Goal: Communication & Community: Answer question/provide support

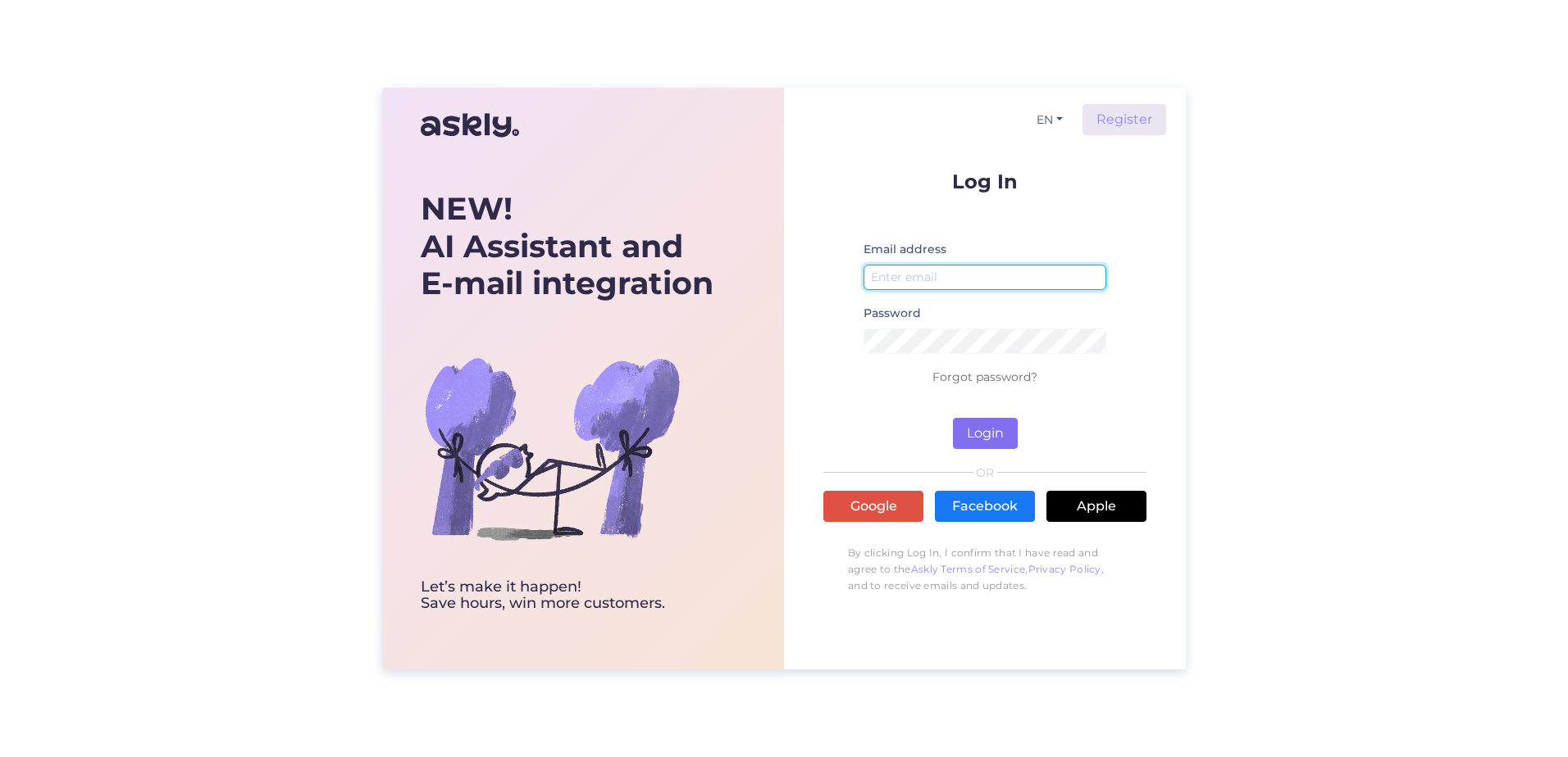
type input "[EMAIL_ADDRESS][DOMAIN_NAME]"
click at [998, 446] on button "Login" at bounding box center [985, 433] width 65 height 31
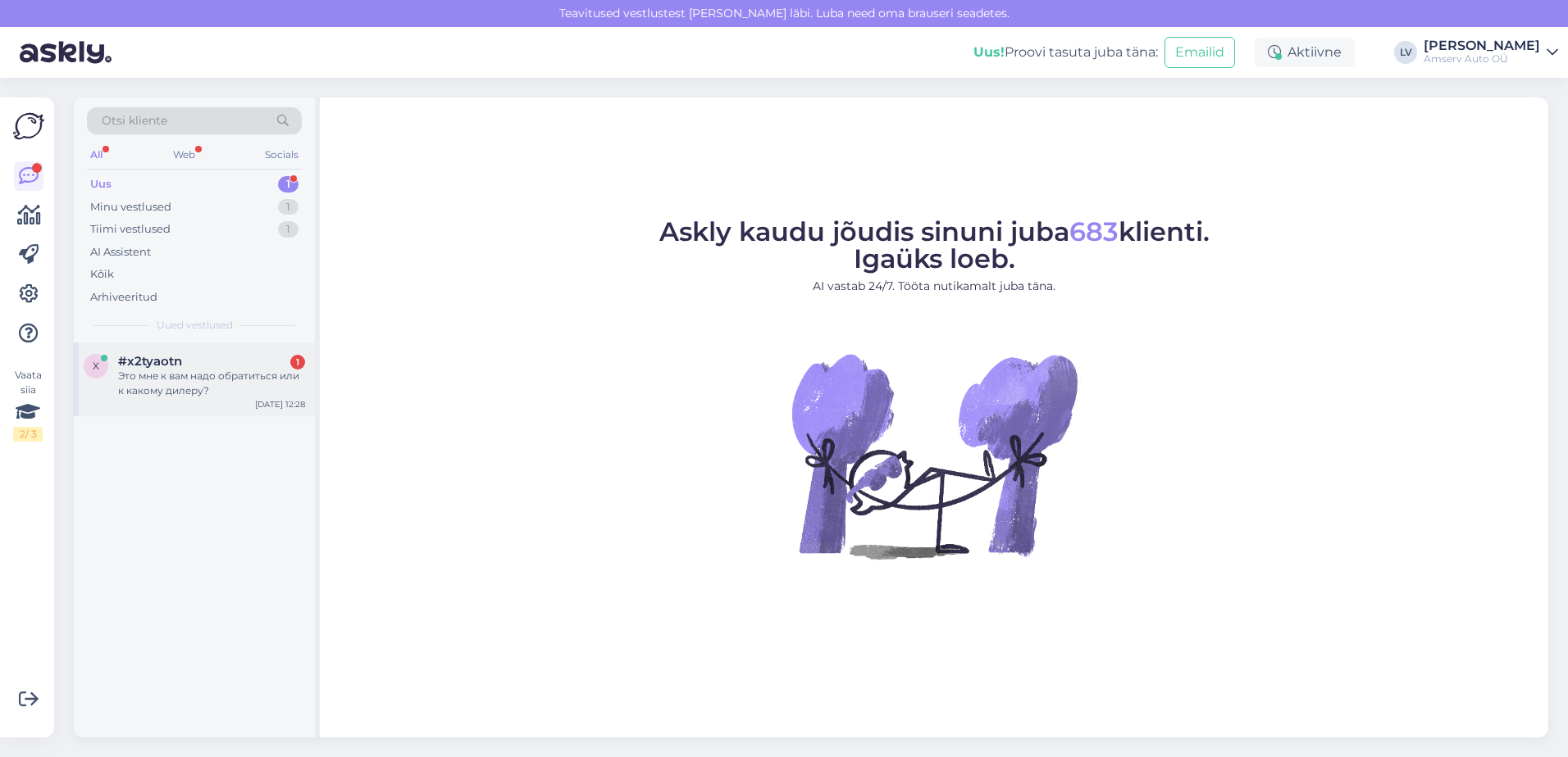
click at [205, 394] on div "Это мне к вам надо обратиться или к какому дилеру?" at bounding box center [211, 384] width 187 height 30
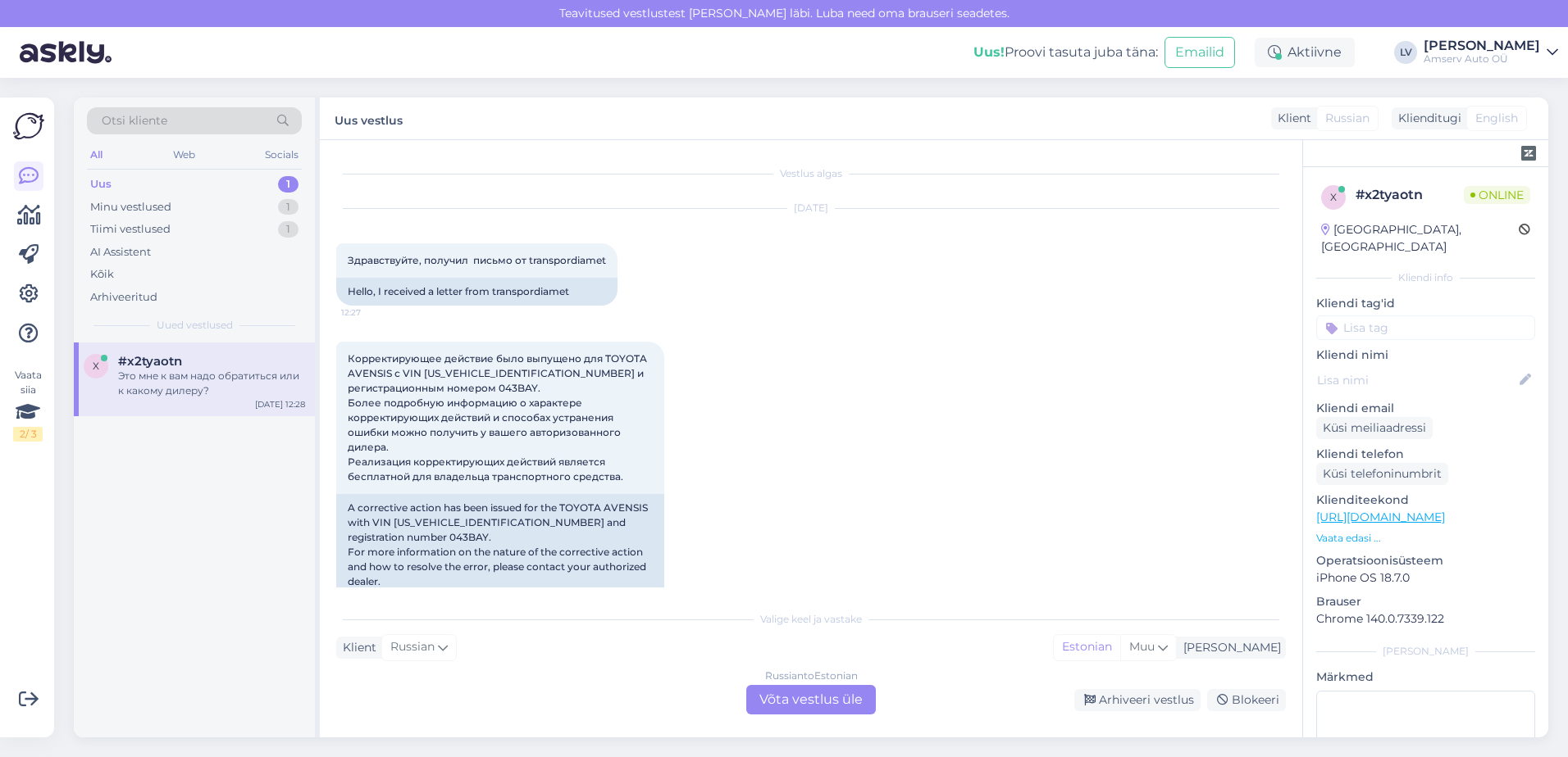
scroll to position [327, 0]
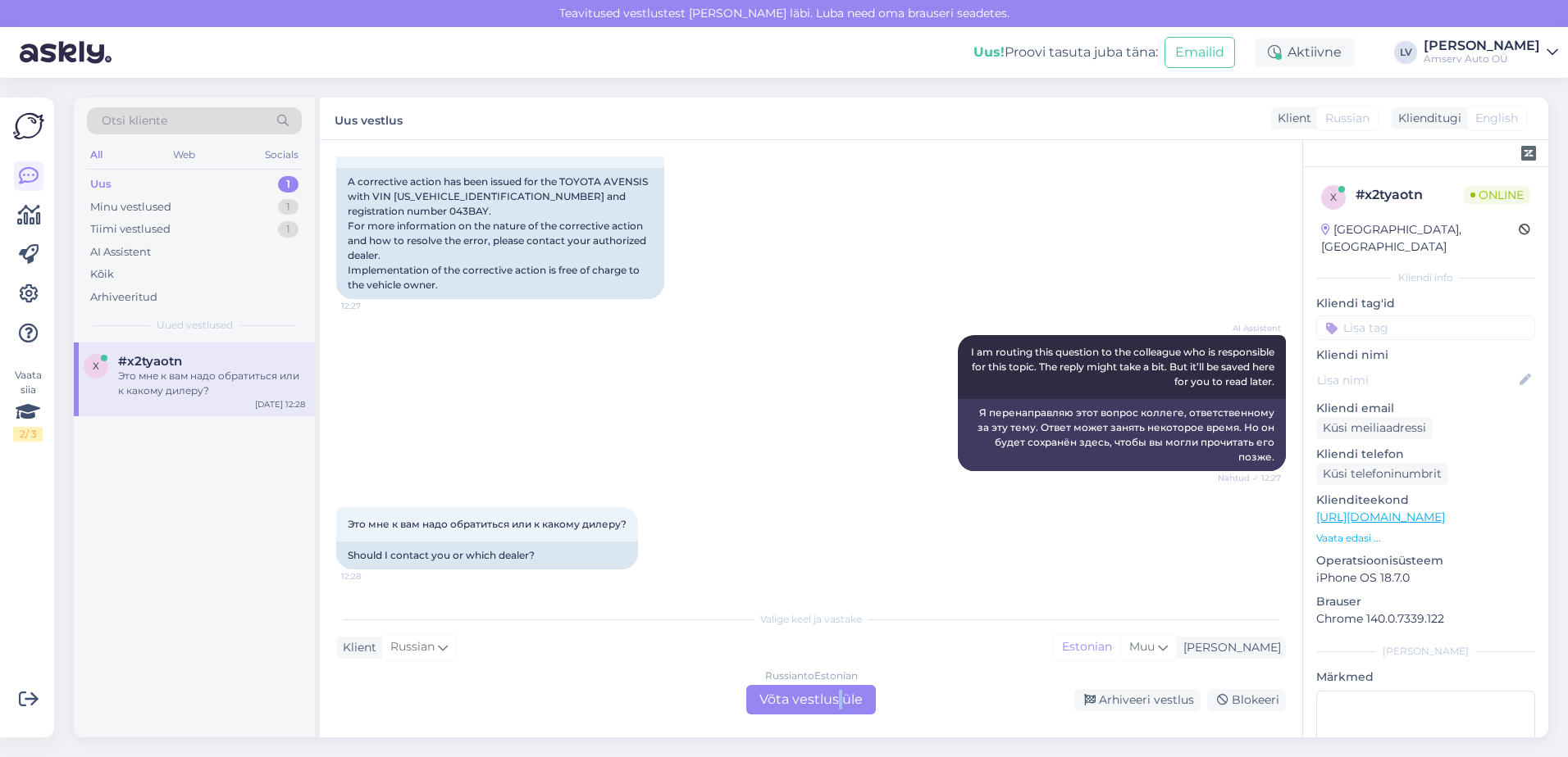
drag, startPoint x: 846, startPoint y: 700, endPoint x: 838, endPoint y: 694, distance: 10.0
click at [840, 694] on div "Russian to Estonian Võta vestlus üle" at bounding box center [811, 700] width 130 height 30
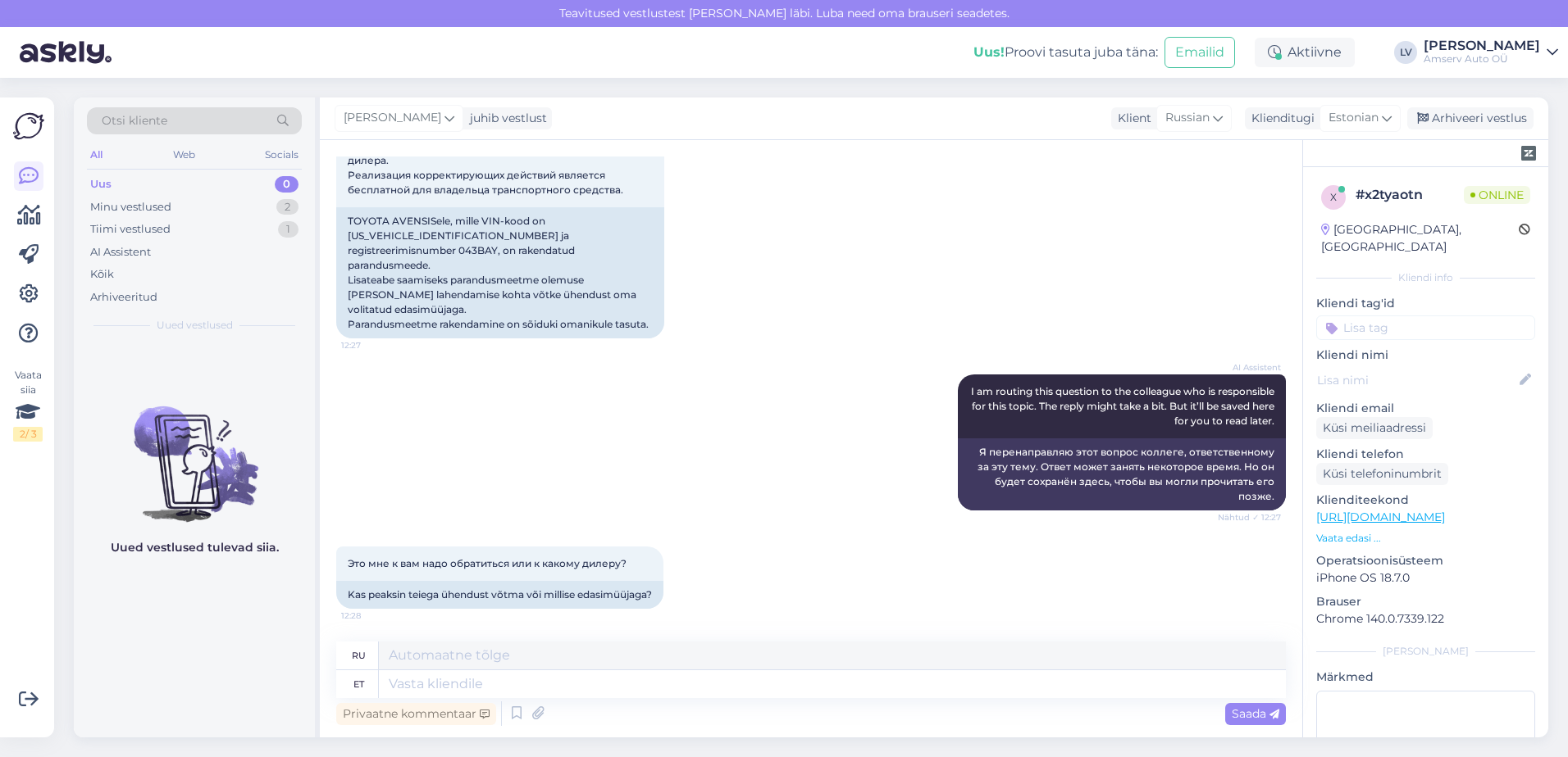
scroll to position [302, 0]
click at [766, 684] on textarea at bounding box center [832, 685] width 907 height 28
drag, startPoint x: 627, startPoint y: 662, endPoint x: 668, endPoint y: 675, distance: 43.0
click at [633, 657] on textarea at bounding box center [832, 656] width 907 height 28
drag, startPoint x: 683, startPoint y: 693, endPoint x: 687, endPoint y: 685, distance: 8.9
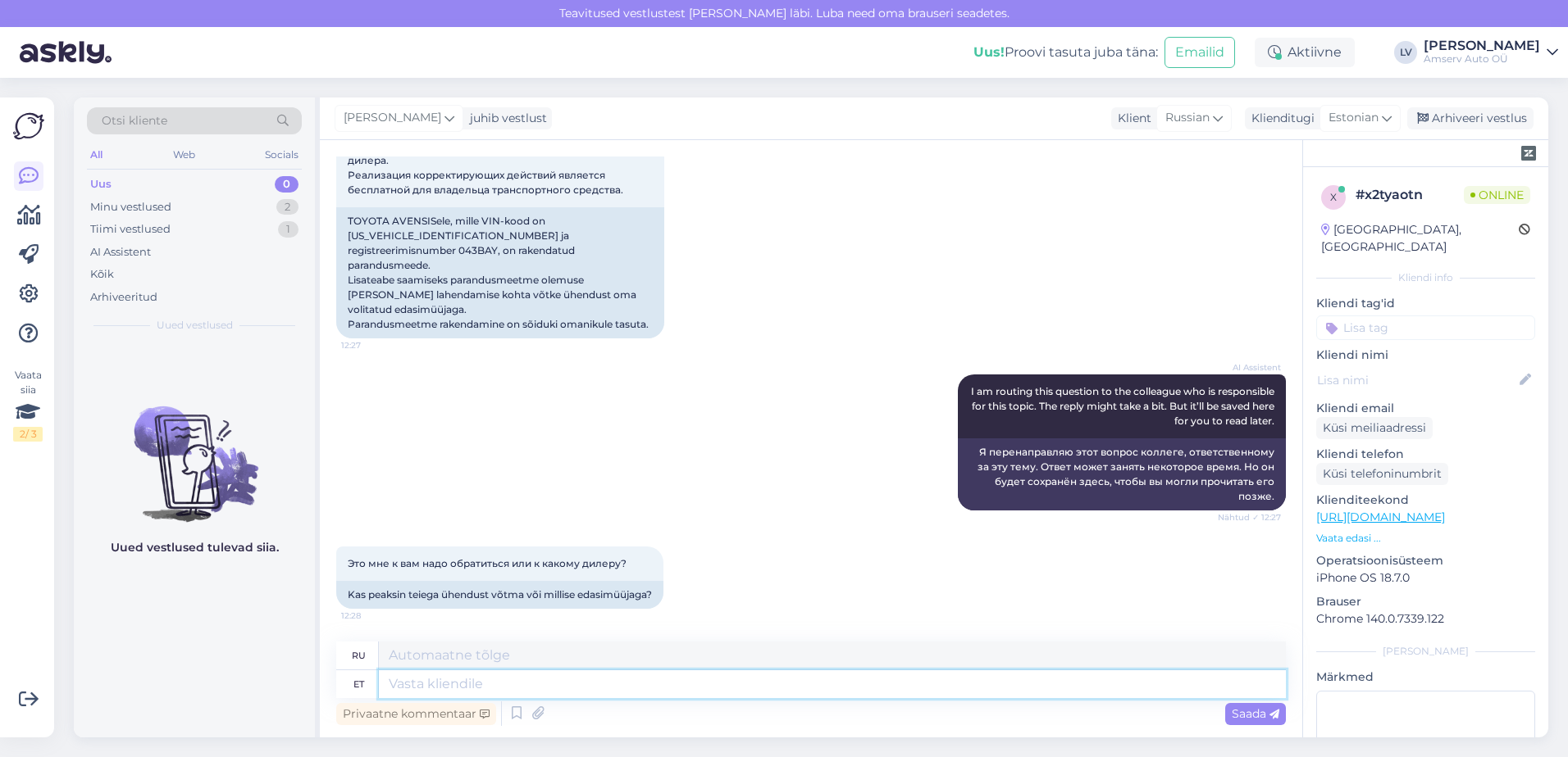
click at [682, 687] on textarea at bounding box center [832, 685] width 907 height 28
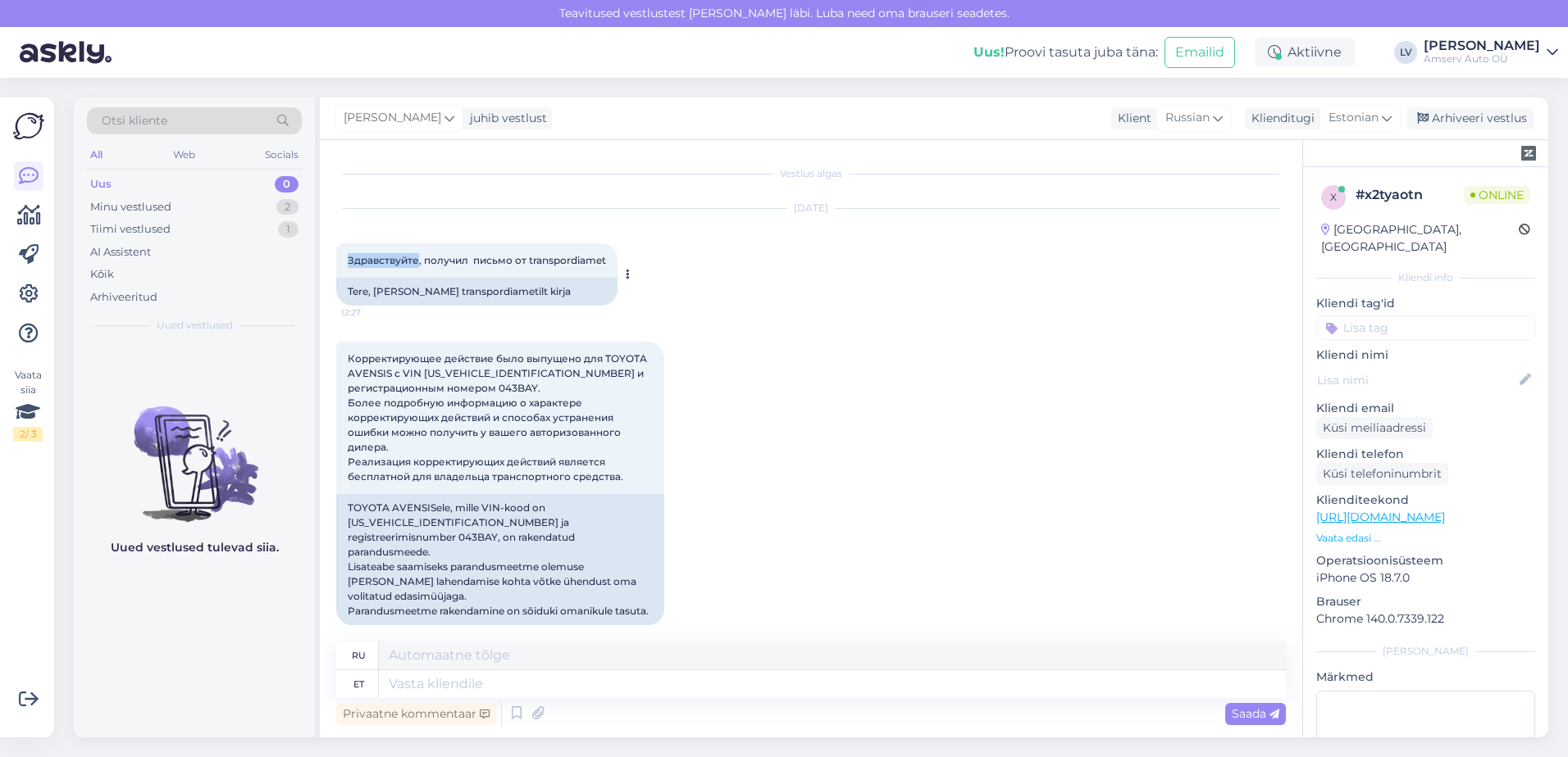
drag, startPoint x: 416, startPoint y: 258, endPoint x: 343, endPoint y: 260, distance: 73.0
click at [343, 260] on div "Здравствуйте, получил письмо от transpordiamet 12:27" at bounding box center [476, 260] width 281 height 34
drag, startPoint x: 343, startPoint y: 260, endPoint x: 361, endPoint y: 261, distance: 18.0
copy span "Здравствуйте"
click at [1347, 119] on span "Estonian" at bounding box center [1354, 118] width 50 height 18
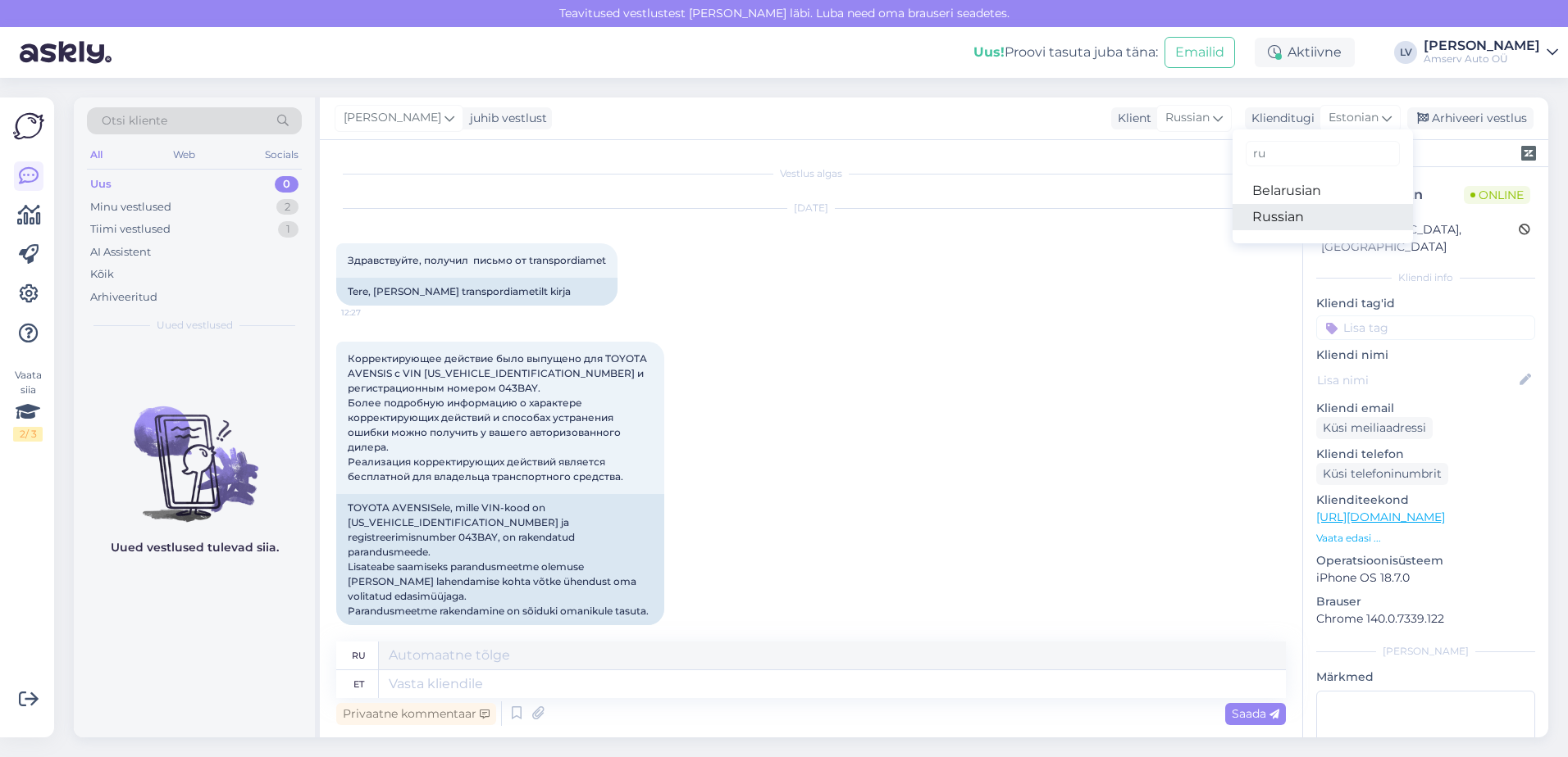
type input "ru"
click at [1273, 207] on link "Russian" at bounding box center [1323, 218] width 180 height 27
click at [500, 688] on textarea at bounding box center [832, 685] width 907 height 28
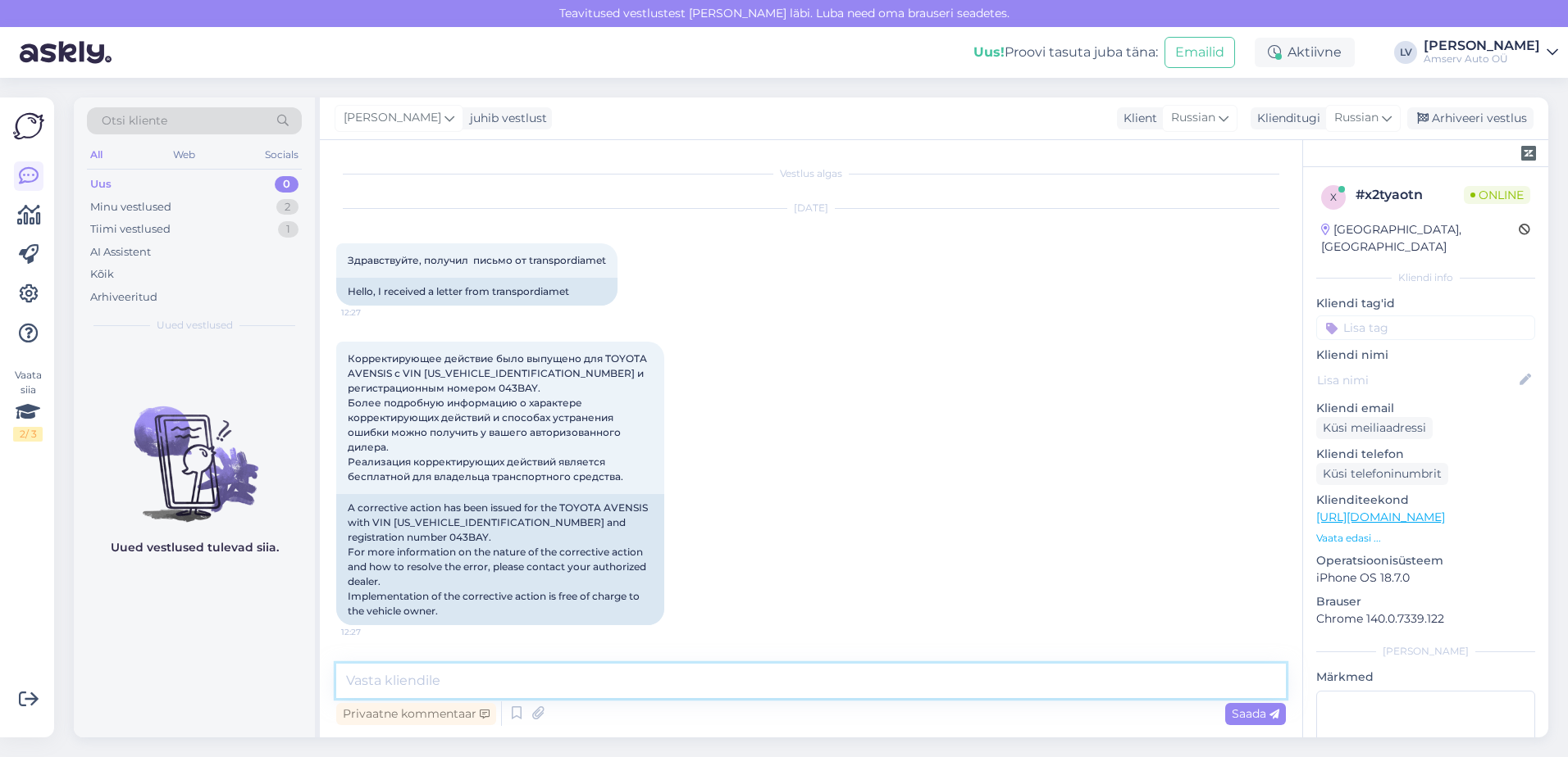
click at [589, 684] on textarea at bounding box center [811, 681] width 949 height 34
paste textarea "Здравствуйте"
type textarea "Здравствуйте"
click at [1355, 115] on span "Russian" at bounding box center [1356, 118] width 44 height 18
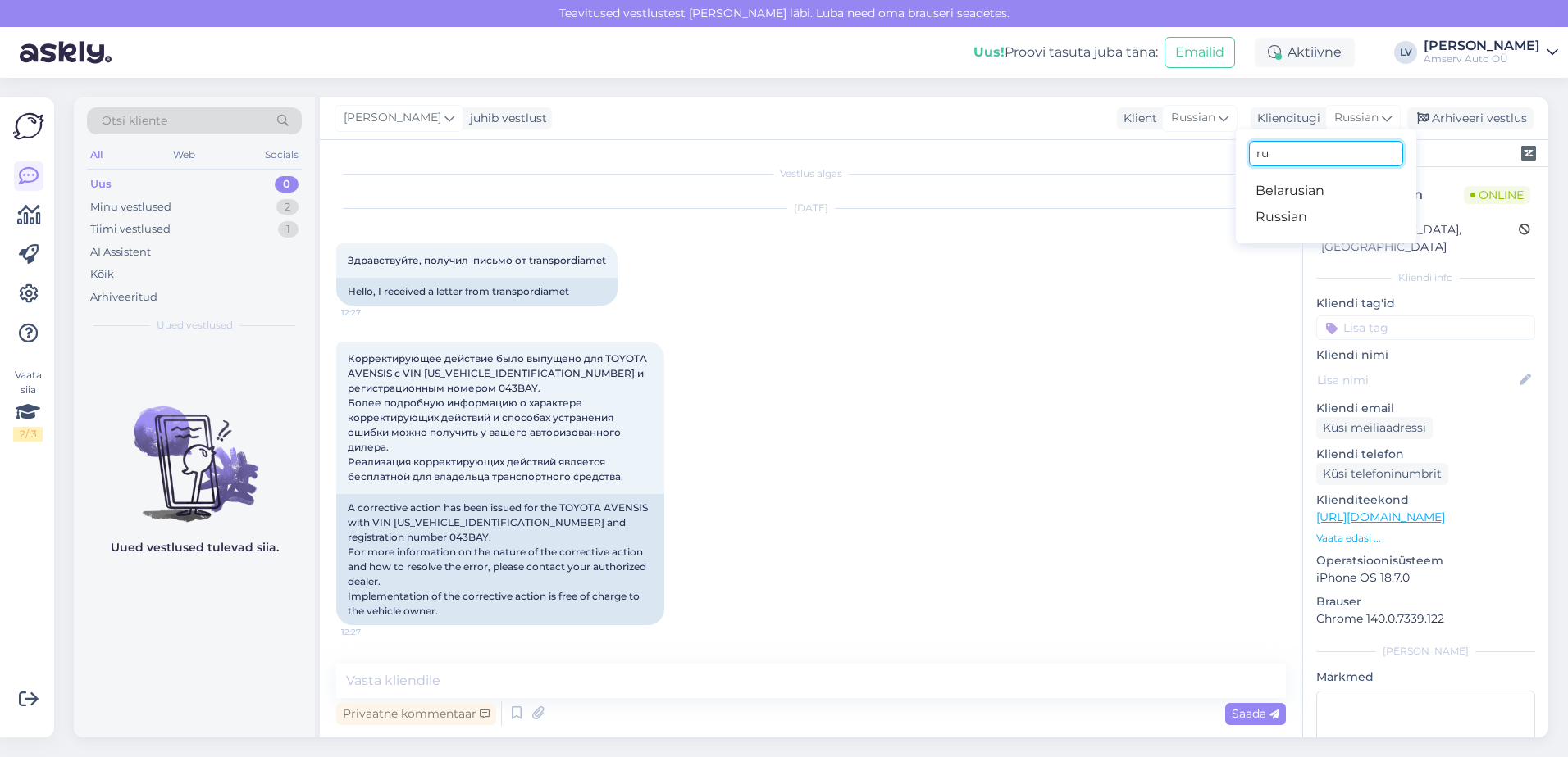
drag, startPoint x: 1294, startPoint y: 149, endPoint x: 1208, endPoint y: 138, distance: 86.7
click at [1222, 145] on div "[PERSON_NAME] juhib vestlust Klient Russian Klienditugi Russian ru Belarusian R…" at bounding box center [934, 417] width 1229 height 640
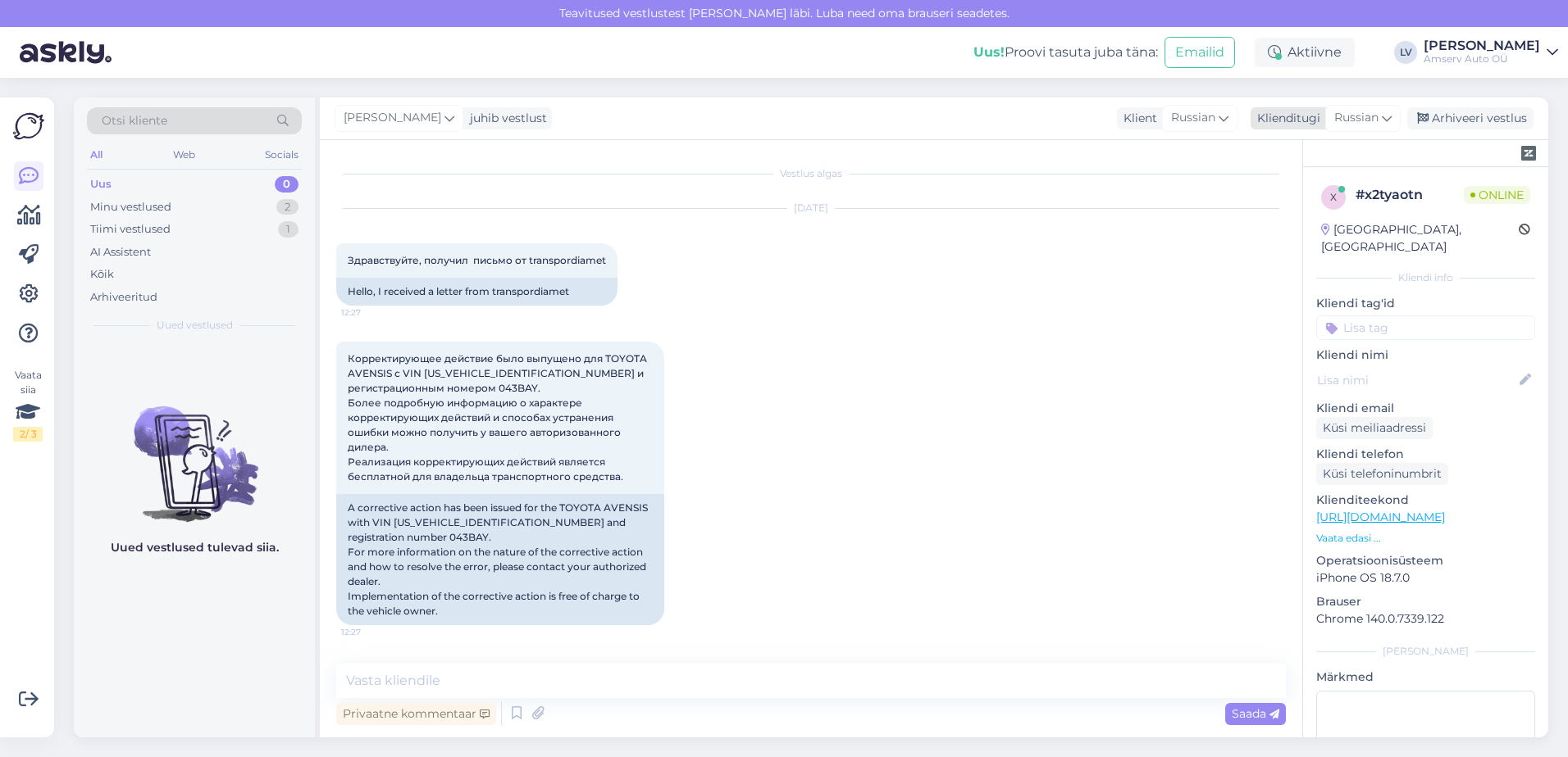
click at [1344, 117] on span "Russian" at bounding box center [1356, 118] width 44 height 18
type input "esto"
click at [1280, 193] on link "Estonian" at bounding box center [1325, 191] width 180 height 27
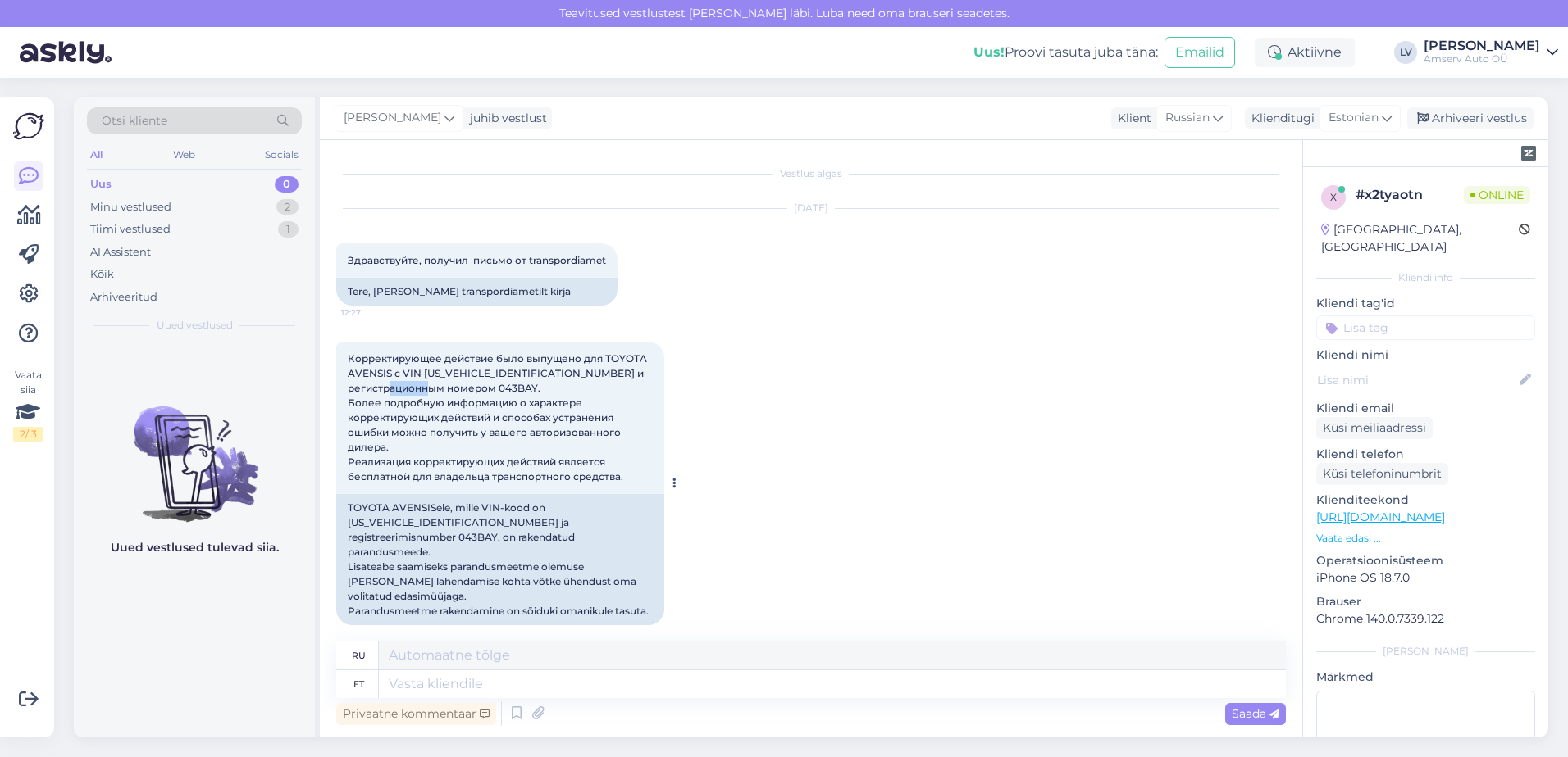
drag, startPoint x: 436, startPoint y: 386, endPoint x: 399, endPoint y: 386, distance: 37.0
click at [399, 386] on span "Корректирующее действие было выпущено для TOYOTA AVENSIS с VIN [US_VEHICLE_IDEN…" at bounding box center [498, 417] width 302 height 130
drag, startPoint x: 399, startPoint y: 386, endPoint x: 409, endPoint y: 391, distance: 11.2
copy span "043BAY"
click at [452, 685] on textarea at bounding box center [832, 685] width 907 height 28
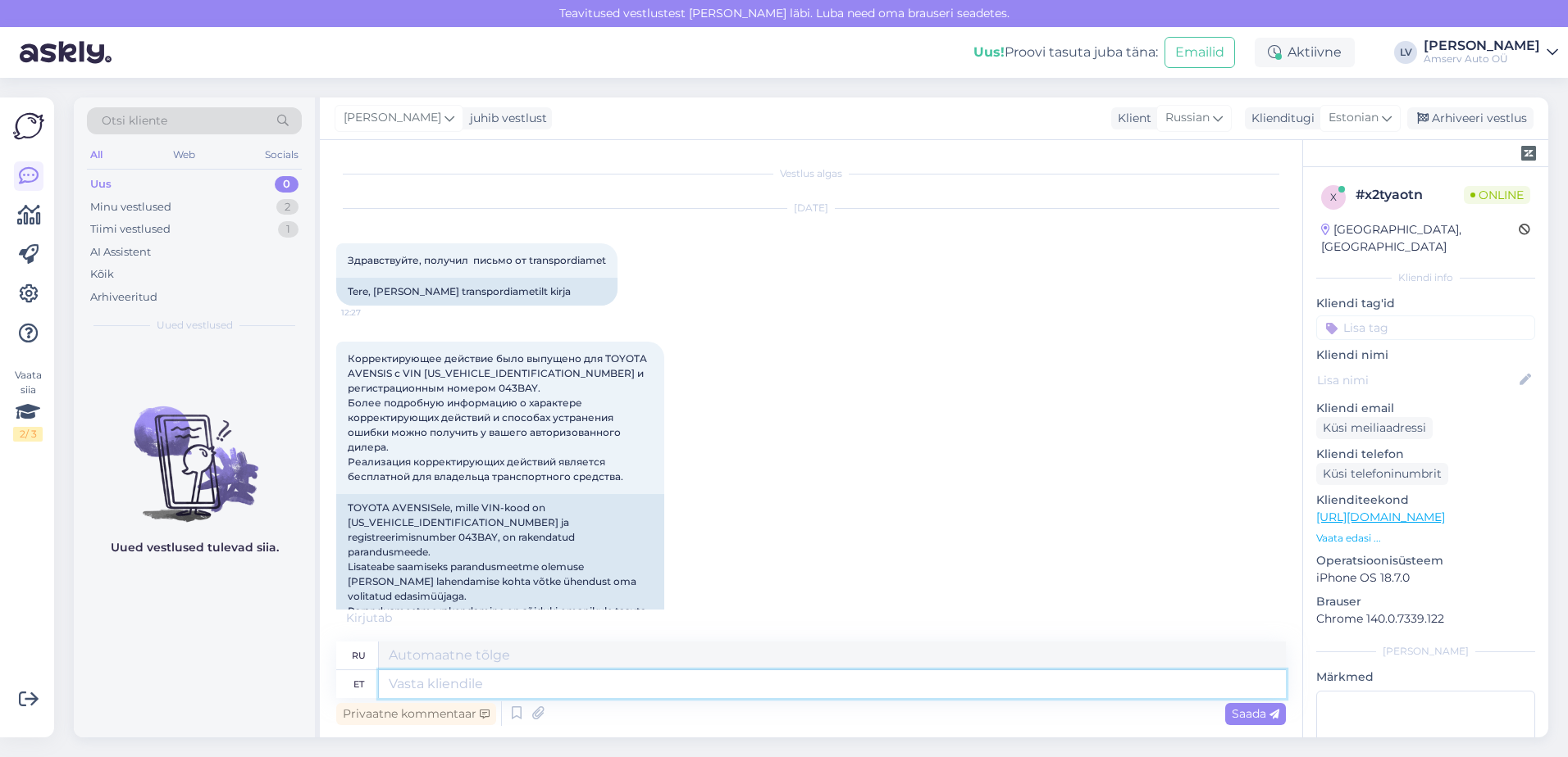
type textarea "K"
type textarea "Palun"
type textarea "Пожалуйста"
type textarea "P"
type textarea "Suur tä"
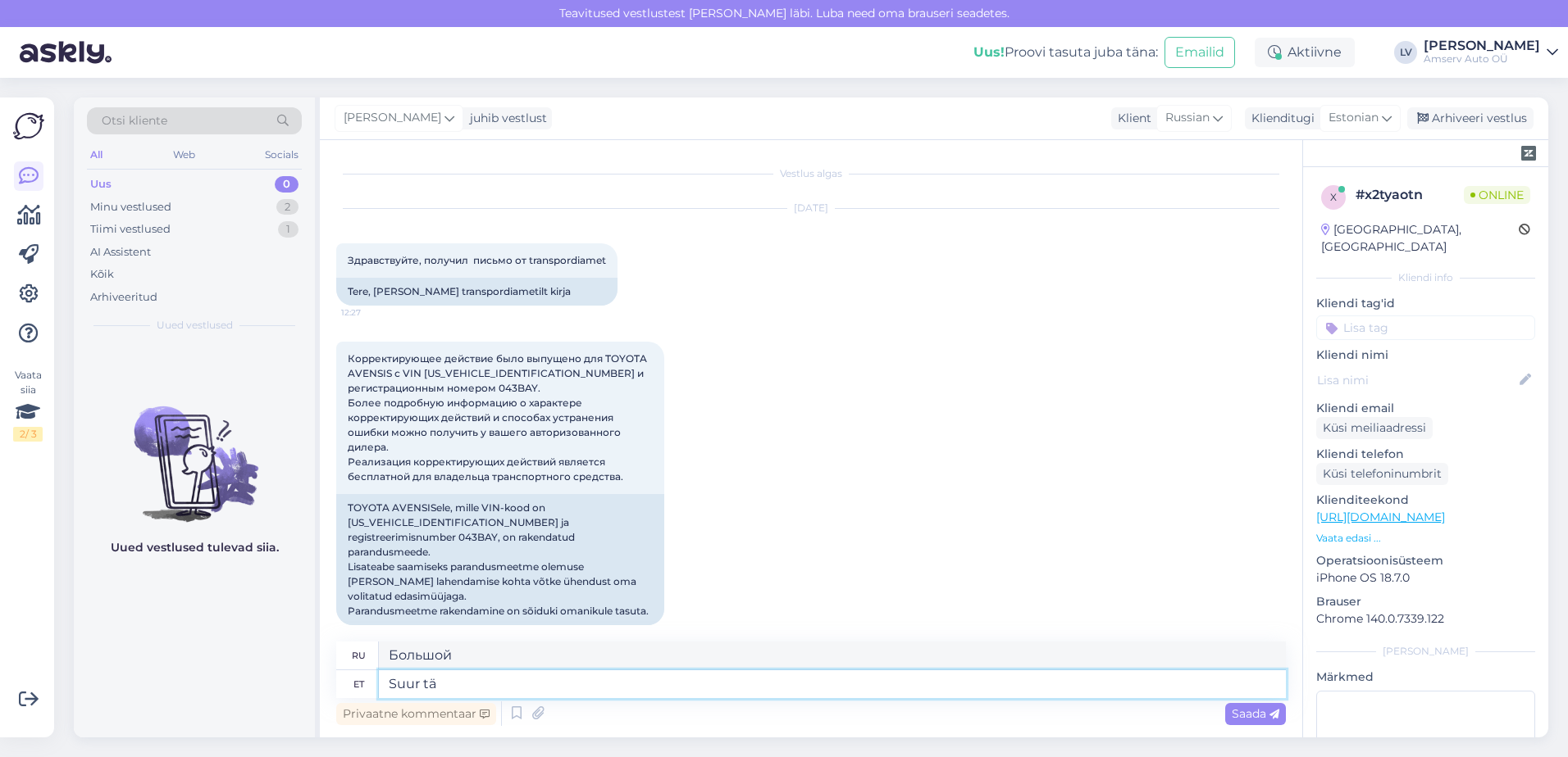
type textarea "Большая звезда"
type textarea "Suur tänu pü"
type textarea "Большое спасибо."
type textarea "Suur tänu pöördumise ee"
type textarea "Большое спасибо за ваш отзыв."
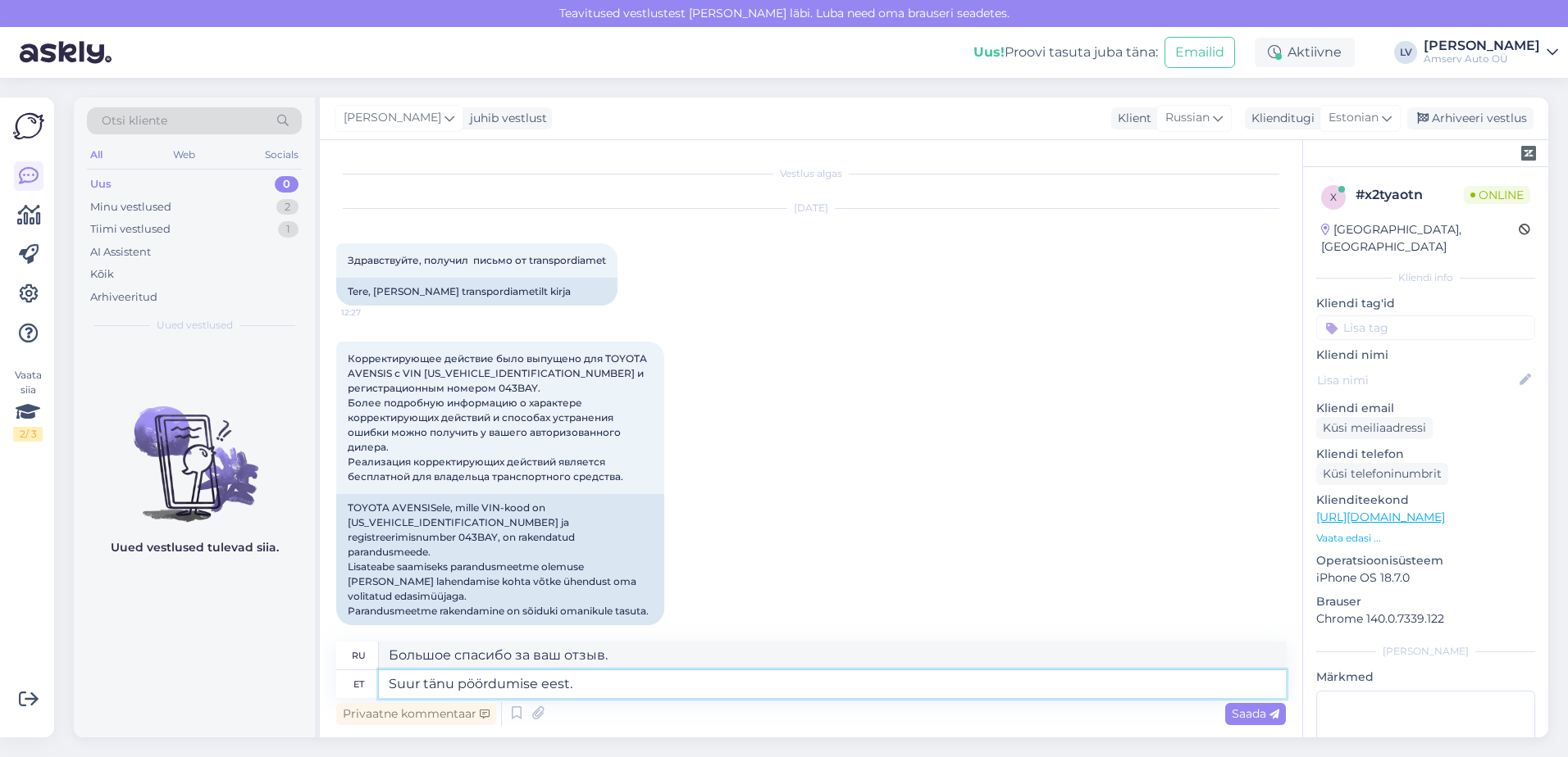
type textarea "Suur tänu pöördumise eest."
type textarea "Большое спасибо, что связались с нами."
type textarea "Suur tänu pöördumise eest. [GEOGRAPHIC_DATA] e"
type textarea "[DEMOGRAPHIC_DATA] большое, что связались с нами. Какой"
type textarea "Suur tänu pöördumise eest. Milline esindus Tei"
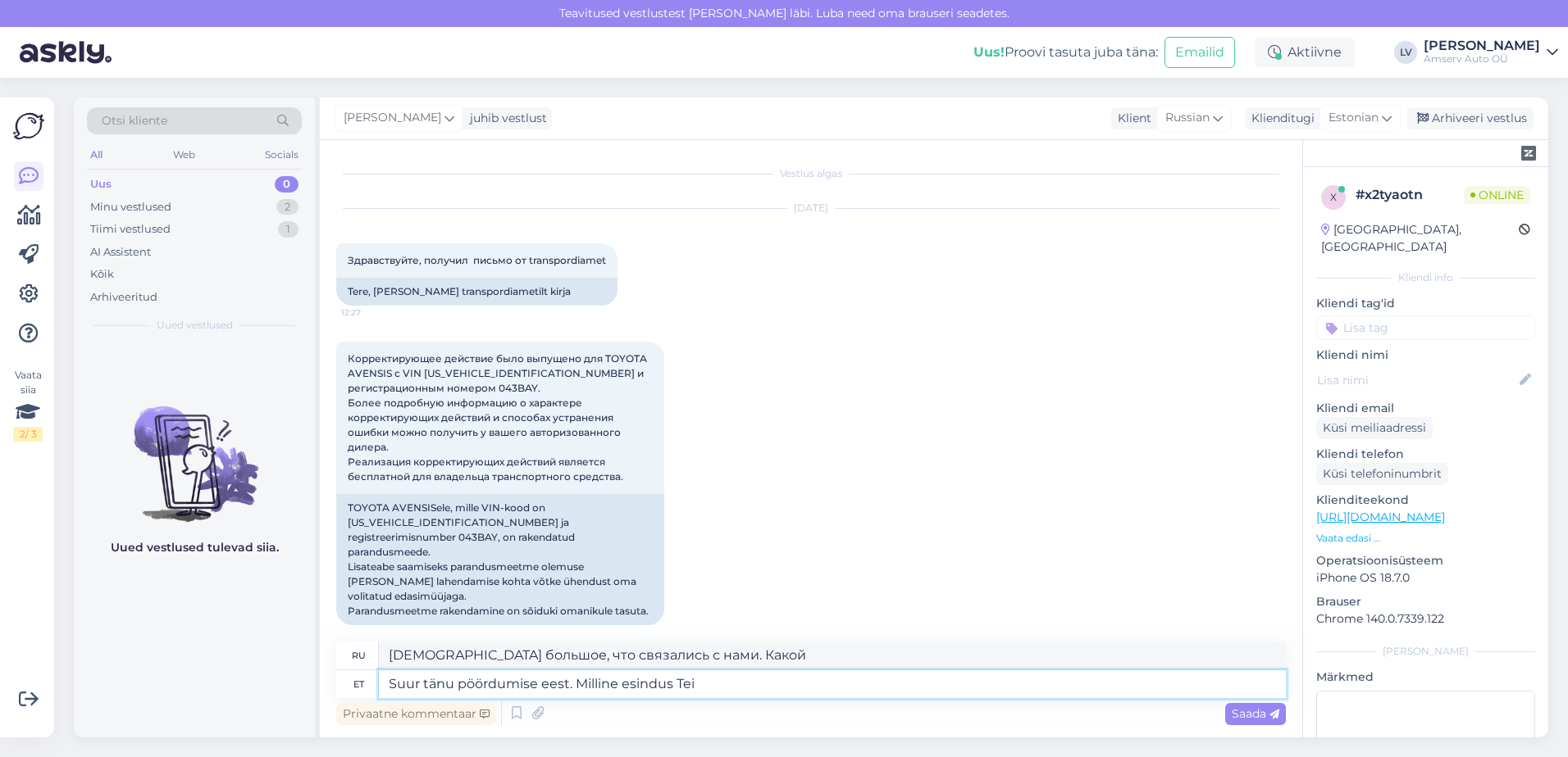
type textarea "Большое спасибо, что связались с нами. Какое представительство!"
type textarea "Suur tänu pöördumise eest. Milline esindus Teile so"
type textarea "Большое спасибо, что обратились к нам. Какую роль вы играете в качестве предста…"
type textarea "Suur tänu pöördumise eest. [PERSON_NAME] esindus Teile sobib? ka"
type textarea "Большое спасибо, что обратились к нам. Какое агентство вам подходит?"
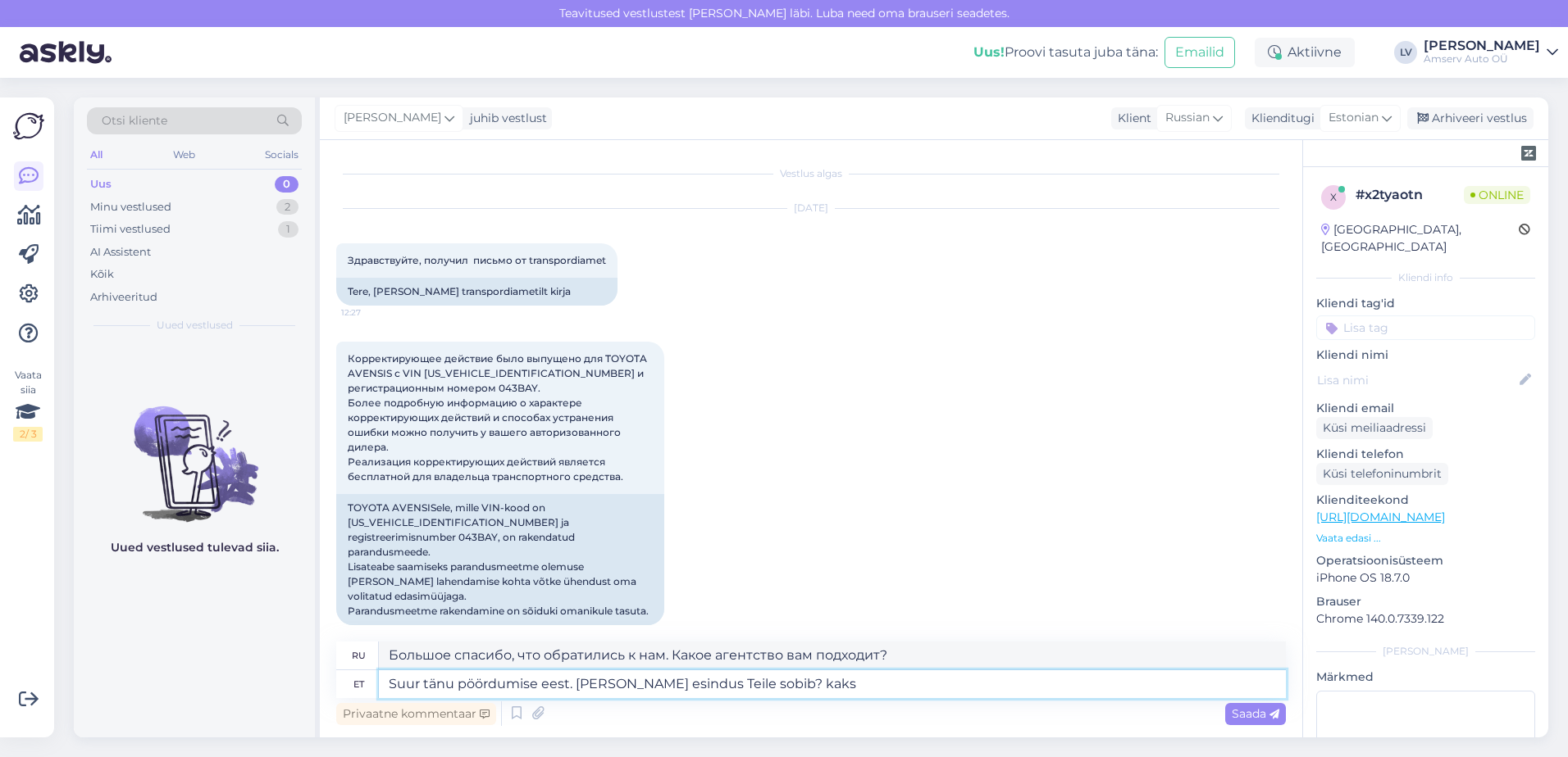
type textarea "Suur tänu pöördumise eest. [PERSON_NAME] esindus Teile sobib? kaks"
type textarea "Большое спасибо, что обратились к нам. Какое агентство вам подходит? Два"
type textarea "Suur tänu pöördumise eest. [PERSON_NAME] esindus Teile sobib?"
type textarea "Большое спасибо, что обратились к нам. Какое агентство вам подходит?"
type textarea "Suur tänu pöördumise eest. [PERSON_NAME] esindus Teile sobib? Kas [GEOGRAPHIC_D…"
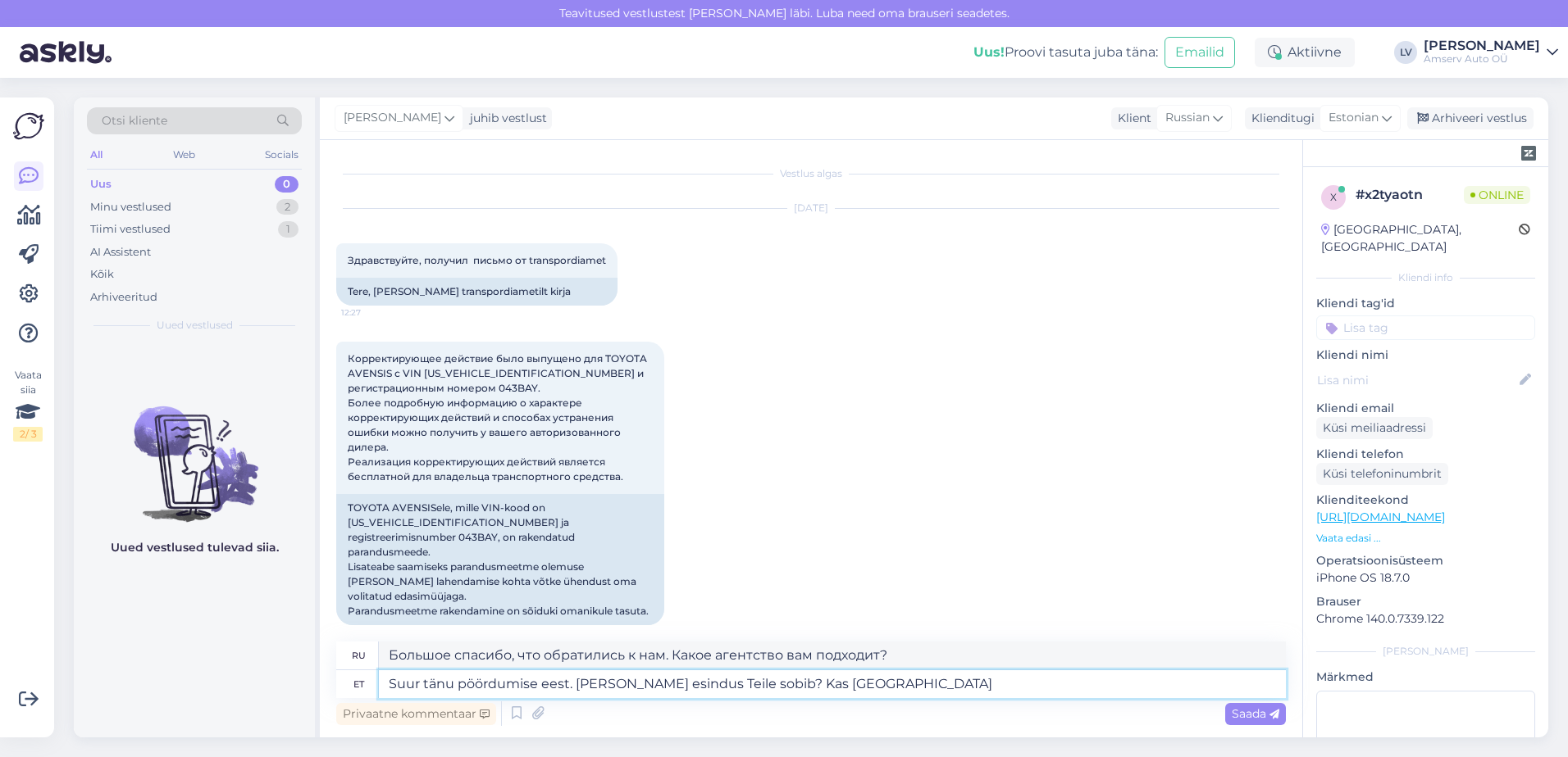
type textarea "Большое спасибо, что обратились к нам. Какое агентство вам подходит? [GEOGRAPHI…"
type textarea "Suur tänu pöördumise eest. [PERSON_NAME] esindus Teile sobib? [GEOGRAPHIC_DATA]…"
type textarea "Большое спасибо за обращение к нам. Какое представительство вам подходит? [GEOG…"
type textarea "Suur tänu pöördumise eest. [PERSON_NAME] esindus Teile sobib? Kas [GEOGRAPHIC_D…"
type textarea "Большое спасибо за обращение. Какое представительство вам подходит? [GEOGRAPHIC…"
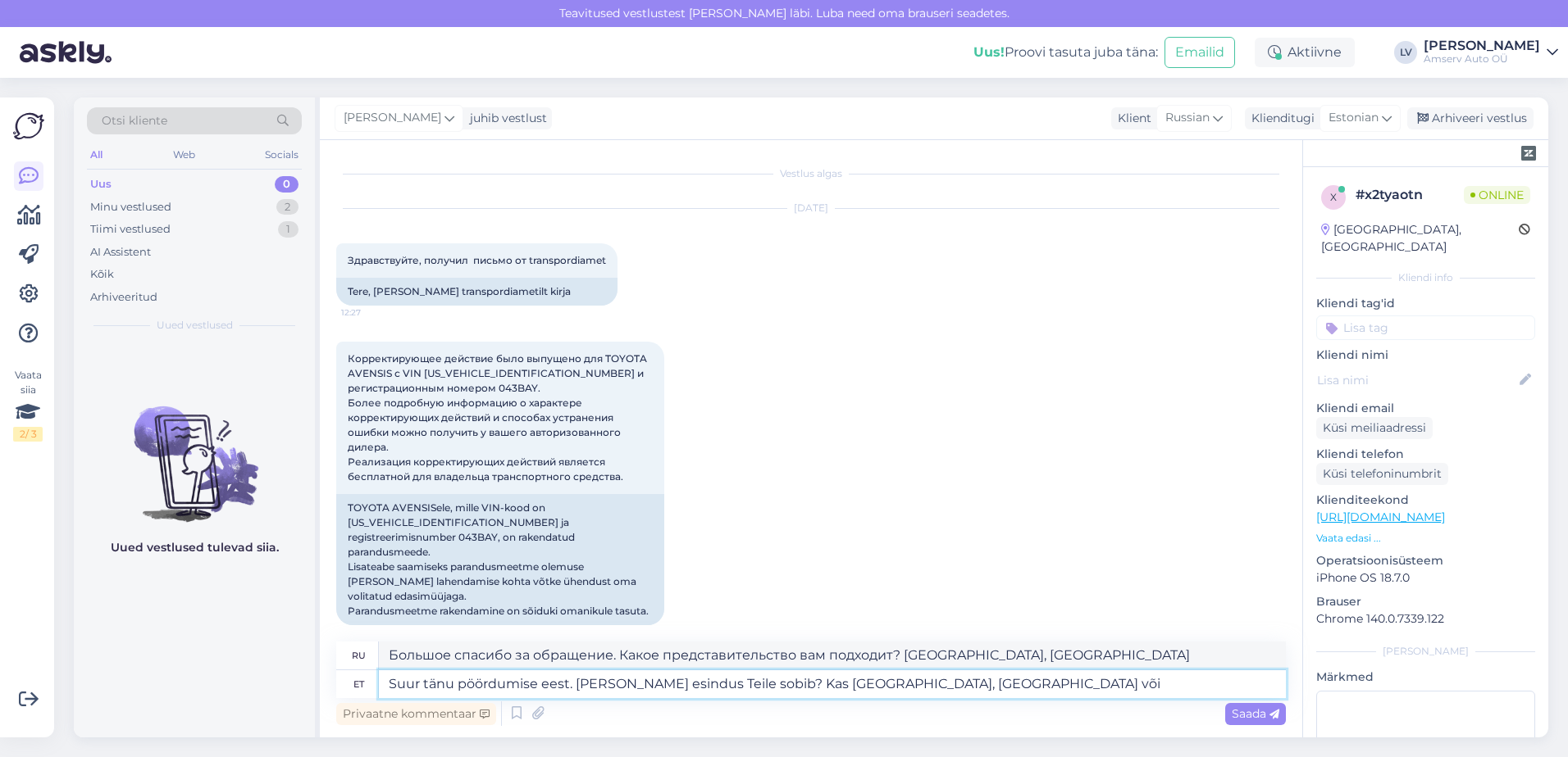
type textarea "Suur tänu pöördumise eest. [PERSON_NAME] esindus Teile sobib? Kas [GEOGRAPHIC_D…"
type textarea "[DEMOGRAPHIC_DATA], что обратились к нам. Какой филиал вам подходит? Таллиннски…"
type textarea "Suur tänu pöördumise eest. [PERSON_NAME] esindus Teile sobib? Kas [GEOGRAPHIC_D…"
type textarea "[DEMOGRAPHIC_DATA], что обратились к нам. Какой филиал вам подходит? [GEOGRAPHI…"
type textarea "Suur tänu pöördumise eest. [PERSON_NAME] esindus Teile sobib? Kas [GEOGRAPHIC_D…"
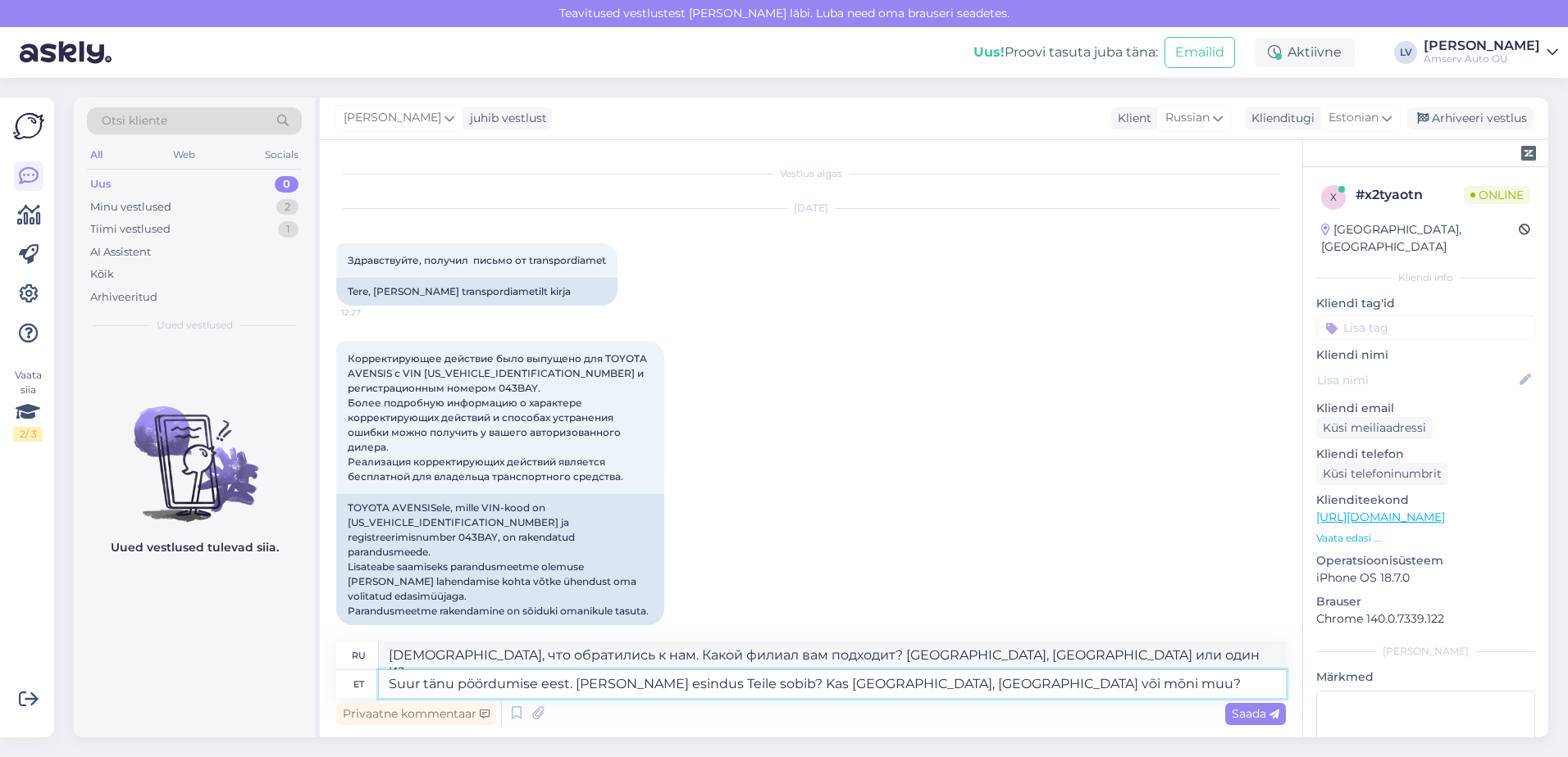
type textarea "Большое спасибо, что обратились к нам. Какое представительство вам подходит? [G…"
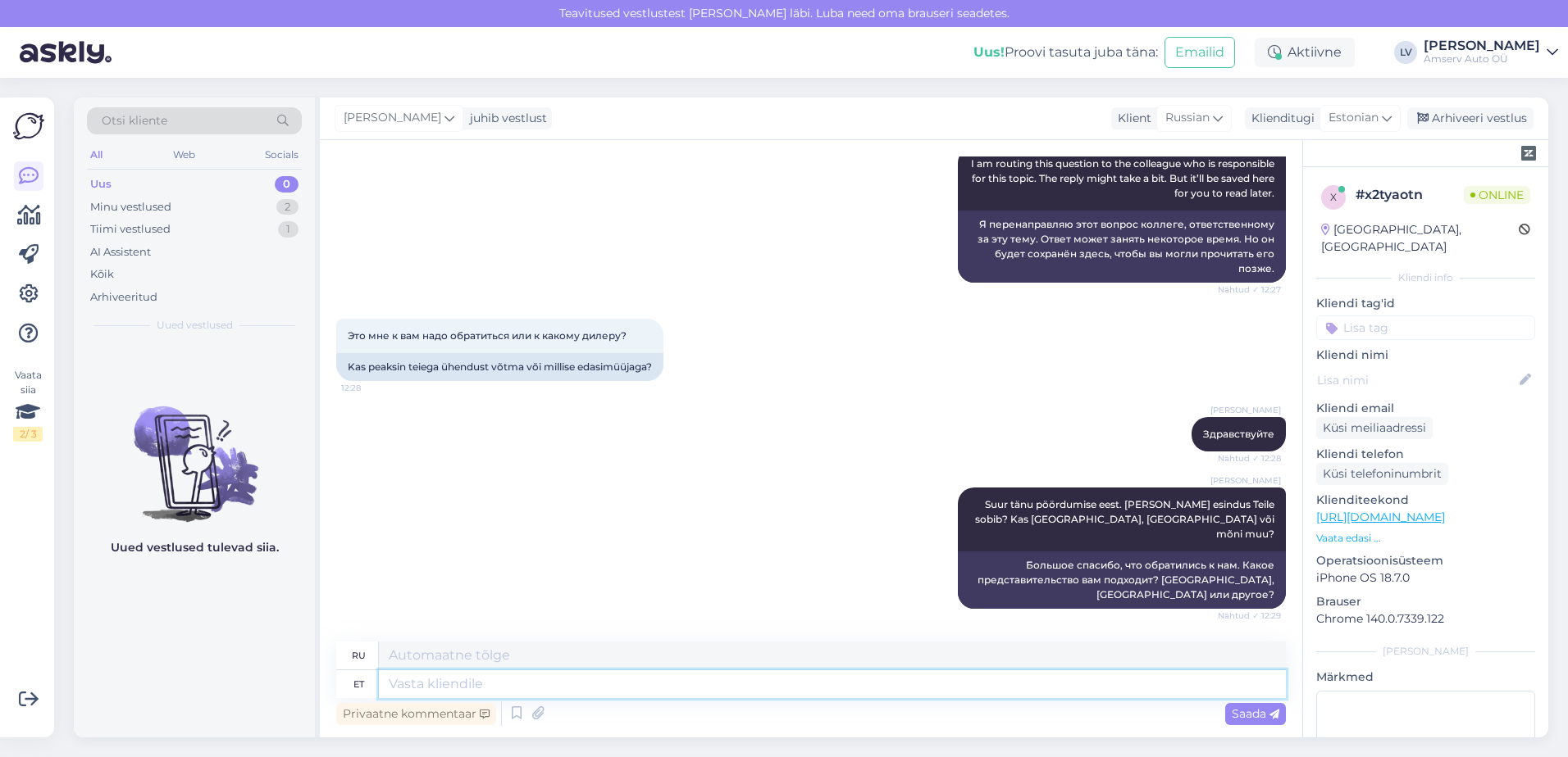
scroll to position [613, 0]
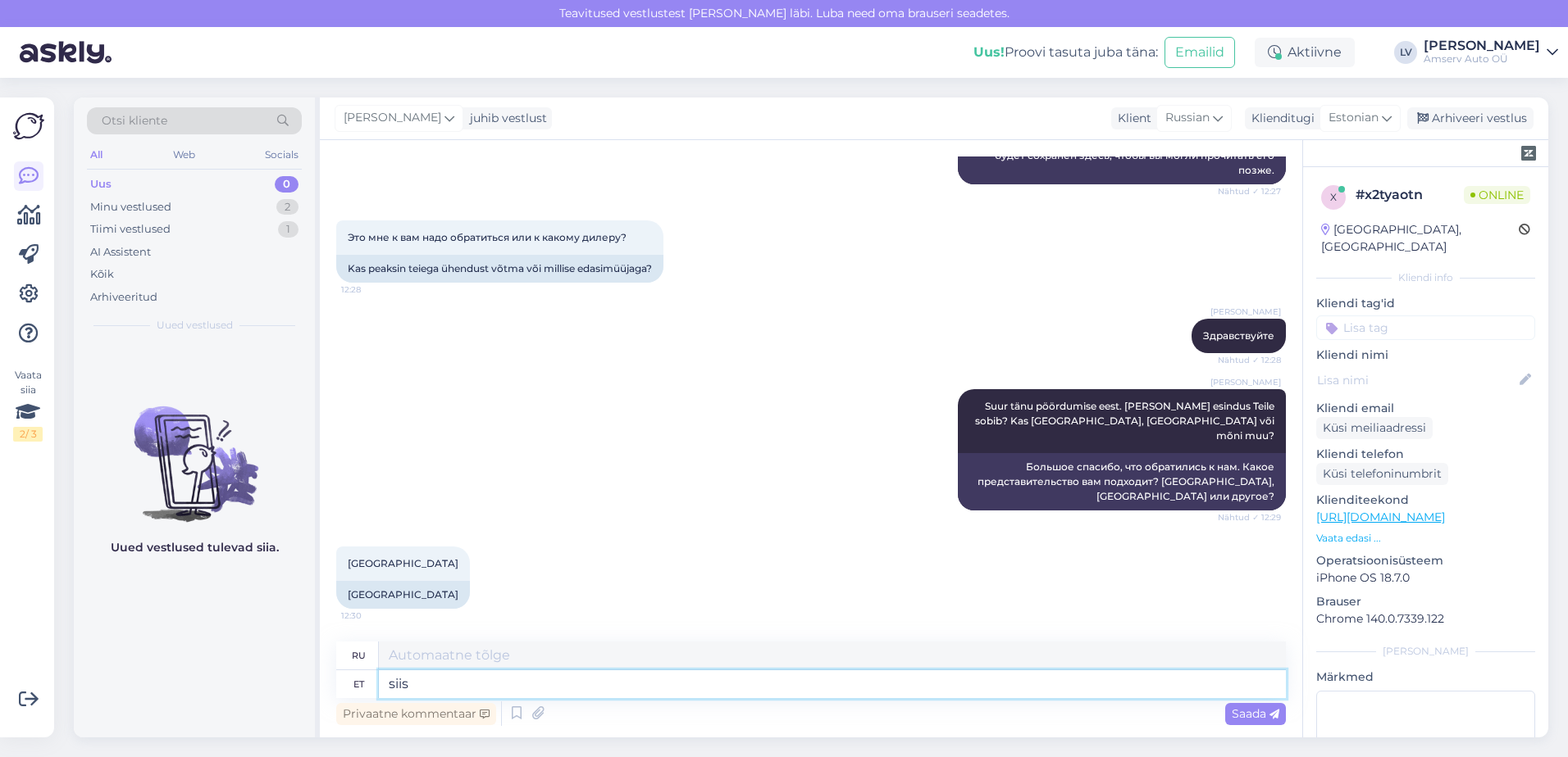
type textarea "siis"
type textarea "затем"
type textarea "siis palume ü"
type textarea "тогда пожалуйста"
type textarea "siis palume ühendust v"
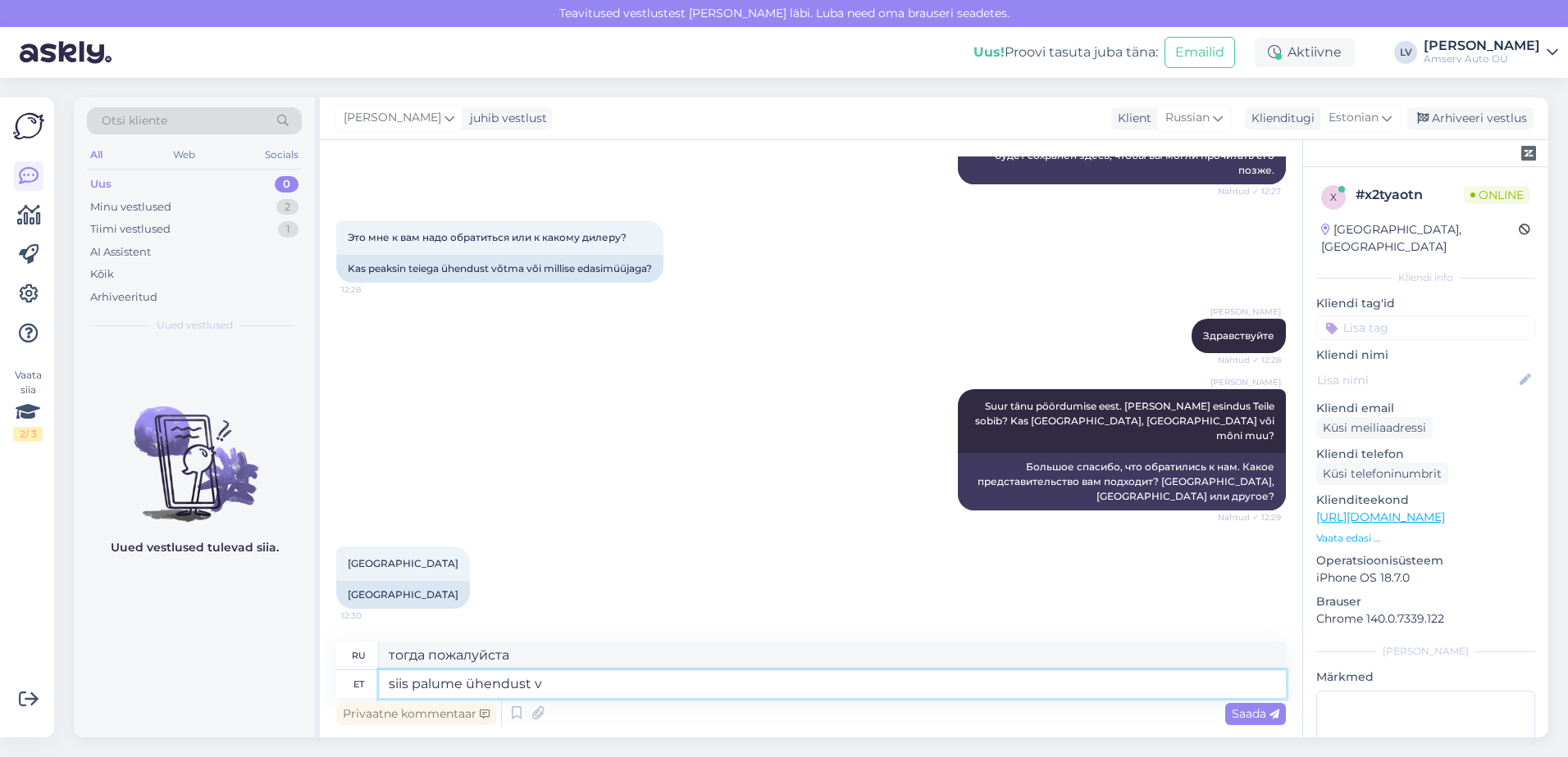
type textarea "тогда, пожалуйста, свяжитесь с нами"
click at [603, 694] on textarea "siis palume ühendust [PERSON_NAME]" at bounding box center [832, 685] width 907 height 28
type textarea "siis palume ühendust [PERSON_NAME] meie garantiispetsialistiga."
type textarea "то обратитесь, пожалуйста, к нашему специалисту по гарантии."
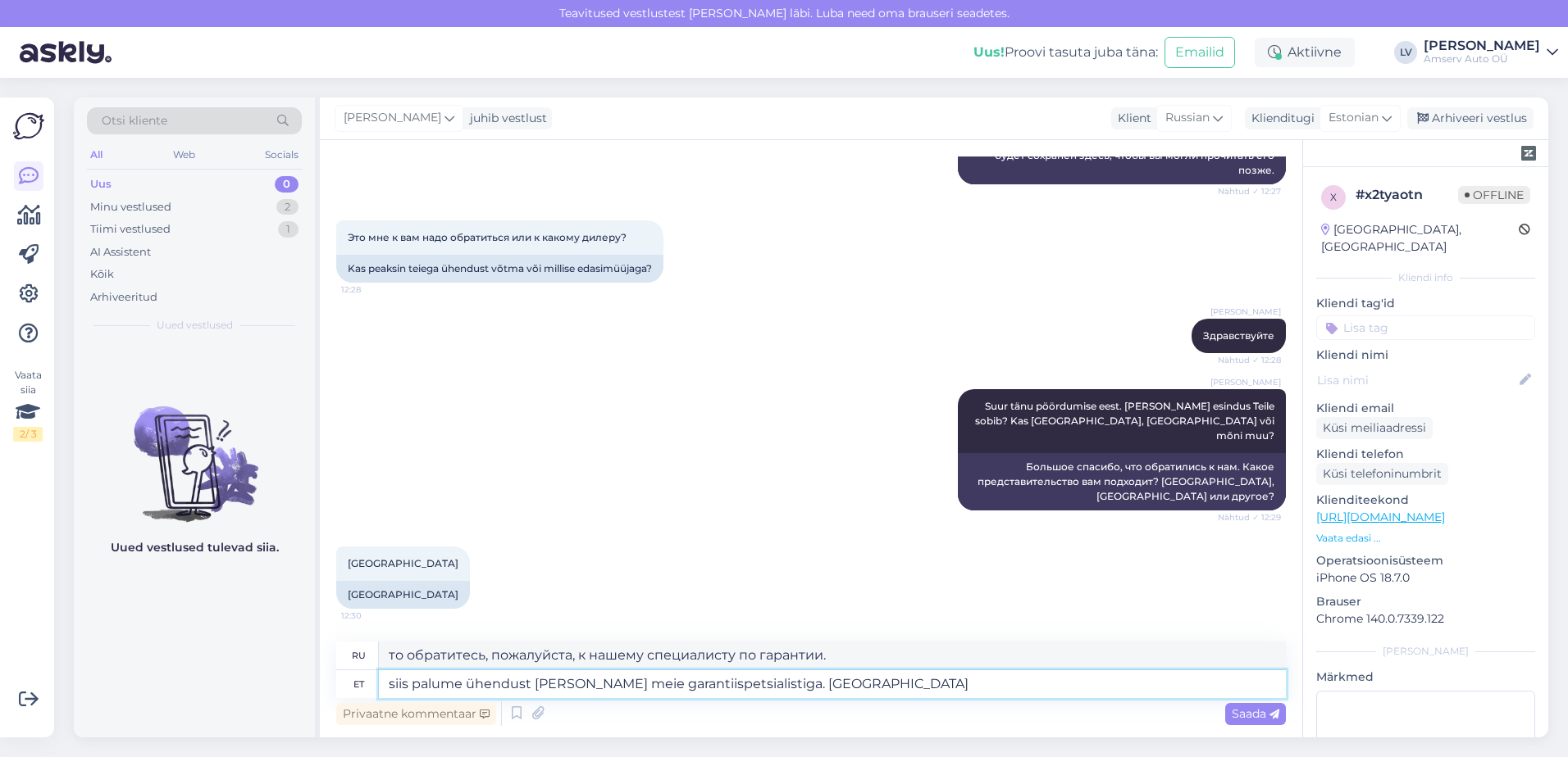
type textarea "siis palume ühendust [PERSON_NAME] meie garantiispetsialistiga. Kirjutade m"
type textarea "то, пожалуйста, свяжитесь с нашим специалистом по гарантии. Вы пишете"
type textarea "siis palume ühendust [PERSON_NAME] meie garantiispetsialistiga. Kirjutade meili…"
type textarea "то, пожалуйста, свяжитесь с нашим специалистом по гарантии. Напишите нам."
type textarea "siis palume ühendust [PERSON_NAME] meie garantiispetsialistiga. Kirjutade meili…"
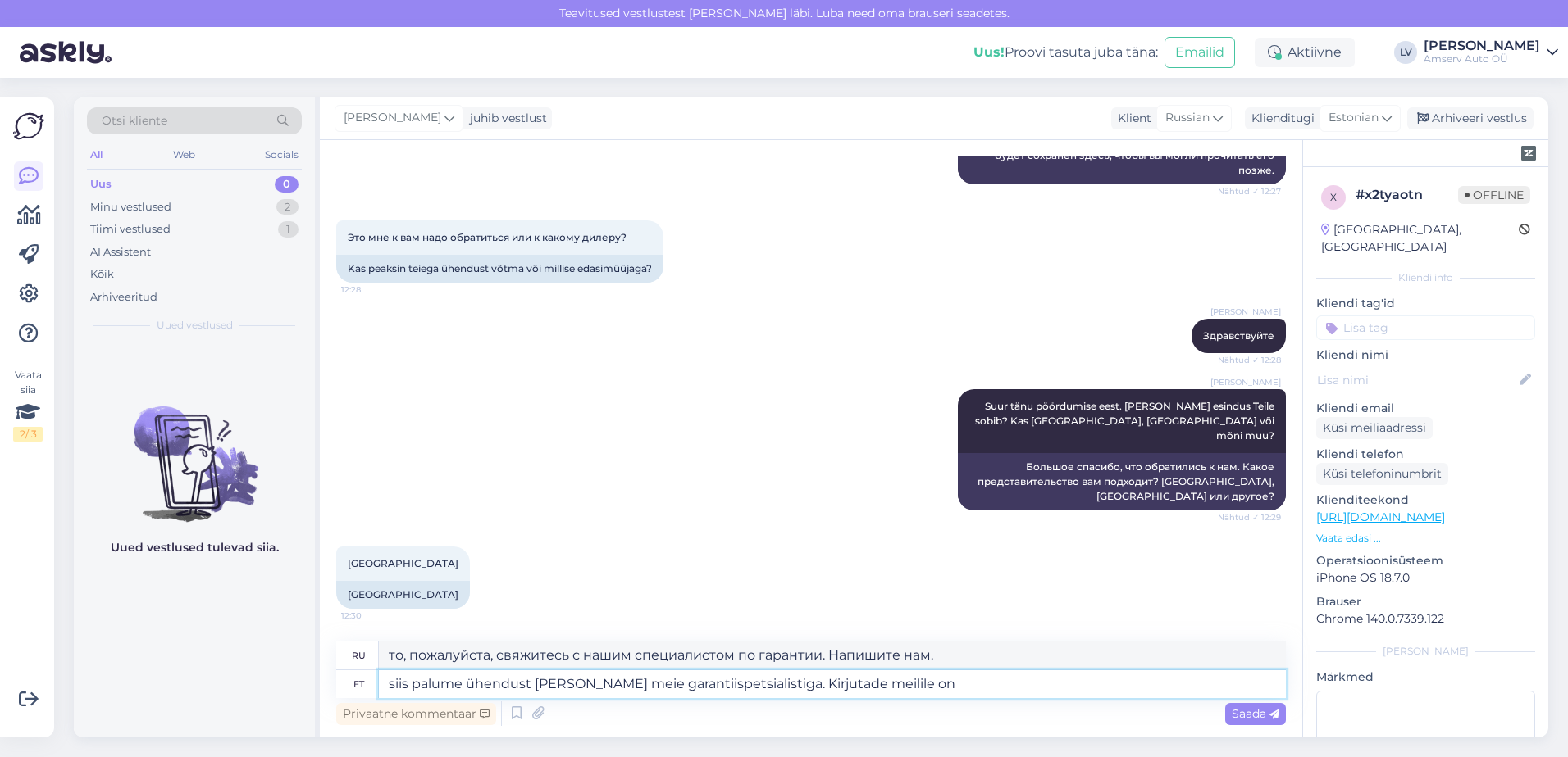
type textarea "то, пожалуйста, свяжитесь с нашим специалистом по гарантии. Адрес электронной п…"
type textarea "siis palume ühendust [PERSON_NAME] meie garantiispetsialistiga. Kirjutade meili…"
type textarea "то, пожалуйста, свяжитесь с нашим специалистом по гарантии. Укажите свой адрес …"
type textarea "siis palume ühendust [PERSON_NAME] meie garantiispetsialistiga. Kirjutade meili…"
type textarea "Пожалуйста, свяжитесь с нашим специалистом по гарантии. Напишите нам по электро…"
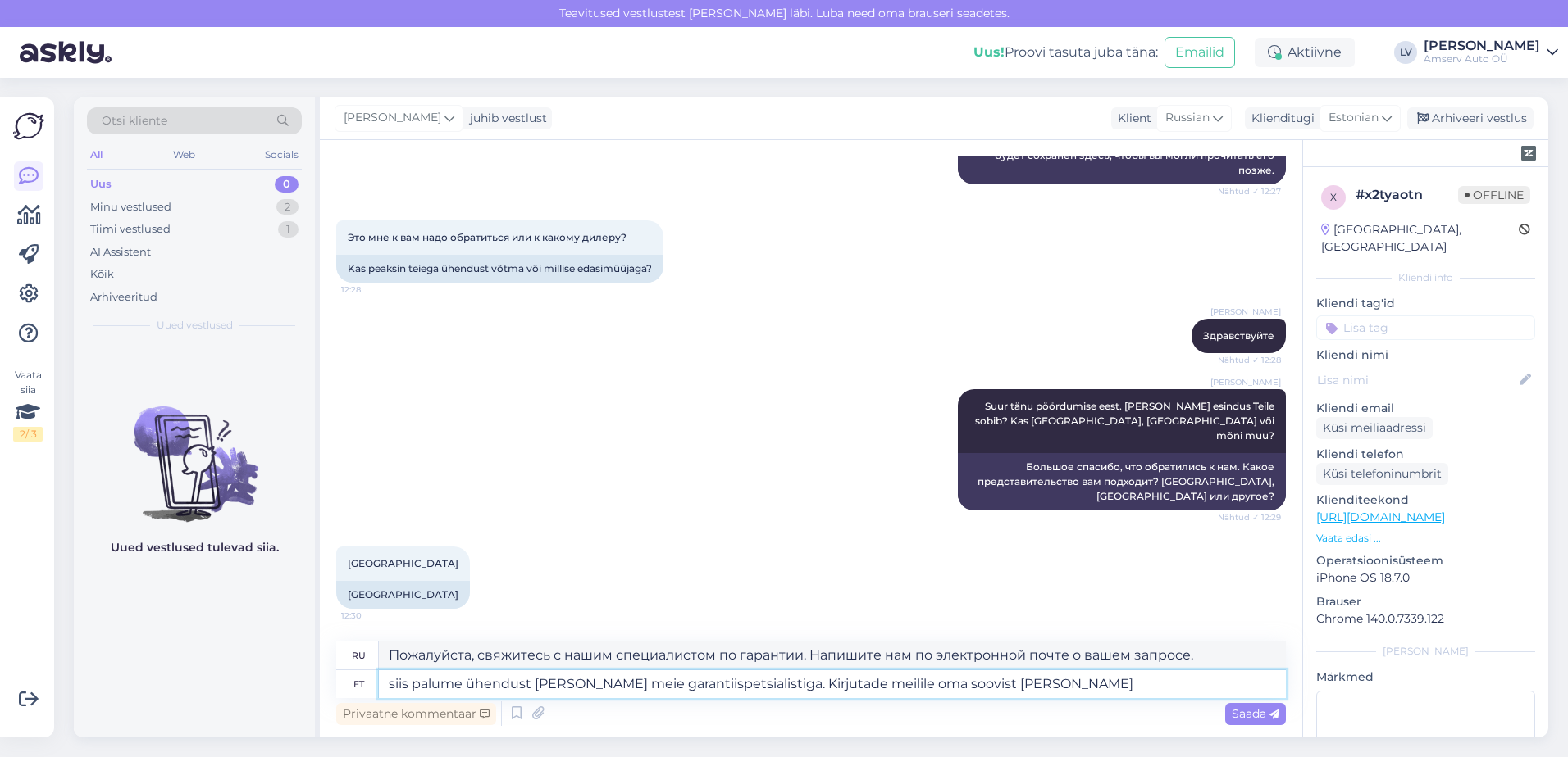
type textarea "siis palume ühendust [PERSON_NAME] meie garantiispetsialistiga. Kirjutade meili…"
type textarea "то, пожалуйста, свяжитесь с нашим специалистом по гарантии. Вы можете написать …"
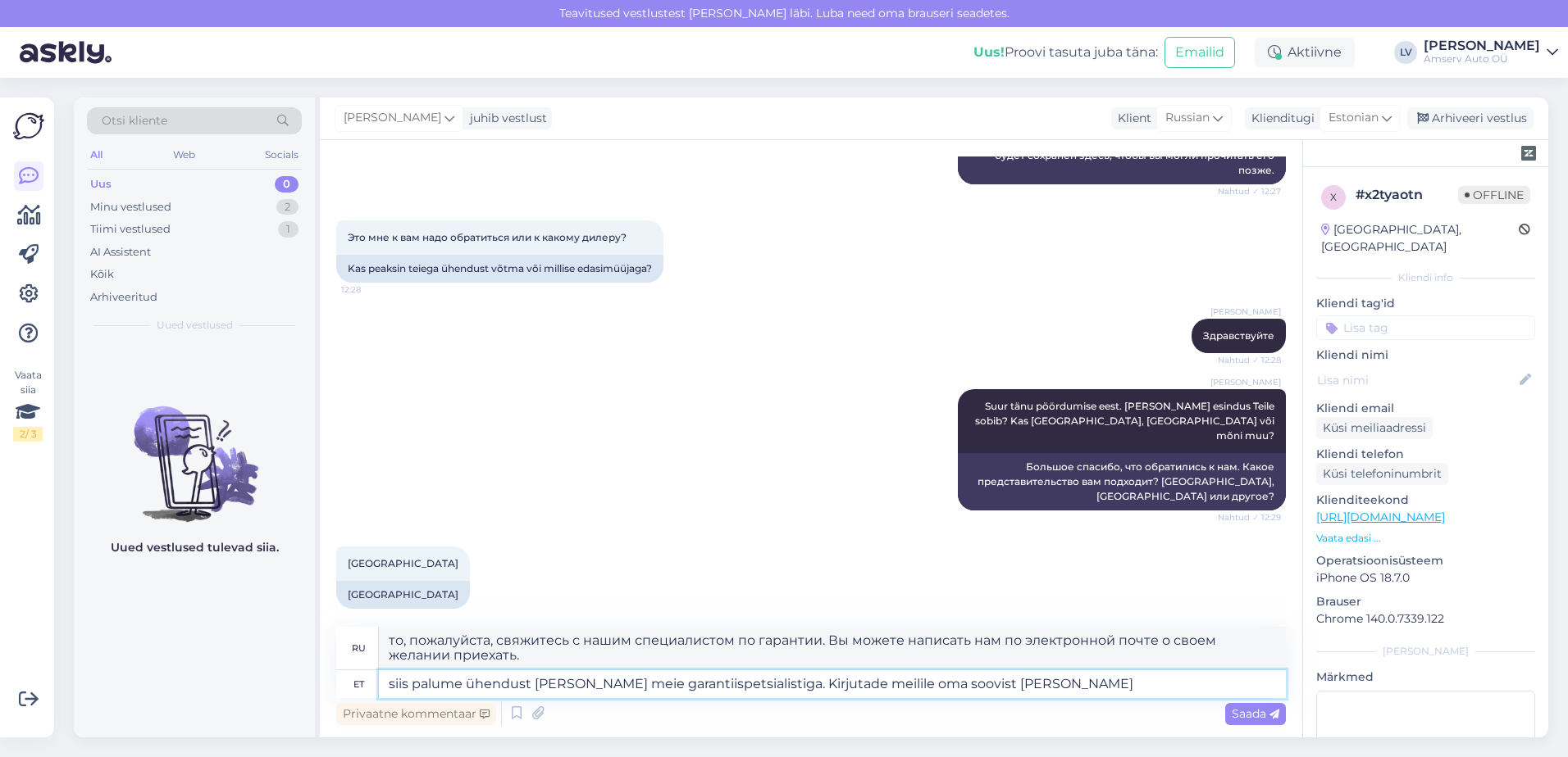
type textarea "siis palume ühendust [PERSON_NAME] meie garantiispetsialistiga. Kirjutade meili…"
type textarea "то, пожалуйста, свяжитесь с нашим специалистом по гарантии. Вы можете написать …"
type textarea "siis palume ühendust [PERSON_NAME] meie garantiispetsialistiga. Kirjutade meili…"
type textarea "то, пожалуйста, свяжитесь с нашим специалистом по гарантии. Вы можете написать …"
type textarea "siis palume ühendust [PERSON_NAME] meie garantiispetsialistiga. Kirjutade meili…"
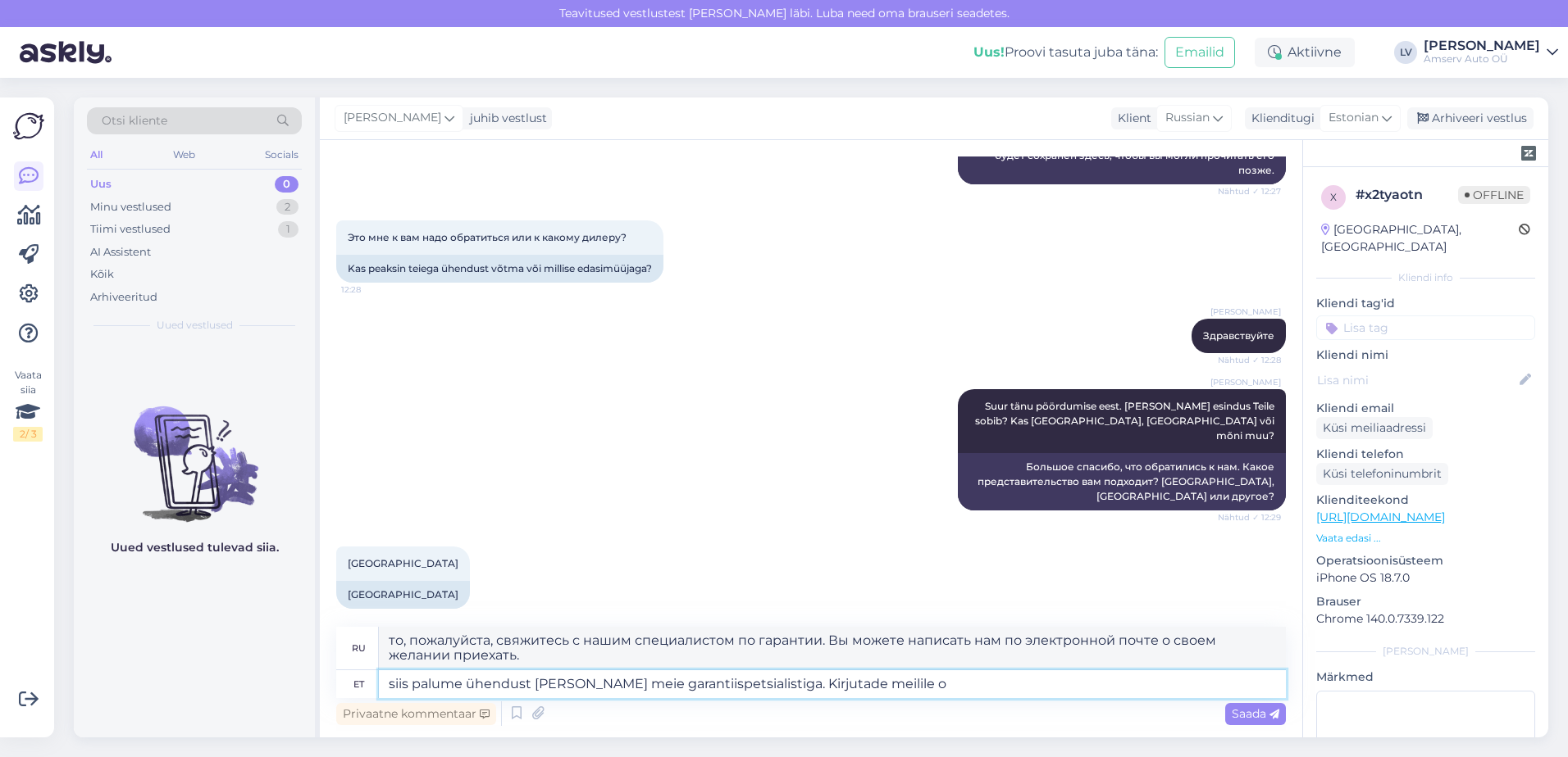
type textarea "то, пожалуйста, свяжитесь с нашим специалистом по гарантии. Напишите нам по эле…"
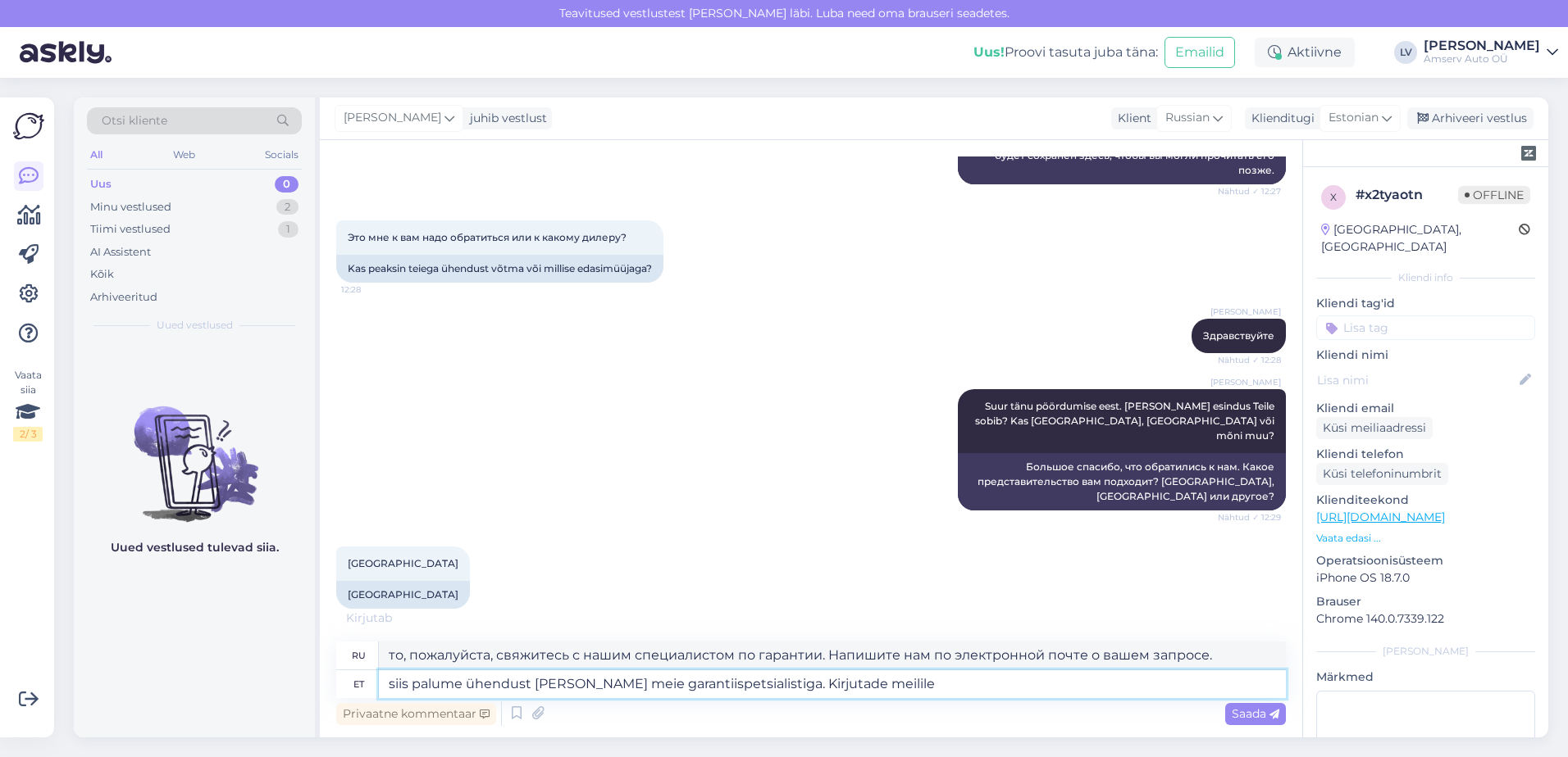
type textarea "siis palume ühendust [PERSON_NAME] meie garantiispetsialistiga. Kirjutade meili…"
type textarea "то, пожалуйста, свяжитесь с нашим специалистом по гарантии. Напишите нам."
type textarea "siis palume ühendust [PERSON_NAME] meie garantiispetsialistiga. Kirjutade meili…"
type textarea "то, пожалуйста, свяжитесь с нашим специалистом по гарантии. Напишите на электро…"
type textarea "siis palume ühendust [PERSON_NAME] meie garantiispetsialistiga. Kirjutade meili…"
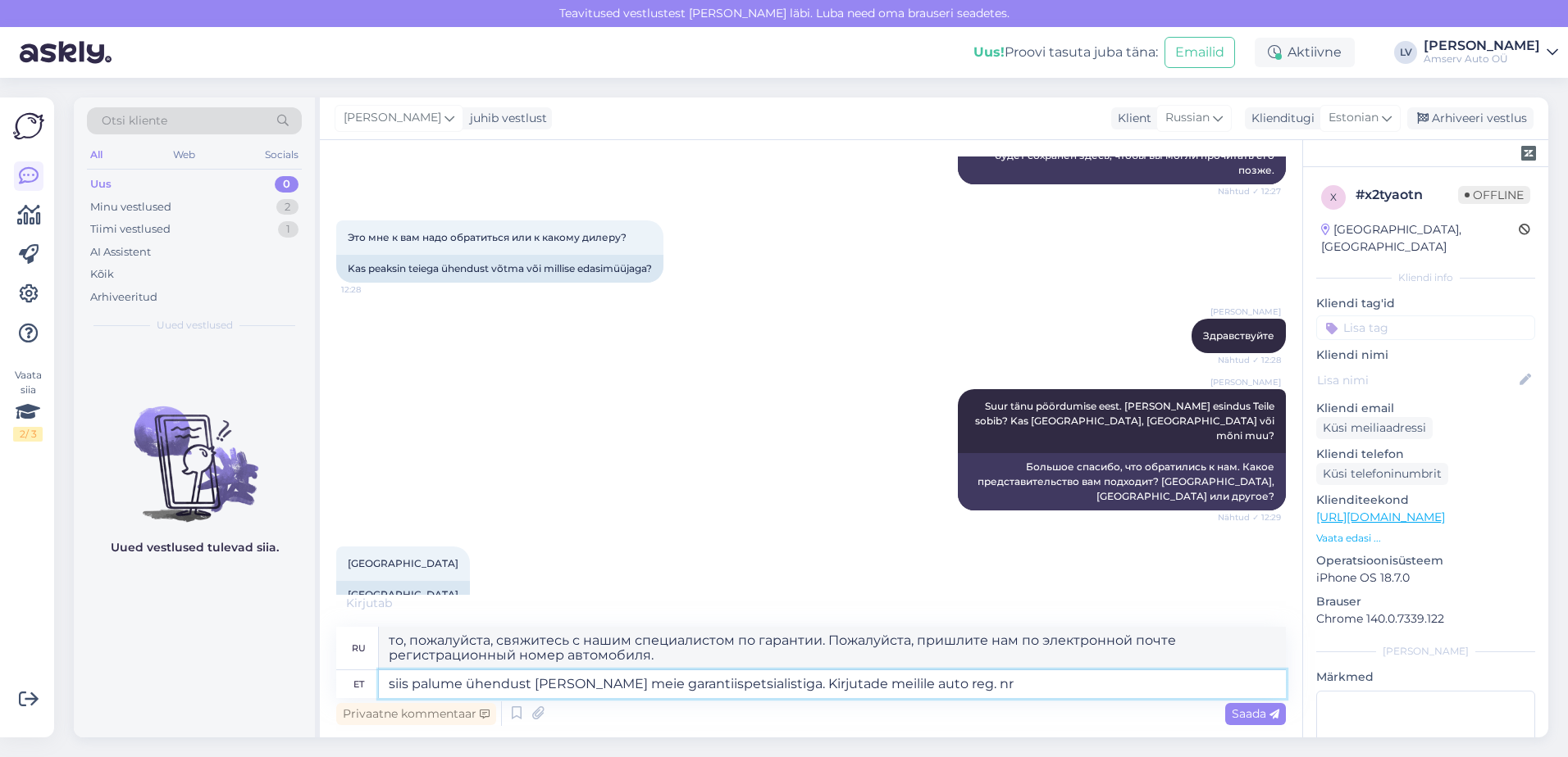
type textarea "Пожалуйста, свяжитесь с нашим специалистом по гарантии. Пожалуйста, пришлите на…"
type textarea "siis palume ühendust [PERSON_NAME] meie garantiispetsialistiga. Kirjutade meili…"
type textarea "то, пожалуйста, свяжитесь с нашим специалистом по гарантии. При желании, отправ…"
type textarea "siis palume ühendust [PERSON_NAME] meie garantiispetsialistiga. Kirjutade meili…"
type textarea "то свяжитесь с нашим специалистом по гарантии. Пожалуйста, отправьте нам электр…"
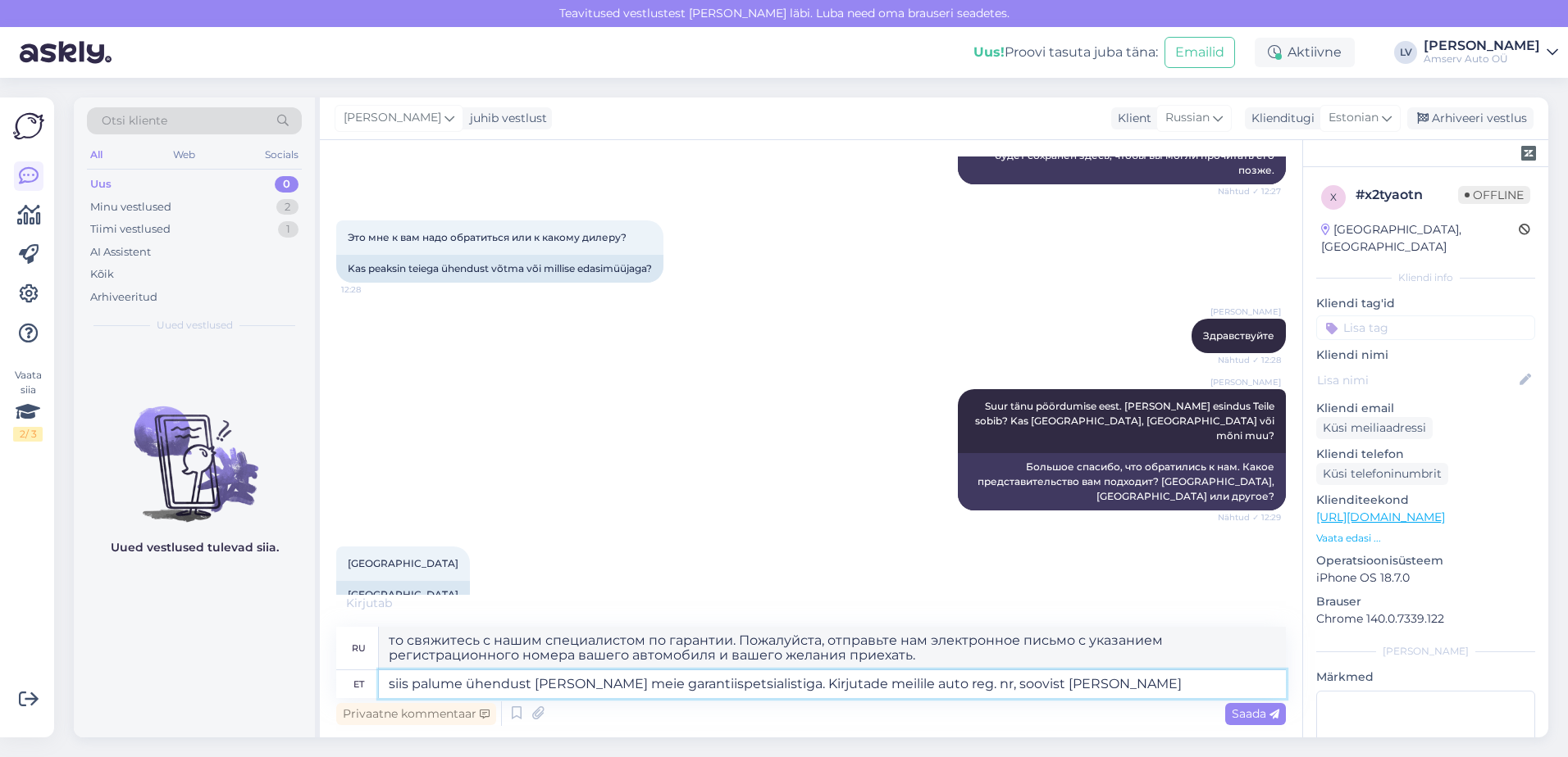
type textarea "siis palume ühendust [PERSON_NAME] meie garantiispetsialistiga. Kirjutade meili…"
type textarea "то, пожалуйста, свяжитесь с нашим специалистом по гарантии. Пожалуйста, отправь…"
type textarea "siis palume ühendust [PERSON_NAME] meie garantiispetsialistiga. Kirjutade meili…"
type textarea "то свяжитесь с нашим специалистом по гарантии. Укажите номер автомобиля, ваше ж…"
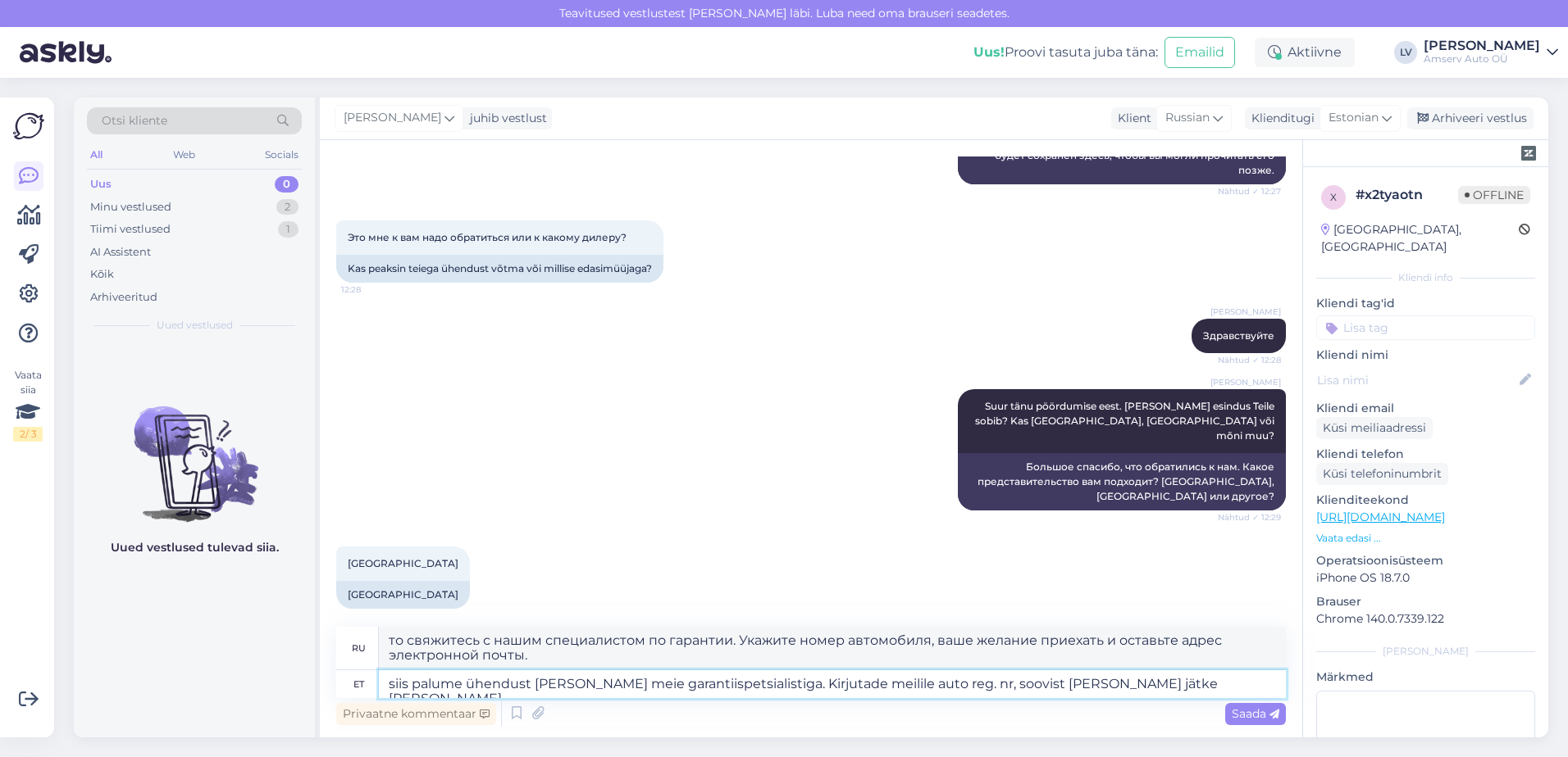
type textarea "siis palume ühendust [PERSON_NAME] meie garantiispetsialistiga. Kirjutade meili…"
type textarea "то, пожалуйста, свяжитесь с нашим специалистом по гарантии. Напишите на электро…"
type textarea "siis palume ühendust [PERSON_NAME] meie garantiispetsialistiga. Kirjutade meili…"
type textarea "то свяжитесь с нашим специалистом по гарантии. Напишите на электронную почту но…"
type textarea "siis palume ühendust [PERSON_NAME] meie garantiispetsialistiga. Kirjutade meili…"
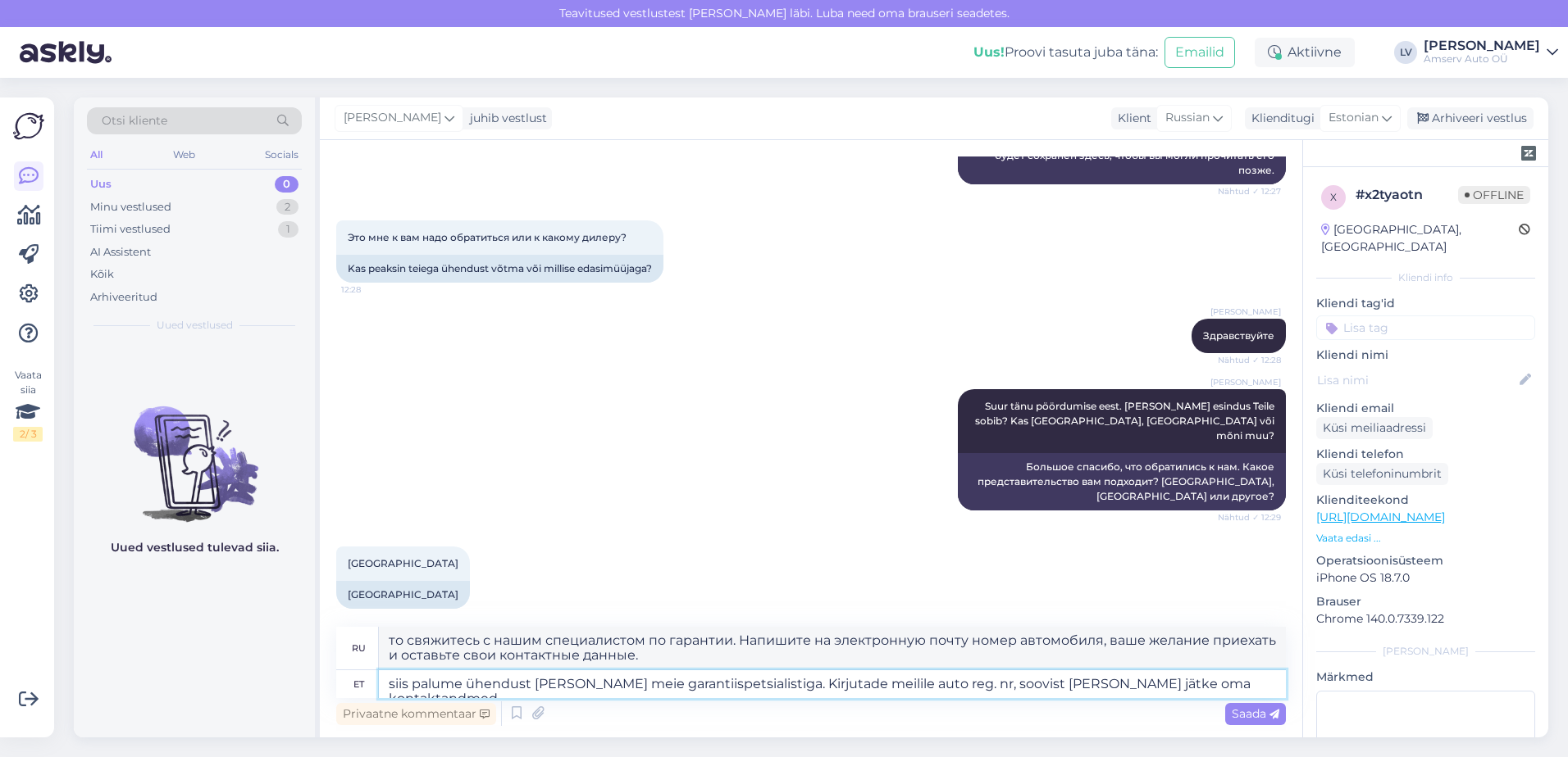
type textarea "Затем свяжитесь с нашим специалистом по гарантии. Пожалуйста, отправьте нам по …"
drag, startPoint x: 745, startPoint y: 686, endPoint x: 366, endPoint y: 679, distance: 379.1
click at [367, 675] on div "et siis palume ühendust [PERSON_NAME] meie garantiispetsialistiga. Kirjutade me…" at bounding box center [811, 685] width 949 height 28
type textarea "Kirjutade meilile auto reg. nr, soovist [PERSON_NAME] jätke oma kontaktandmed."
type textarea "В письме вы указываете регистрационный номер вашего автомобиля, желание приехат…"
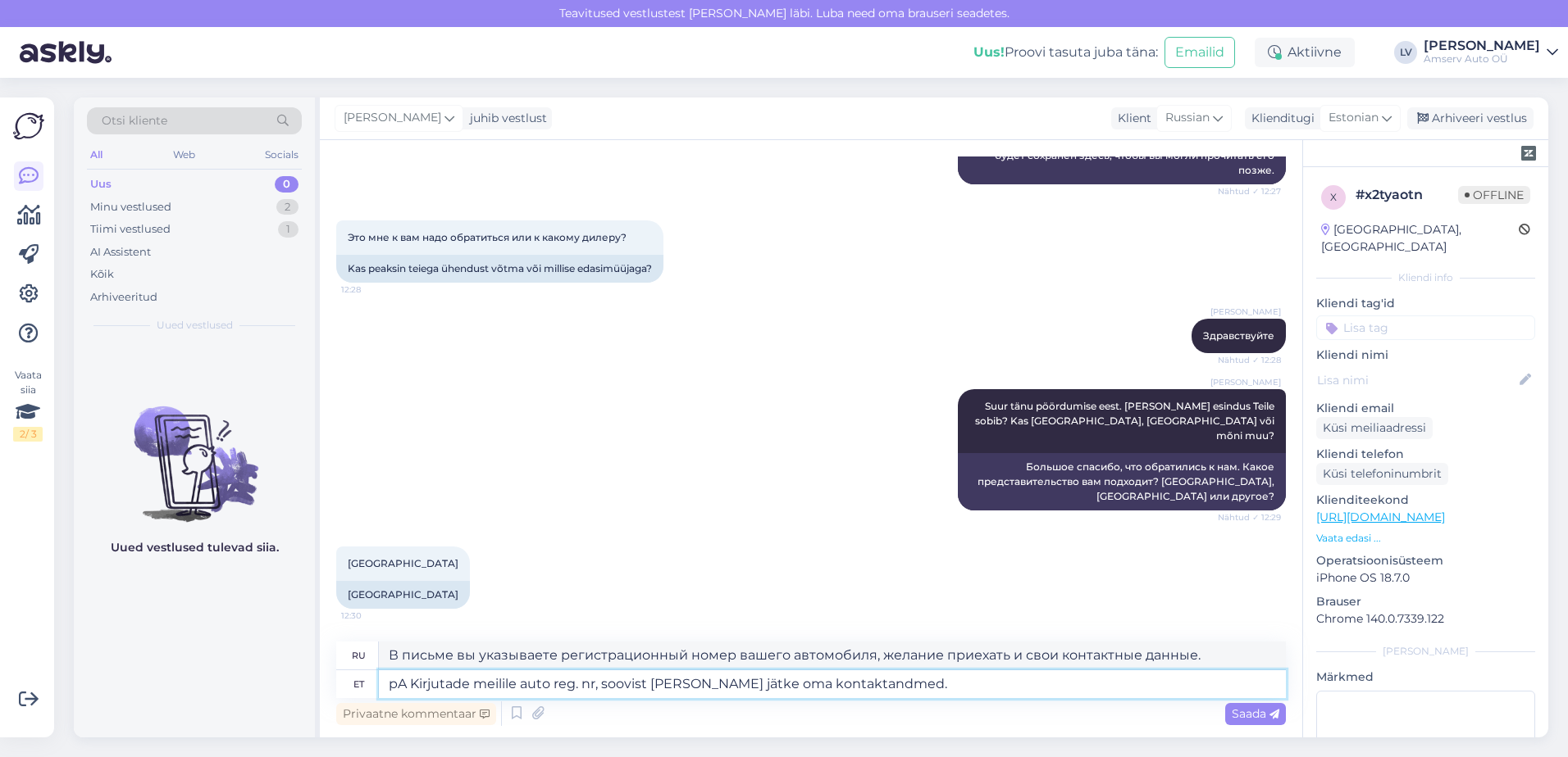
type textarea "pAL Kirjutade meilile auto reg. nr, soovist [PERSON_NAME] jätke oma kontaktandm…"
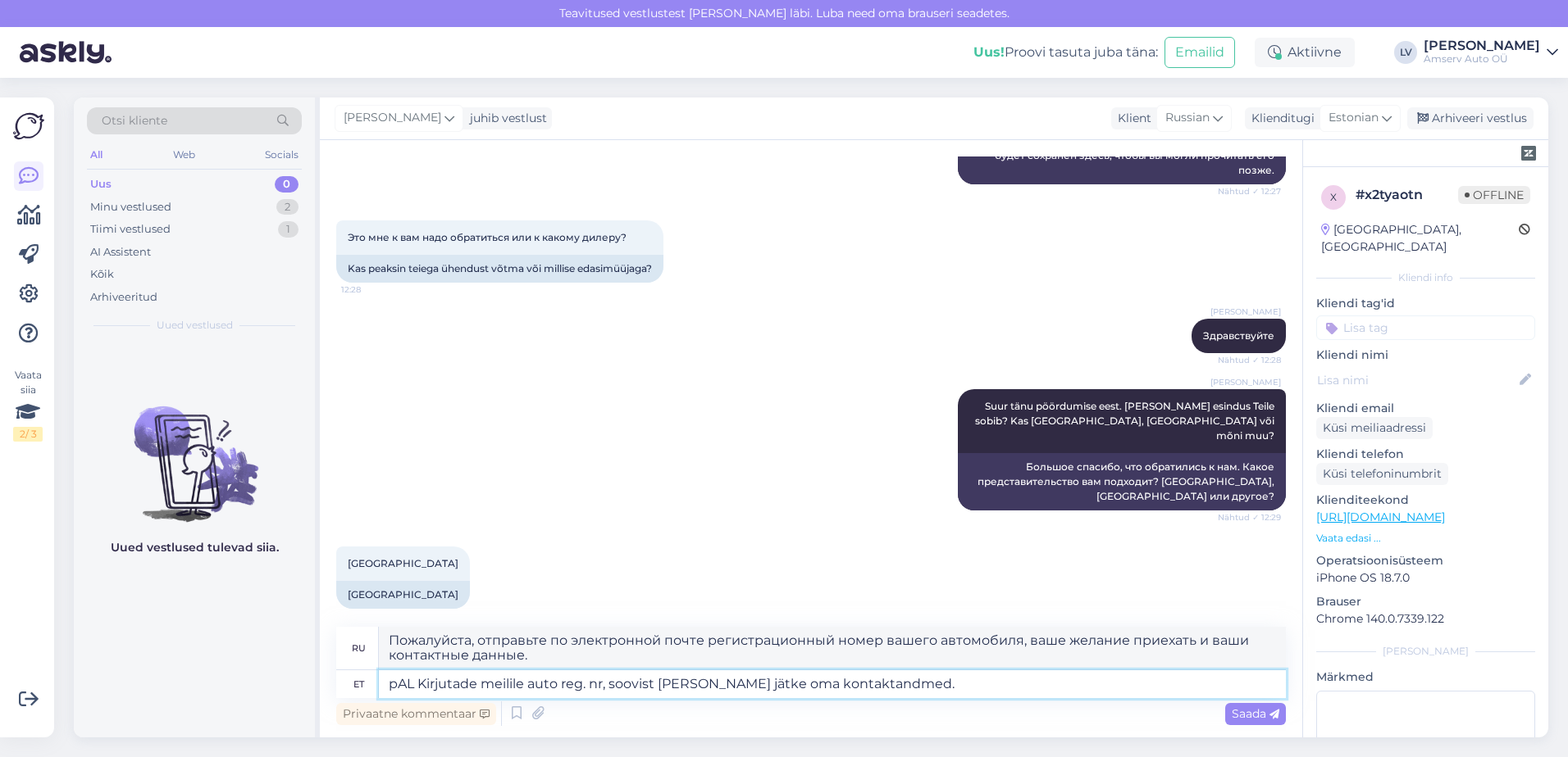
type textarea "pA Вы пишете на почту номер автомобиля, желание приехать и оставляете свои конт…"
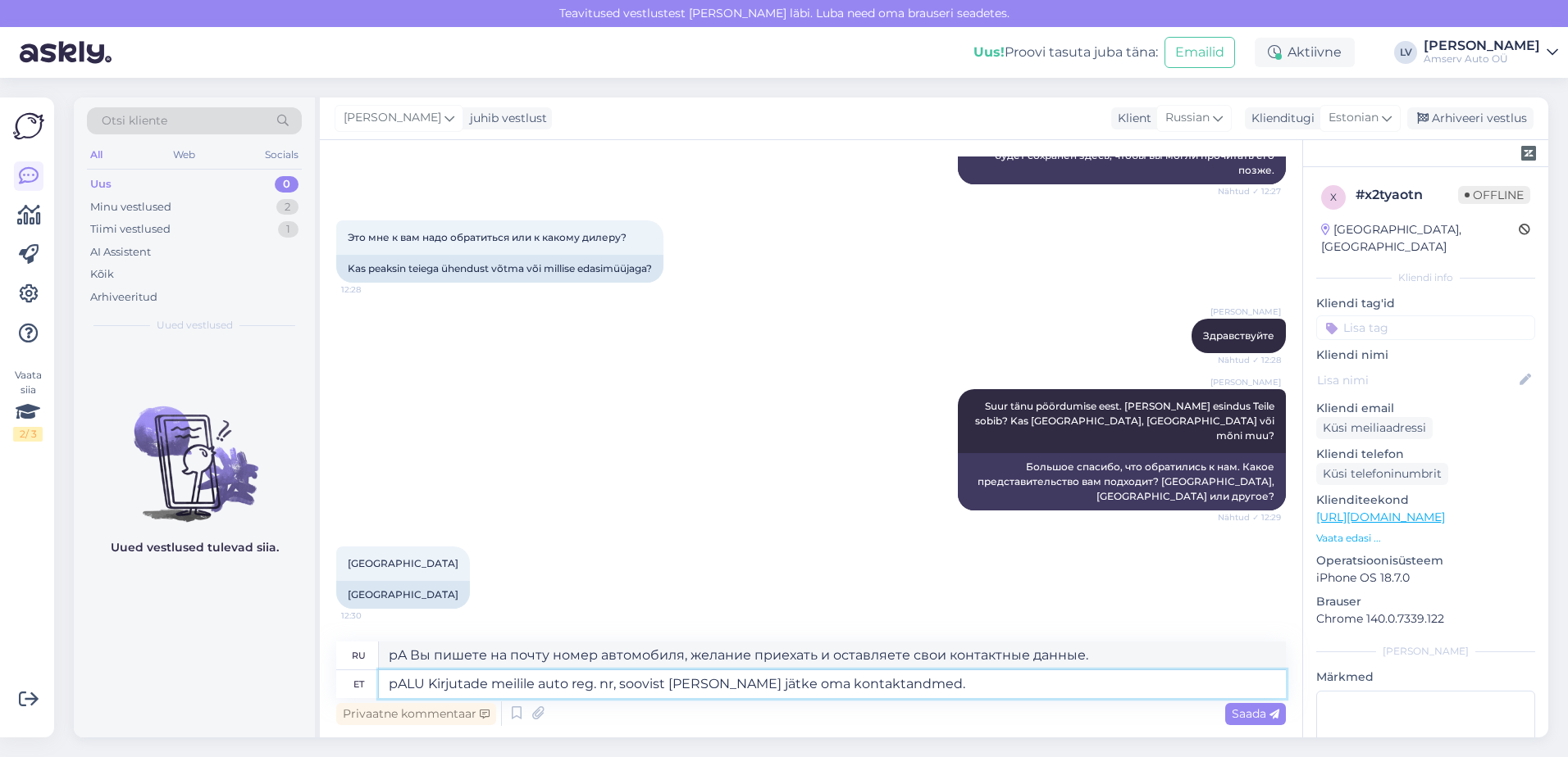
type textarea "pALUN Kirjutade meilile auto reg. nr, soovist [PERSON_NAME] jätke oma kontaktan…"
type textarea "pAL Вы пишете на почту номер автомобиля, желание приехать и оставляете свои кон…"
type textarea "pALUN Kirjutade meilile auto reg. nr, soovist [PERSON_NAME] jätke oma kontaktan…"
type textarea "ПОЖАЛУЙСТА, отправьте электронное письмо с указанием регистрационного номера ва…"
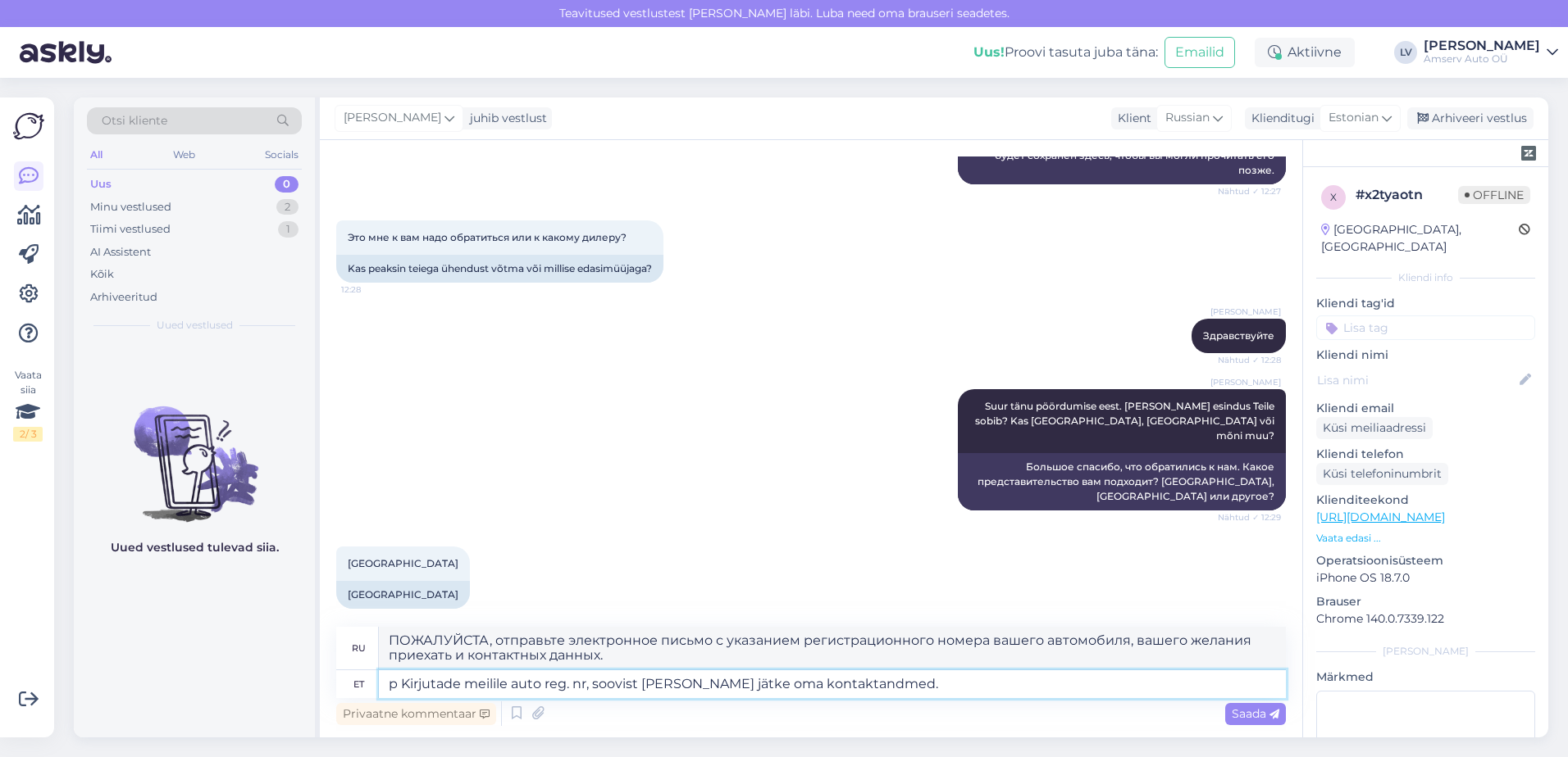
type textarea "Kirjutade meilile auto reg. nr, soovist [PERSON_NAME] jätke oma kontaktandmed."
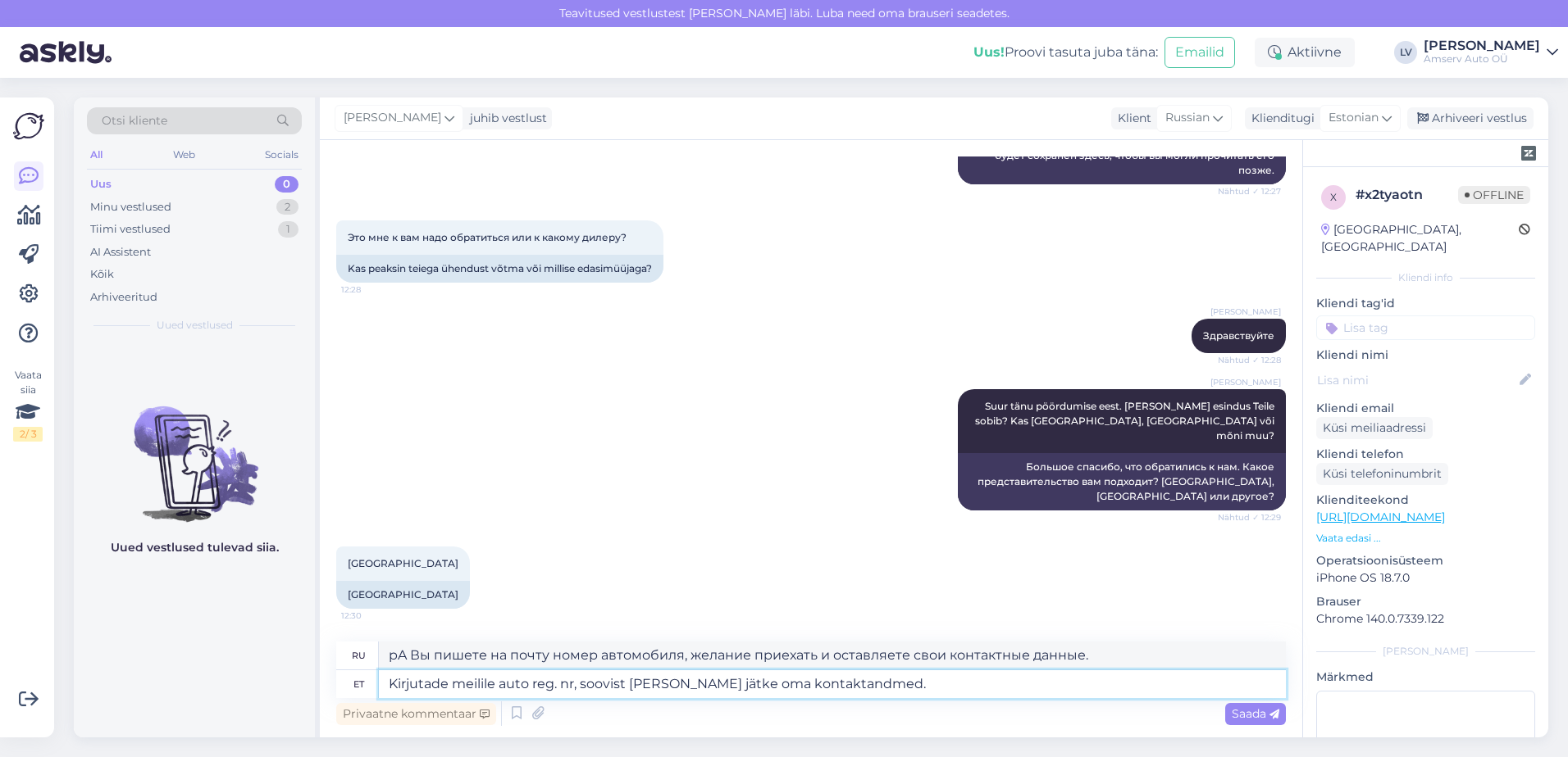
type textarea "ПОЖАЛУЙСТА, напишите регистрационный номер вашего автомобиля, ваше желание прие…"
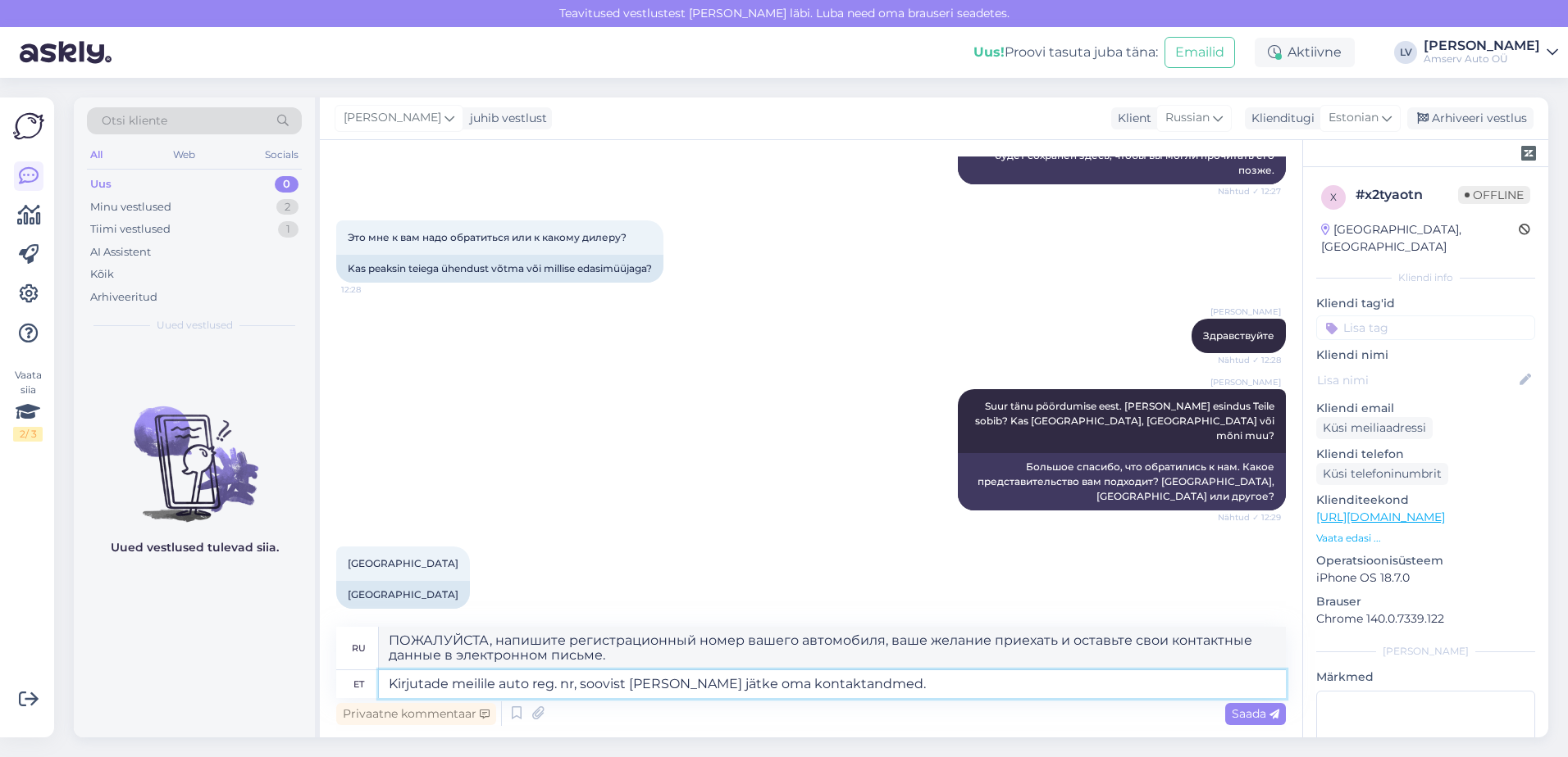
type textarea "p Kirjutade meilile auto reg. nr, soovist [PERSON_NAME] jätke oma kontaktandmed."
type textarea "В письме вы указываете регистрационный номер вашего автомобиля, желание приехат…"
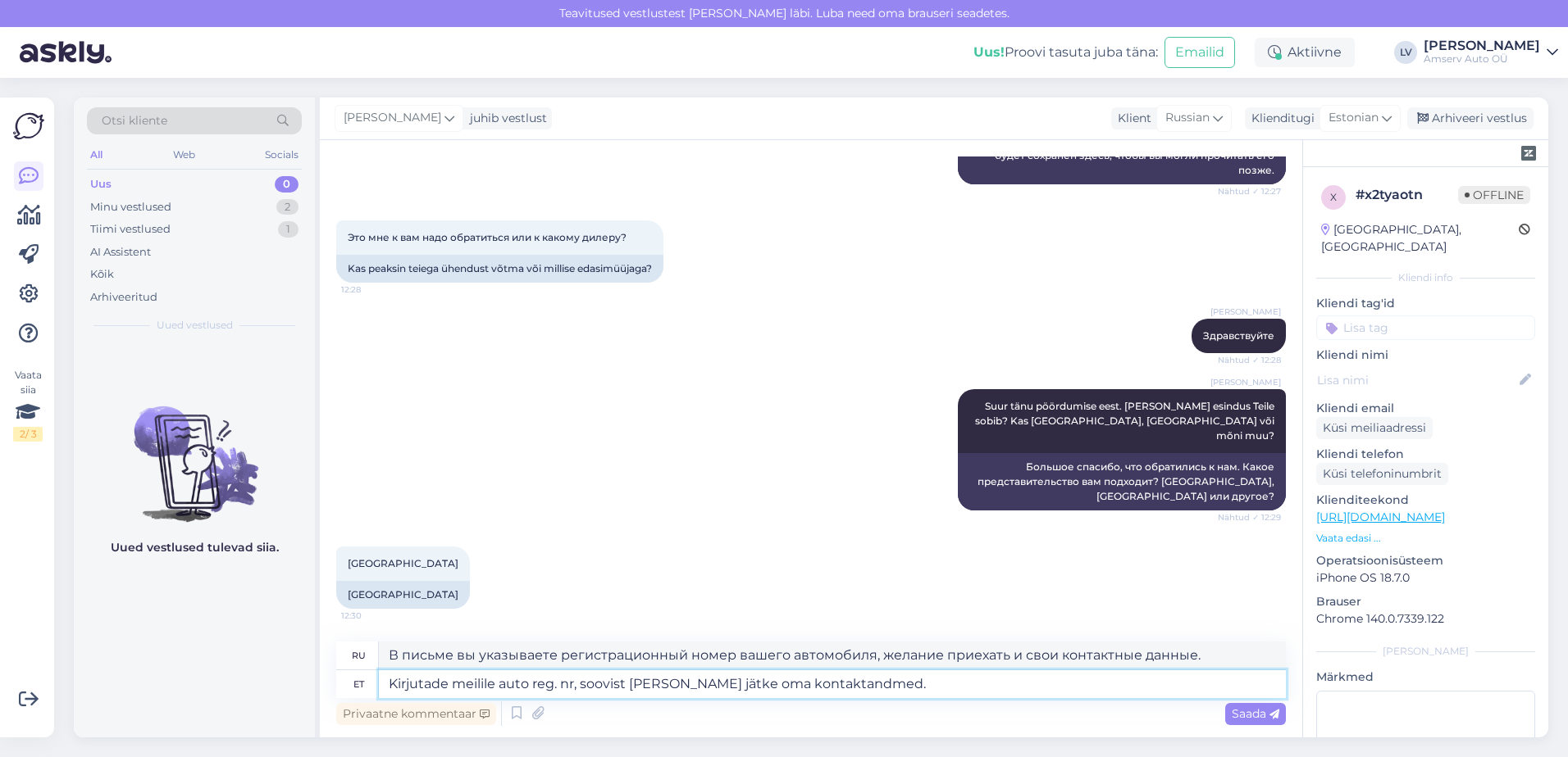
type textarea "P Kirjutade meilile auto reg. nr, soovist [PERSON_NAME] jätke oma kontaktandmed."
type textarea "P В письме вы указываете регистрационный номер вашего автомобиля, желание приех…"
type textarea "Palu Kirjutade meilile auto reg. nr, soovist [PERSON_NAME] jätke oma kontaktand…"
type textarea "Пожалуйста, сообщите нам по электронной почте регистрационный номер вашего авто…"
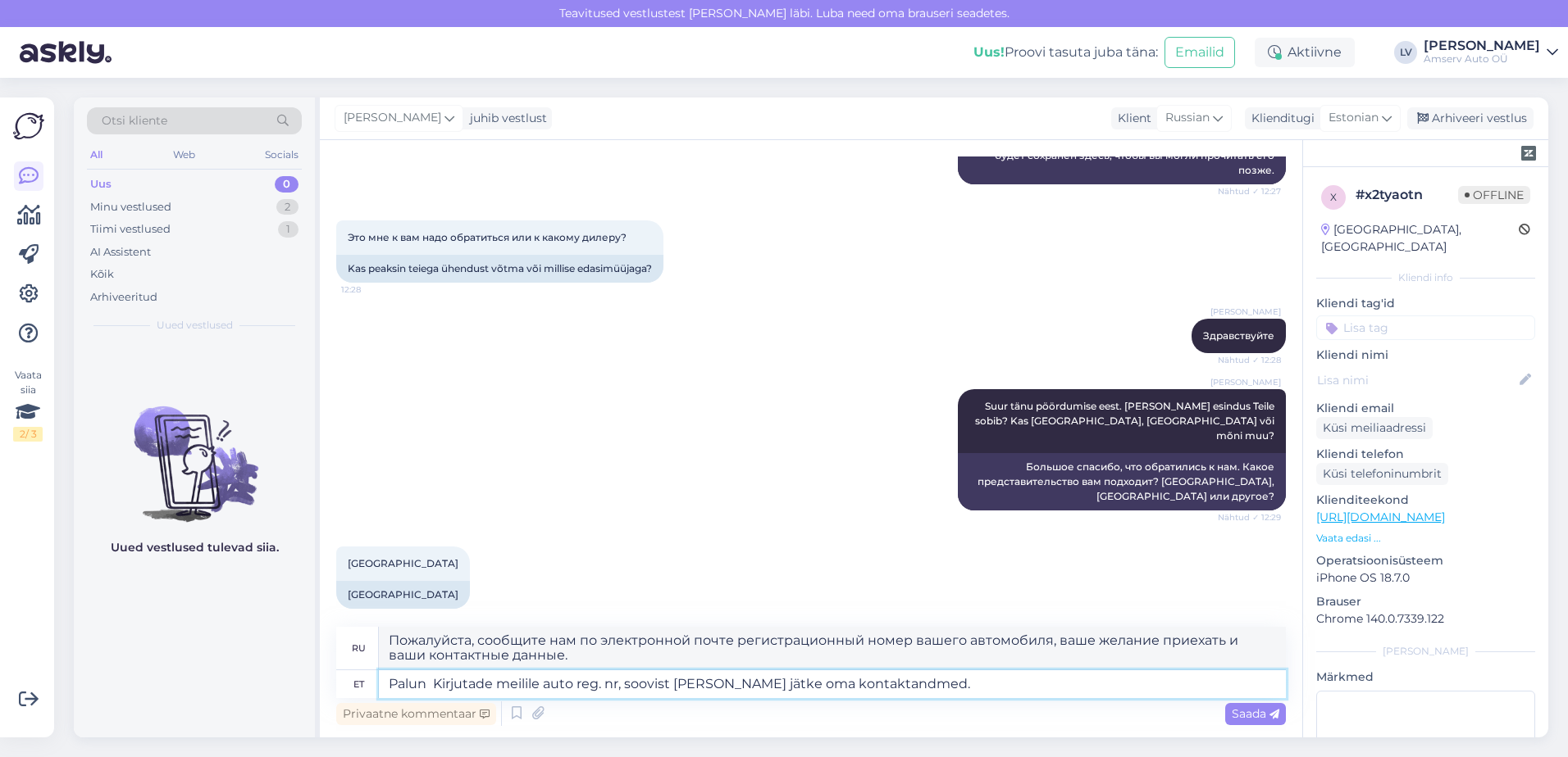
type textarea "Palun s Kirjutade meilile auto reg. nr, soovist [PERSON_NAME] jätke oma kontakt…"
type textarea "Пожалуйста, отправьте электронное письмо с указанием регистрационного номера ва…"
type textarea "Palun sa Kirjutade meilile auto reg. nr, soovist [PERSON_NAME] jätke oma kontak…"
type textarea "Пожалуйста, напишите нам по электронной почте номер вашего автомобиля, ваше жел…"
type textarea "[PERSON_NAME] Kirjutade meilile auto reg. nr, soovist [PERSON_NAME] jätke oma k…"
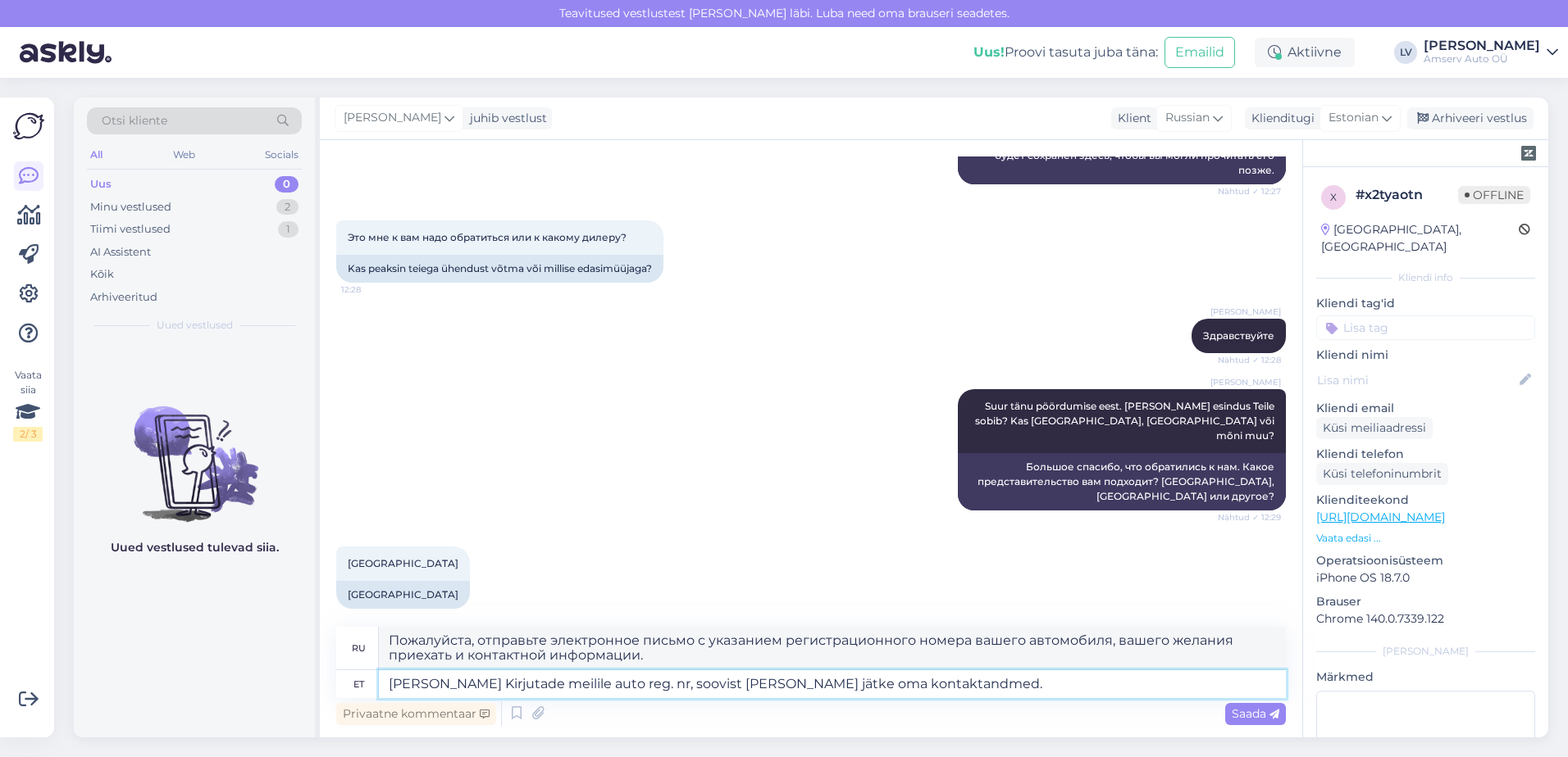
type textarea "Пожалуйста, отправьте нам электронное письмо с указанием регистрационного номер…"
type textarea "Palun saadke Kirjutade meilile auto reg. nr, soovist [PERSON_NAME] jätke oma ko…"
type textarea "Пожалуйста, отправьте электронное письмо с указанием регистрационного номера ва…"
type textarea "Palun saadke m [PERSON_NAME] meilile auto reg. nr, soovist [PERSON_NAME] jätke …"
type textarea "Пожалуйста, отправьте нам электронное письмо с указанием регистрационного номер…"
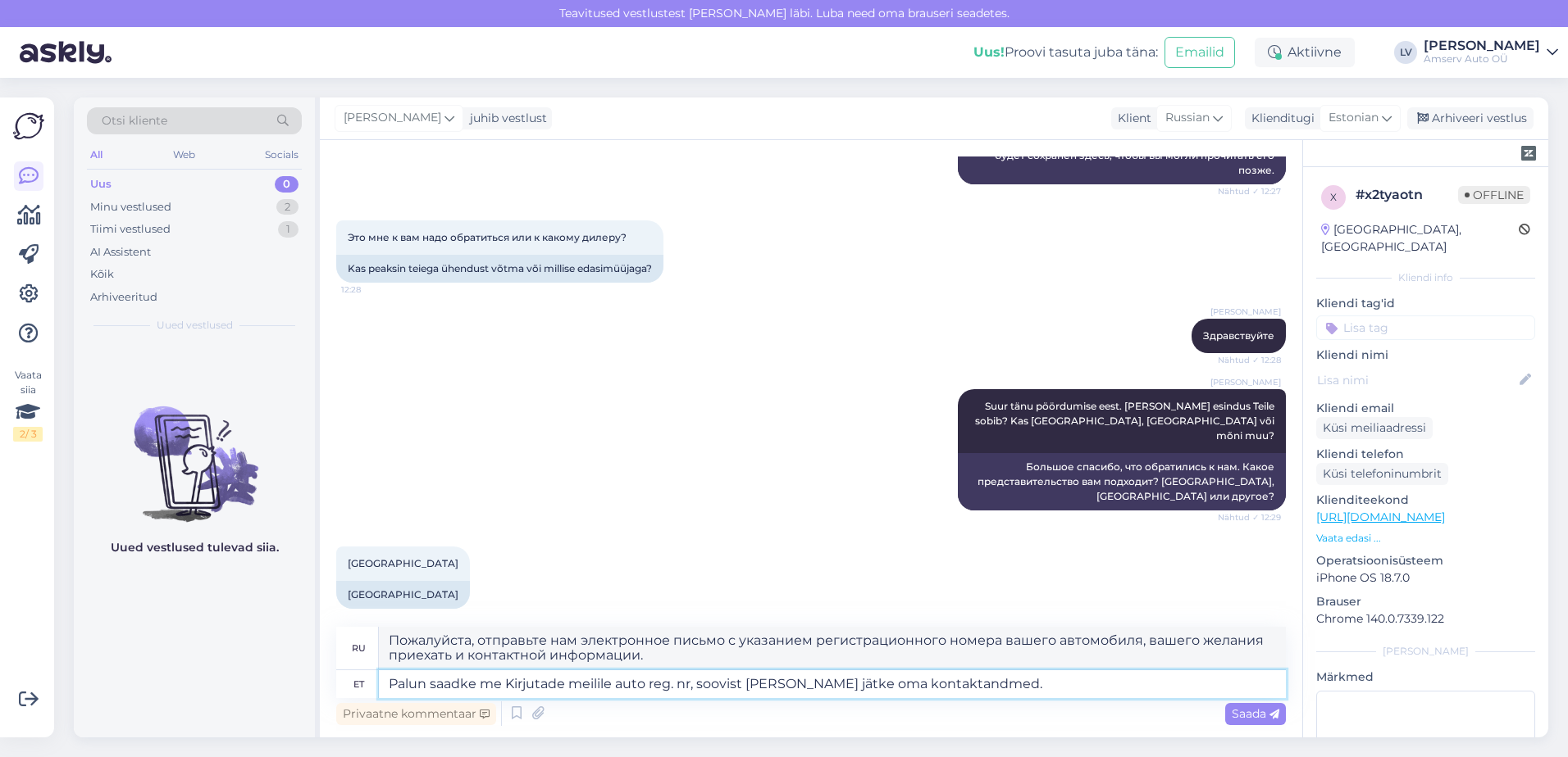
type textarea "Palun saadke mei [PERSON_NAME] meilile auto reg. nr, soovist [PERSON_NAME] jätk…"
type textarea "Пожалуйста, пришлите мне регистрационный номер вашего автомобиля, ваше желание …"
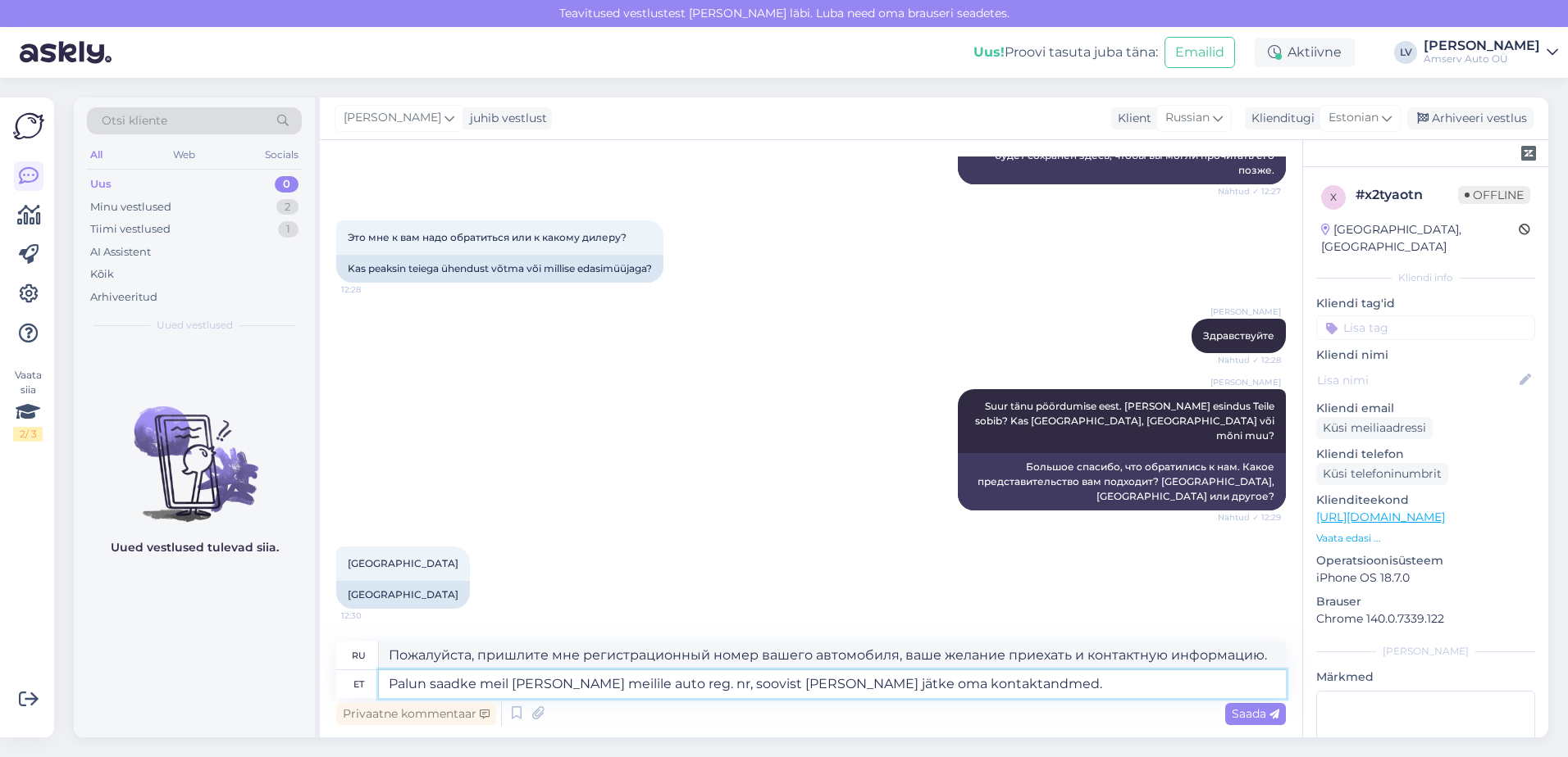
type textarea "Palun saadke meile Kirjutade meilile auto reg. nr, soovist [PERSON_NAME] jätke …"
type textarea "Пожалуйста, пришлите нам регистрационный номер вашего автомобиля, ваше желание …"
type textarea "Palun saadke meile Kirjutade meilile auto reg. nr, soovist [PERSON_NAME] jätke …"
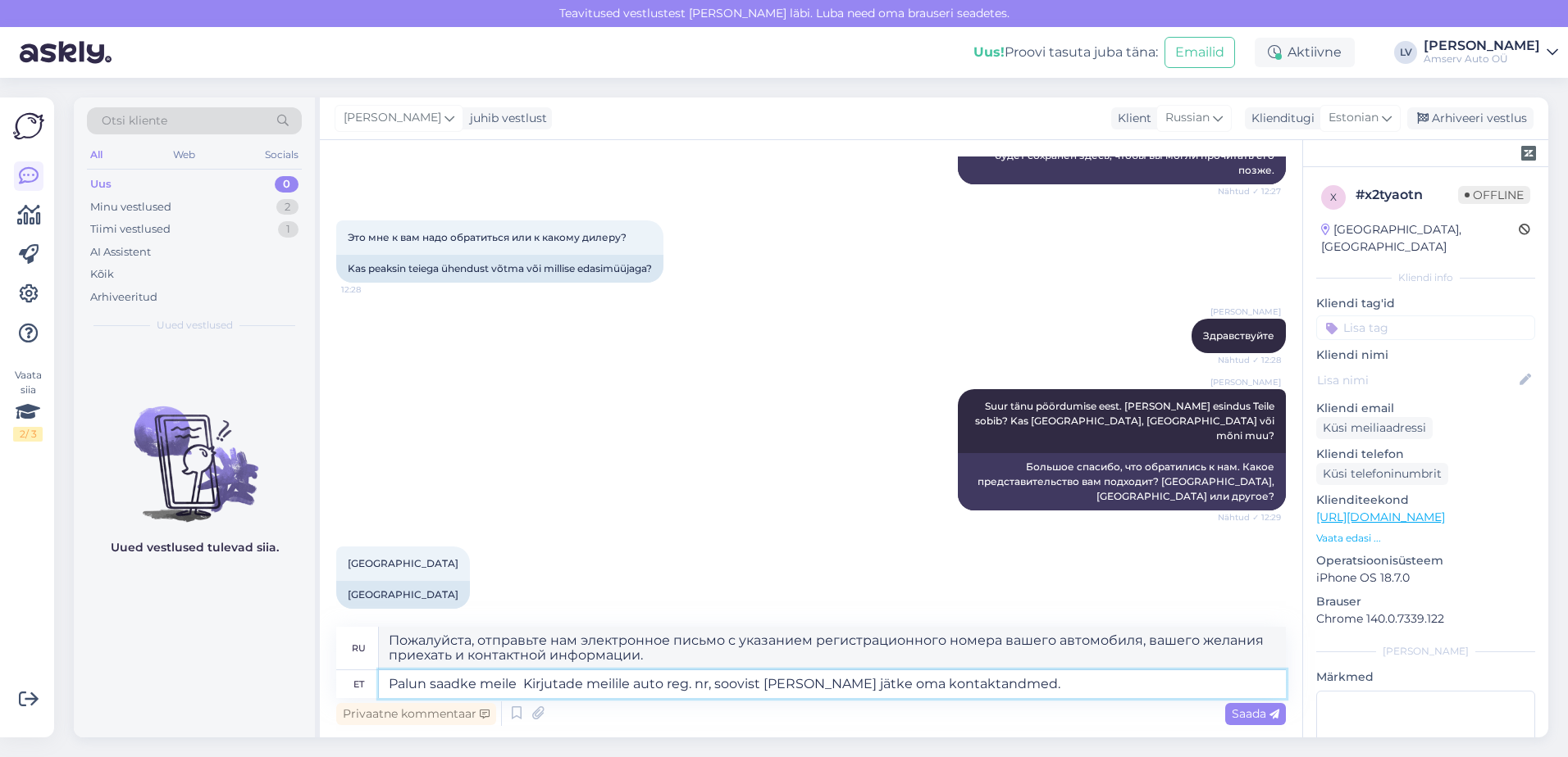
type textarea "Пожалуйста, пришлите нам регистрационный номер вашего автомобиля, ваше желание …"
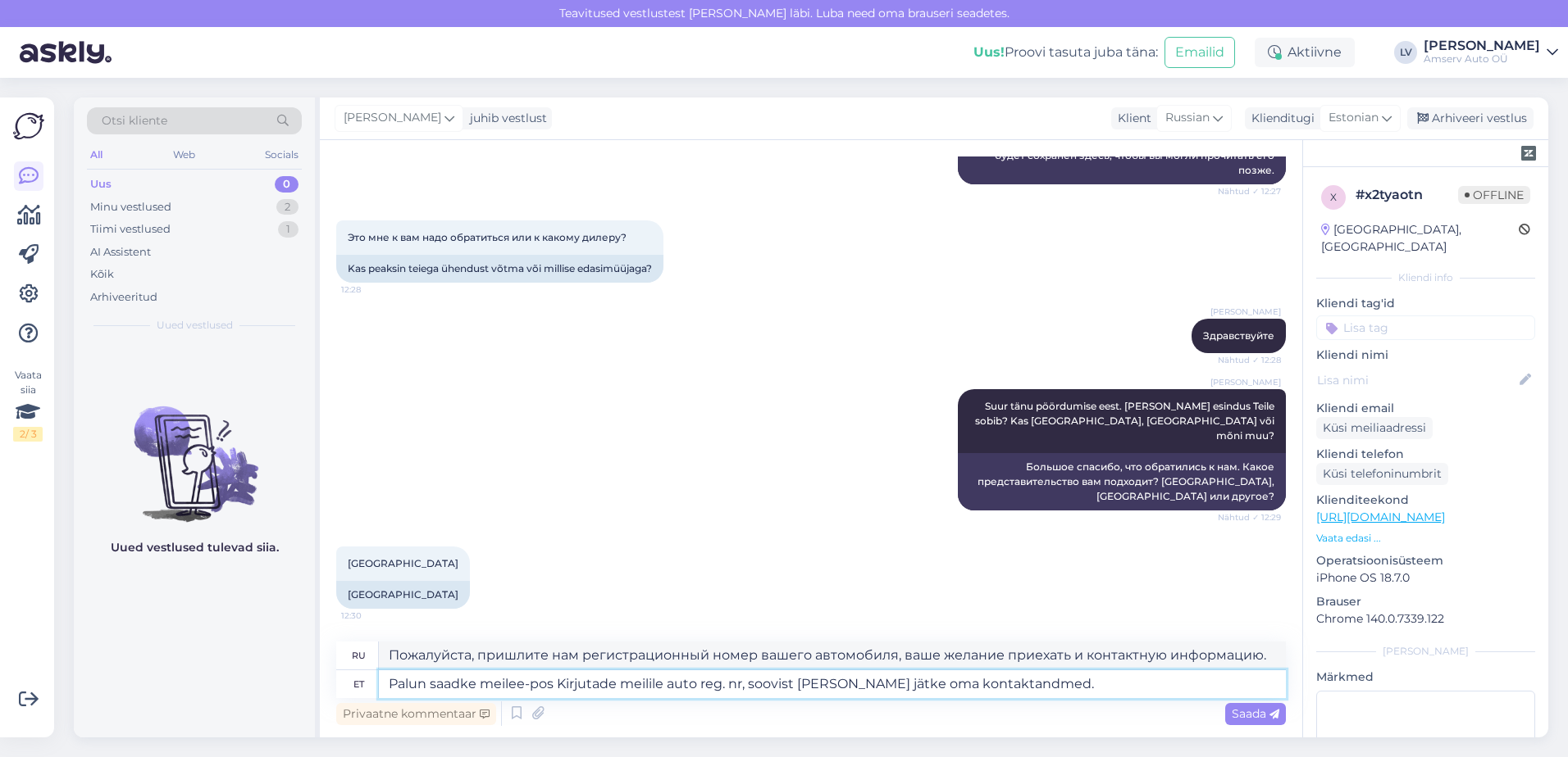
type textarea "Palun saadke meilee-post Kirjutade meilile auto reg. nr, soovist [PERSON_NAME] …"
type textarea "Пожалуйста, отправьте нам электронное письмо с указанием регистрационного номер…"
type textarea "Palun saadke meilee-posti Kirjutade meilile auto reg. nr, soovist [PERSON_NAME]…"
type textarea "Пожалуйста, отправьте нам электронное письмо с указанием регистрационного номер…"
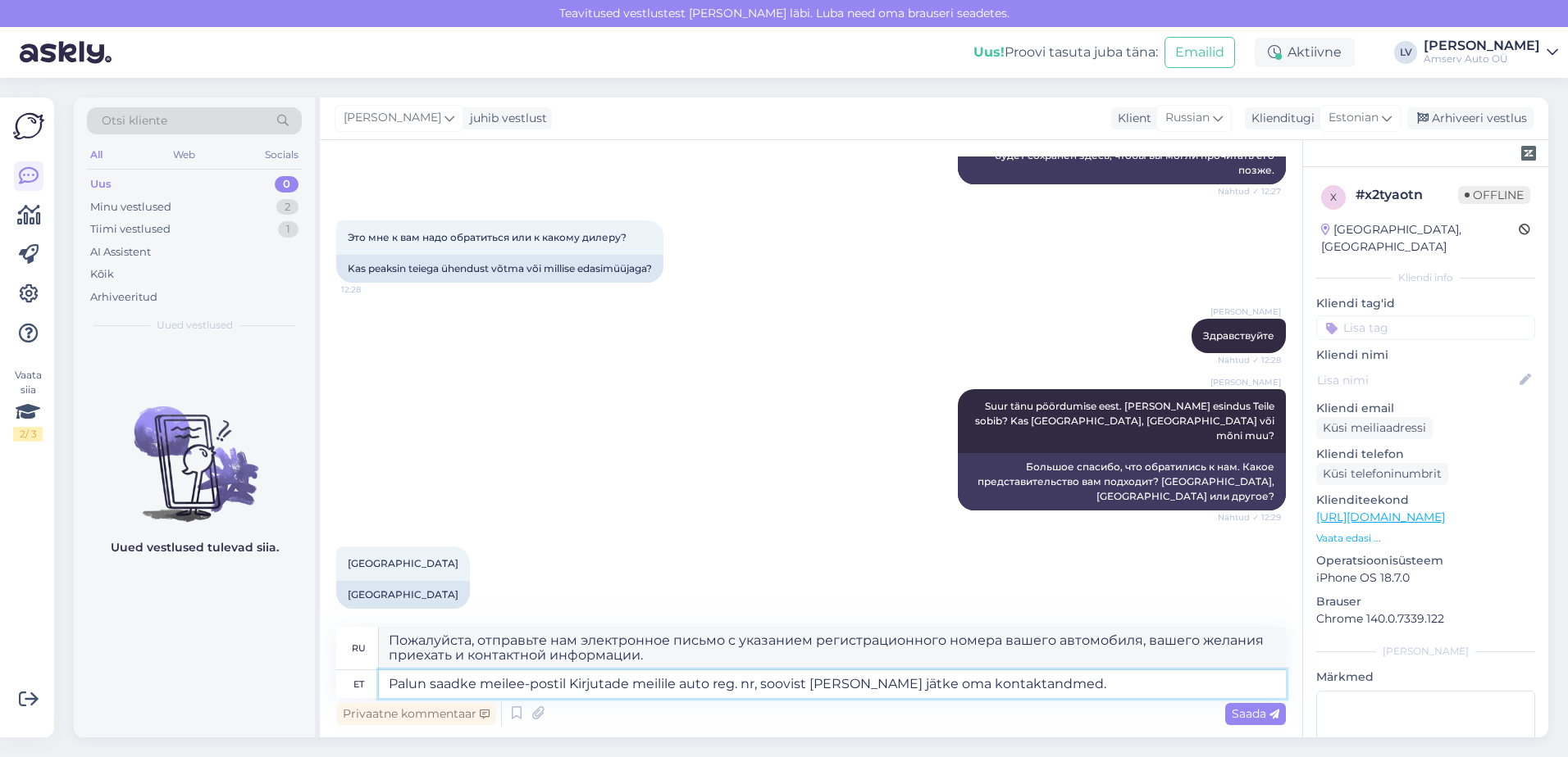
type textarea "Palun saadke meilee-postile Kirjutade meilile auto reg. nr, soovist [PERSON_NAM…"
type textarea "Пожалуйста, отправьте нам электронное письмо с указанием регистрационного номер…"
type textarea "Palun saadke meilee-postile k Kirjutade meilile auto reg. nr, soovist [PERSON_N…"
type textarea "Пожалуйста, отправьте нам электронное письмо с указанием регистрационного номер…"
type textarea "Palun saadke meilee-postile ki Kirjutade meilile auto reg. nr, soovist [PERSON_…"
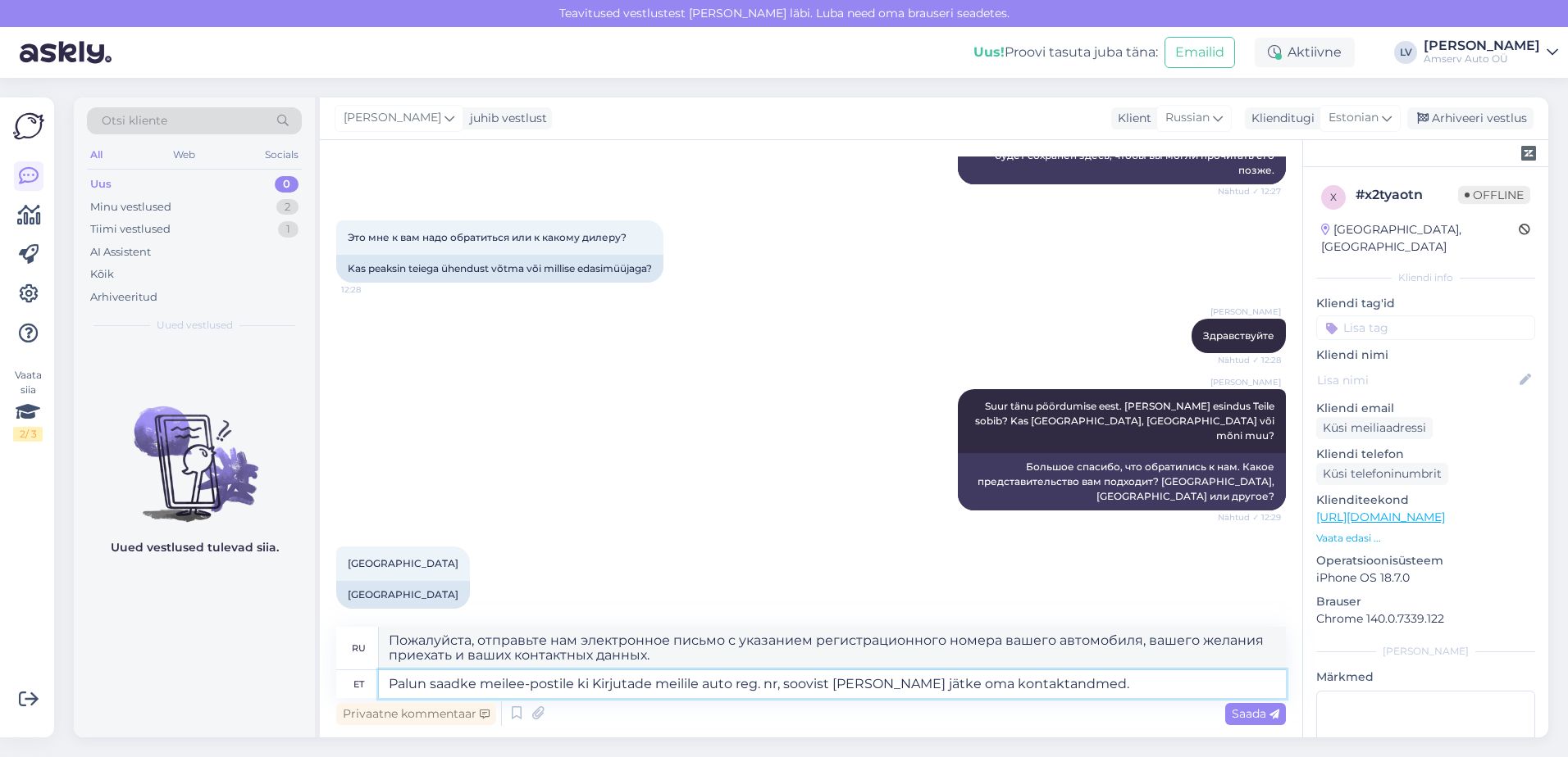
type textarea "Пожалуйста, отправьте нам электронное письмо с указанием регистрационного номер…"
type textarea "Palun saadke meilee-postile kirja Kirjutade meilile auto reg. nr, soovist [PERS…"
type textarea "Пожалуйста, отправьте нам электронное письмо с указанием регистрационного номер…"
type textarea "Palun saadke meilee-postile kirja. Kirjutade meilile auto reg. nr, soovist [PER…"
type textarea "Напишите нам по электронной почте. Укажите номер вашего автомобиля, желаемую да…"
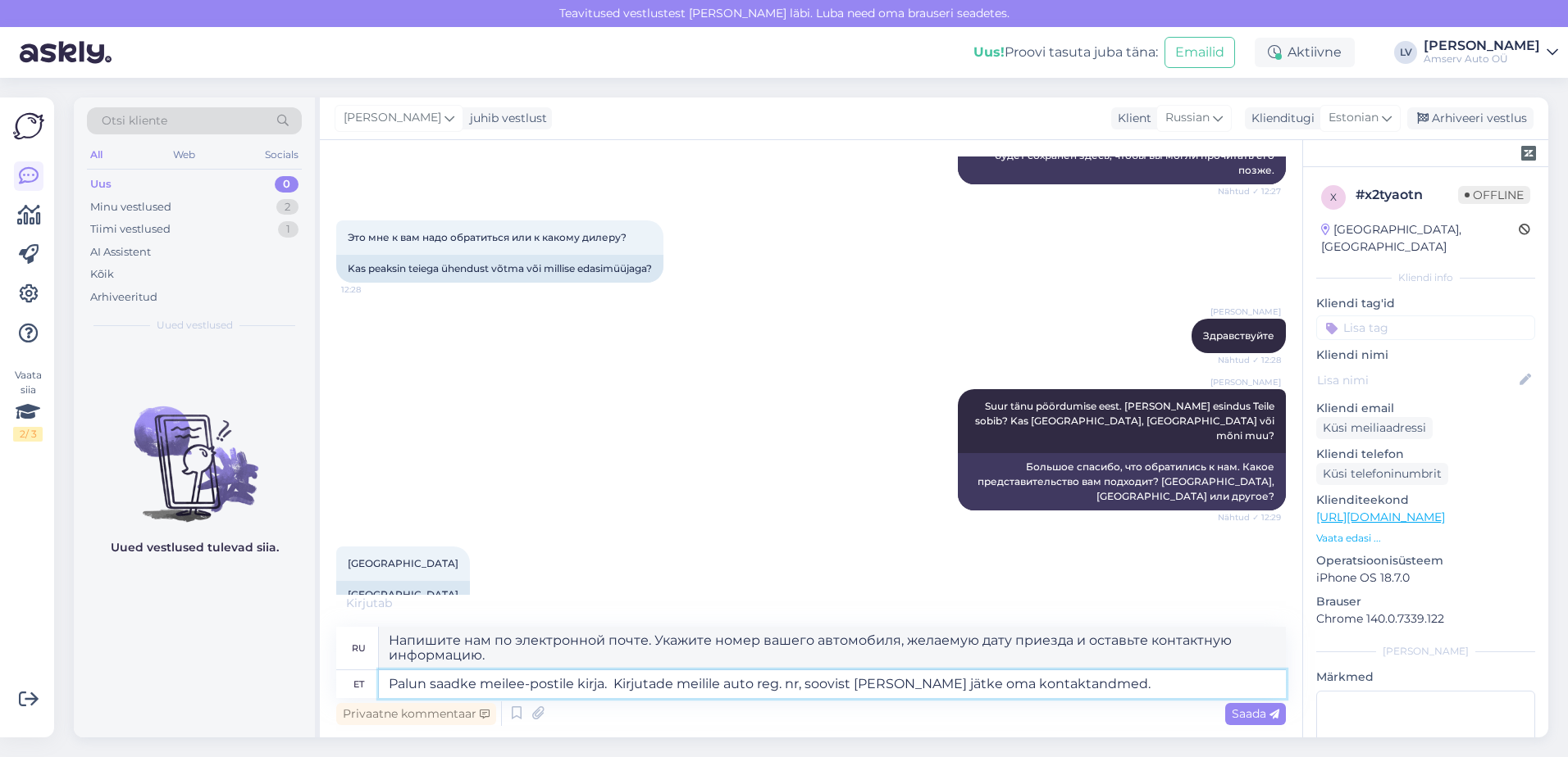
click at [422, 683] on textarea "Palun saadke meilee-postile kirja. Kirjutade meilile auto reg. nr, soovist [PER…" at bounding box center [832, 685] width 907 height 28
click at [430, 683] on textarea "Palun saadke meilee-postile kirja. Kirjutade meilile auto reg. nr, soovist [PER…" at bounding box center [832, 685] width 907 height 28
type textarea "Palun kirsaadke meilee-postile kirja. Kirjutade meilile auto reg. nr, soovist […"
type textarea "Напишите нам письмо. Укажите номер автомобиля, желаемую дату приезда и оставьте…"
type textarea "Palun kirjsaadke meilee-postile kirja. Kirjutade meilile auto reg. nr, soovist …"
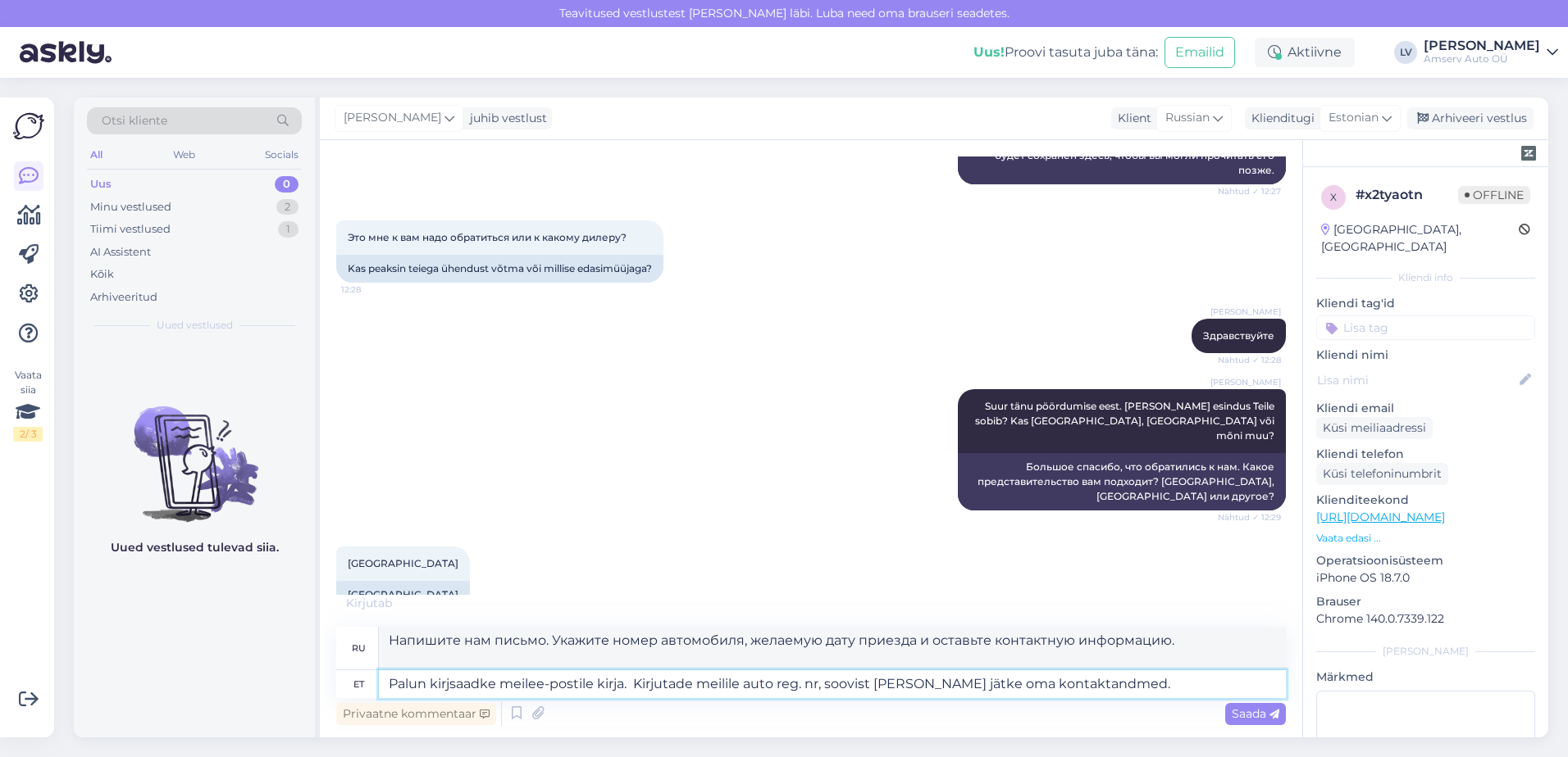
type textarea "Напишите нам по электронной почте. Укажите номер вашего автомобиля, желаемую да…"
type textarea "Palun kirjutagvesaadke meilee-postile kirja. Kirjutade meilile auto reg. nr, so…"
type textarea "Напишите нам по электронной почте. Укажите номер вашего автомобиля, желание при…"
type textarea "Palun kirjutagvesaadke meilee-postile kirja. Kirjutade meilile auto reg. nr, so…"
type textarea "Напишите нам по электронной почте. Укажите номер вашего автомобиля, желаемый пр…"
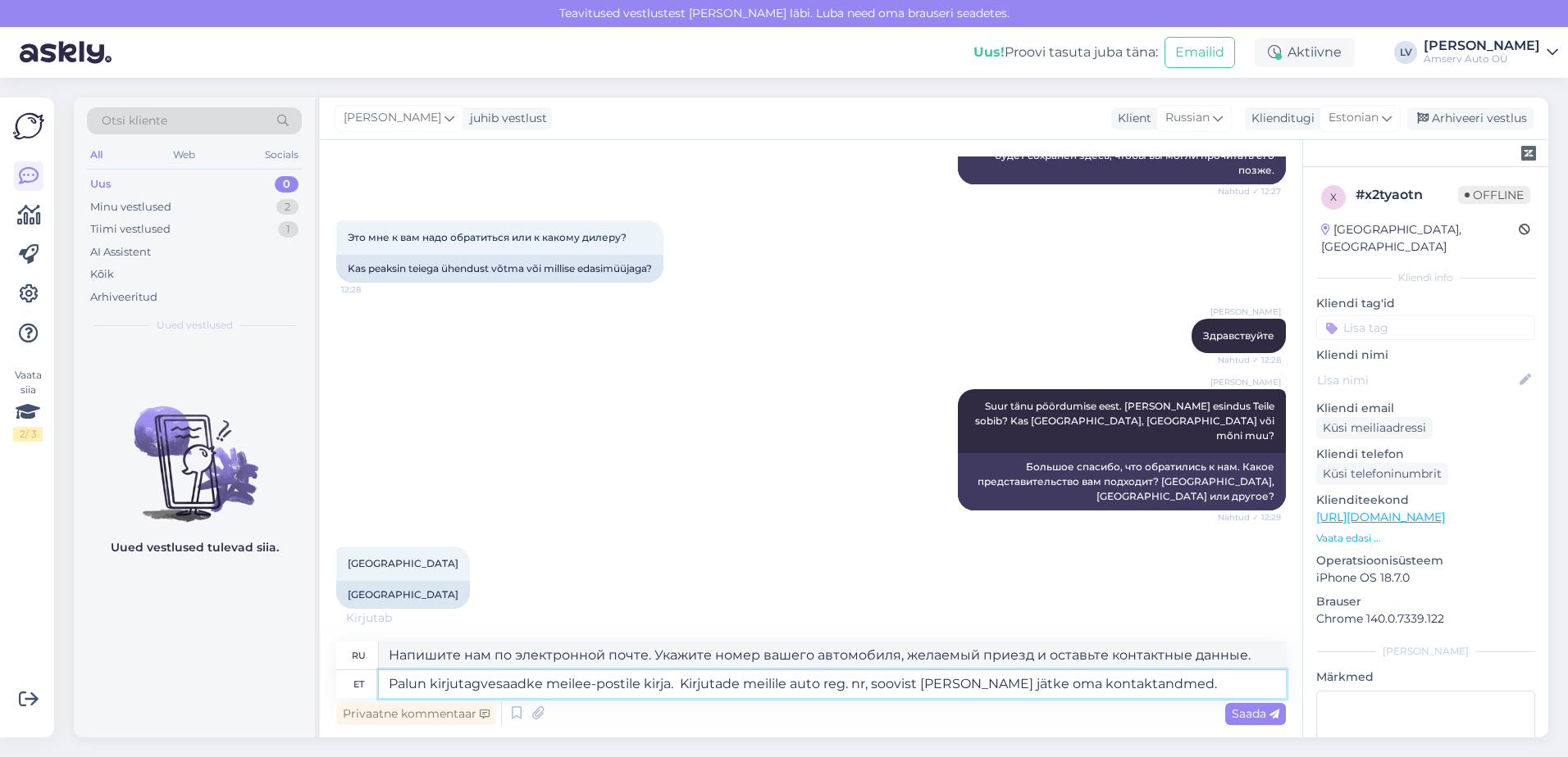
type textarea "Palun kirjutagvsaadke meilee-postile kirja. Kirjutade meilile auto reg. nr, soo…"
type textarea "Напишите нам по электронной почте. Укажите номер вашего автомобиля, желание при…"
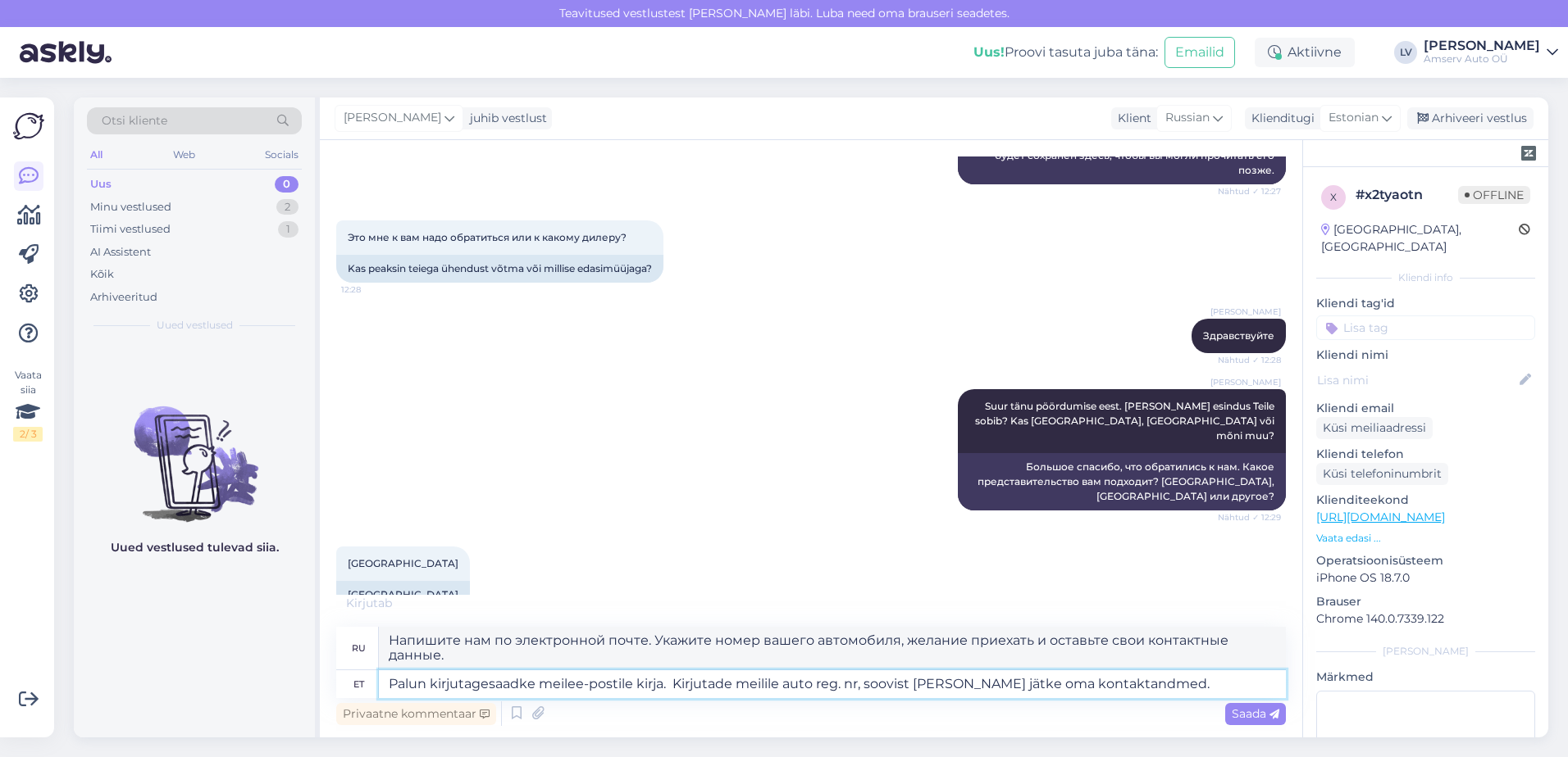
type textarea "Palun kirjutage saadke meilee-postile kirja. Kirjutade meilile auto reg. nr, so…"
type textarea "Напишите нам по электронной почте. Укажите номер вашего автомобиля, желаемый пр…"
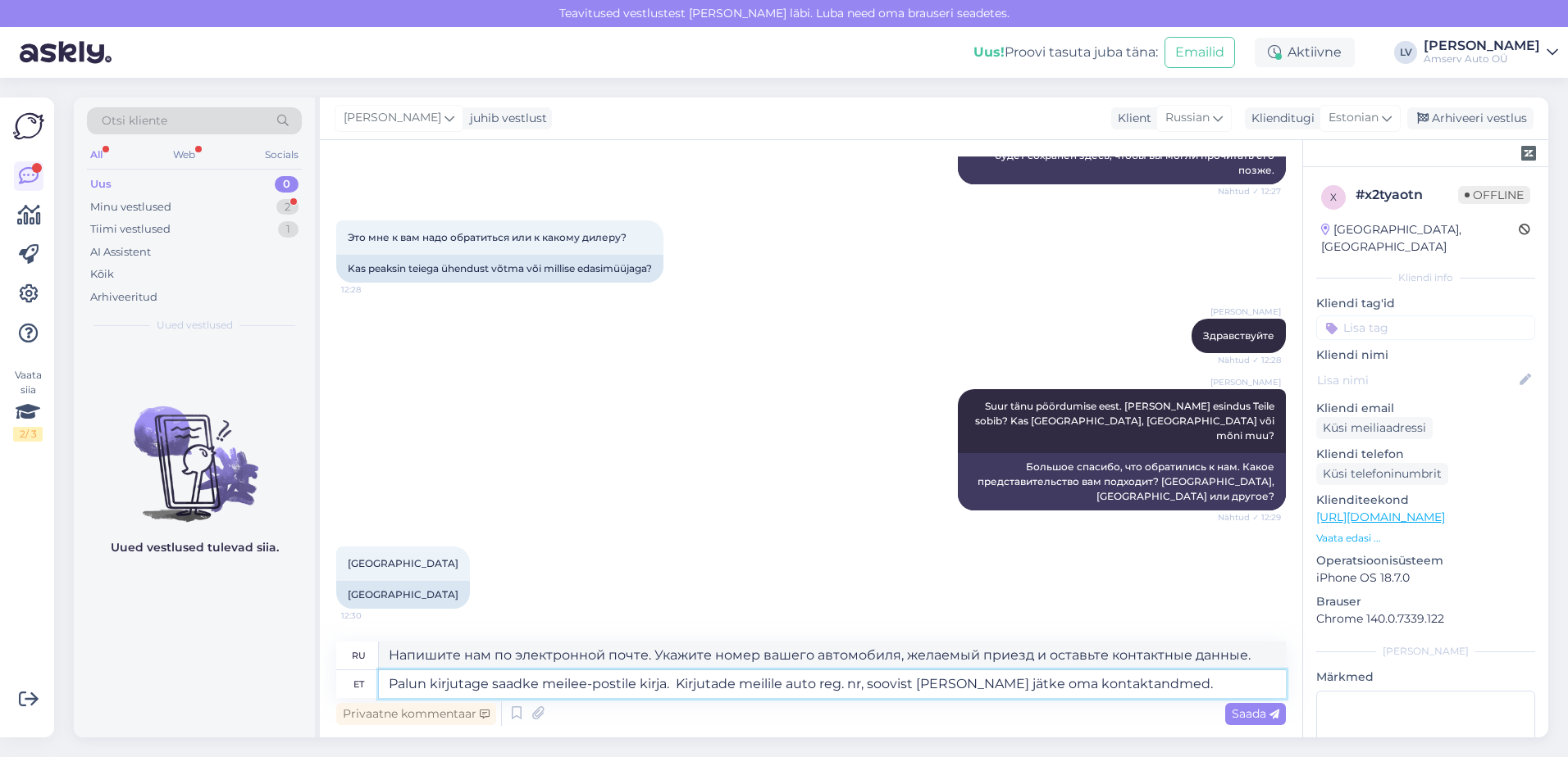
scroll to position [711, 0]
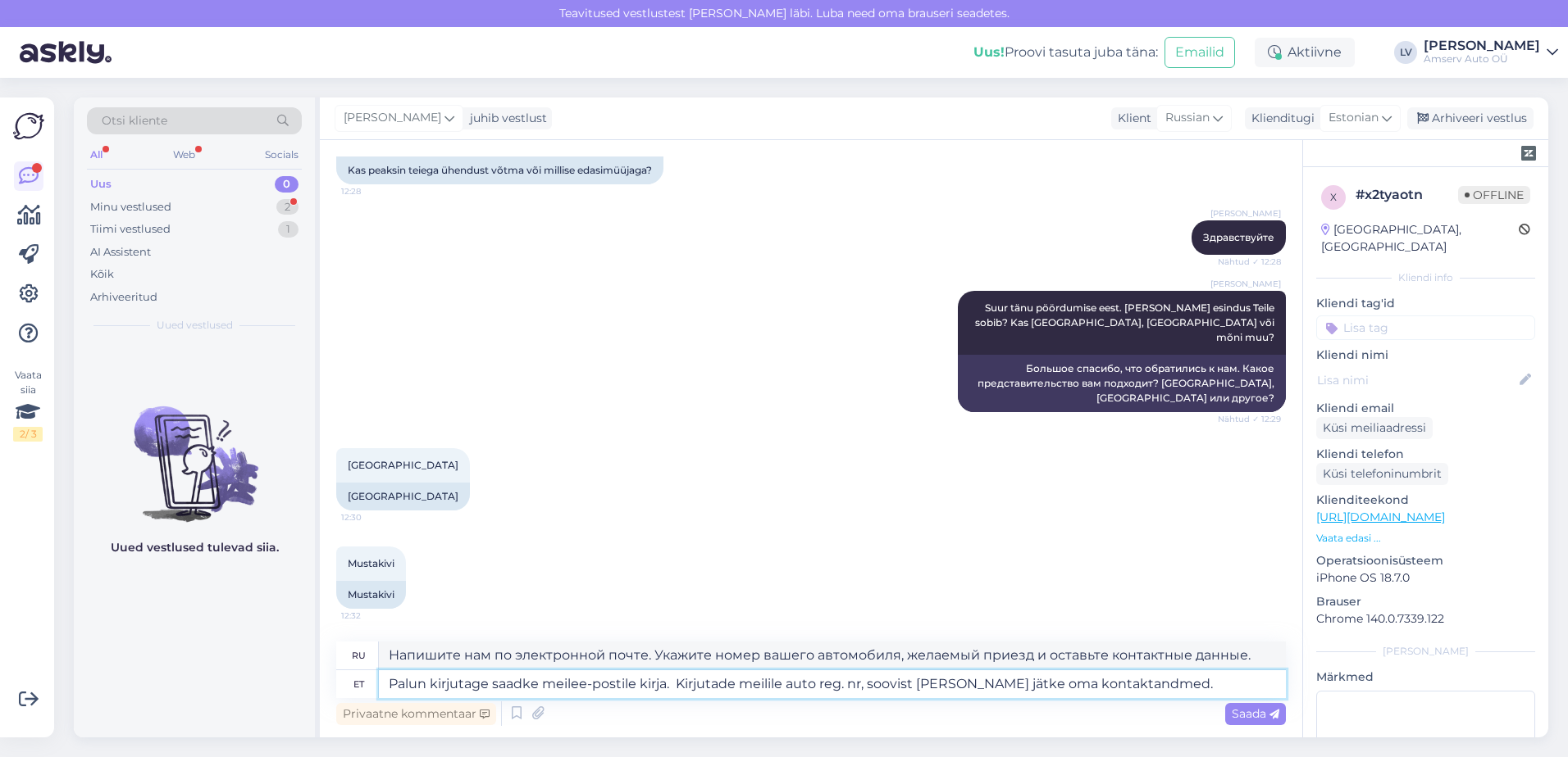
type textarea "Palun kirjutage saadke meilee-postile kirja. Kirjutade meilile auto reg. nr, so…"
drag, startPoint x: 1161, startPoint y: 700, endPoint x: 391, endPoint y: 681, distance: 770.2
click at [391, 681] on div "ru Напишите нам по электронной почте. Укажите номер вашего автомобиля, желаемый…" at bounding box center [811, 686] width 949 height 88
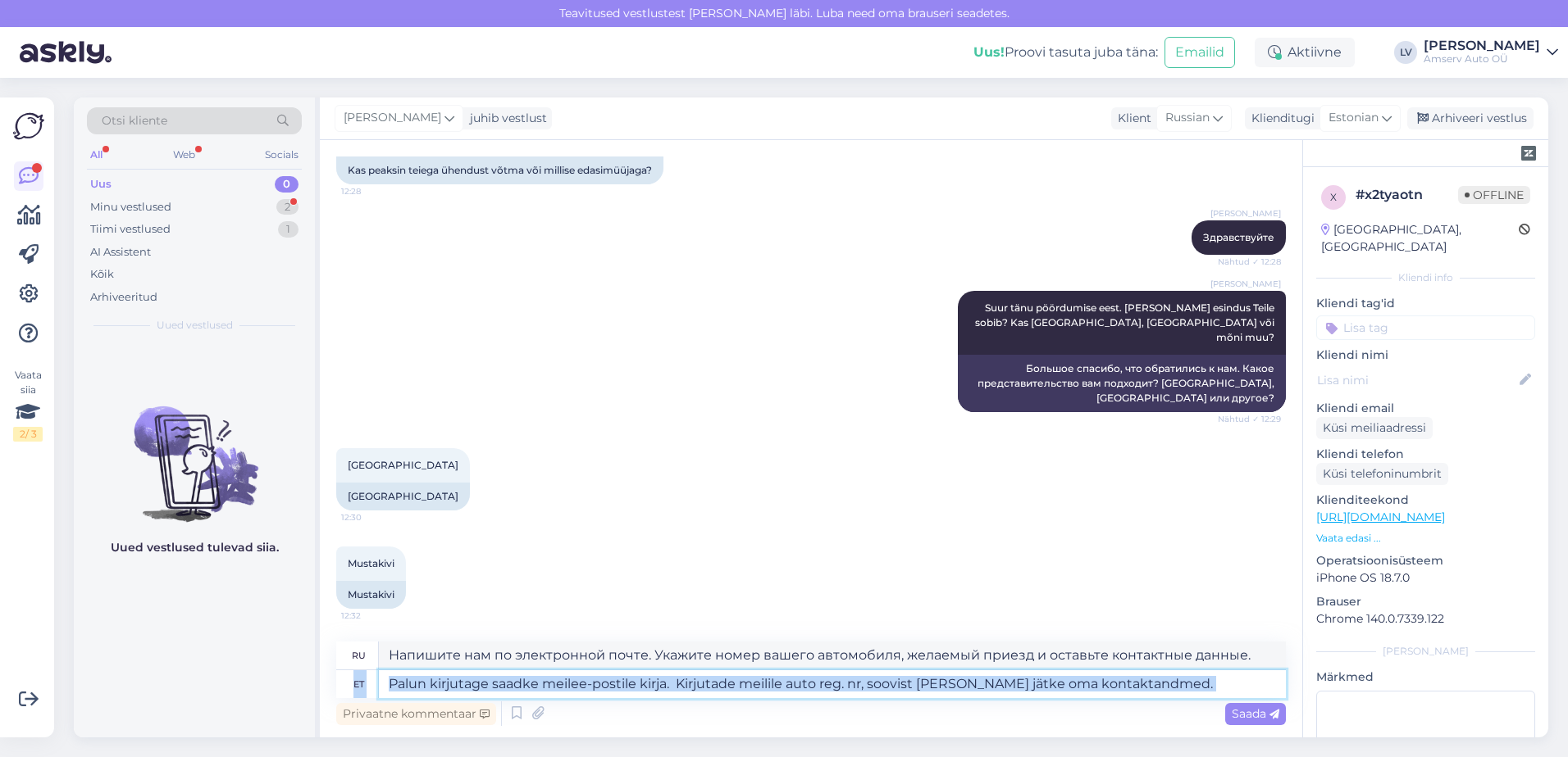
click at [1198, 677] on textarea "Palun kirjutage saadke meilee-postile kirja. Kirjutade meilile auto reg. nr, so…" at bounding box center [832, 685] width 907 height 28
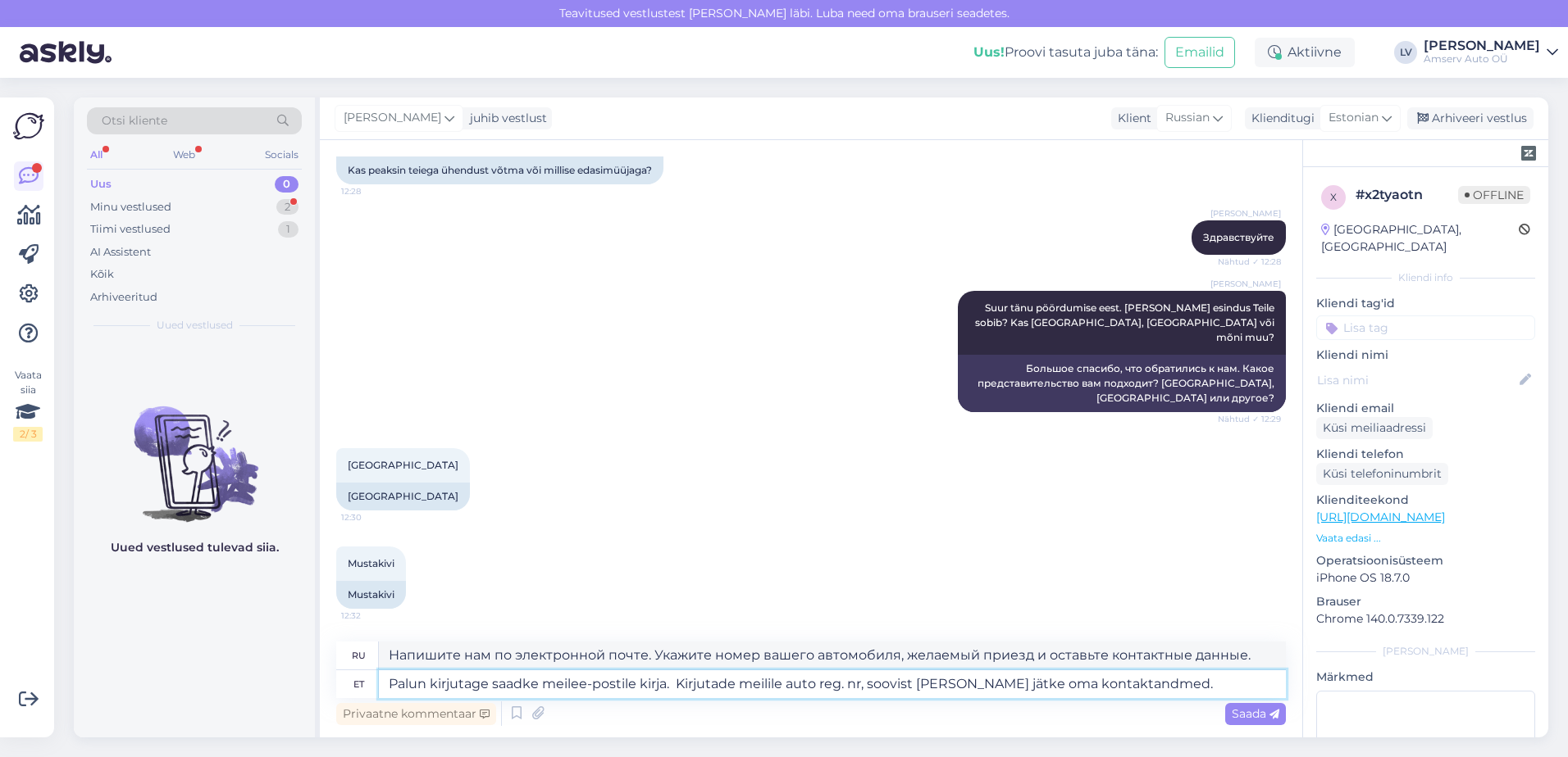
drag, startPoint x: 383, startPoint y: 676, endPoint x: 53, endPoint y: 670, distance: 330.1
click at [53, 670] on div "Vaata siia 2 / 3 Võimalused Veendu, et Askly loob sulle väärtust. Sulge Ühenda …" at bounding box center [784, 418] width 1568 height 680
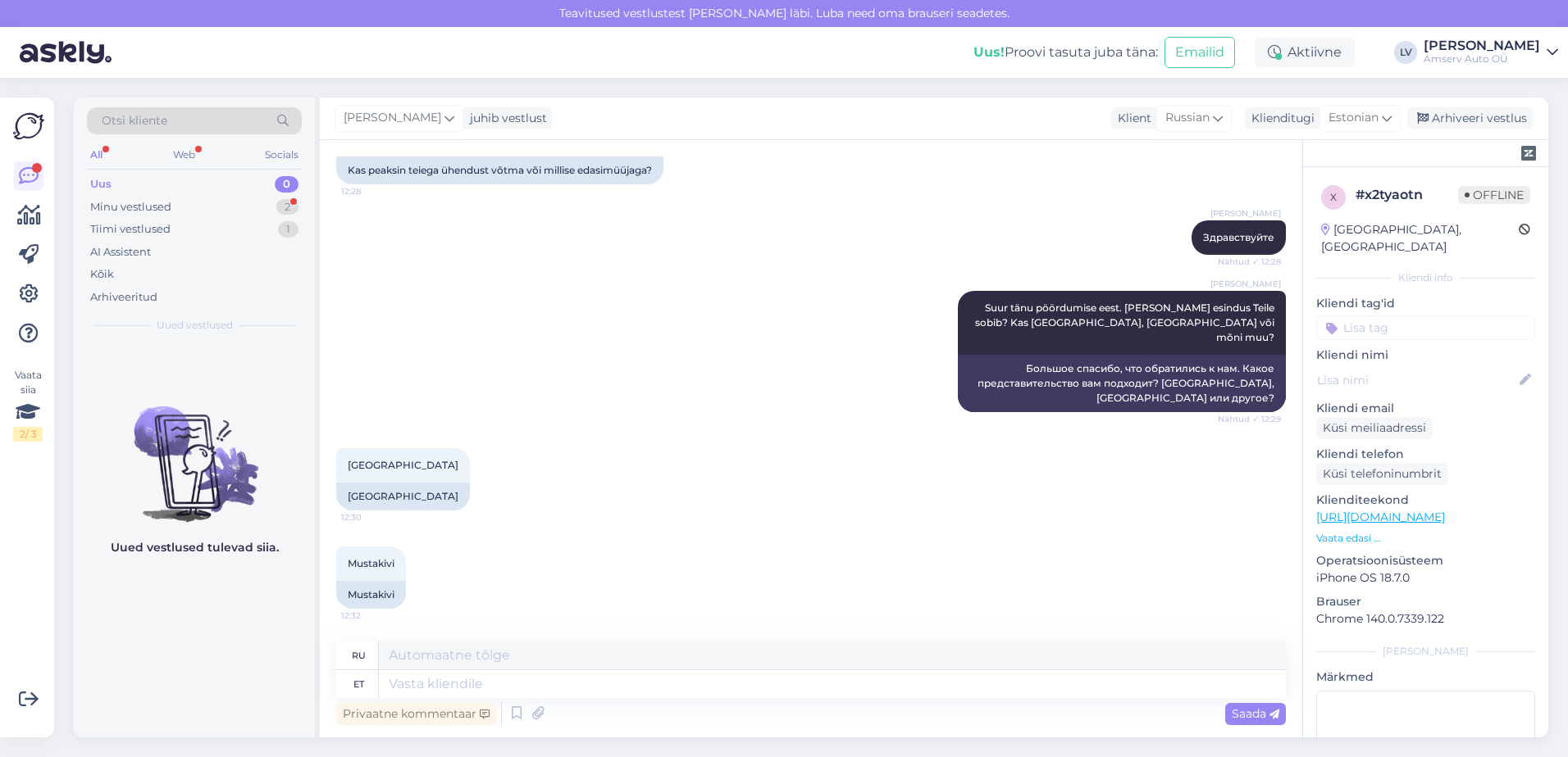
click at [960, 734] on div "Vestlus algas [DATE] Здравствуйте, получил письмо от transpordiamet 12:27 Tere,…" at bounding box center [811, 439] width 983 height 597
click at [938, 688] on textarea at bounding box center [832, 685] width 907 height 28
type textarea "Kui t"
type textarea "Если"
type textarea "Kui te S"
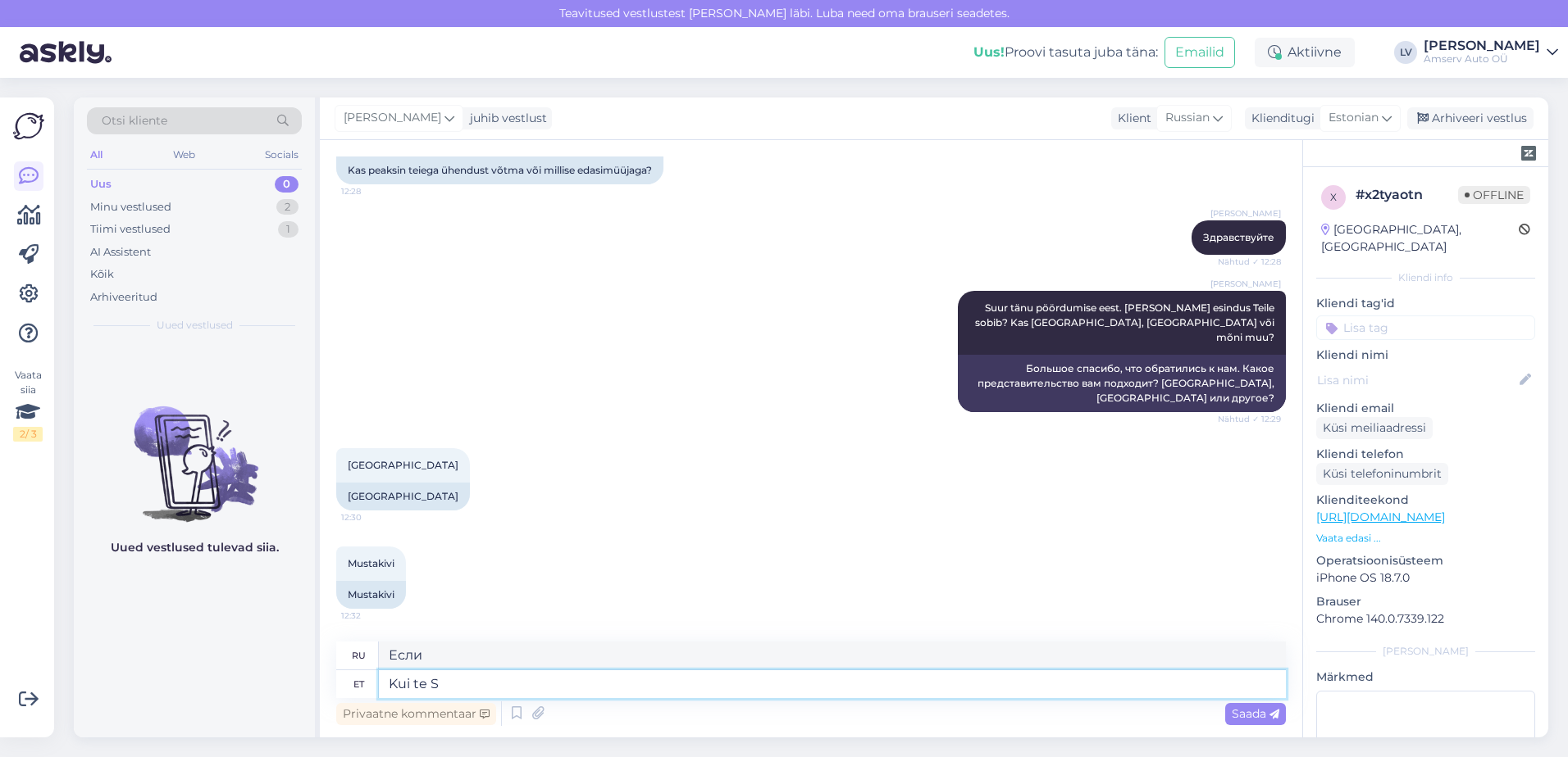
type textarea "Если ты"
type textarea "Kui te s"
type textarea "Если вы S"
type textarea "Kui te soovite M"
type textarea "Если ты хочешь"
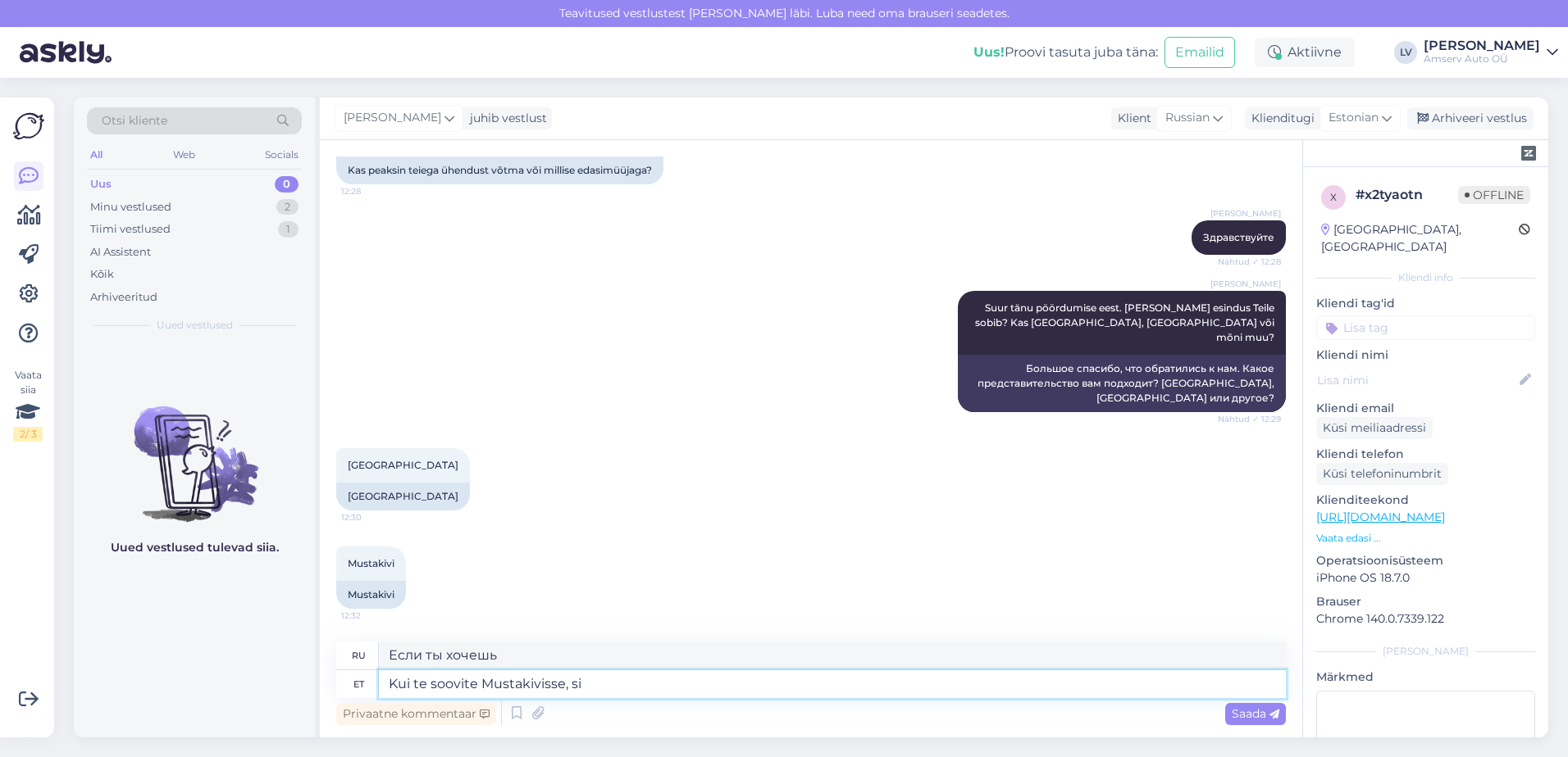
type textarea "Kui te soovite Mustakivisse, siu"
type textarea "Если вы хотите отправиться в [GEOGRAPHIC_DATA],"
type textarea "Kui te soovite Mustakivisse, siis p"
type textarea "Если вы хотите поехать в [GEOGRAPHIC_DATA], то"
type textarea "Kui te soovite Mustakivisse, siis palume v"
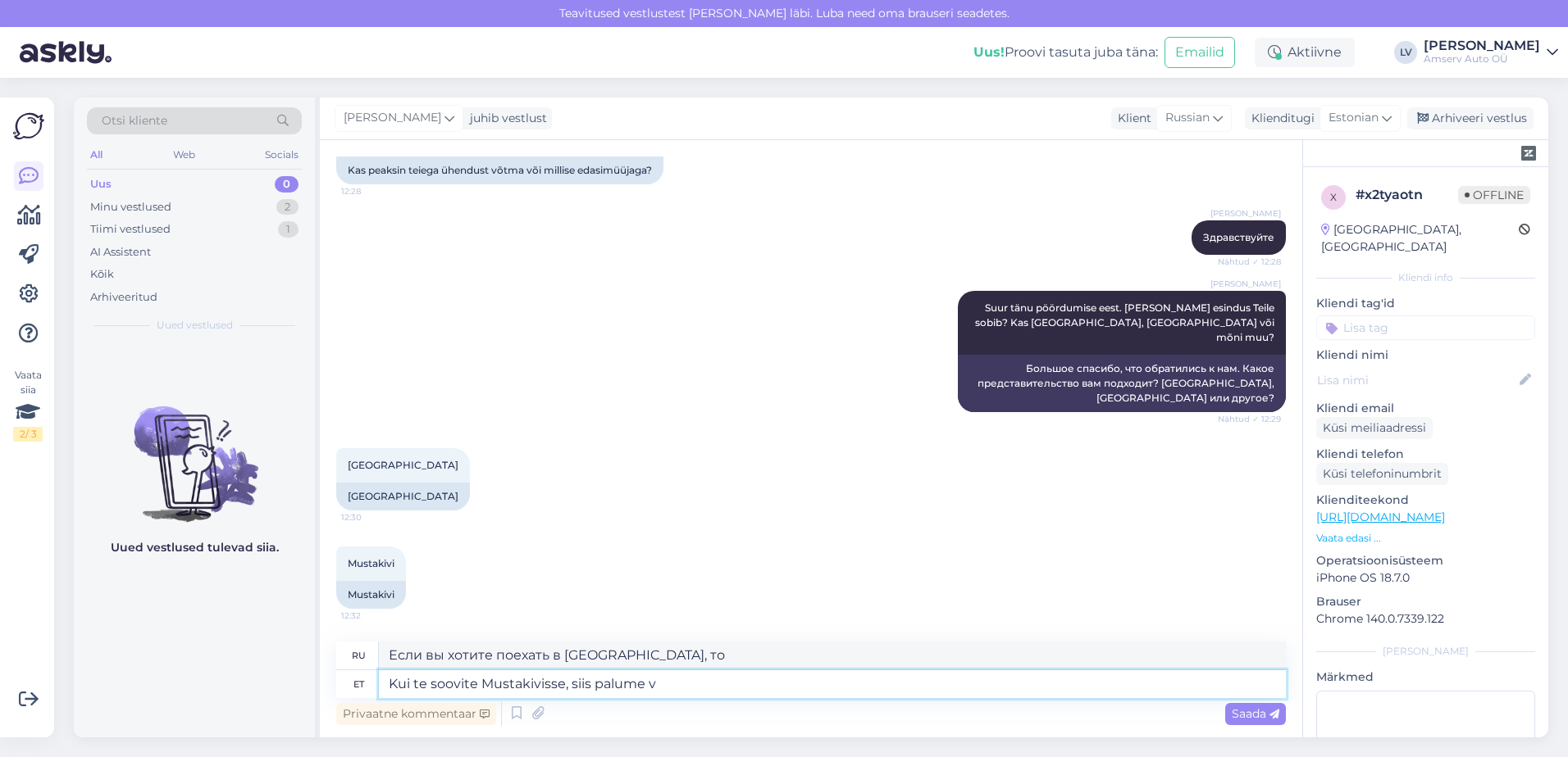
type textarea "Если вы хотите пойти в [GEOGRAPHIC_DATA], пожалуйста"
type textarea "Kui te soovite Mustakivisse, siis palume [PERSON_NAME] ühe"
type textarea "Если вы хотите поехать в [GEOGRAPHIC_DATA], пожалуйста, возьмите"
type textarea "Kui te soovite Mustakivisse, siis palume [PERSON_NAME] ühendust Elk"
type textarea "Если вы хотите посетить [GEOGRAPHIC_DATA], пожалуйста, свяжитесь с нами."
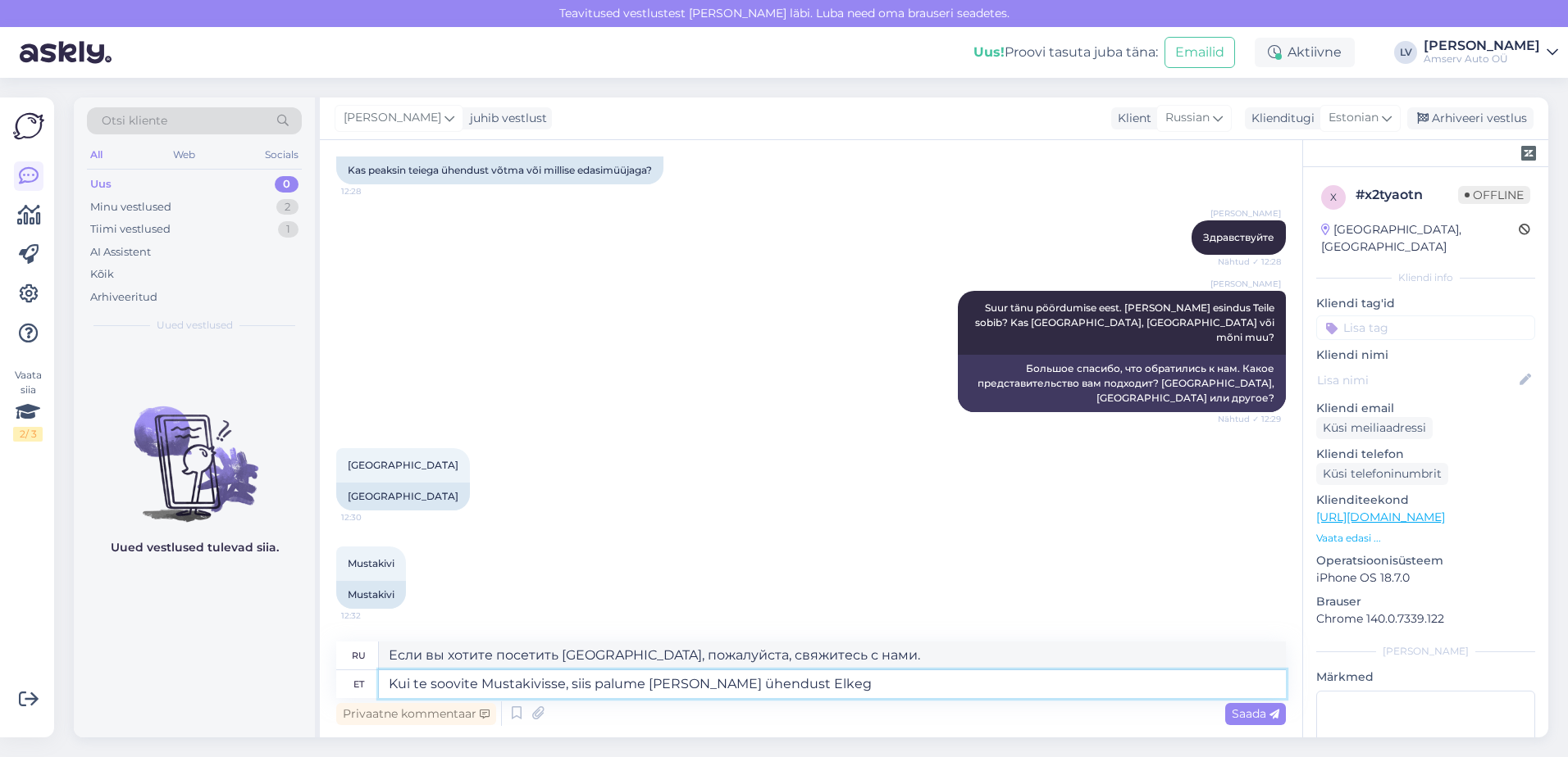
type textarea "Kui te soovite Mustakivisse, siis palume [PERSON_NAME] ühendust Elkega"
type textarea "Если вы хотите посетить [GEOGRAPHIC_DATA], пожалуйста, свяжитесь с Элке."
click at [562, 683] on textarea "Kui te soovite Mustakivisse, siis palume [PERSON_NAME] ühendust Elkega" at bounding box center [832, 685] width 907 height 28
type textarea "Kui te soovite Mustakivisse Toyota esindust, siis palume [PERSON_NAME] ühendust…"
type textarea "Если вы ищете дилерский центр Toyota в [GEOGRAPHIC_DATA], свяжитесь с Элке."
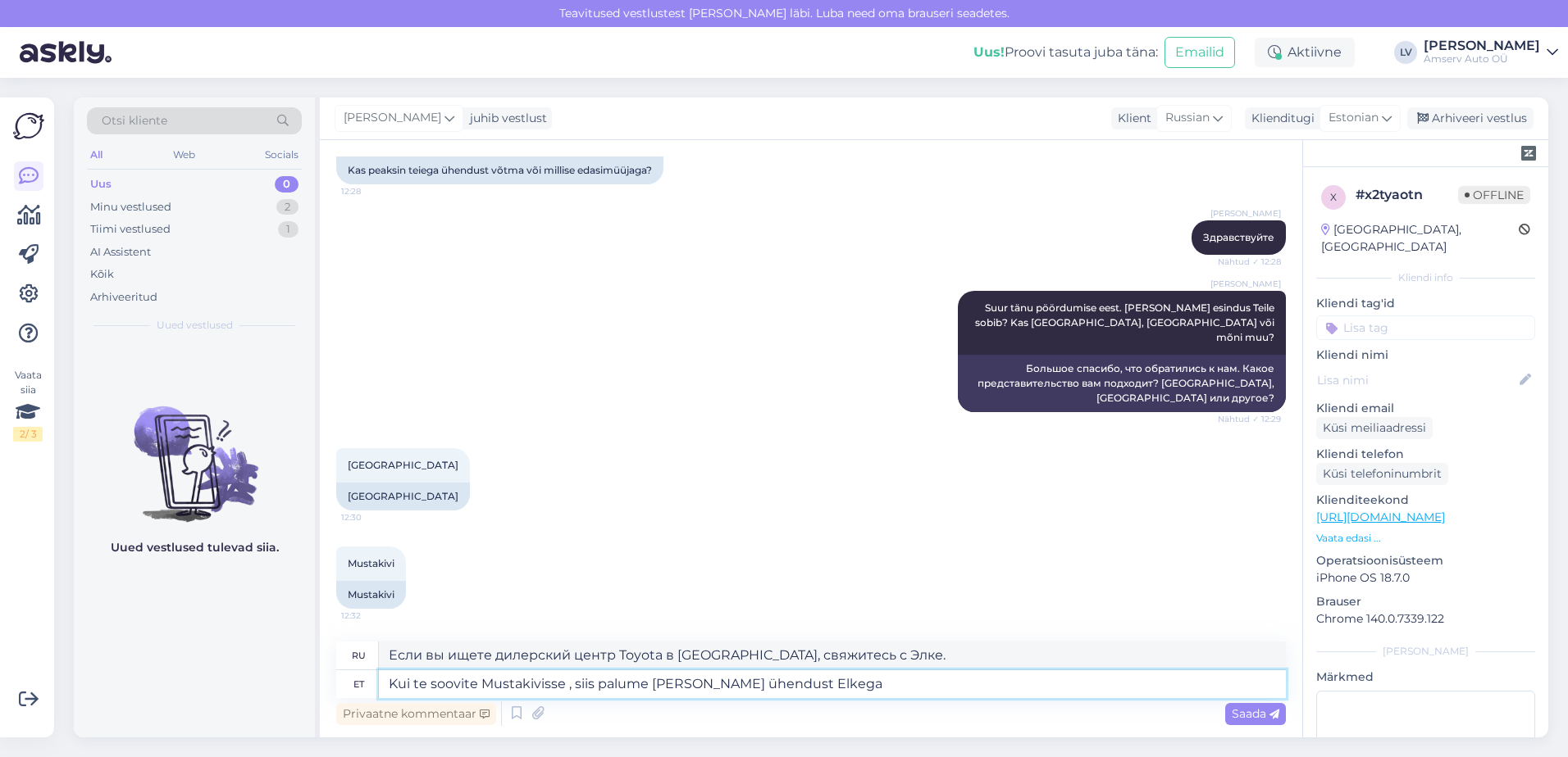
type textarea "Kui te soovite Mustakivisse e, siis palume [PERSON_NAME] ühendust Elkega"
type textarea "Если вы хотите посетить [GEOGRAPHIC_DATA], пожалуйста, свяжитесь с Элке."
type textarea "Kui te soovite Mustakivisse esindust, siis palume [PERSON_NAME] ühendust Elkega"
type textarea "Если вы хотите открыть представительство в [GEOGRAPHIC_DATA], свяжитесь с Элке."
type textarea "Kui te soovite Mustakivisse esindusse, siis palume [PERSON_NAME] ühendust Elkega"
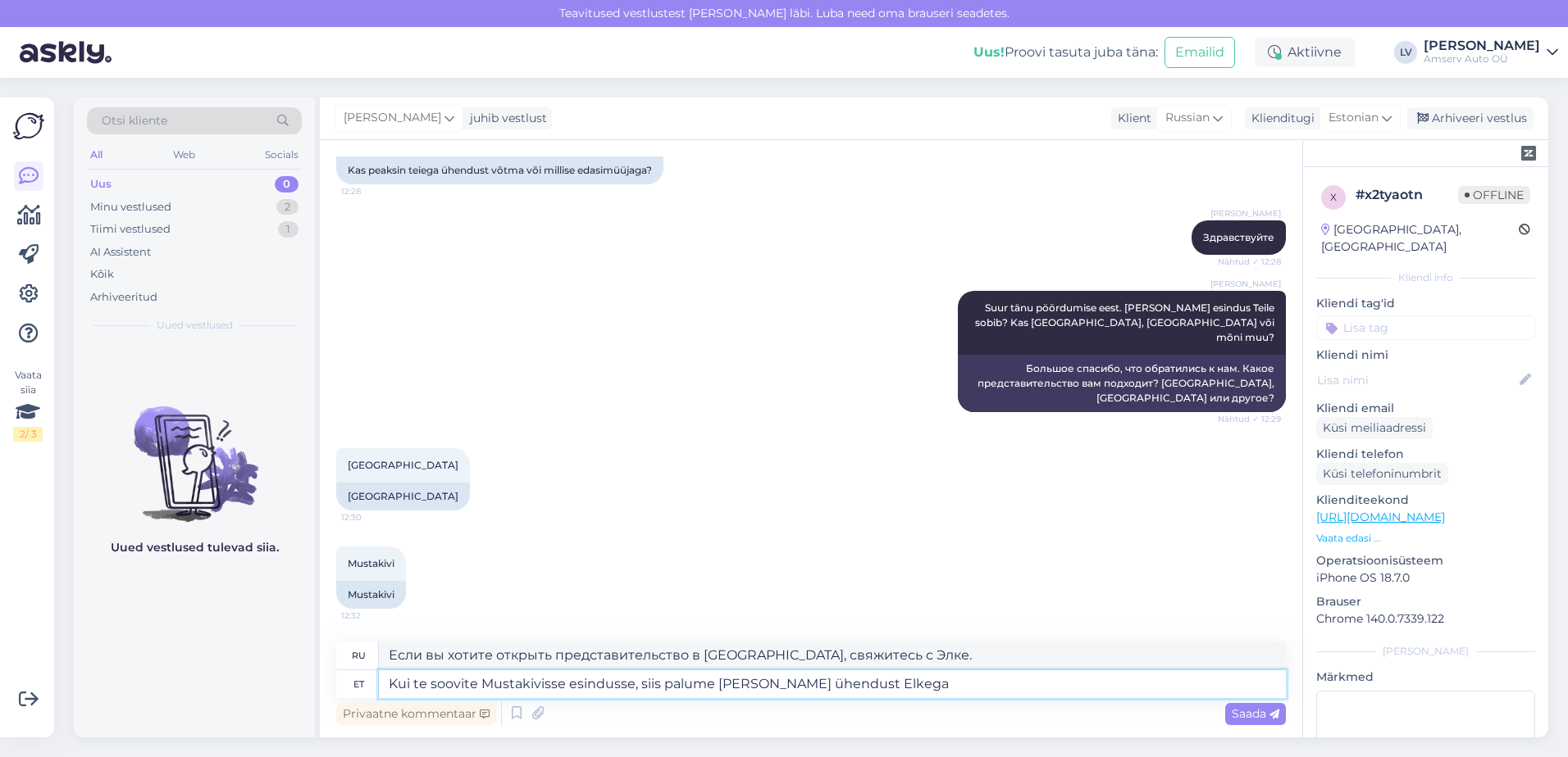
type textarea "Если вы хотите посетить филиал [GEOGRAPHIC_DATA], пожалуйста, свяжитесь с Элке."
click at [863, 681] on textarea "Kui te soovite Mustakivisse esindusse, siis palume [PERSON_NAME] ühendust Elkega" at bounding box center [832, 685] width 907 height 28
type textarea "Kui te soovite Mustakivisse esindusse, siis palume [PERSON_NAME] ühendust Elkega"
click at [1013, 658] on textarea "Если вы хотите посетить филиал [GEOGRAPHIC_DATA], пожалуйста, свяжитесь с Элке." at bounding box center [832, 656] width 907 height 28
drag, startPoint x: 949, startPoint y: 666, endPoint x: 933, endPoint y: 654, distance: 20.0
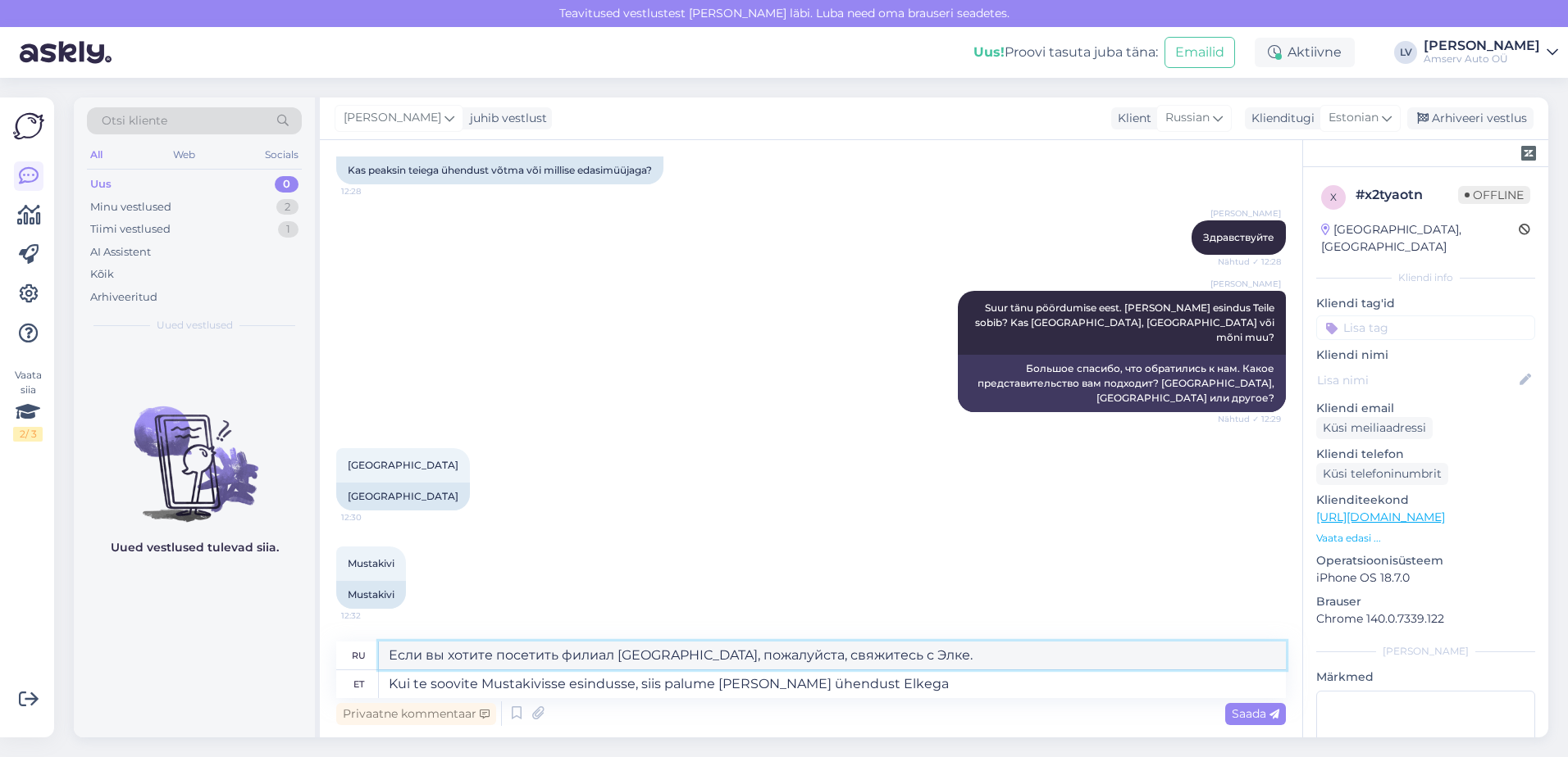
click at [867, 653] on textarea "Если вы хотите посетить филиал [GEOGRAPHIC_DATA], пожалуйста, свяжитесь с Элке." at bounding box center [832, 656] width 907 height 28
type textarea "Если вы хотите посетить филиал Мустакиви, пожалуйста, свяжитесь с [PERSON_NAME]"
click at [1238, 719] on span "Saada" at bounding box center [1255, 714] width 47 height 15
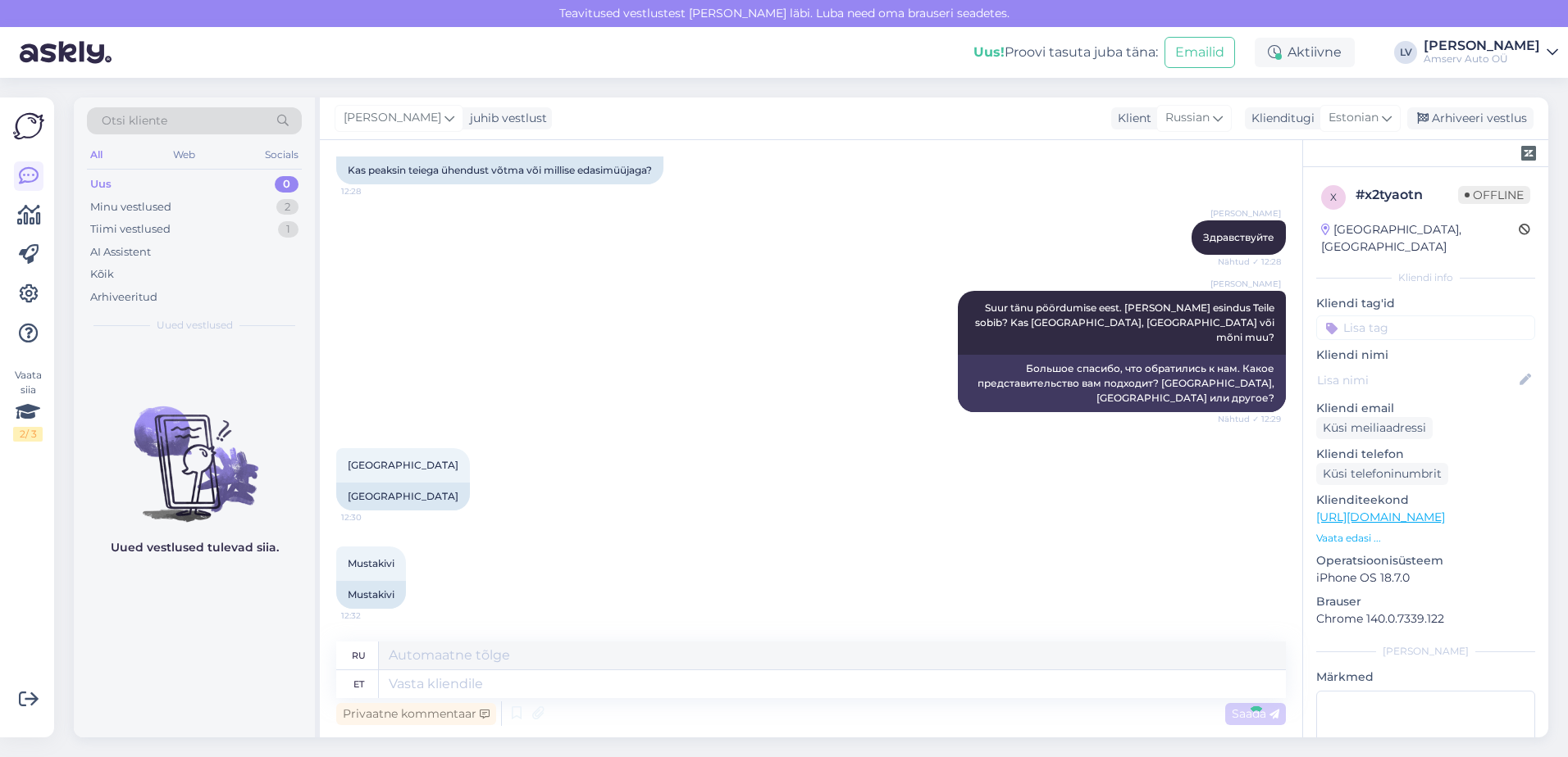
scroll to position [839, 0]
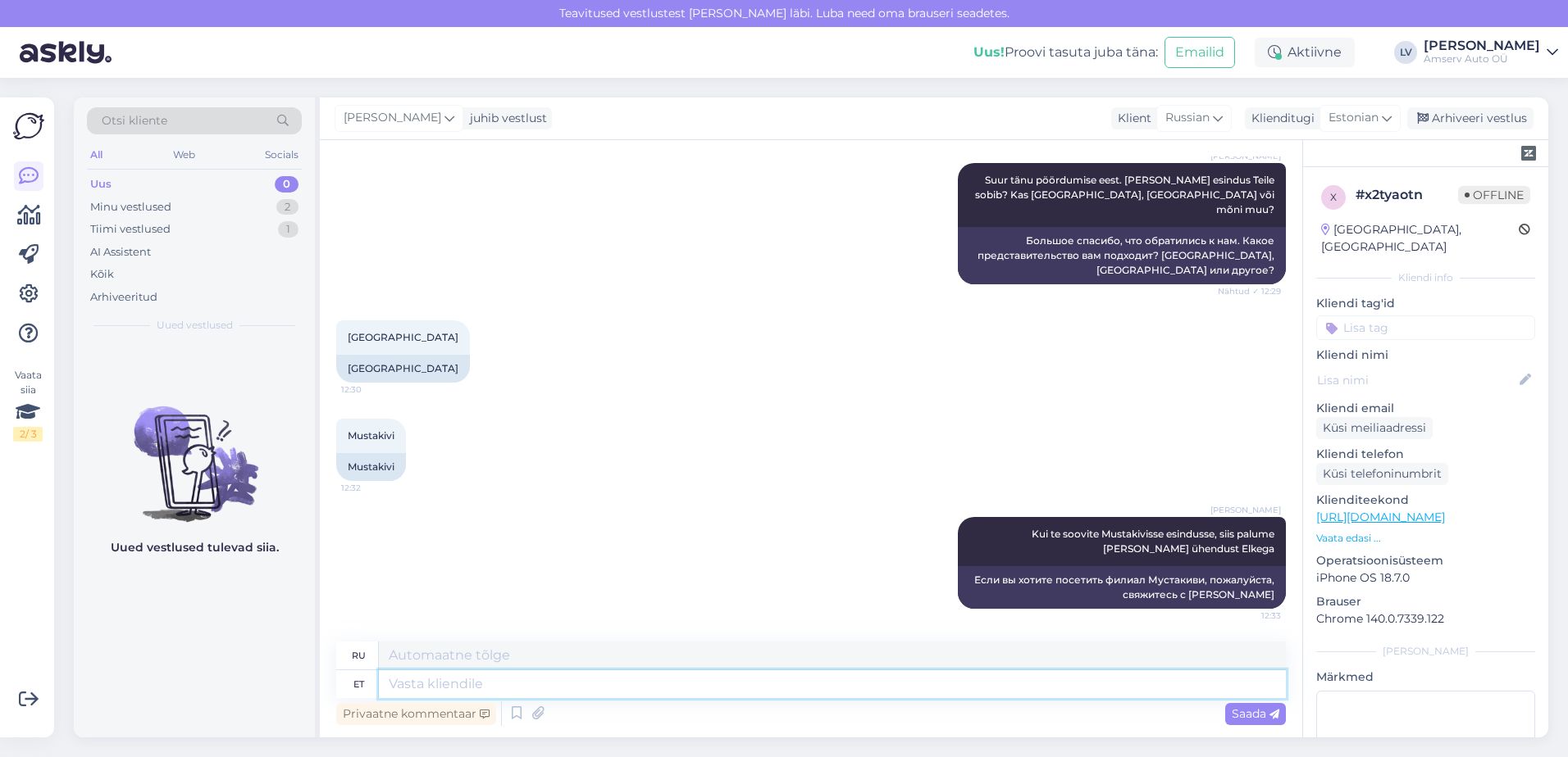
click at [568, 671] on textarea at bounding box center [832, 685] width 907 height 28
type textarea "Amserv"
type textarea "Амсерв"
type textarea "Amserv on"
type textarea "Amserv — это"
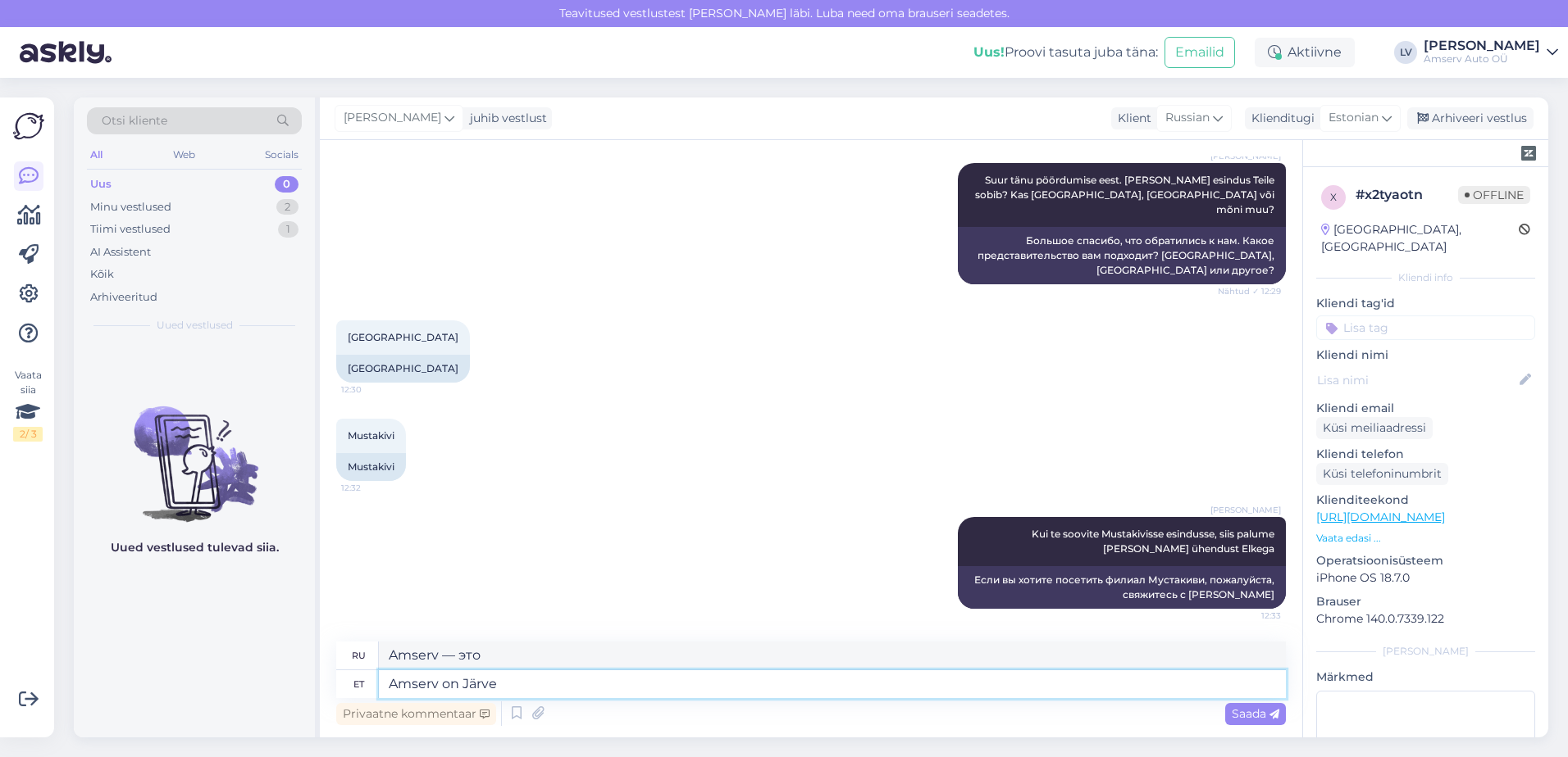
type textarea "Amserv on Järve t"
type textarea "Amserv на озере"
type textarea "Amserv on [PERSON_NAME]"
type textarea "Амсерв — это озеро."
type textarea "Amserv on Järve"
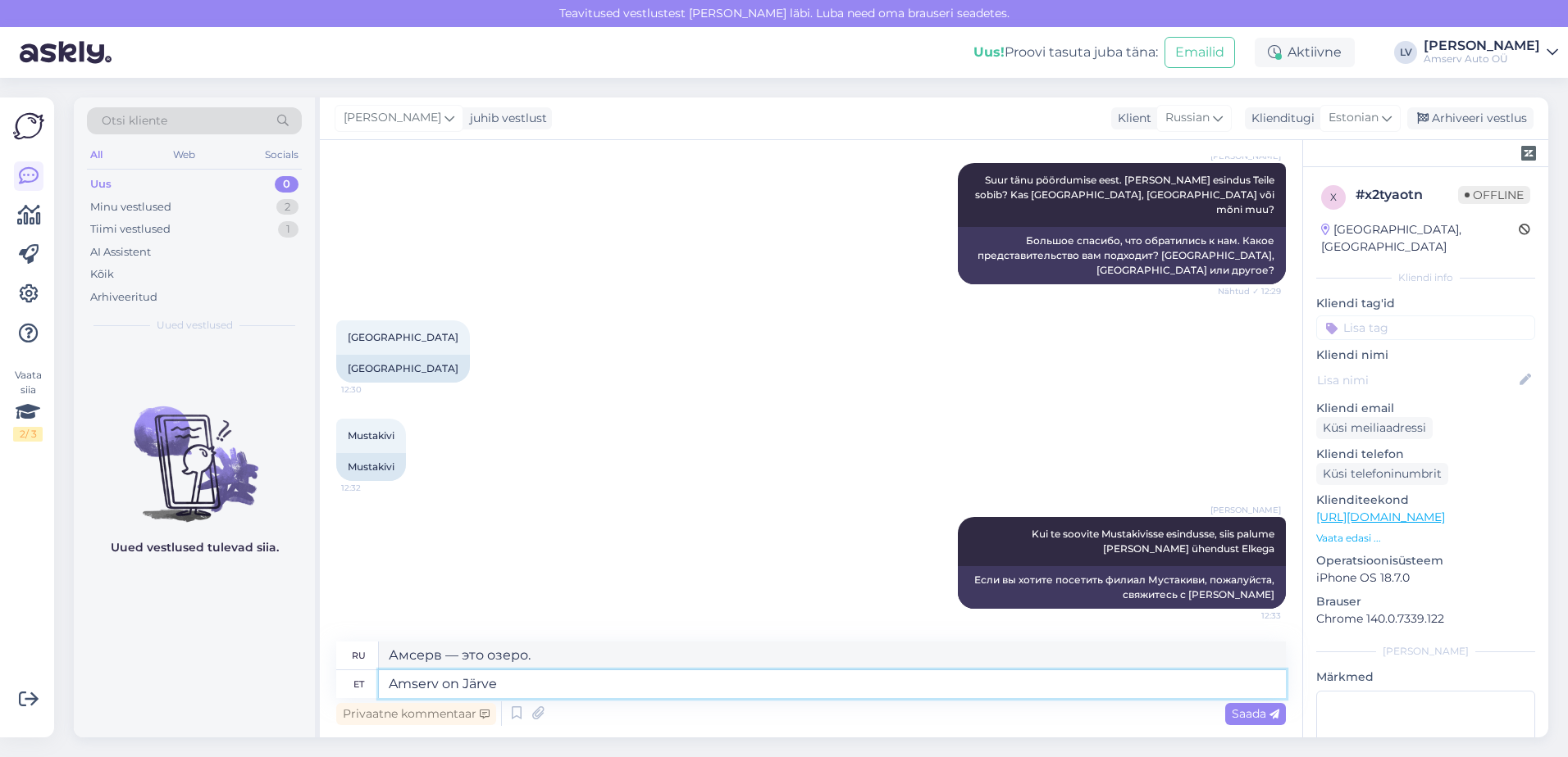
type textarea "Amserv на озере"
type textarea "Amserv on"
type textarea "Amserv — это"
type textarea "Amserv on [GEOGRAPHIC_DATA]"
type textarea "Amserv в [GEOGRAPHIC_DATA]"
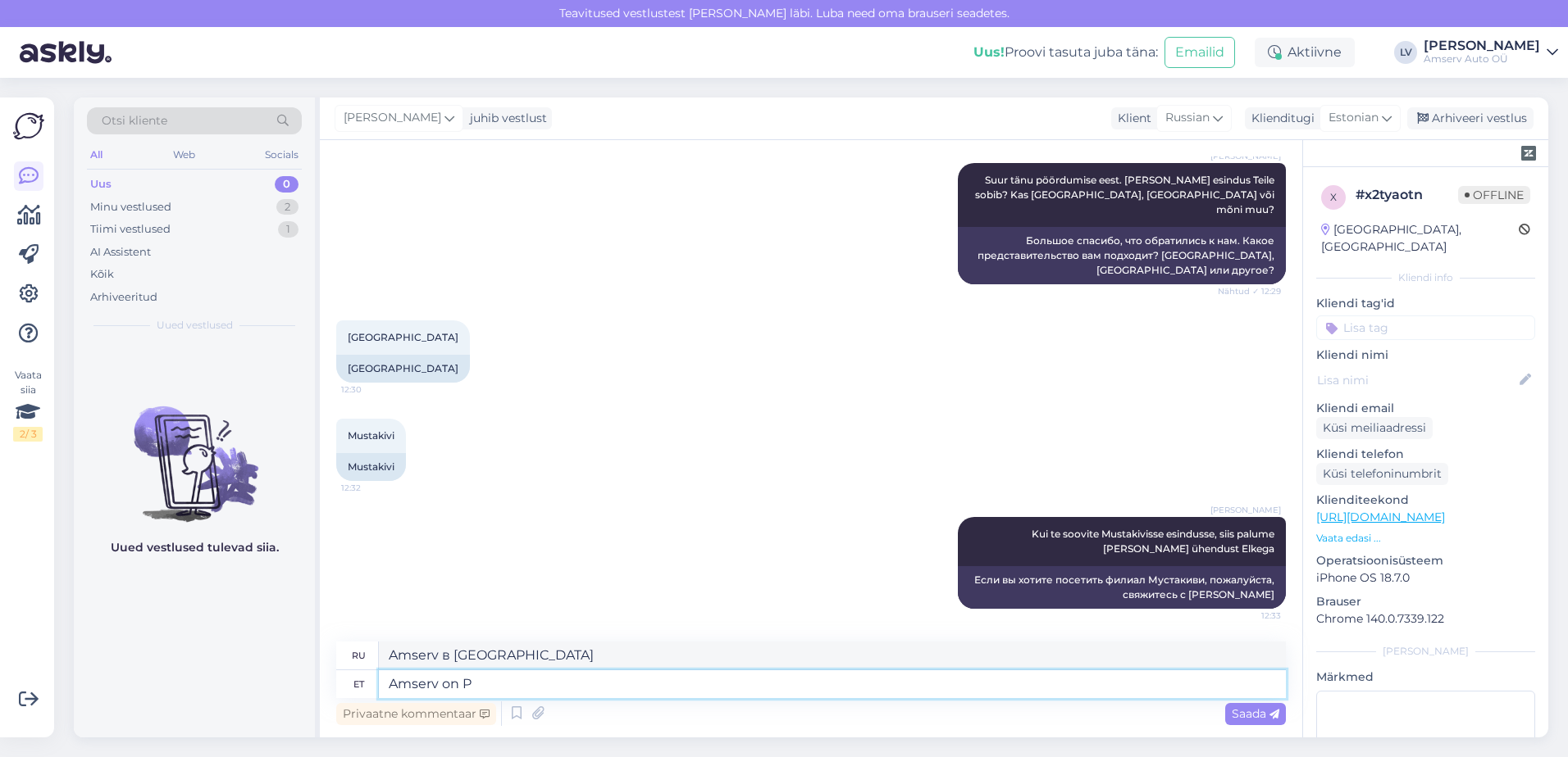
type textarea "Amserv on"
type textarea "Amserv — это"
type textarea "Amserv on Järve jke"
type textarea "Amserv на озере"
type textarea "Amserv on Järve kesku"
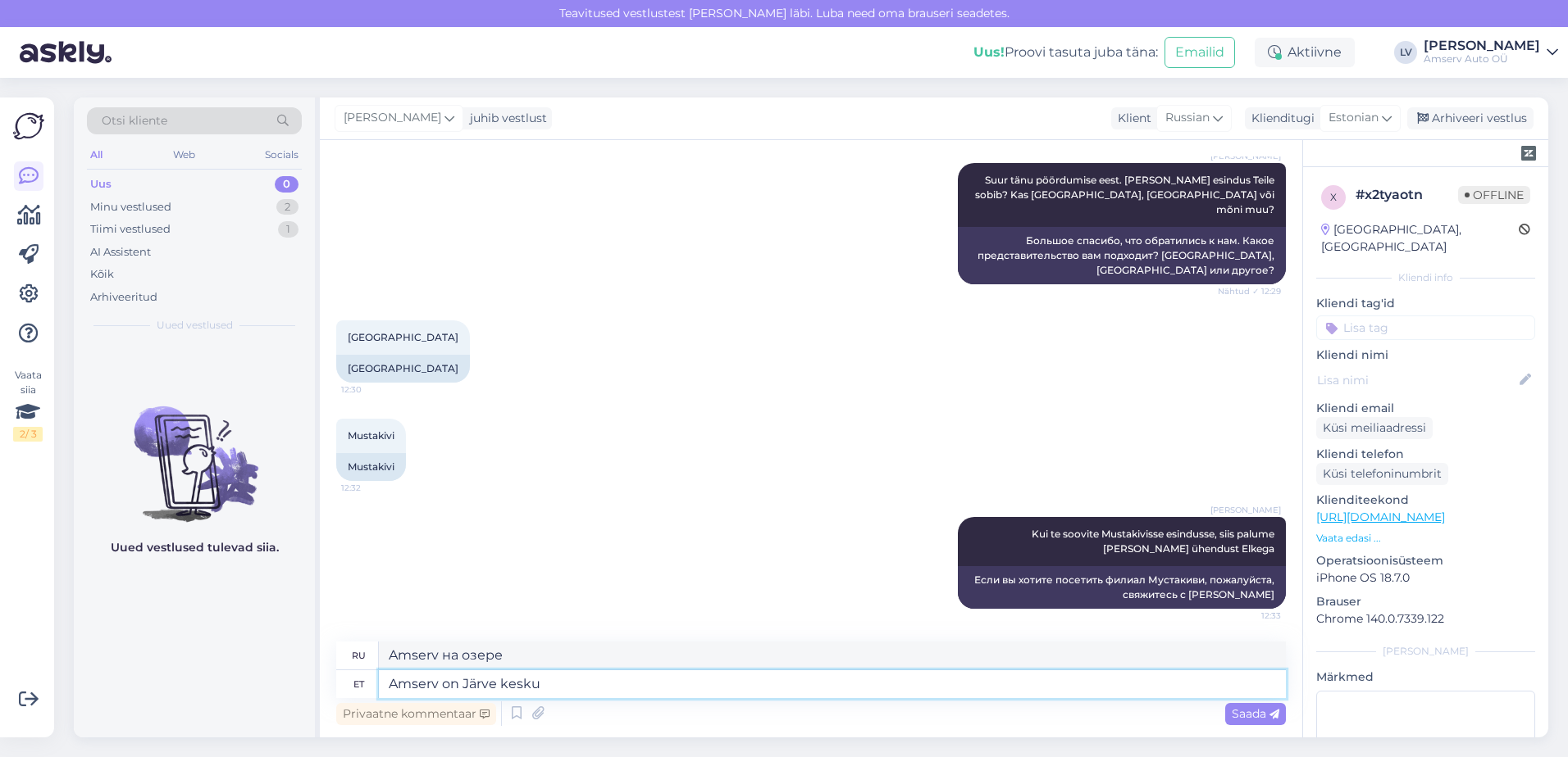
type textarea "Amserv находится в центре [GEOGRAPHIC_DATA]"
drag, startPoint x: 441, startPoint y: 655, endPoint x: 328, endPoint y: 643, distance: 113.6
click at [328, 643] on div "Vestlus algas [DATE] Здравствуйте, получил письмо от transpordiamet 12:27 Tere,…" at bounding box center [811, 439] width 983 height 597
click at [559, 658] on textarea "Amserv находится в [GEOGRAPHIC_DATA] и [GEOGRAPHIC_DATA]." at bounding box center [832, 656] width 907 height 28
click at [625, 661] on textarea "Amserv находится в Järve и Пеэтри." at bounding box center [832, 656] width 907 height 28
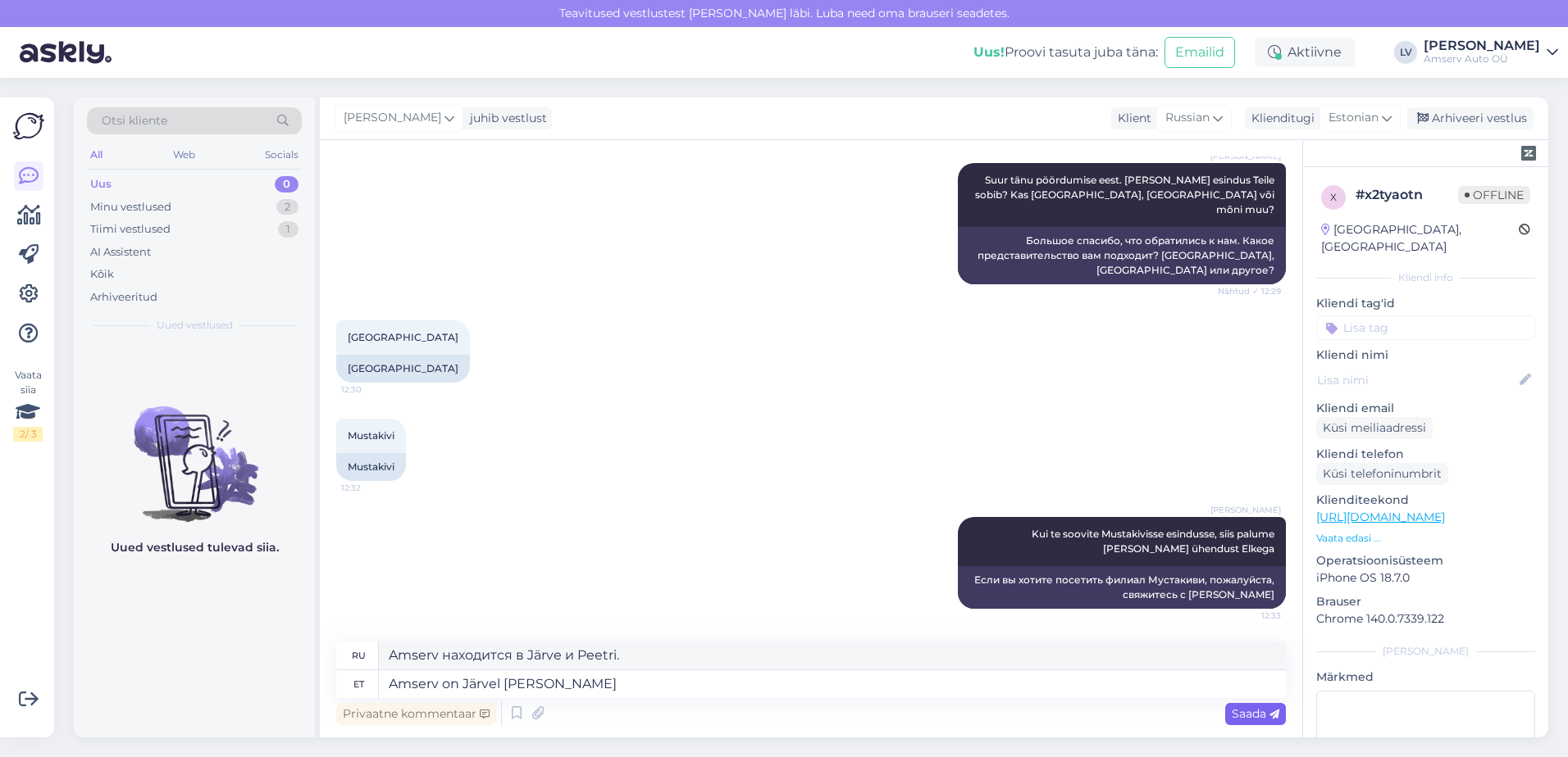
click at [1244, 718] on span "Saada" at bounding box center [1255, 714] width 47 height 15
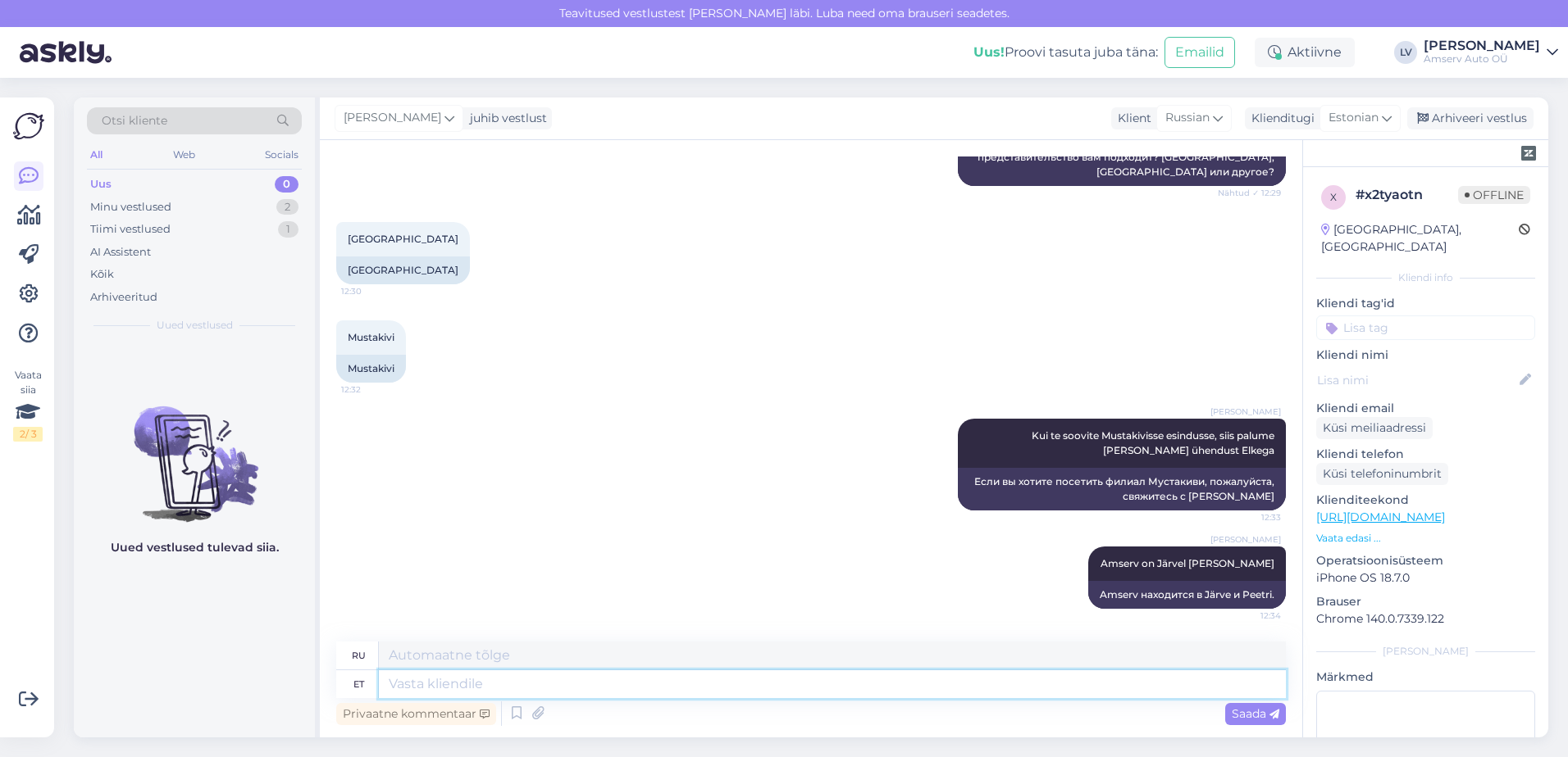
click at [442, 683] on textarea at bounding box center [832, 685] width 907 height 28
paste textarea "602 5205"
click at [1235, 715] on span "Saada" at bounding box center [1255, 714] width 47 height 15
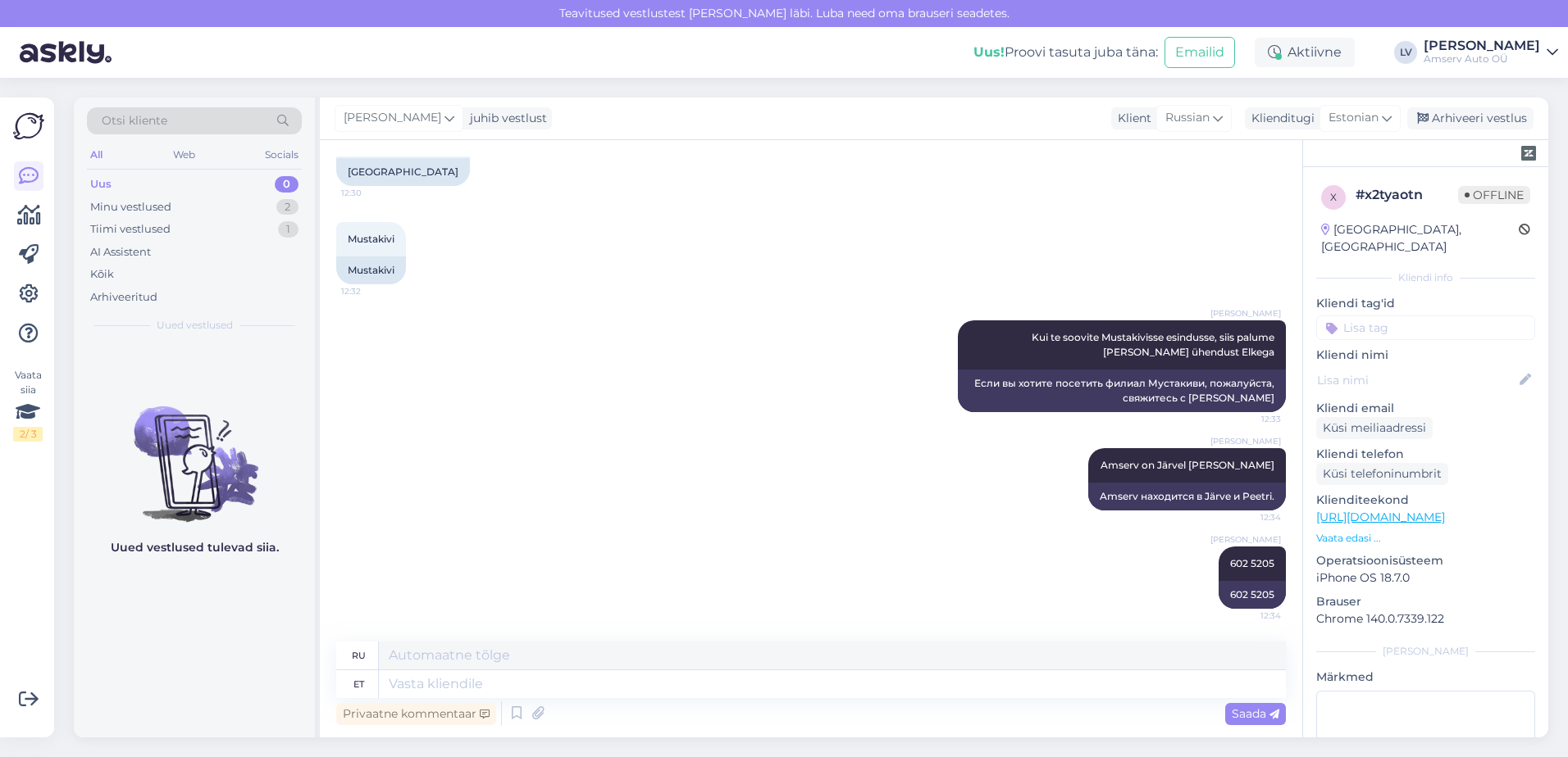
click at [839, 705] on div "Privaatne kommentaar Saada" at bounding box center [811, 713] width 949 height 31
click at [835, 682] on textarea at bounding box center [832, 685] width 907 height 28
click at [1176, 575] on icon at bounding box center [1181, 578] width 10 height 10
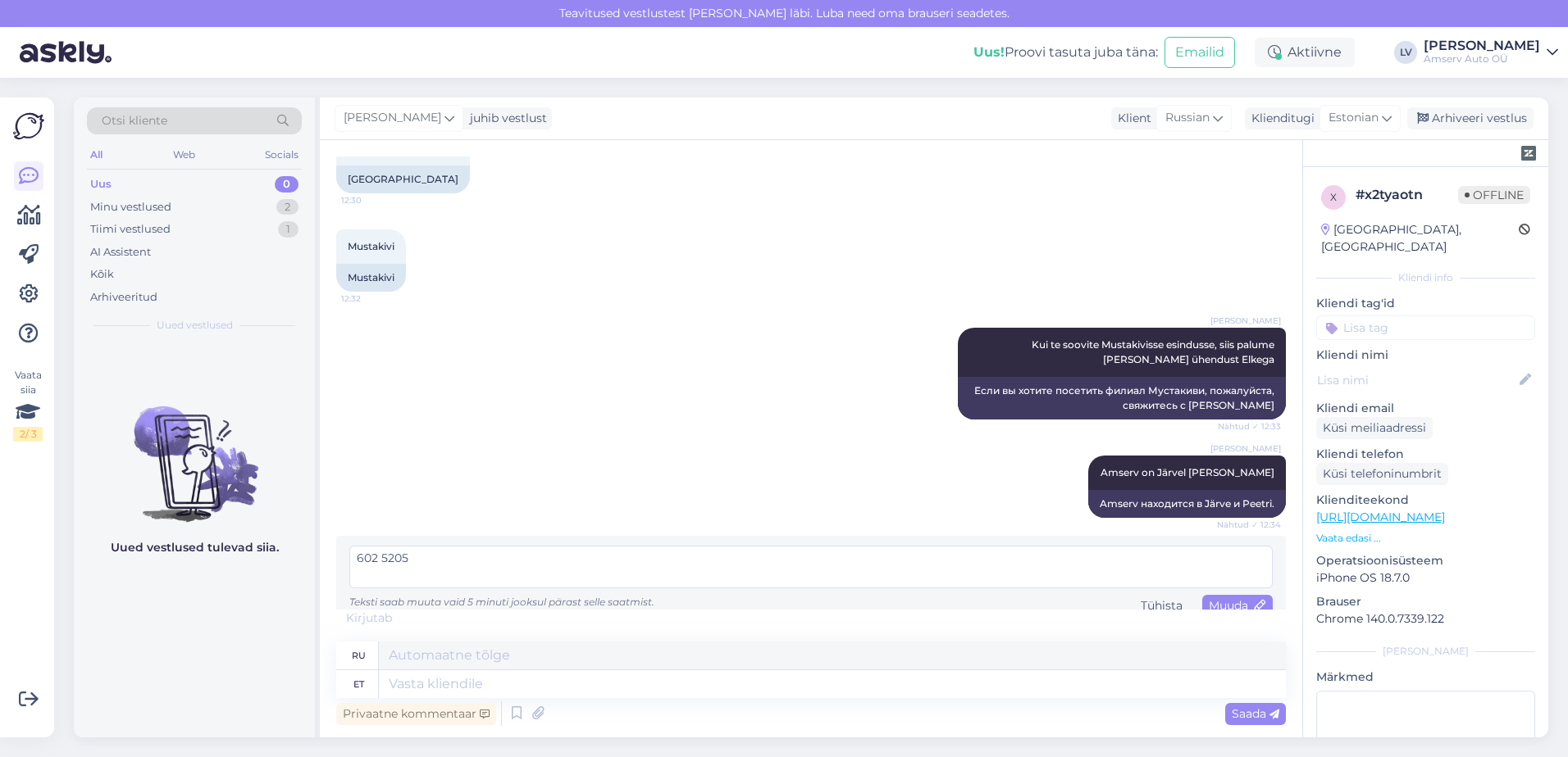
click at [360, 555] on textarea "602 5205" at bounding box center [811, 567] width 924 height 42
click at [1227, 602] on span "Muuda" at bounding box center [1237, 606] width 57 height 15
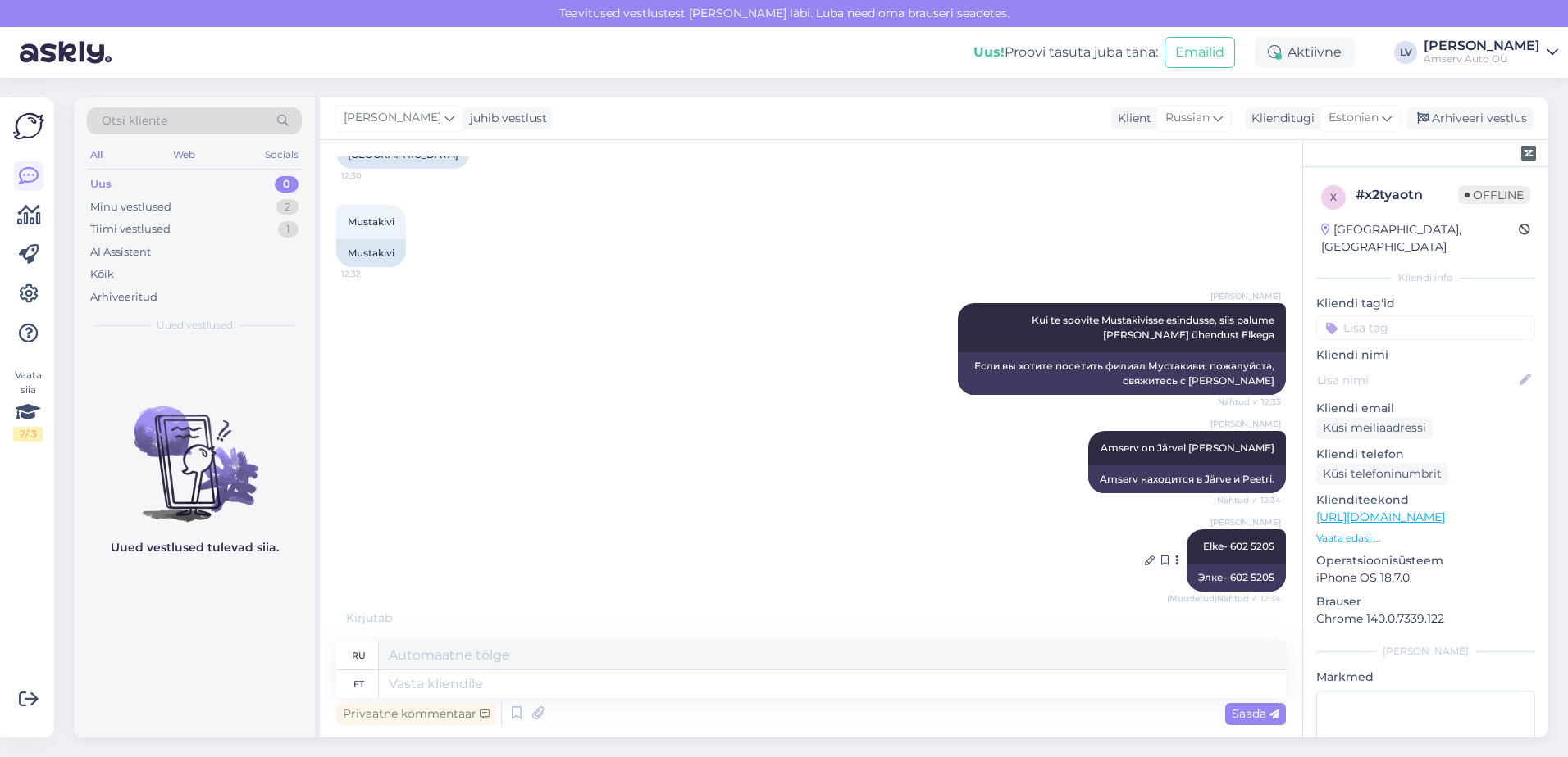
scroll to position [1036, 0]
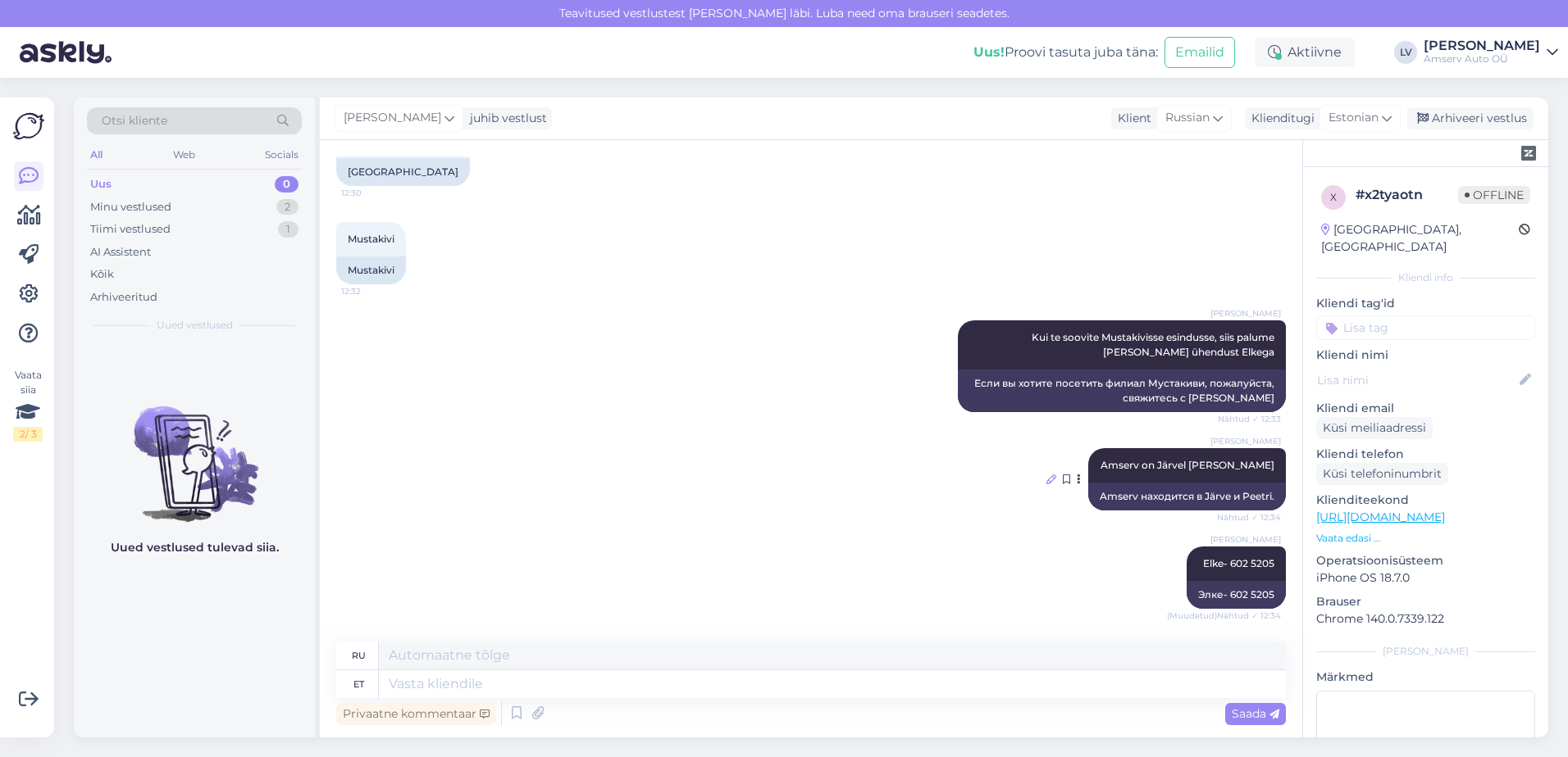
click at [1036, 474] on div "Liili Vahesalu Amserv on Järvel [PERSON_NAME] Nähtud ✓ 12:34 Amserv находится в…" at bounding box center [811, 479] width 949 height 98
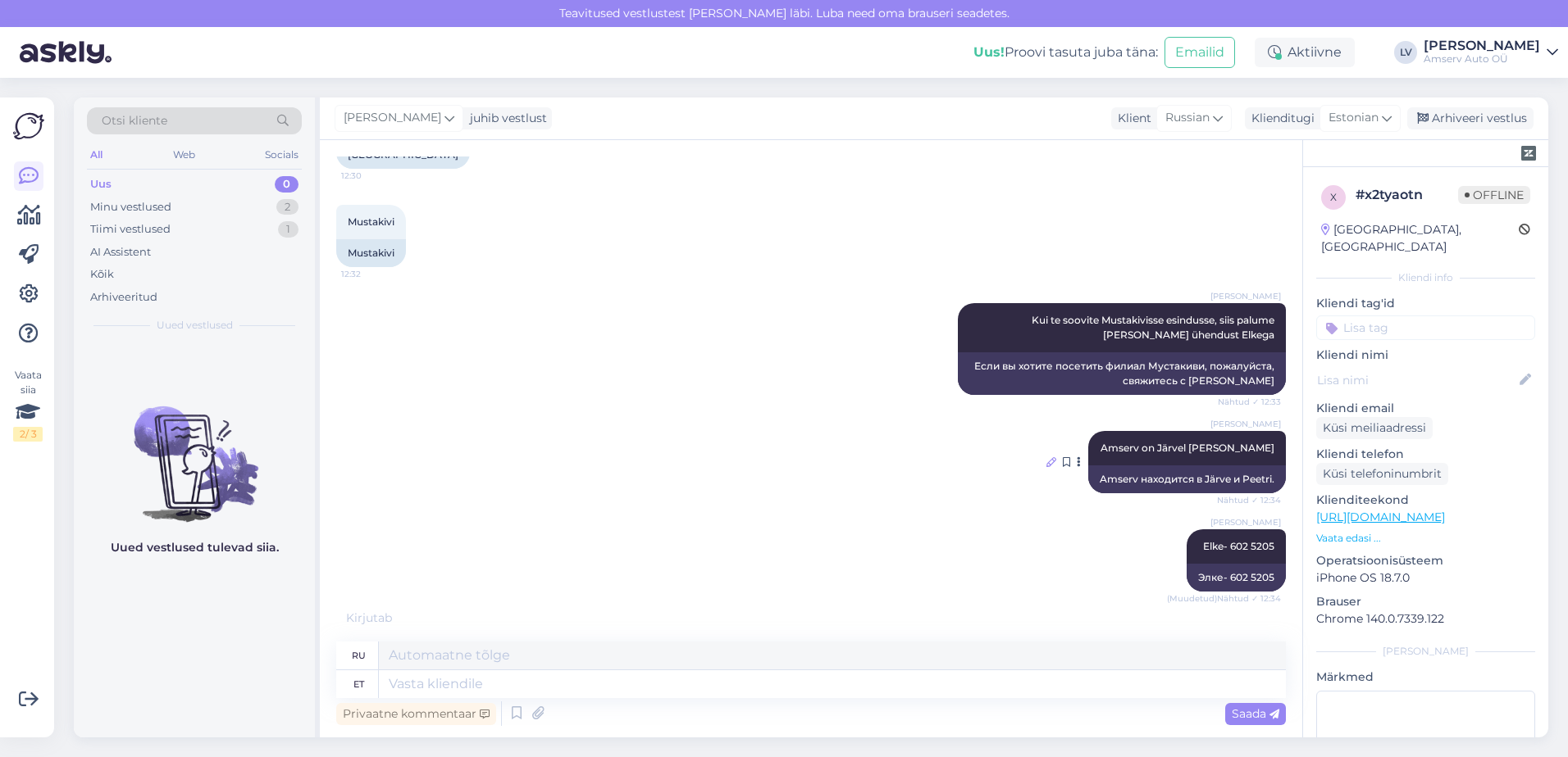
click at [1047, 459] on icon at bounding box center [1052, 462] width 10 height 10
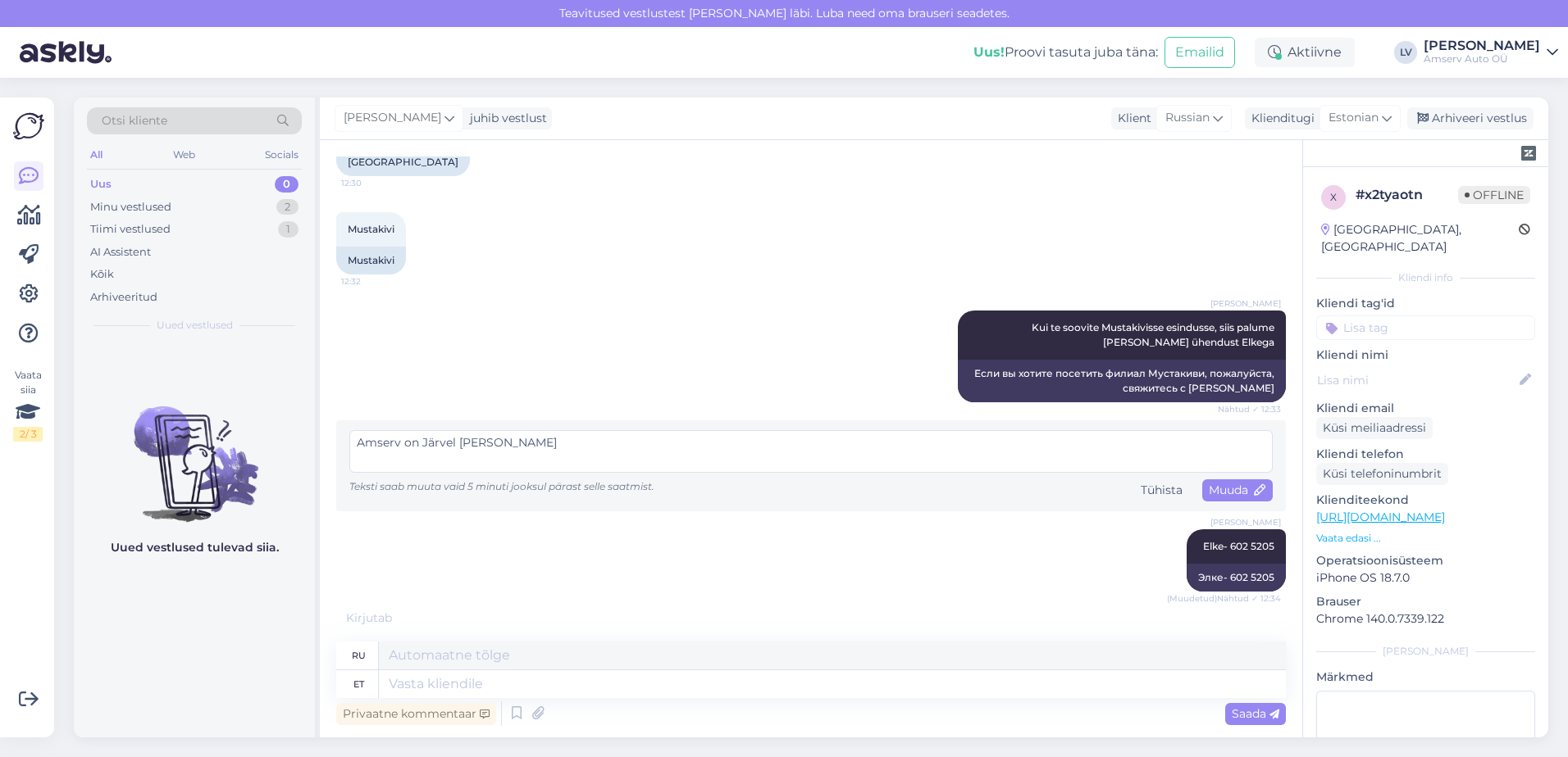
scroll to position [1046, 0]
drag, startPoint x: 673, startPoint y: 534, endPoint x: 1284, endPoint y: 498, distance: 612.1
click at [677, 532] on div "[PERSON_NAME] Elke- 602 5205 (Muudetud) Nähtud ✓ 12:34 Элке- 602 5205" at bounding box center [811, 561] width 949 height 98
click at [1156, 483] on div "Tühista" at bounding box center [1161, 490] width 55 height 22
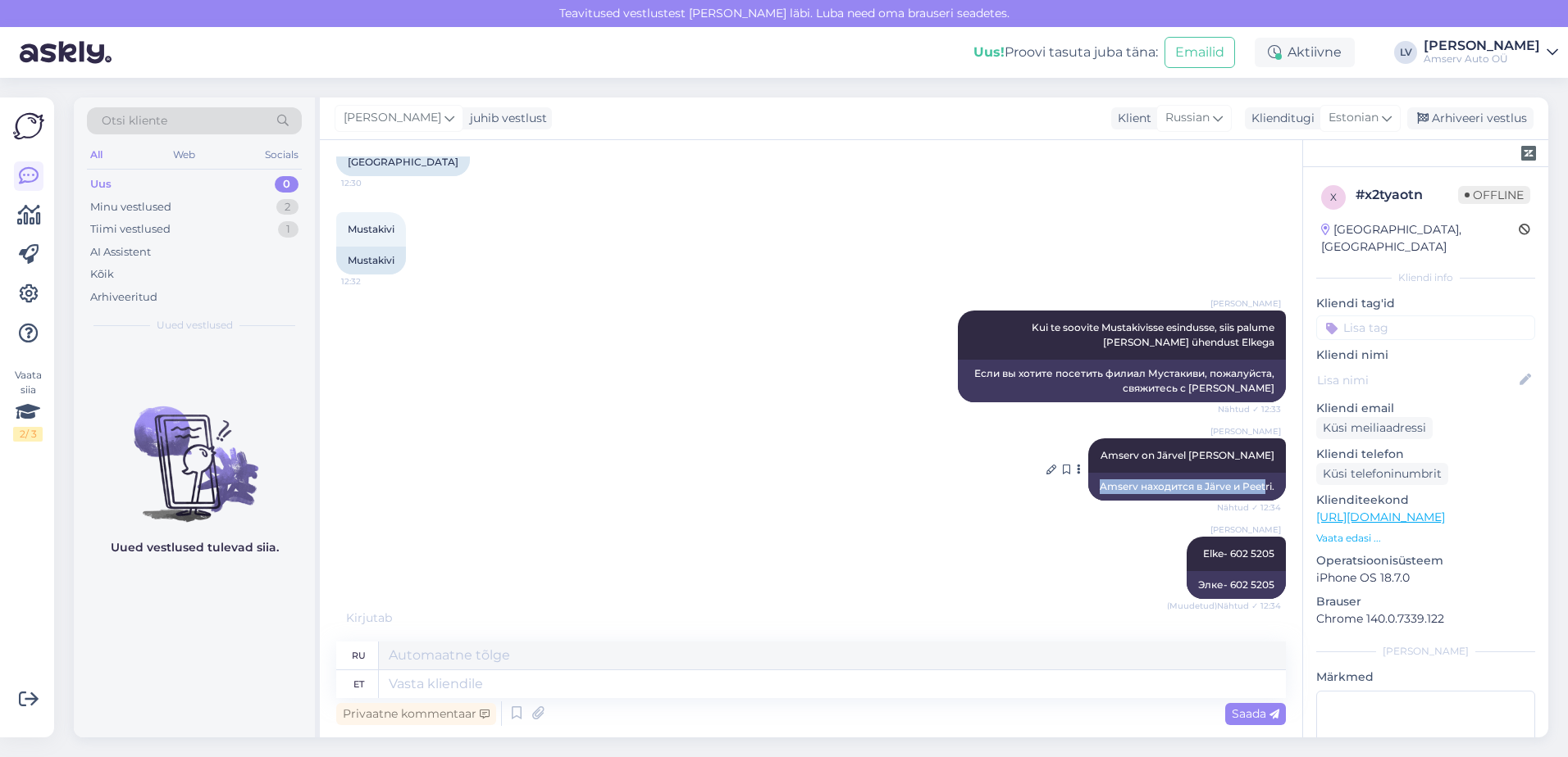
drag, startPoint x: 1252, startPoint y: 484, endPoint x: 1093, endPoint y: 482, distance: 159.0
click at [1093, 482] on div "Amserv находится в Järve и Peetri." at bounding box center [1187, 487] width 198 height 28
drag, startPoint x: 1093, startPoint y: 482, endPoint x: 1087, endPoint y: 489, distance: 9.2
click at [1088, 489] on div "Amserv находится в Järve и Peetri." at bounding box center [1187, 487] width 198 height 28
drag, startPoint x: 1087, startPoint y: 489, endPoint x: 1097, endPoint y: 489, distance: 10.0
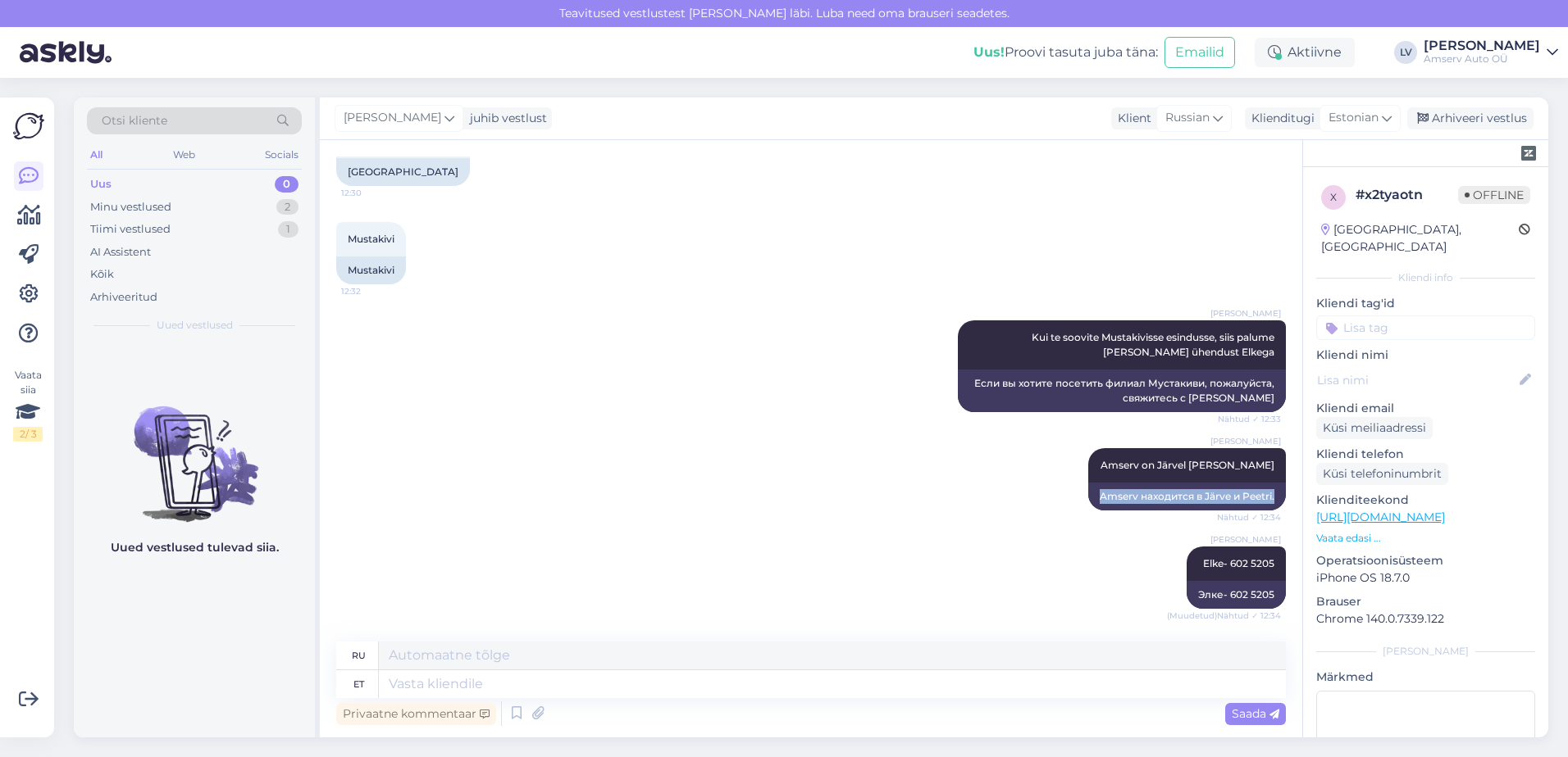
scroll to position [1036, 0]
drag, startPoint x: 1097, startPoint y: 489, endPoint x: 871, endPoint y: 502, distance: 226.4
click at [871, 502] on div "Liili Vahesalu Amserv on Järvel [PERSON_NAME] Nähtud ✓ 12:34 Amserv находится в…" at bounding box center [811, 479] width 949 height 98
click at [878, 533] on div "[PERSON_NAME] Elke- 602 5205 (Muudetud) Nähtud ✓ 12:34 Элке- 602 5205" at bounding box center [811, 578] width 949 height 98
drag, startPoint x: 563, startPoint y: 677, endPoint x: 576, endPoint y: 667, distance: 16.4
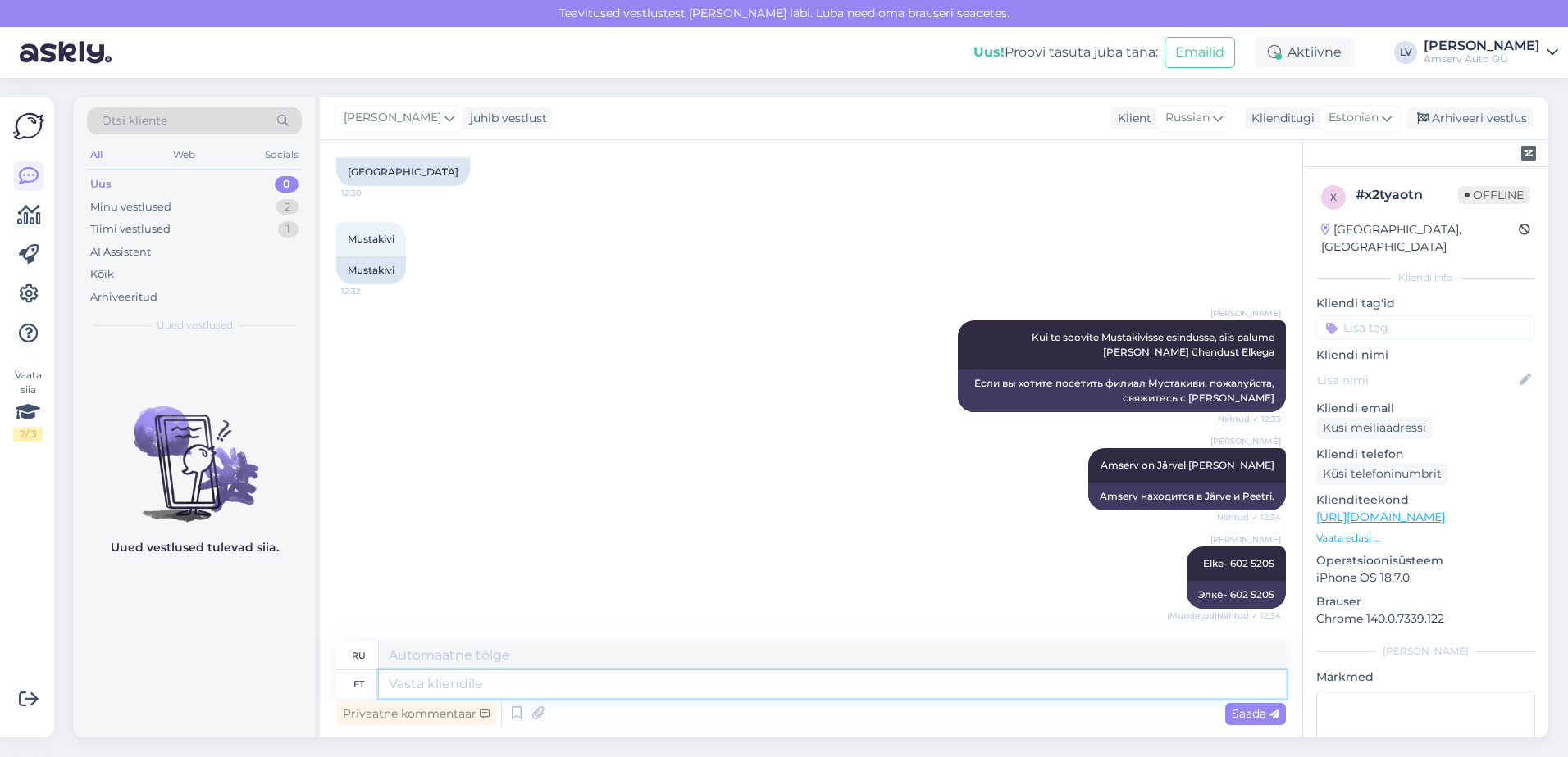
click at [563, 676] on textarea at bounding box center [832, 685] width 907 height 28
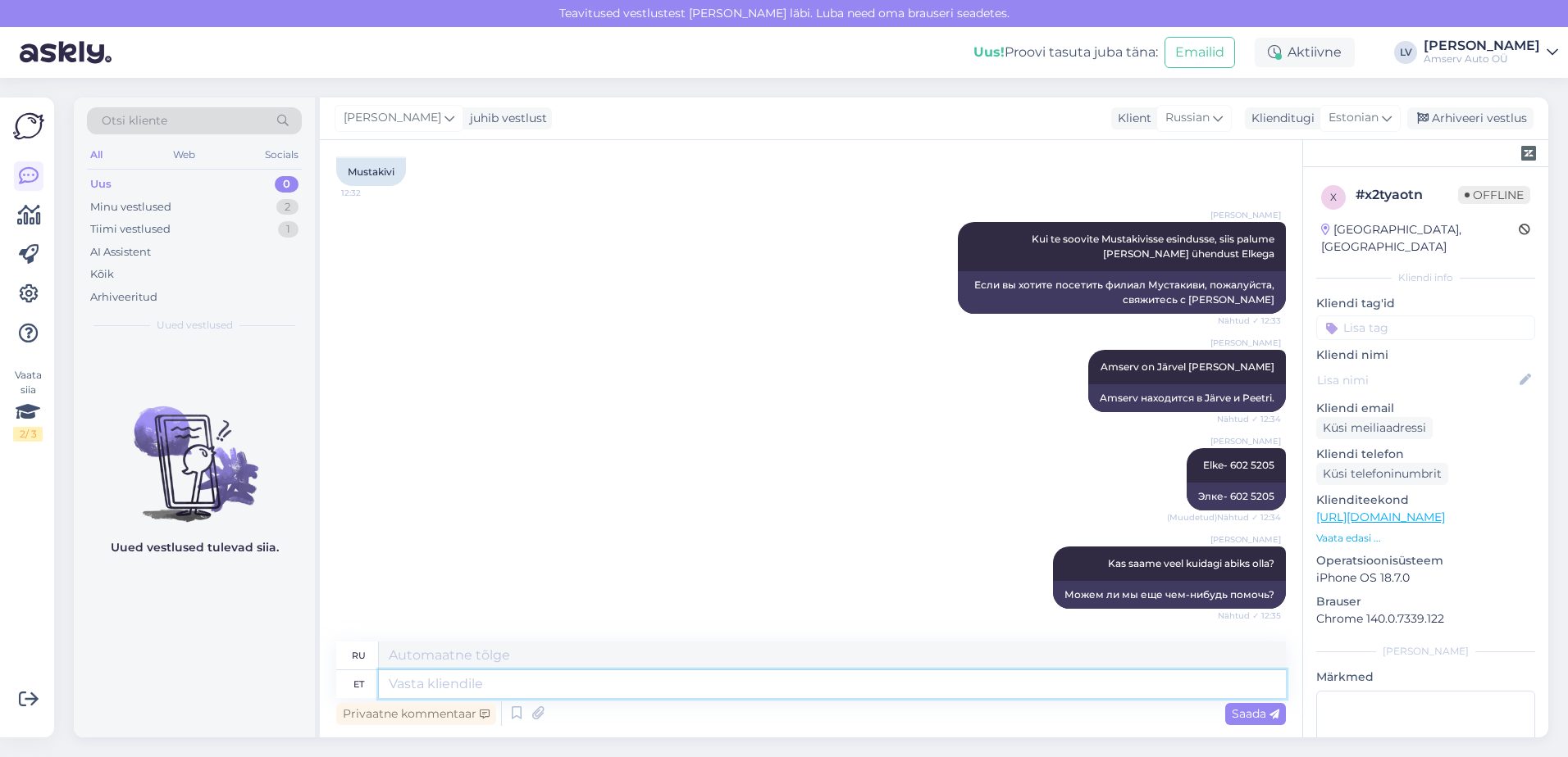
scroll to position [1262, 0]
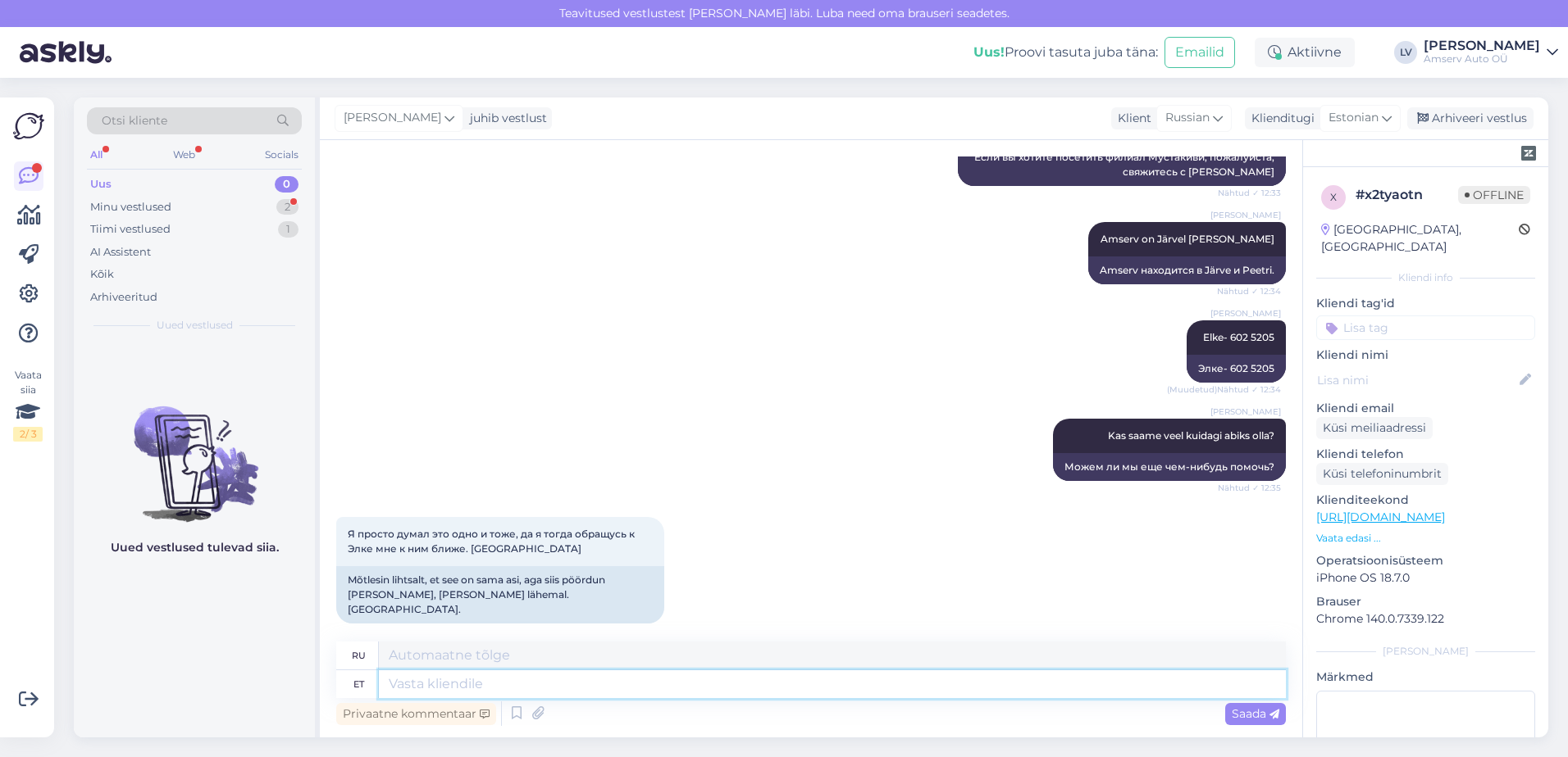
click at [663, 676] on textarea at bounding box center [832, 685] width 907 height 28
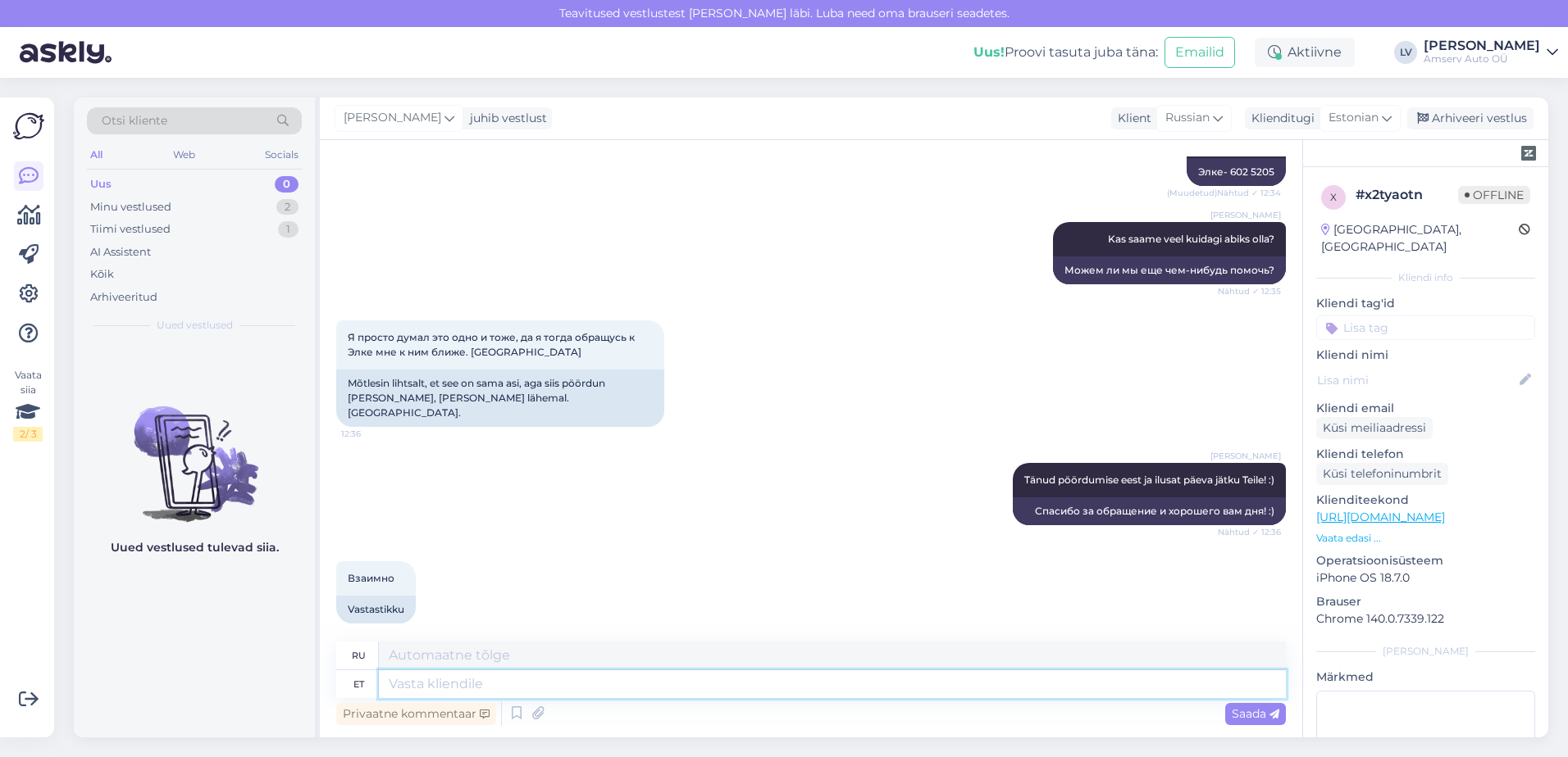
scroll to position [1557, 0]
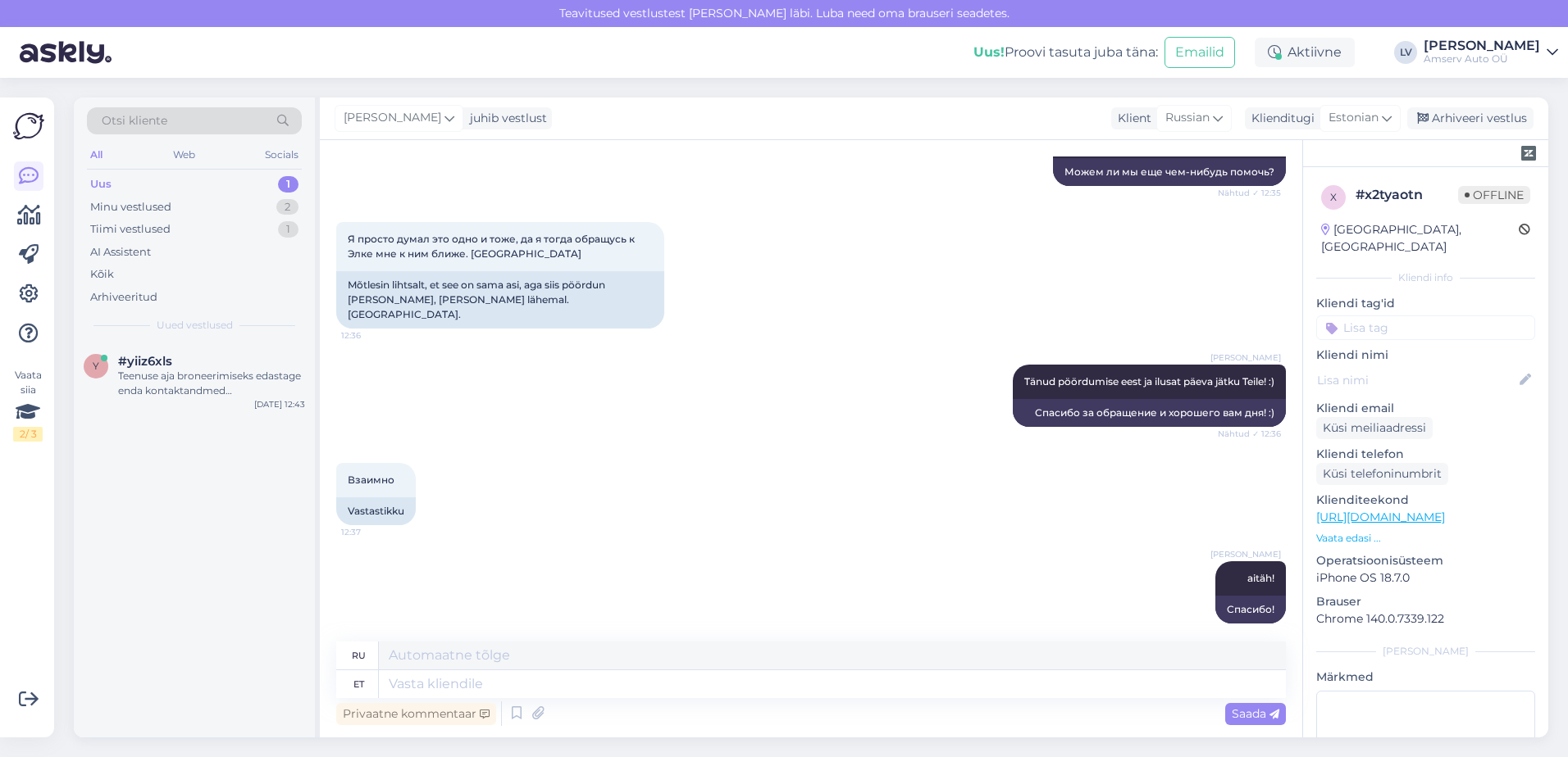
click at [240, 181] on div "Uus 1" at bounding box center [195, 184] width 214 height 23
drag, startPoint x: 239, startPoint y: 377, endPoint x: 325, endPoint y: 395, distance: 87.9
click at [239, 377] on div "Teenuse aja broneerimiseks edastage enda kontaktandmed (telefoninumber ja e-mai…" at bounding box center [211, 384] width 187 height 30
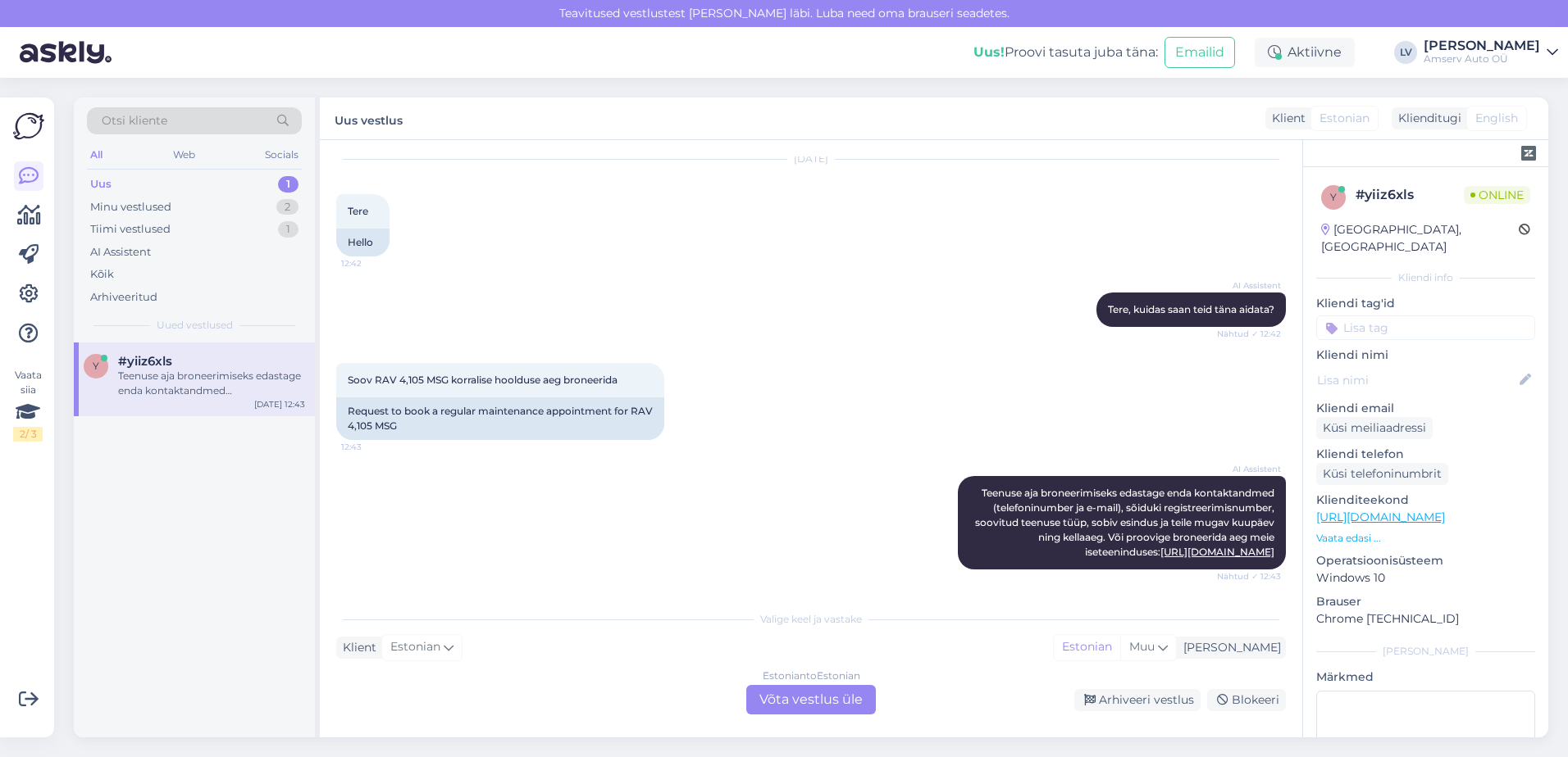
click at [801, 686] on div "Estonian to Estonian Võta vestlus üle" at bounding box center [811, 700] width 130 height 30
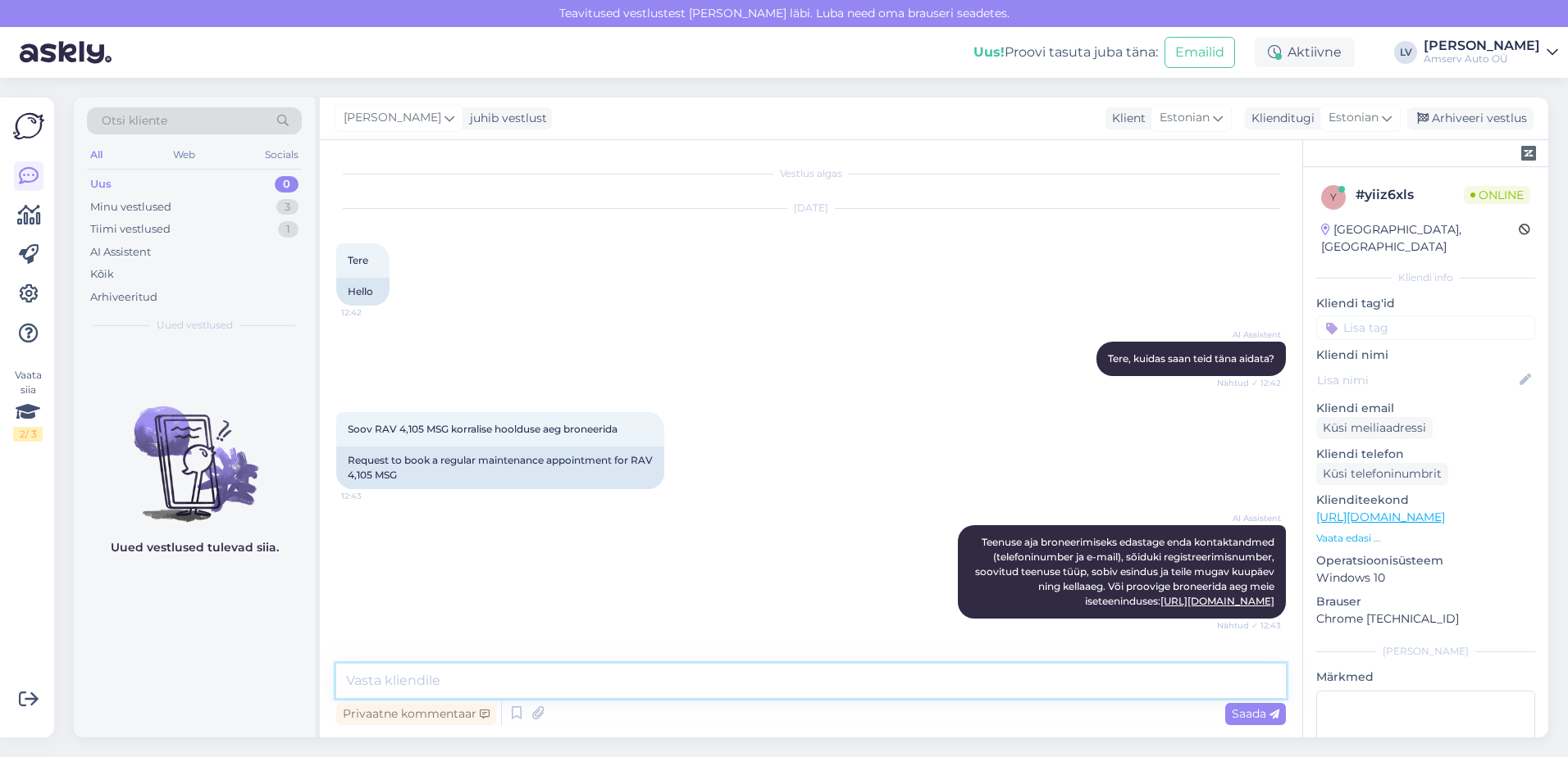
click at [659, 685] on textarea at bounding box center [811, 681] width 949 height 34
click at [677, 693] on textarea at bounding box center [811, 681] width 949 height 34
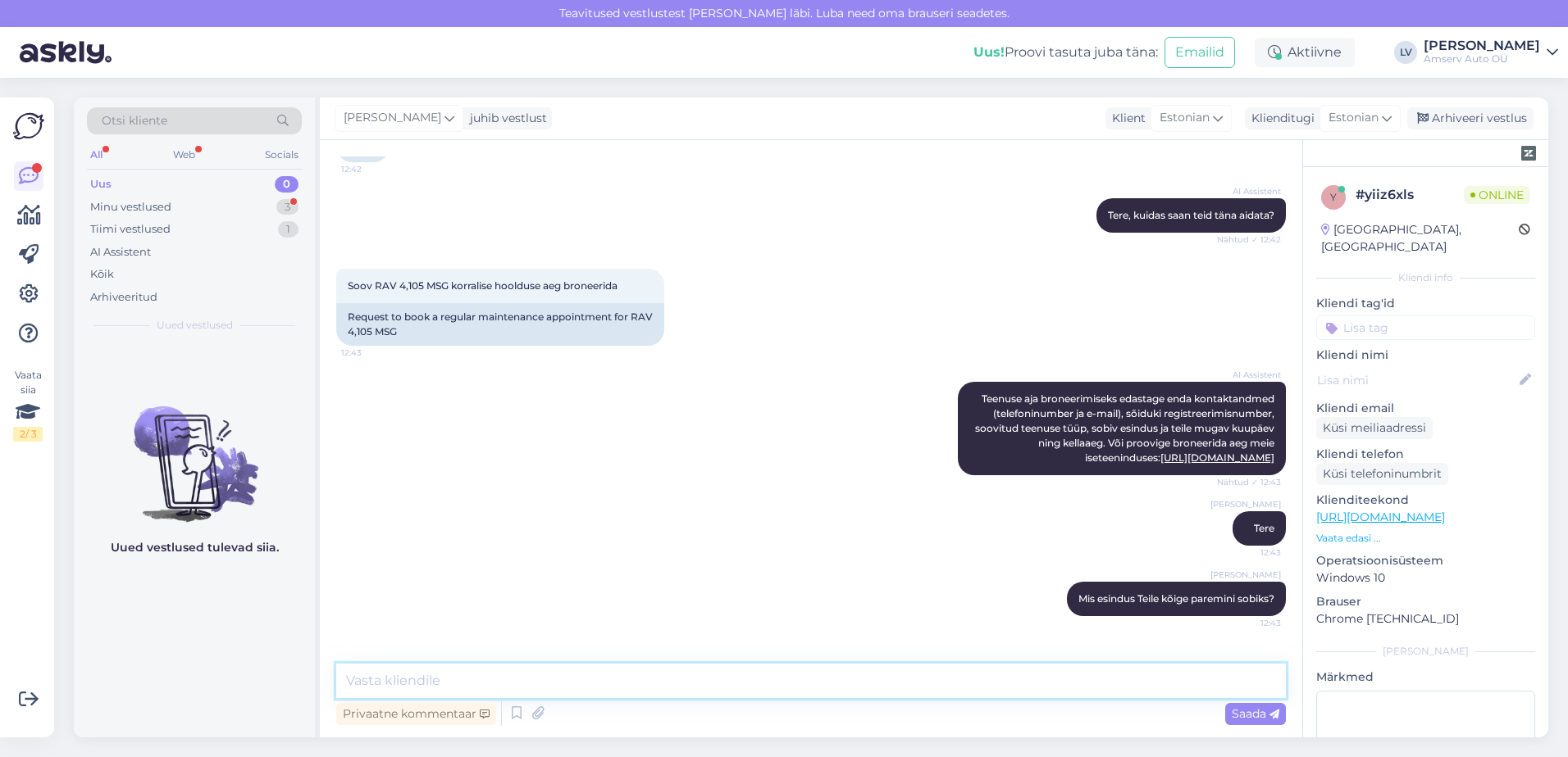
scroll to position [214, 0]
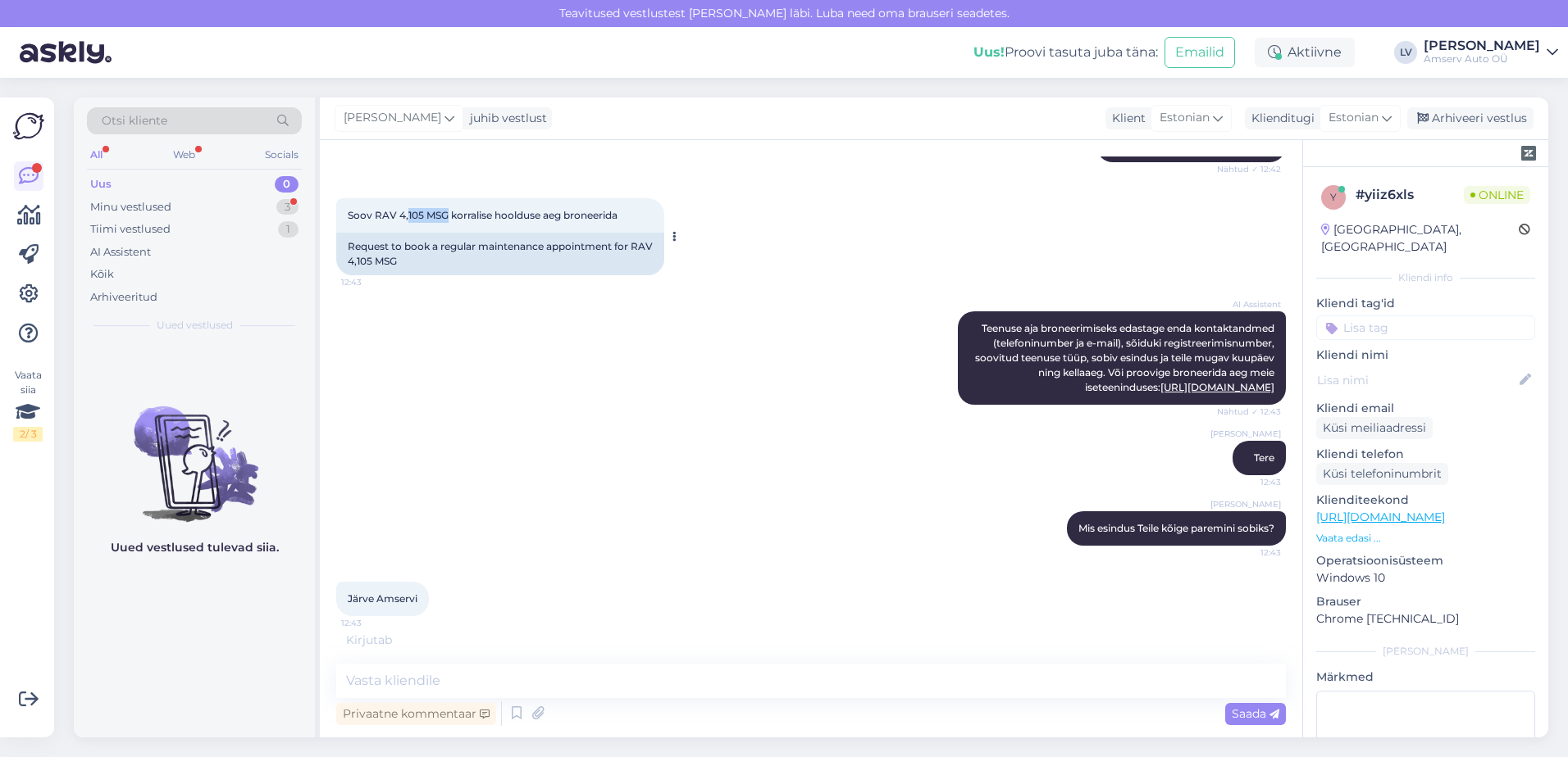
drag, startPoint x: 448, startPoint y: 212, endPoint x: 408, endPoint y: 215, distance: 40.1
click at [408, 215] on span "Soov RAV 4,105 MSG korralise hoolduse aeg broneerida" at bounding box center [482, 215] width 270 height 12
copy span "105 MSG"
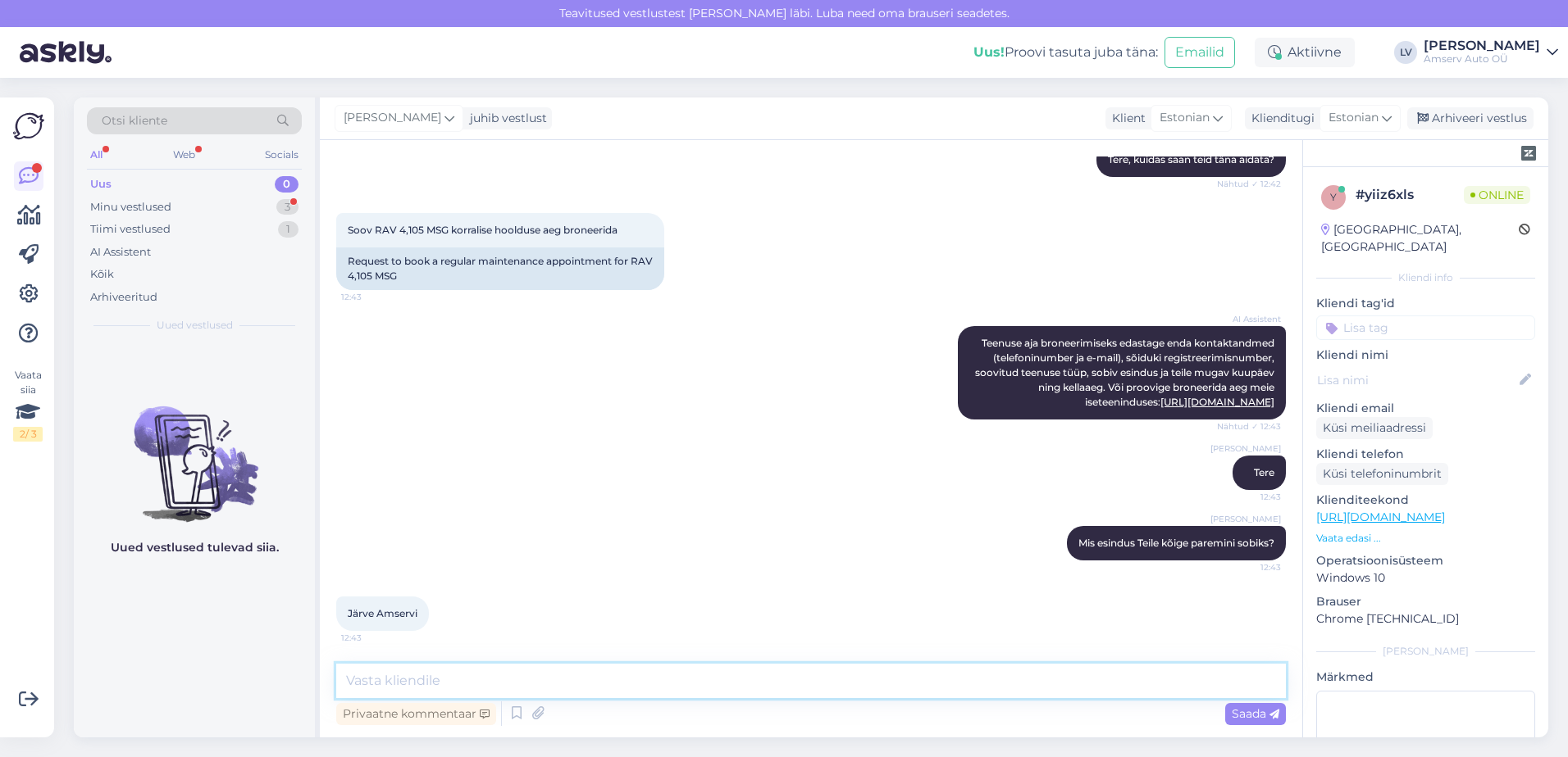
click at [512, 667] on textarea at bounding box center [811, 681] width 949 height 34
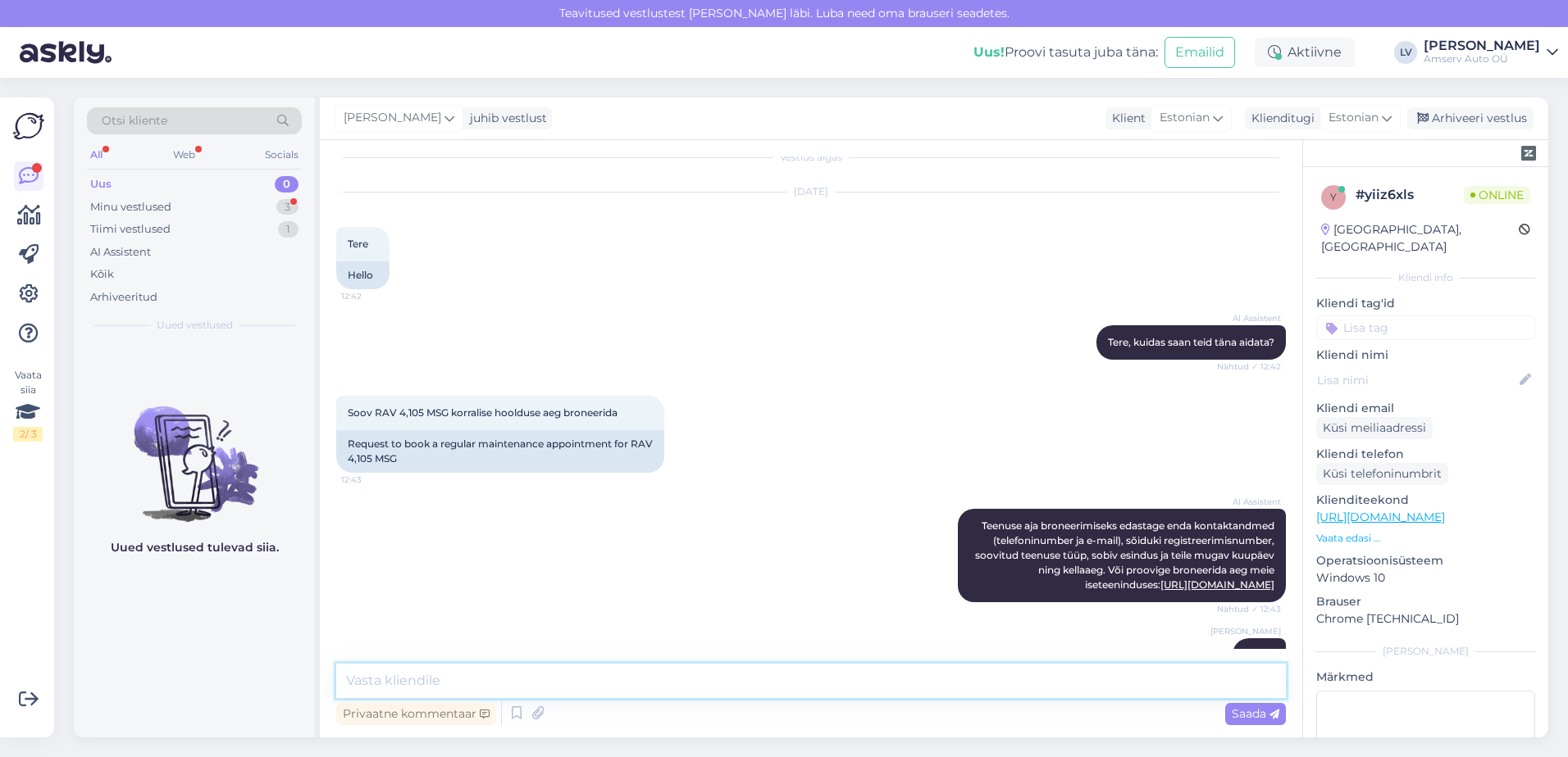
scroll to position [0, 0]
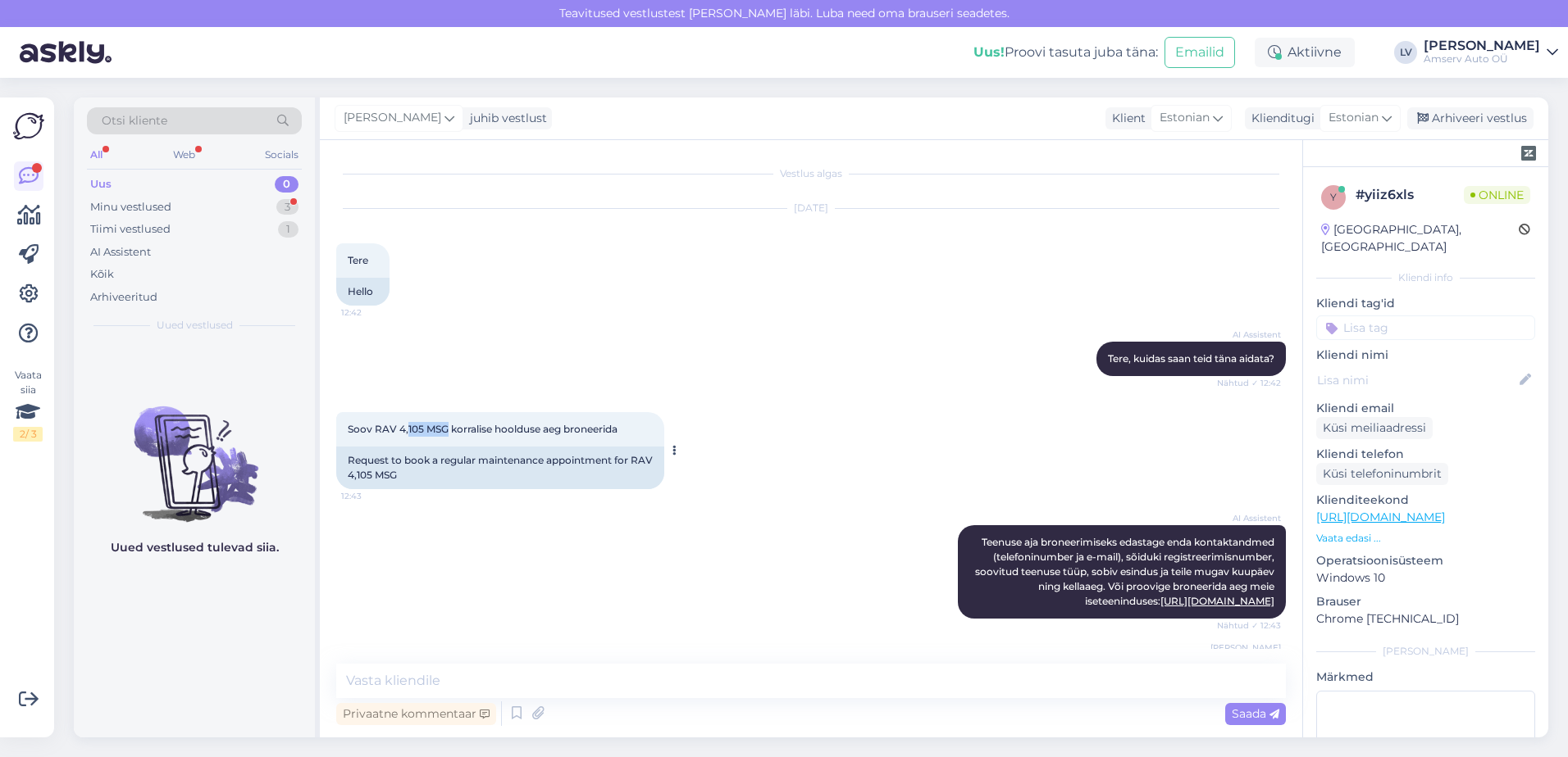
drag, startPoint x: 449, startPoint y: 427, endPoint x: 407, endPoint y: 424, distance: 42.1
click at [407, 424] on span "Soov RAV 4,105 MSG korralise hoolduse aeg broneerida" at bounding box center [482, 429] width 270 height 12
copy span "105 MSG"
click at [587, 672] on textarea at bounding box center [811, 681] width 949 height 34
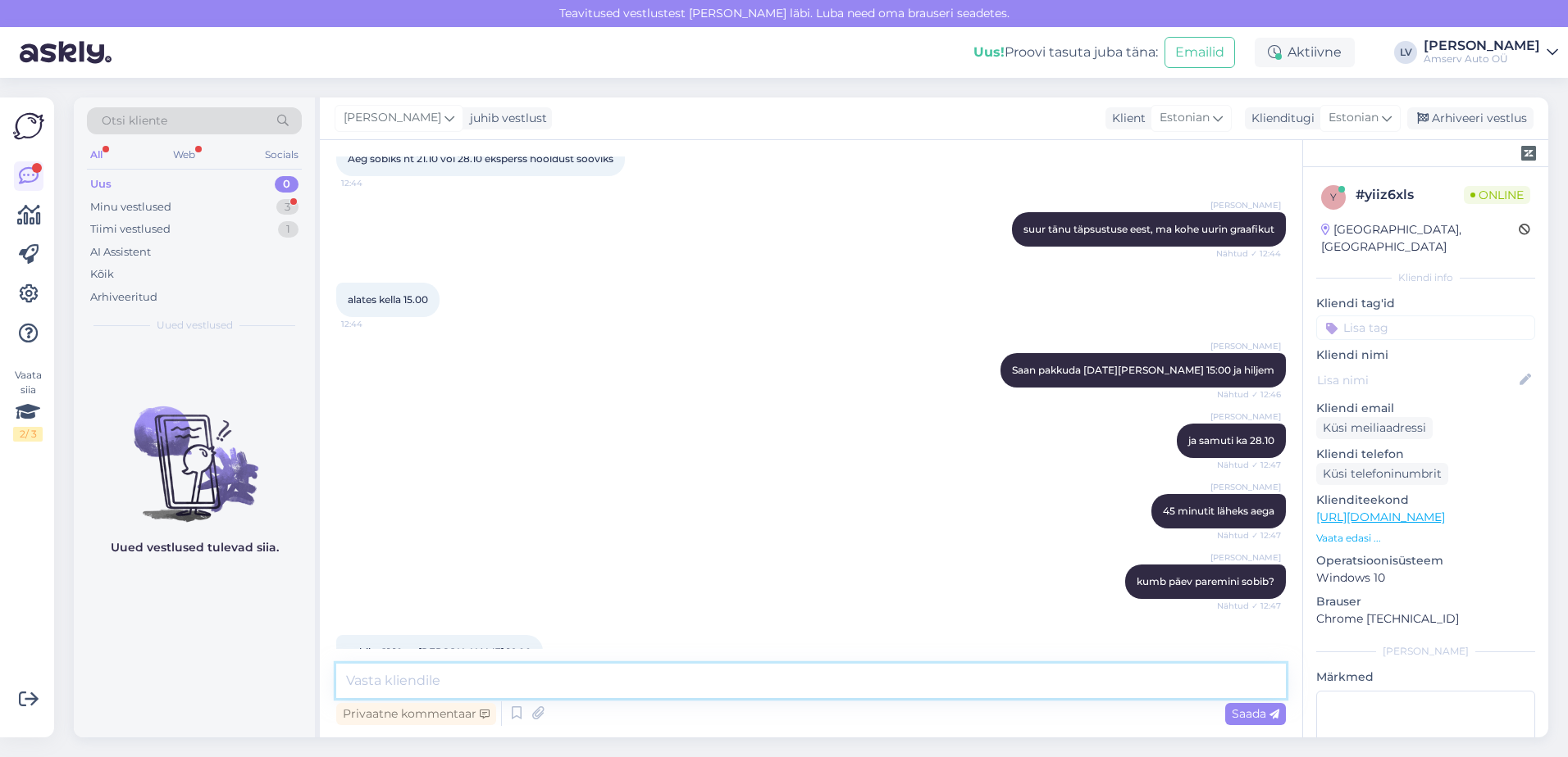
scroll to position [778, 0]
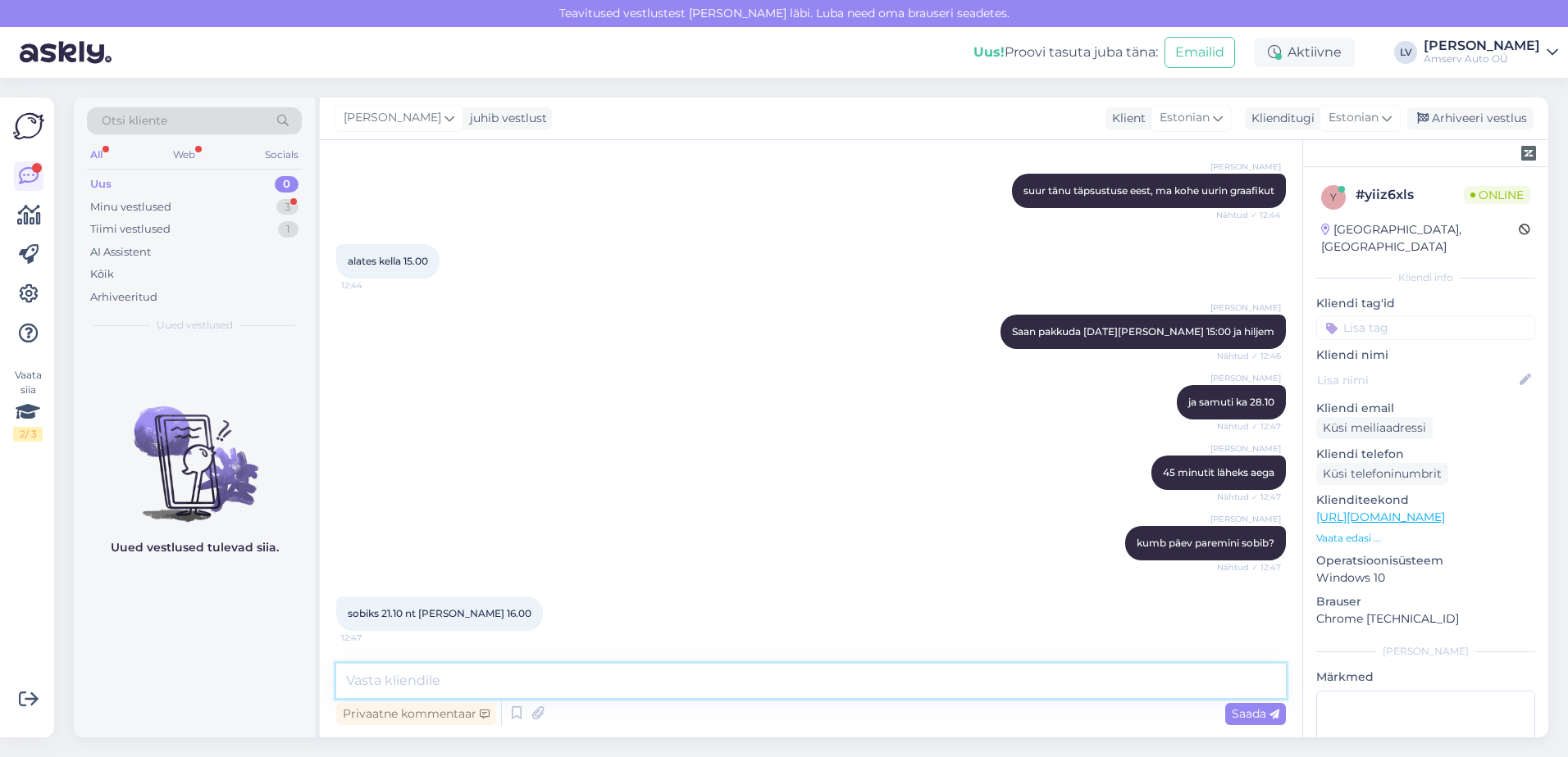
drag, startPoint x: 477, startPoint y: 682, endPoint x: 476, endPoint y: 669, distance: 13.0
click at [476, 669] on textarea at bounding box center [811, 681] width 949 height 34
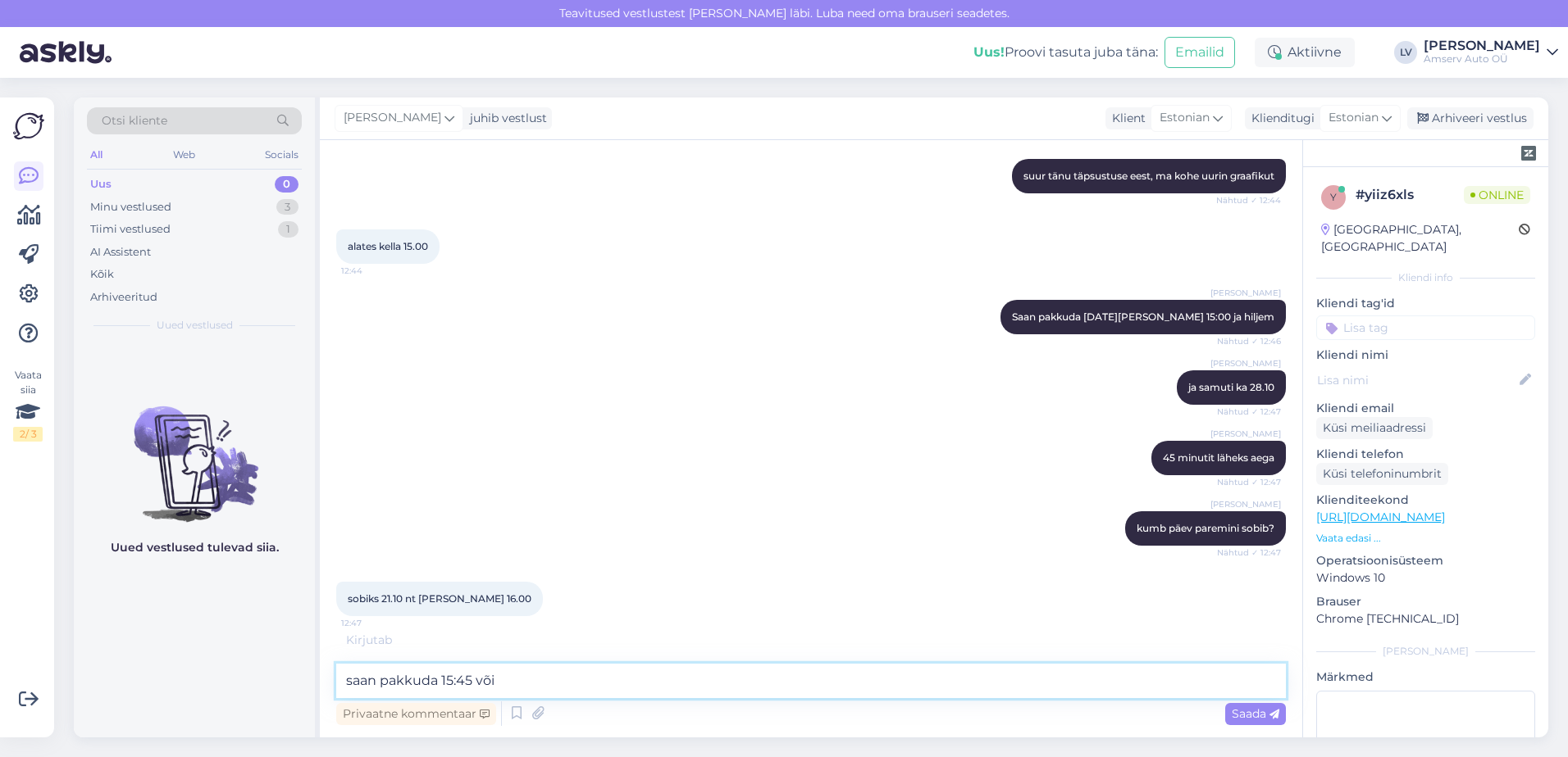
scroll to position [795, 0]
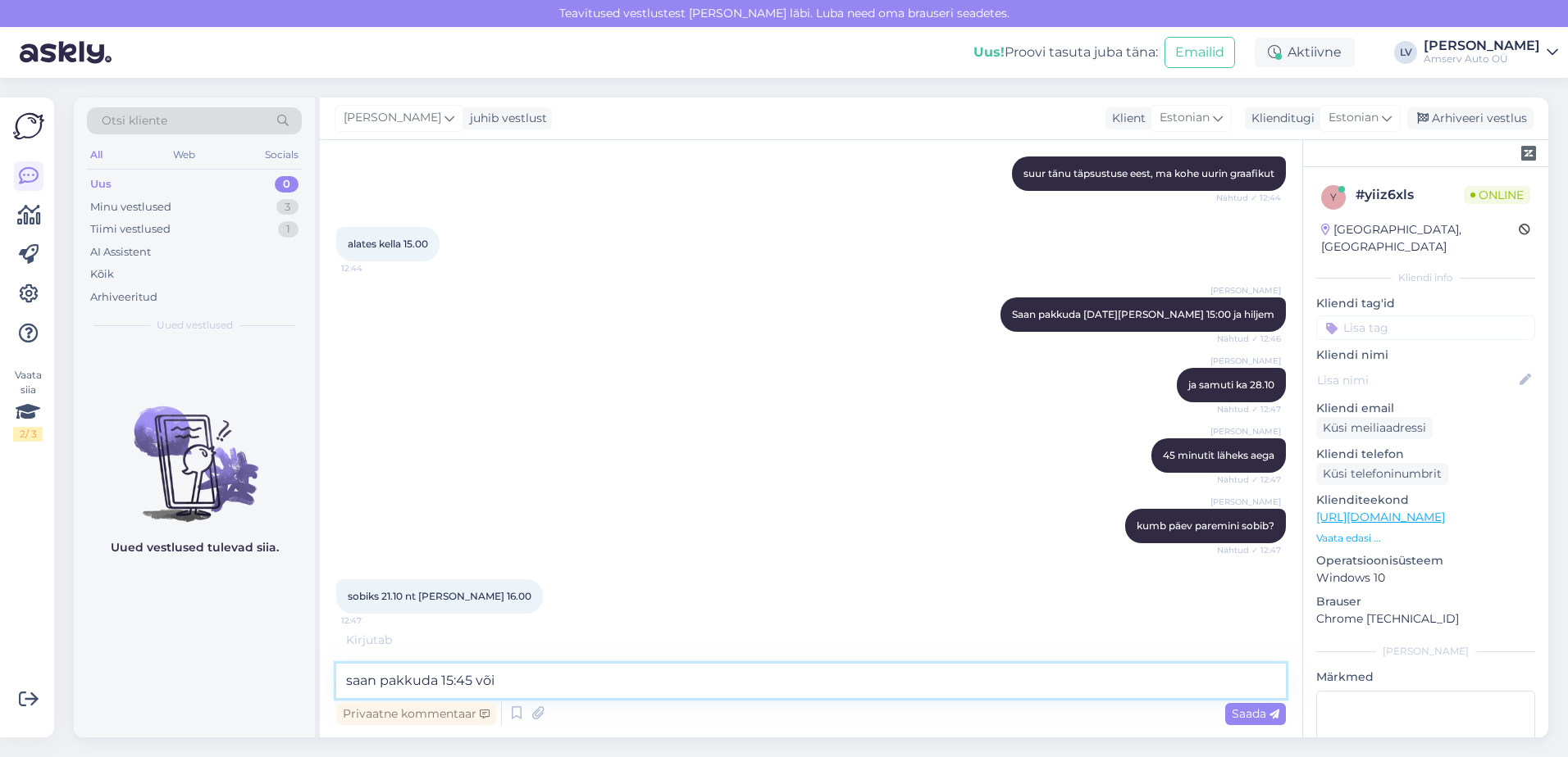
drag, startPoint x: 505, startPoint y: 680, endPoint x: 87, endPoint y: 656, distance: 418.7
click at [73, 662] on div "Otsi kliente All Web Socials Uus 0 Minu vestlused 3 Tiimi vestlused 1 AI Assist…" at bounding box center [816, 418] width 1504 height 680
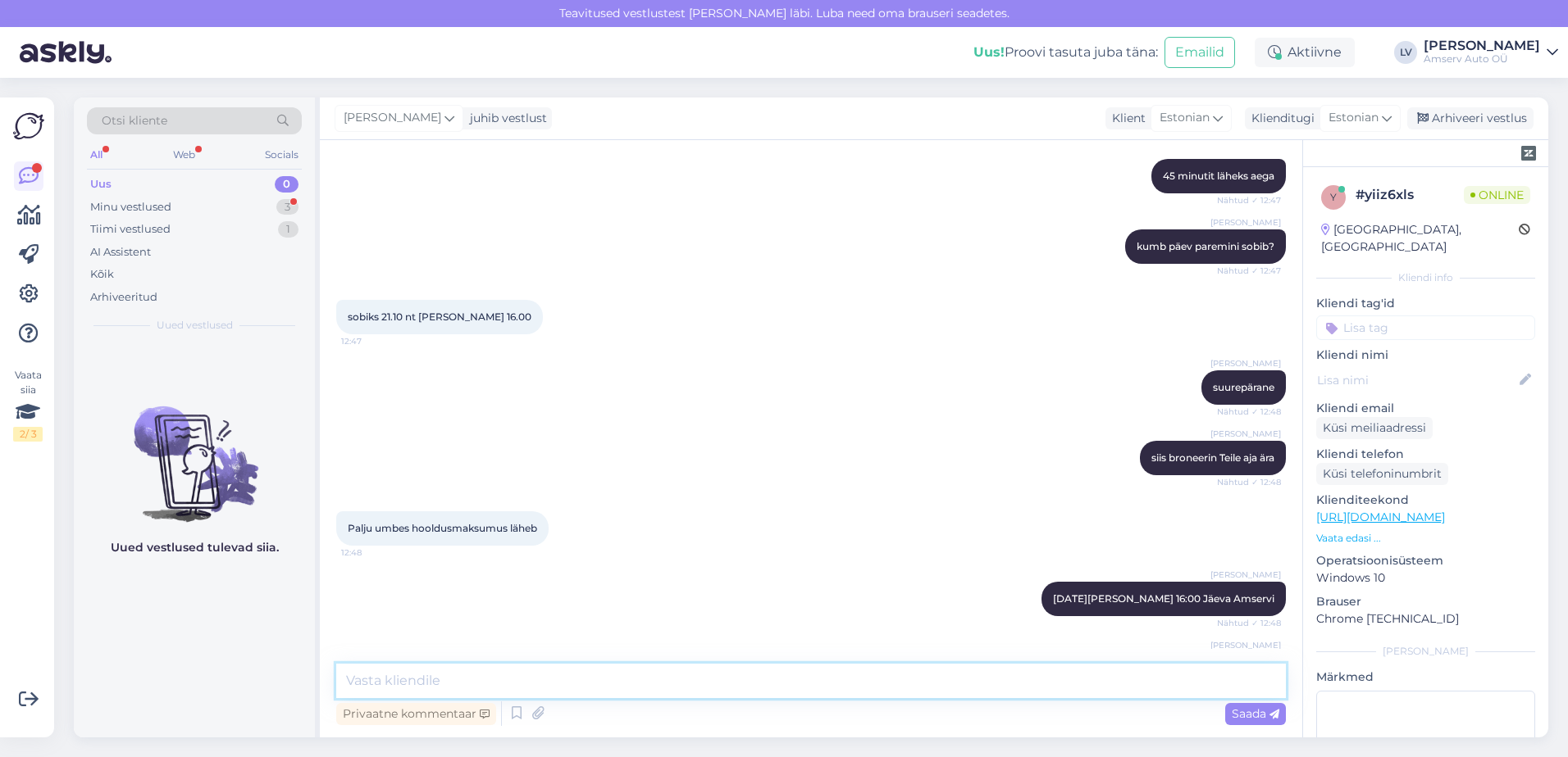
scroll to position [1201, 0]
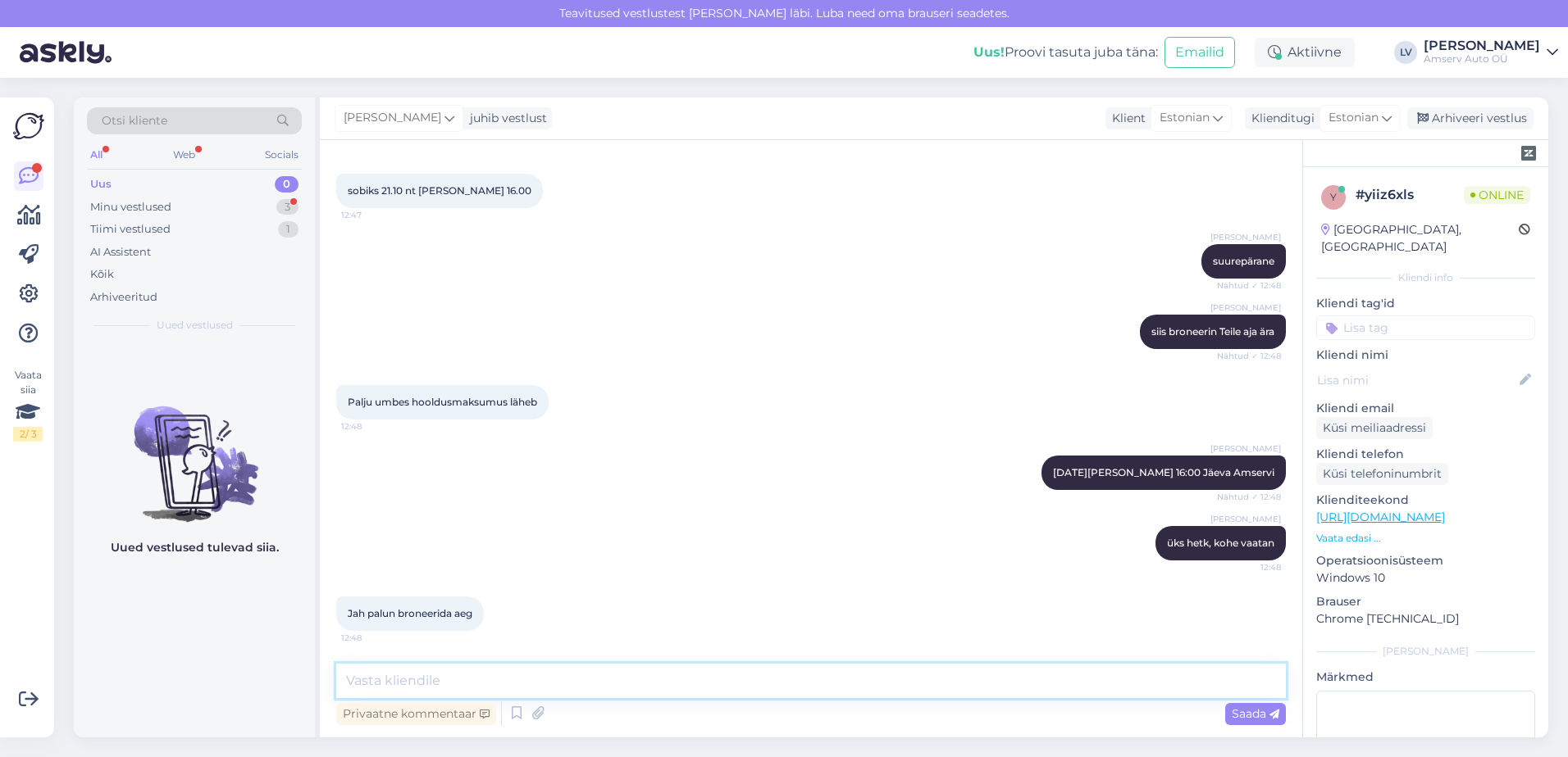
drag, startPoint x: 445, startPoint y: 690, endPoint x: 459, endPoint y: 657, distance: 35.8
click at [445, 672] on textarea at bounding box center [811, 681] width 949 height 34
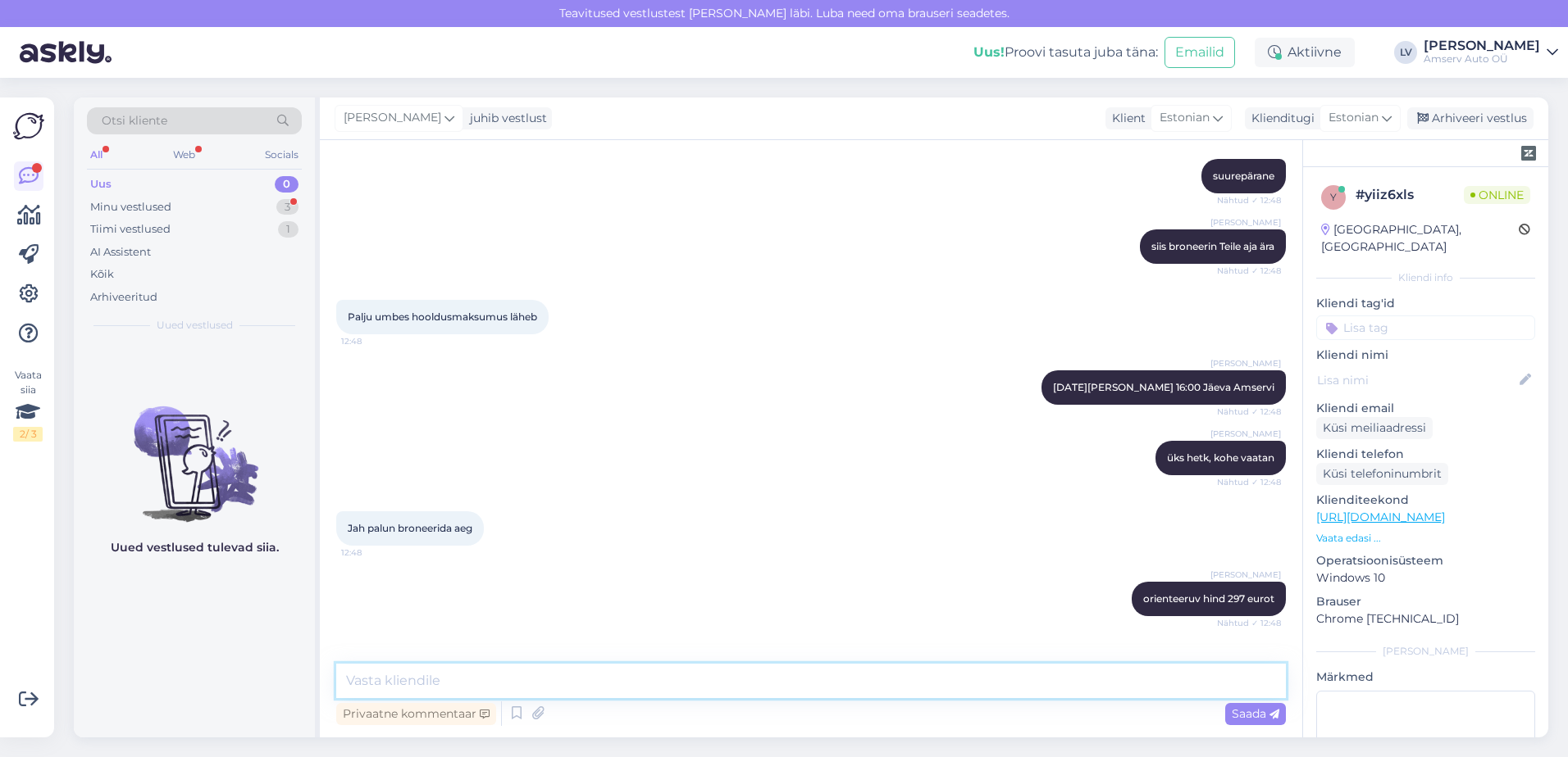
scroll to position [1342, 0]
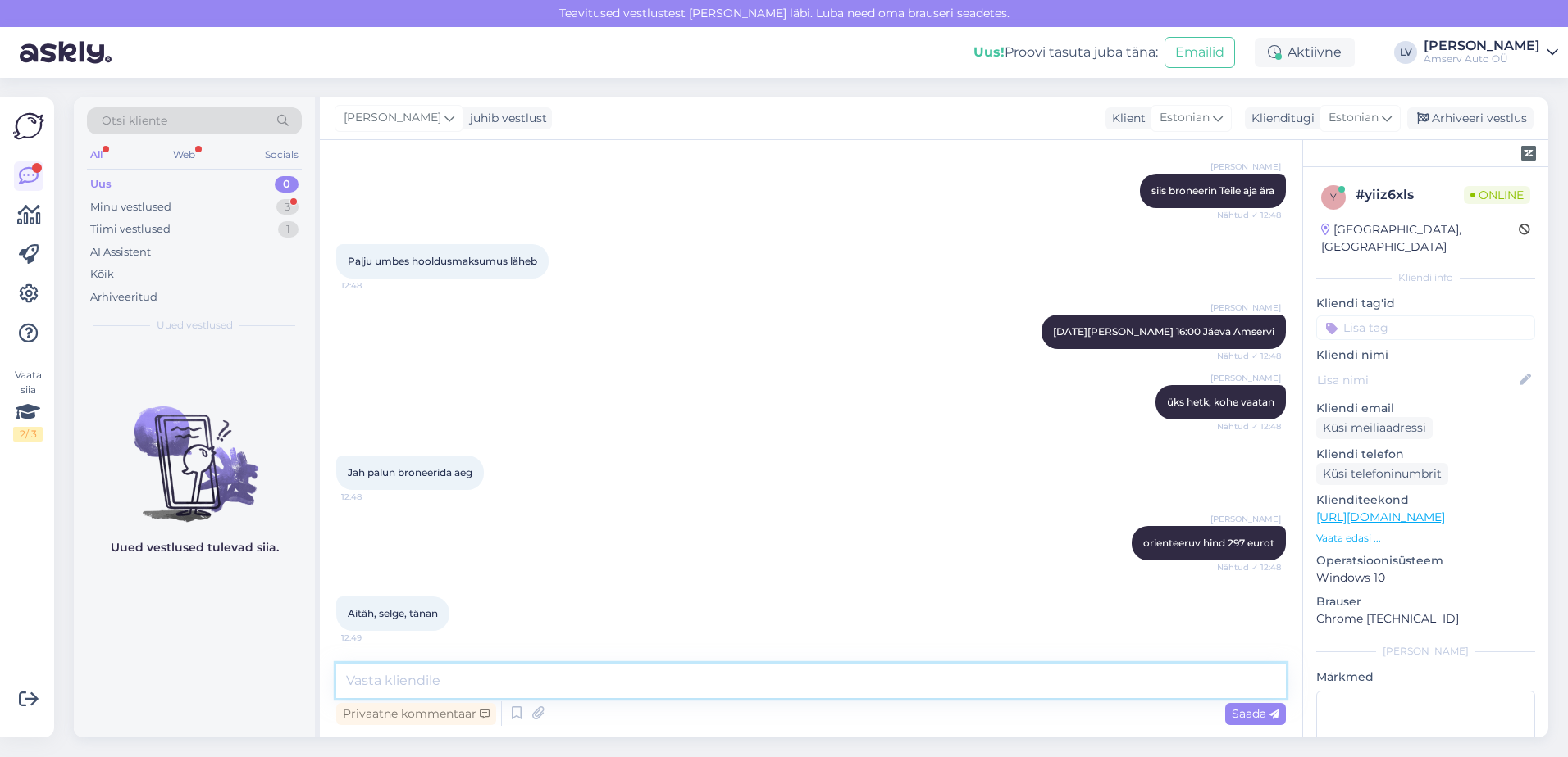
click at [477, 671] on textarea at bounding box center [811, 681] width 949 height 34
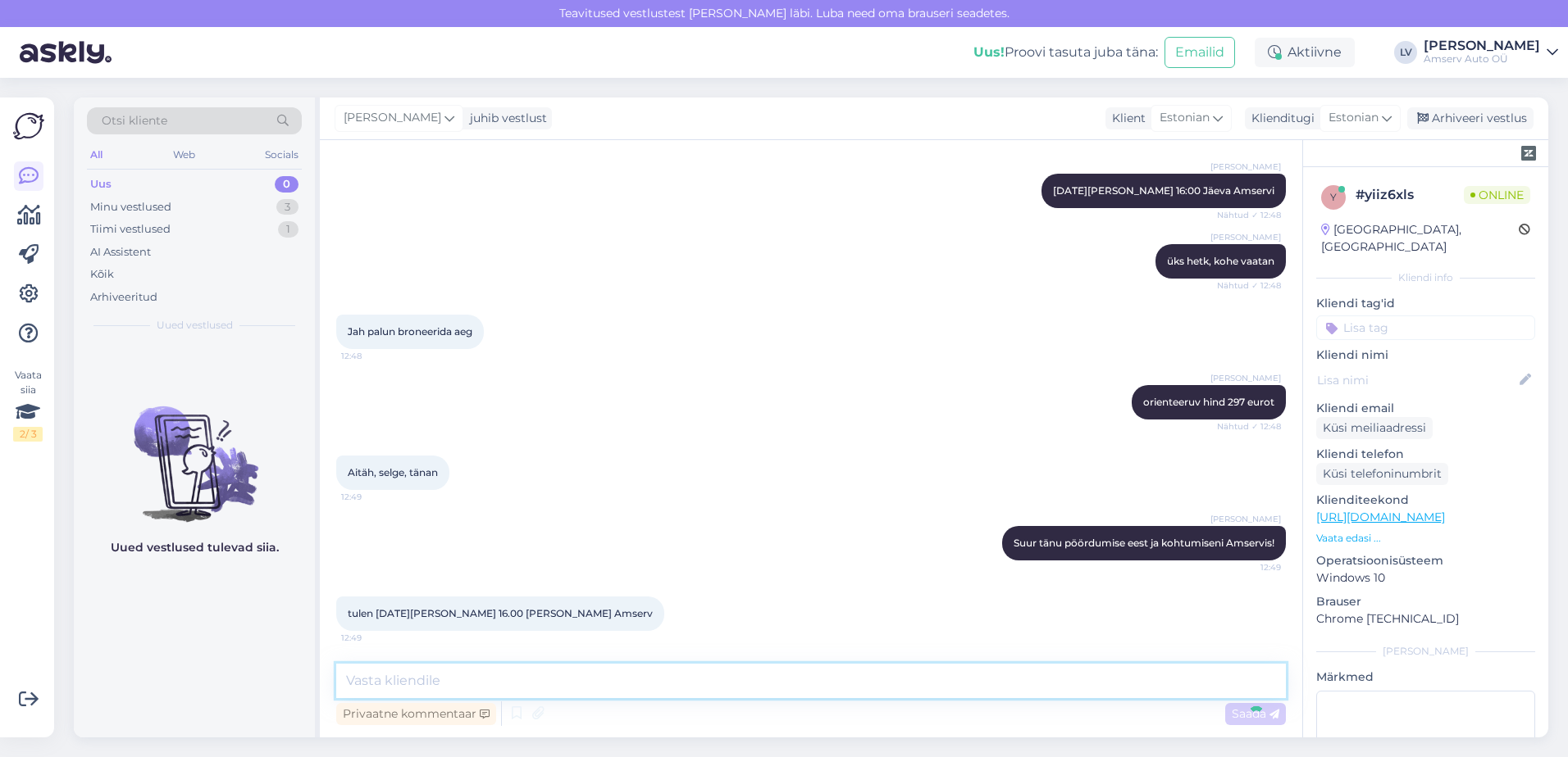
scroll to position [1553, 0]
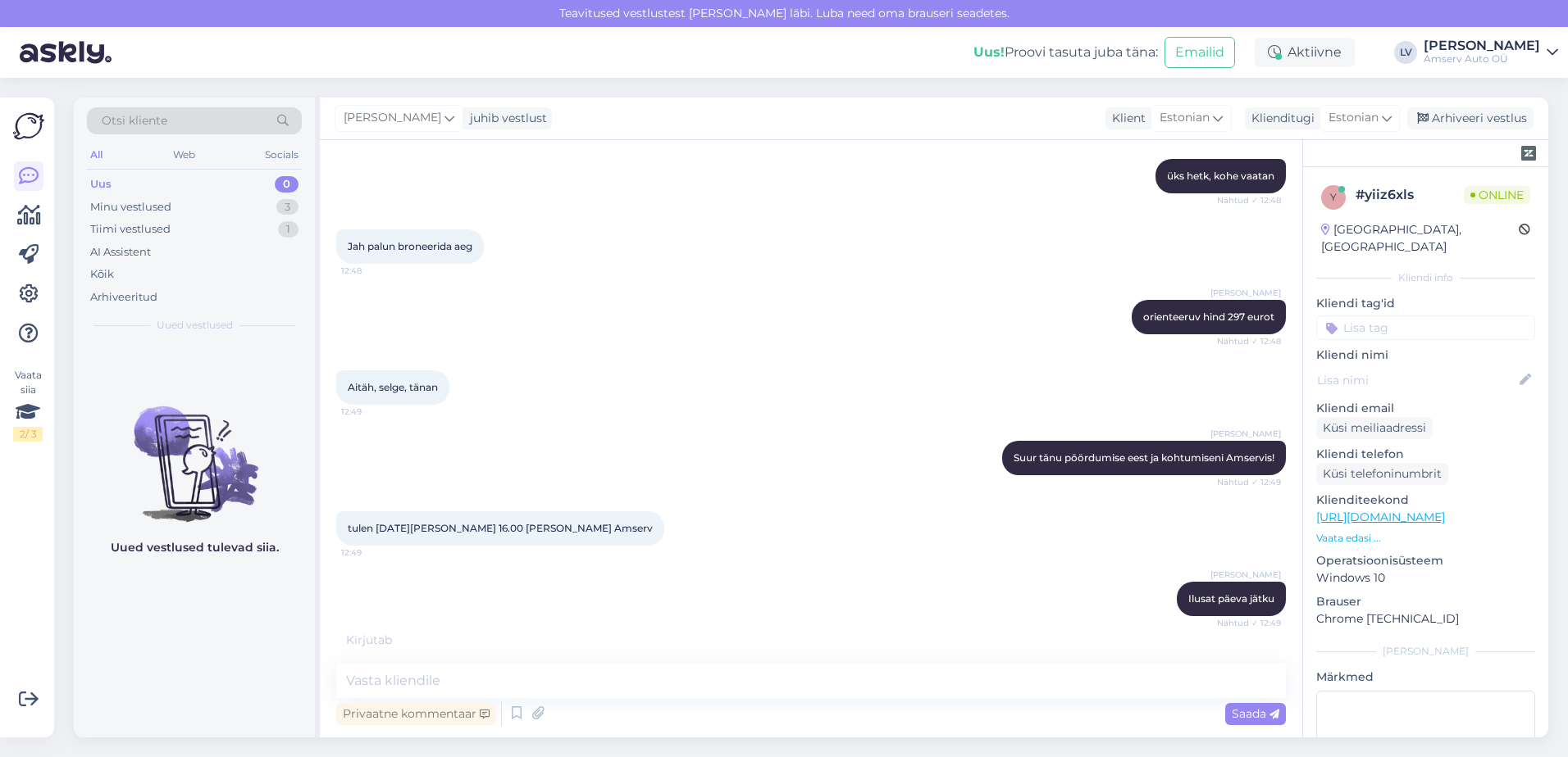
click at [482, 650] on div "Vestlus algas [DATE] Tere 12:42 Hello AI Assistent [PERSON_NAME], kuidas saan t…" at bounding box center [811, 439] width 983 height 597
click at [490, 673] on textarea at bounding box center [811, 681] width 949 height 34
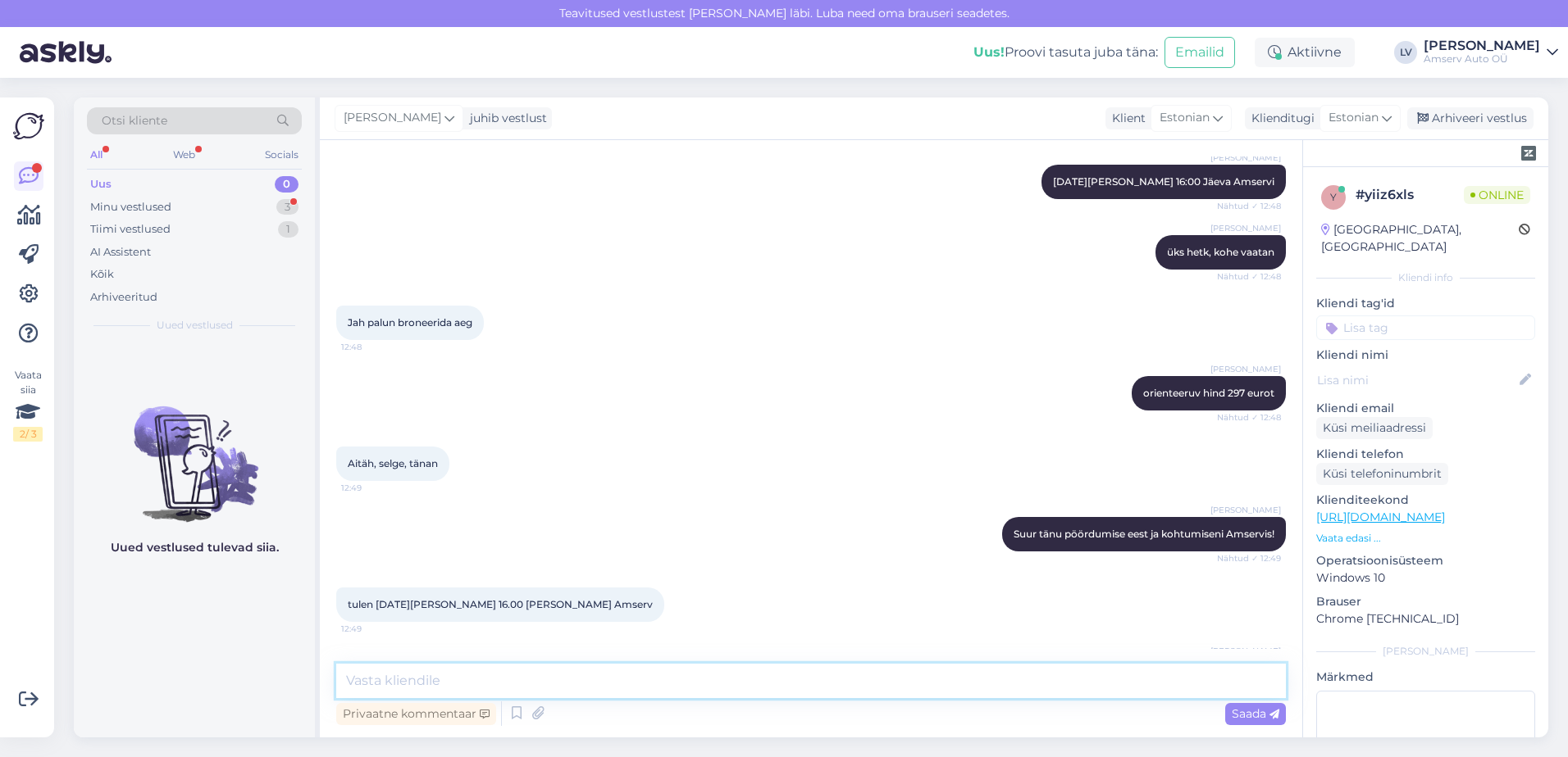
scroll to position [1624, 0]
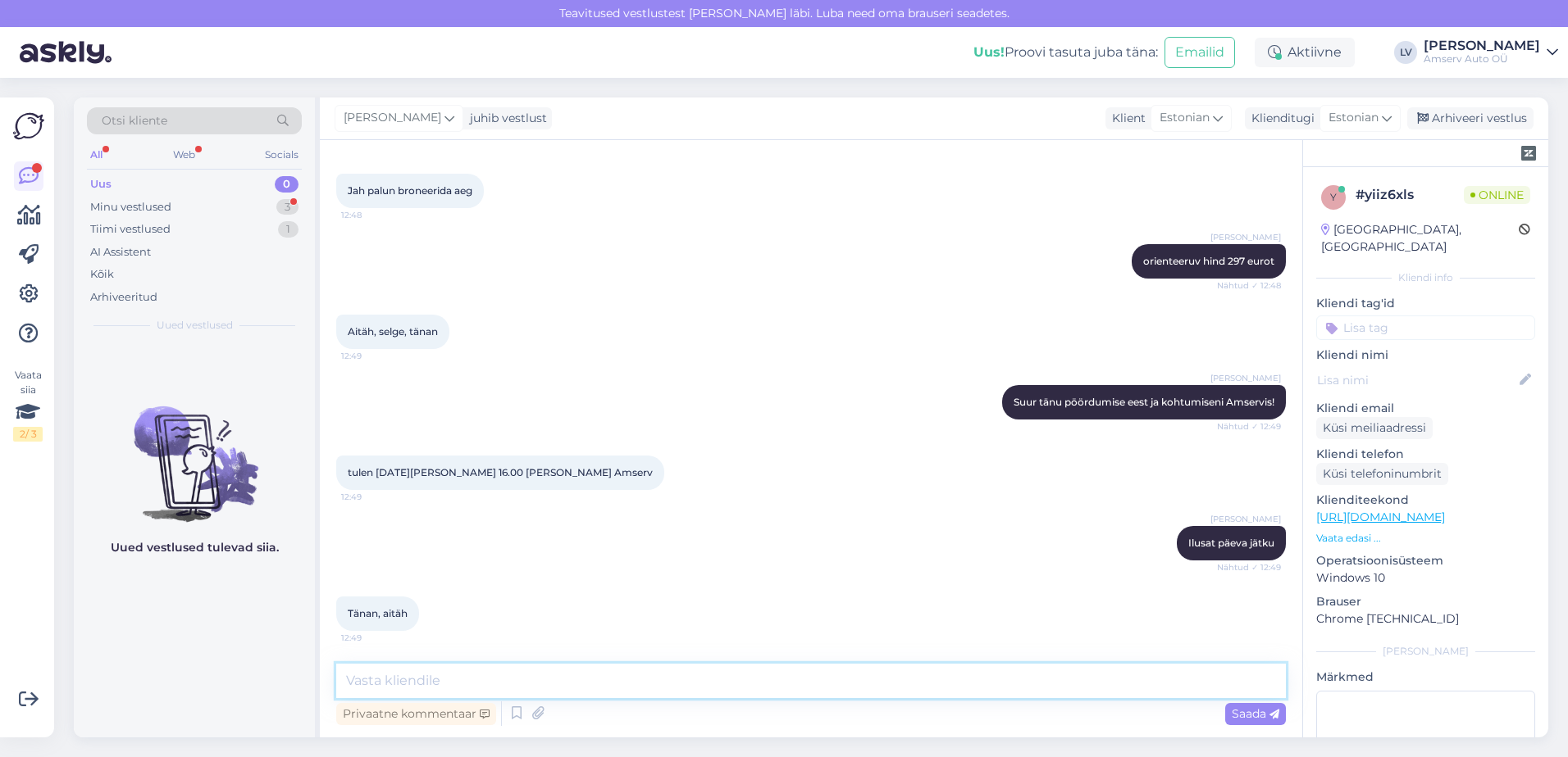
click at [525, 697] on textarea at bounding box center [811, 681] width 949 height 34
drag, startPoint x: 528, startPoint y: 687, endPoint x: 545, endPoint y: 647, distance: 43.5
click at [530, 687] on textarea at bounding box center [811, 681] width 949 height 34
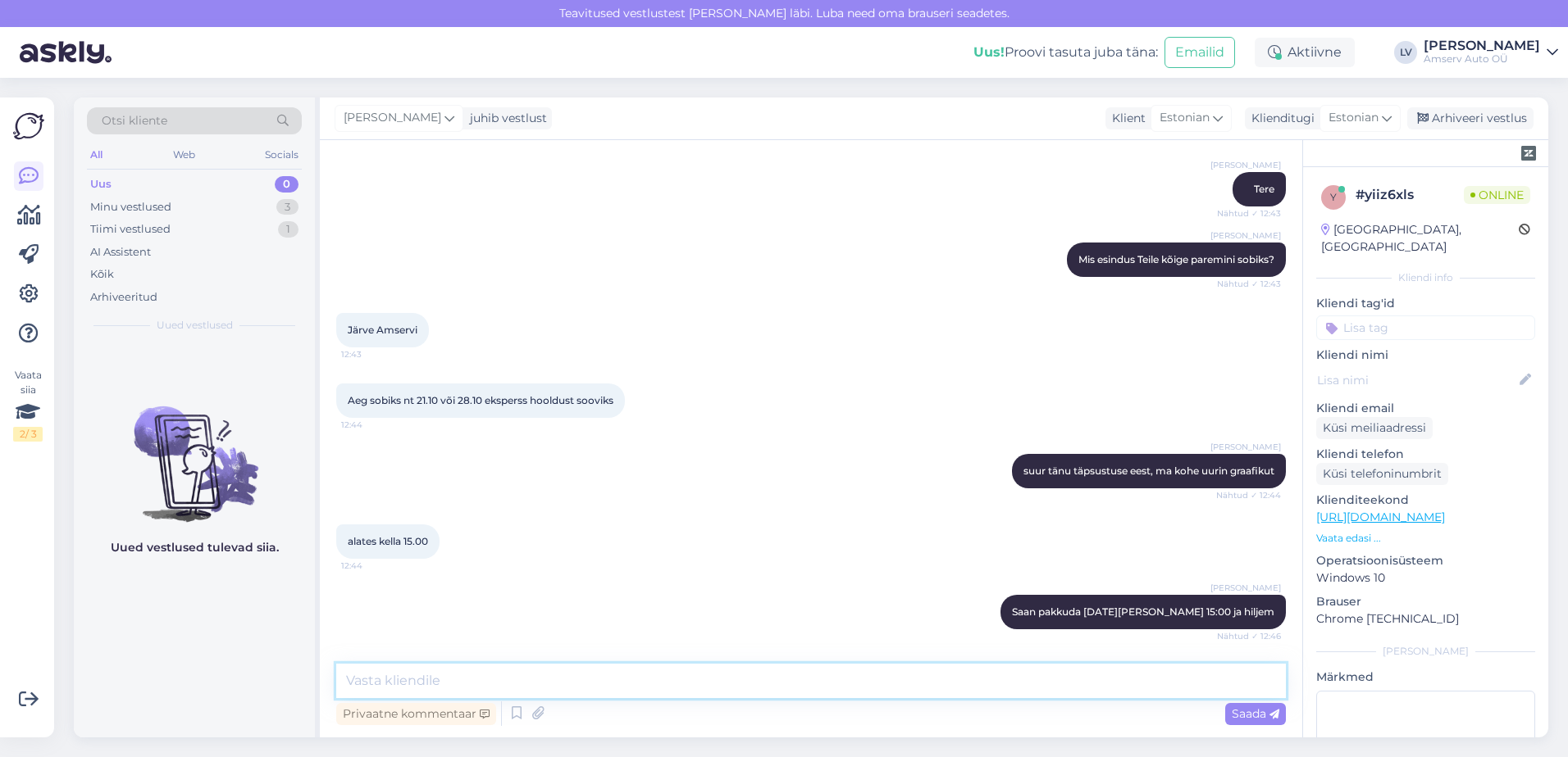
scroll to position [137, 0]
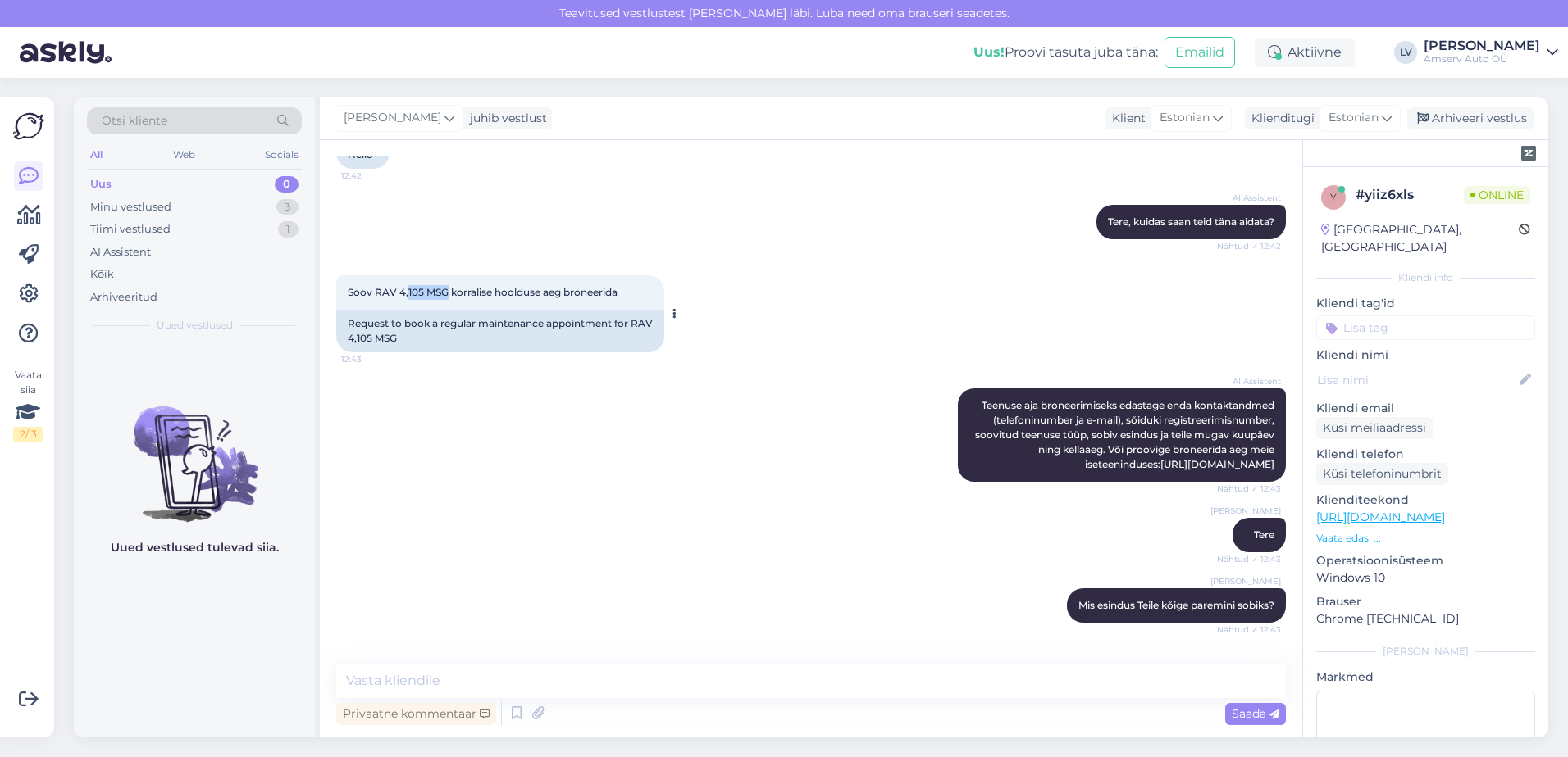
drag, startPoint x: 446, startPoint y: 293, endPoint x: 408, endPoint y: 291, distance: 38.1
click at [408, 291] on span "Soov RAV 4,105 MSG korralise hoolduse aeg broneerida" at bounding box center [482, 292] width 270 height 12
copy span "105 MSG"
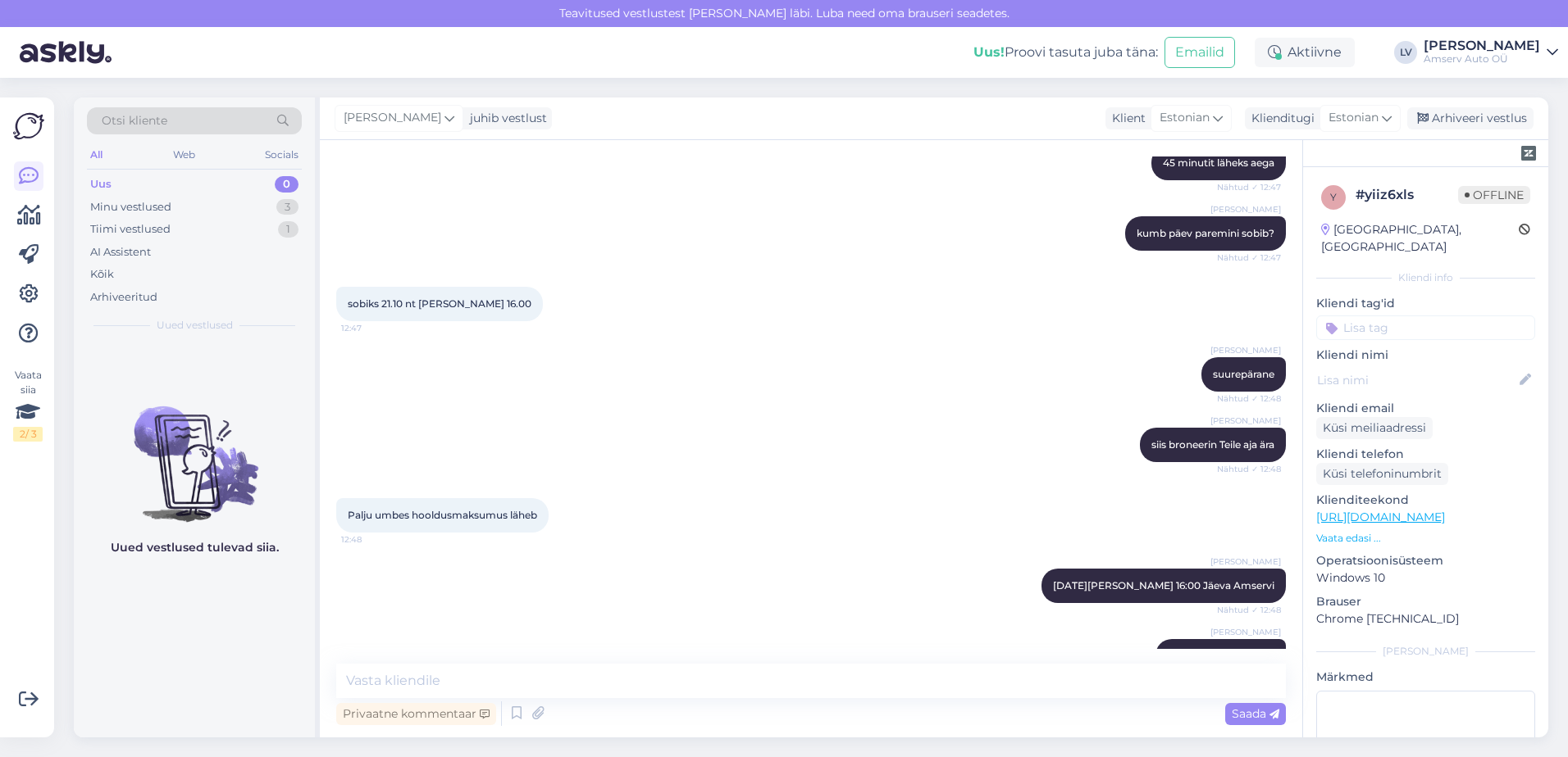
scroll to position [1065, 0]
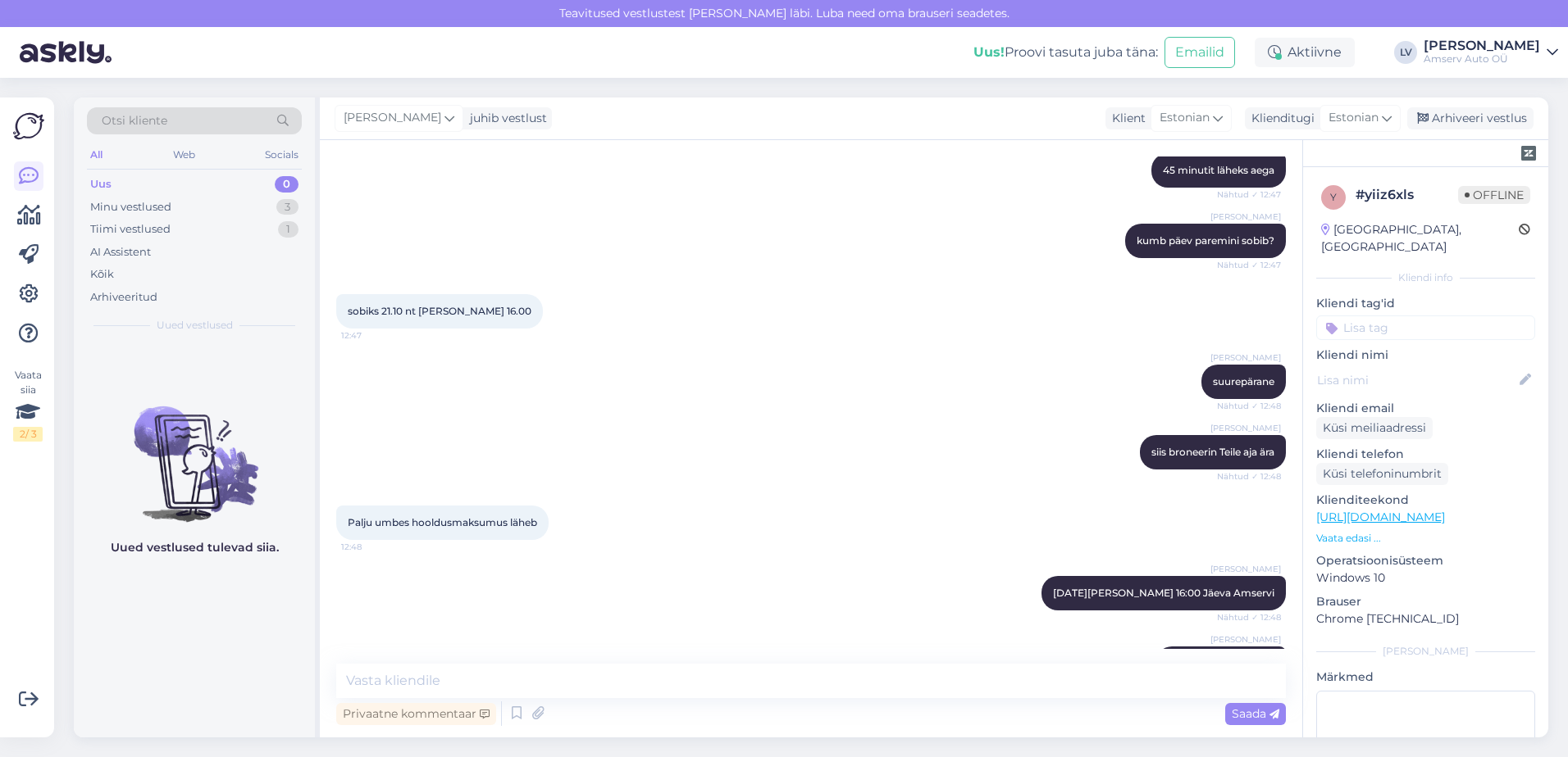
click at [1423, 316] on input at bounding box center [1425, 328] width 219 height 25
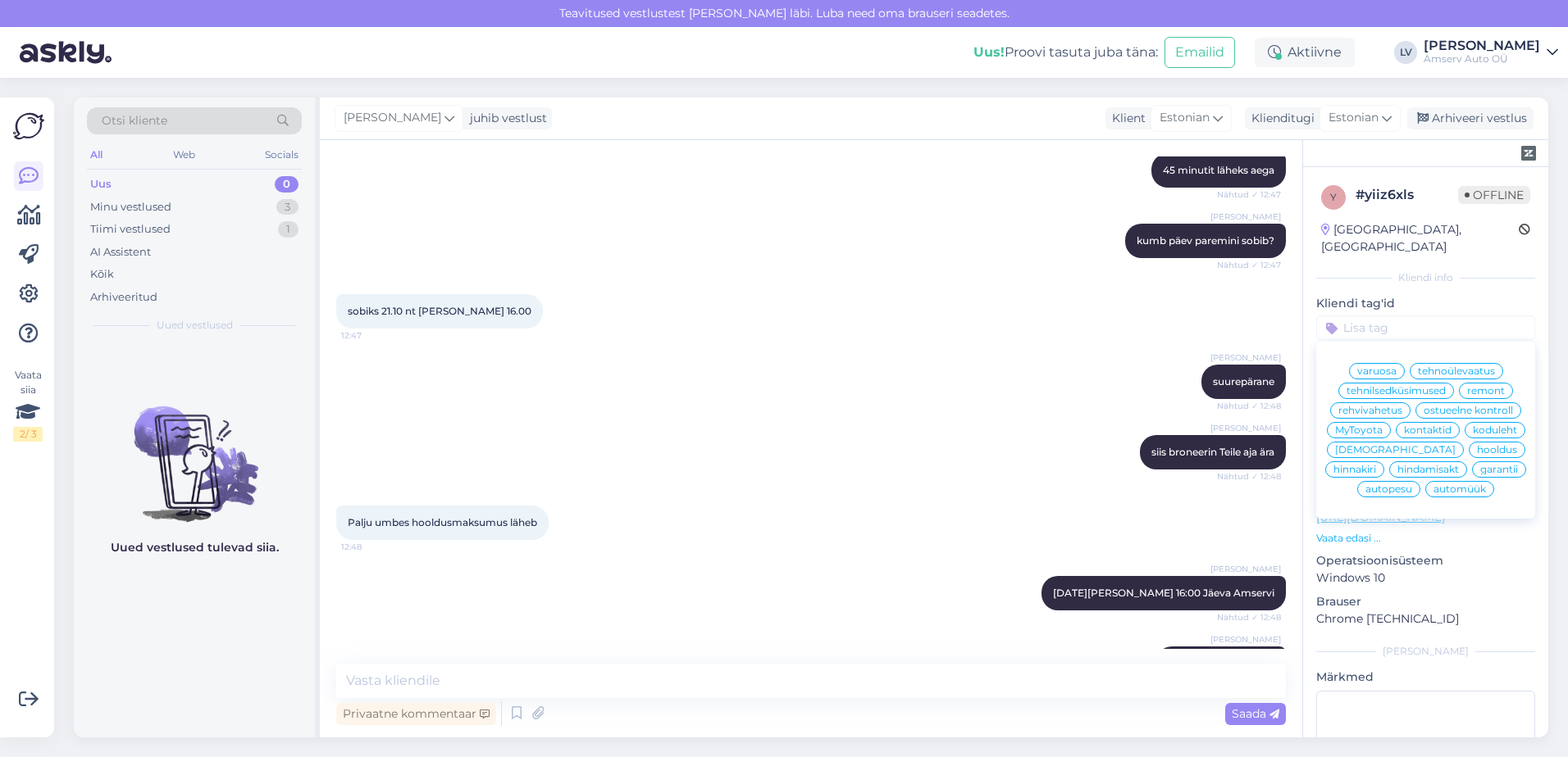
click at [1477, 452] on span "hooldus" at bounding box center [1497, 450] width 40 height 10
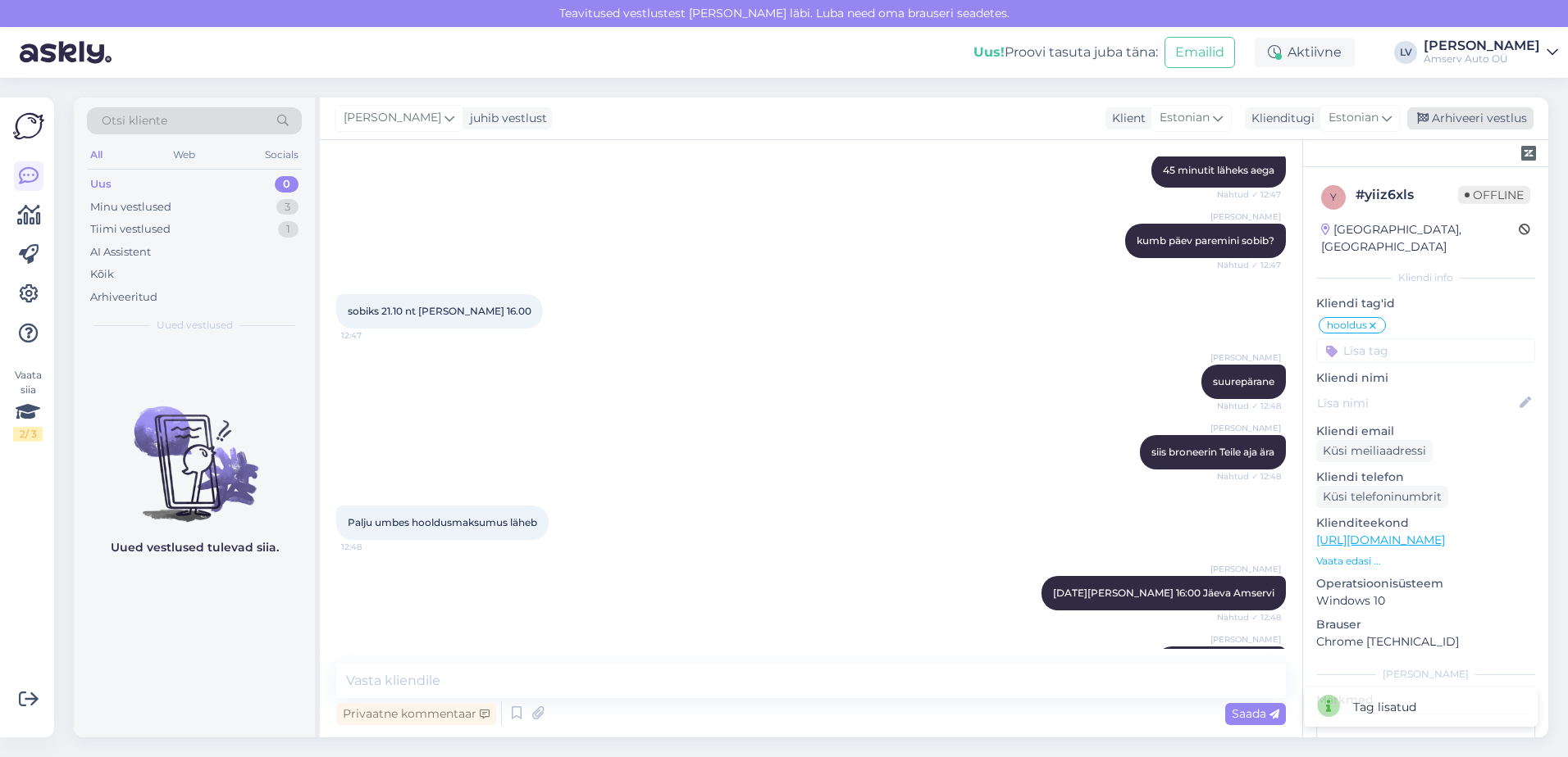
click at [1474, 119] on div "Arhiveeri vestlus" at bounding box center [1471, 118] width 126 height 22
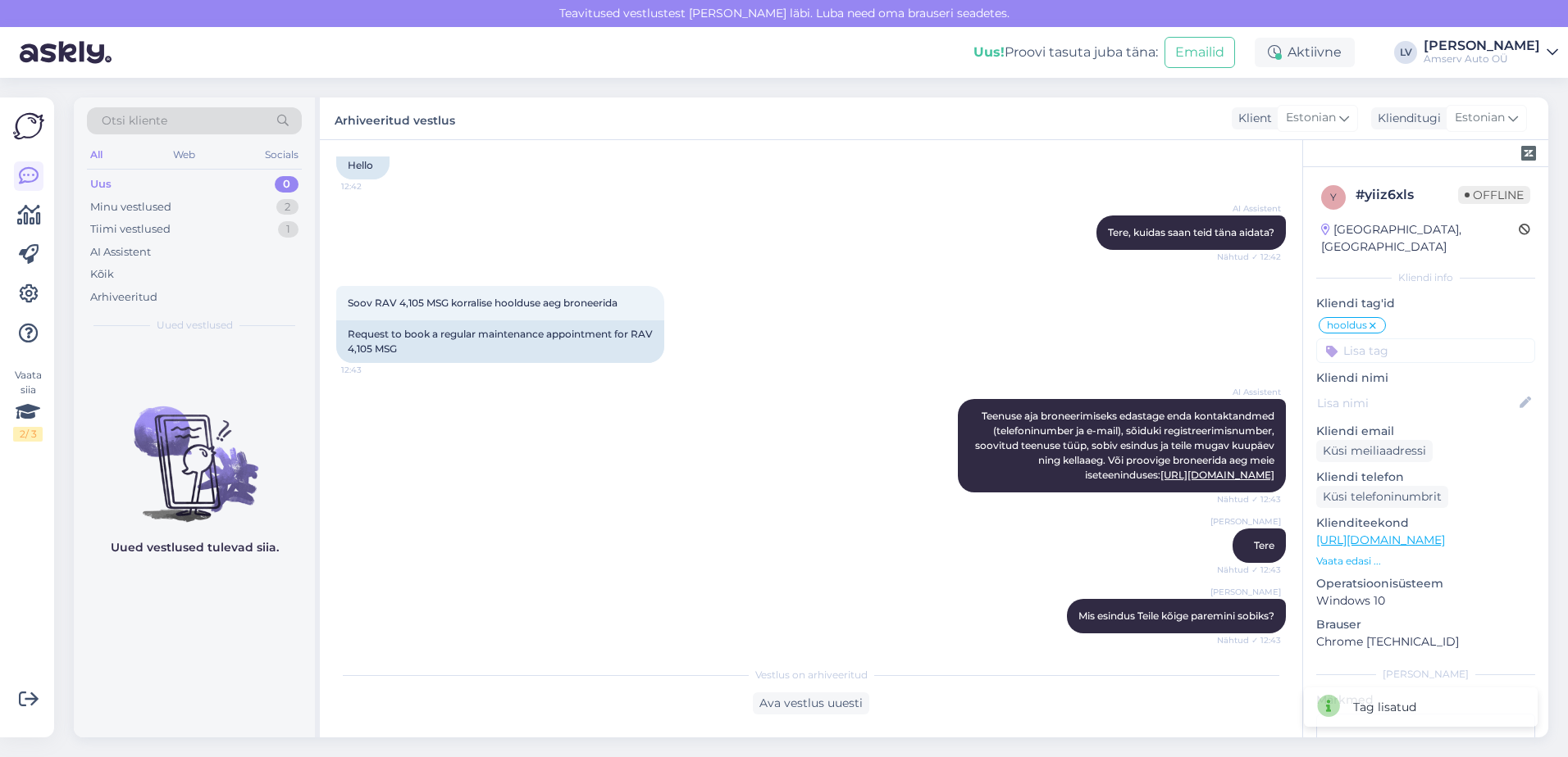
scroll to position [0, 0]
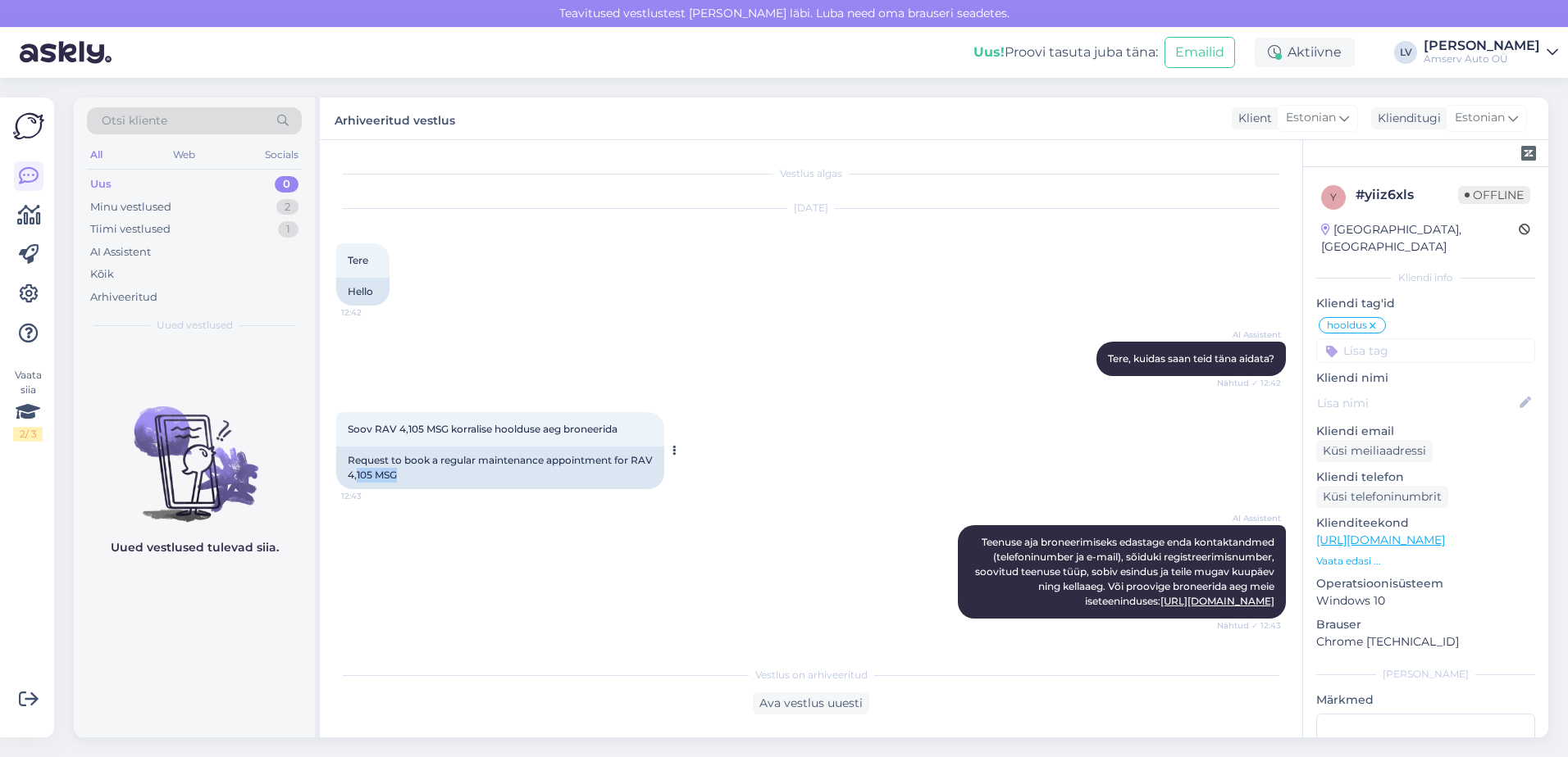
drag, startPoint x: 419, startPoint y: 479, endPoint x: 380, endPoint y: 476, distance: 39.1
click at [380, 476] on div "Request to book a regular maintenance appointment for RAV 4,105 MSG" at bounding box center [500, 468] width 328 height 42
drag, startPoint x: 380, startPoint y: 476, endPoint x: 394, endPoint y: 480, distance: 14.6
copy div "105 MSG"
click at [284, 210] on div "2" at bounding box center [287, 208] width 22 height 17
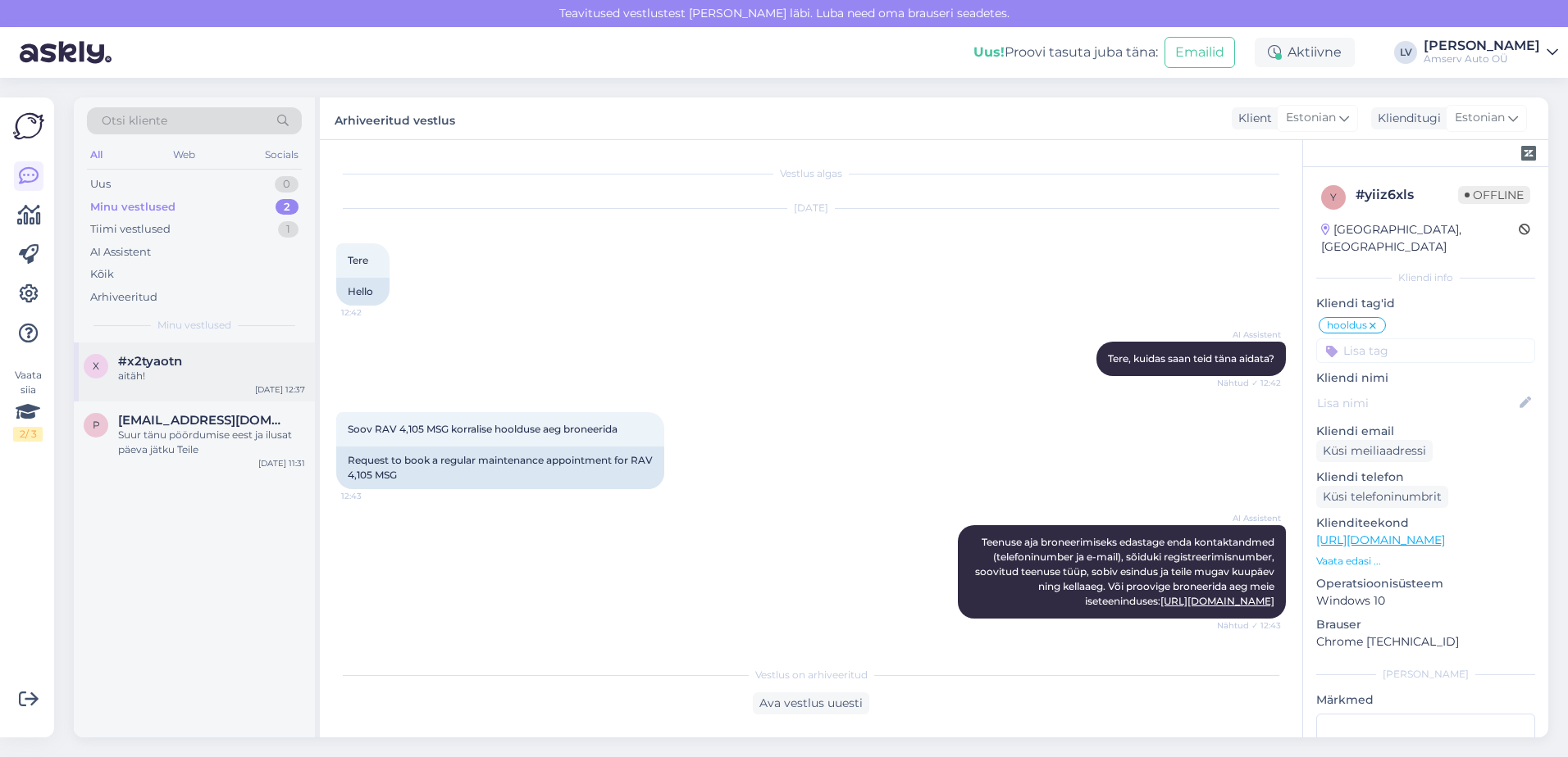
click at [204, 376] on div "aitäh!" at bounding box center [211, 376] width 187 height 15
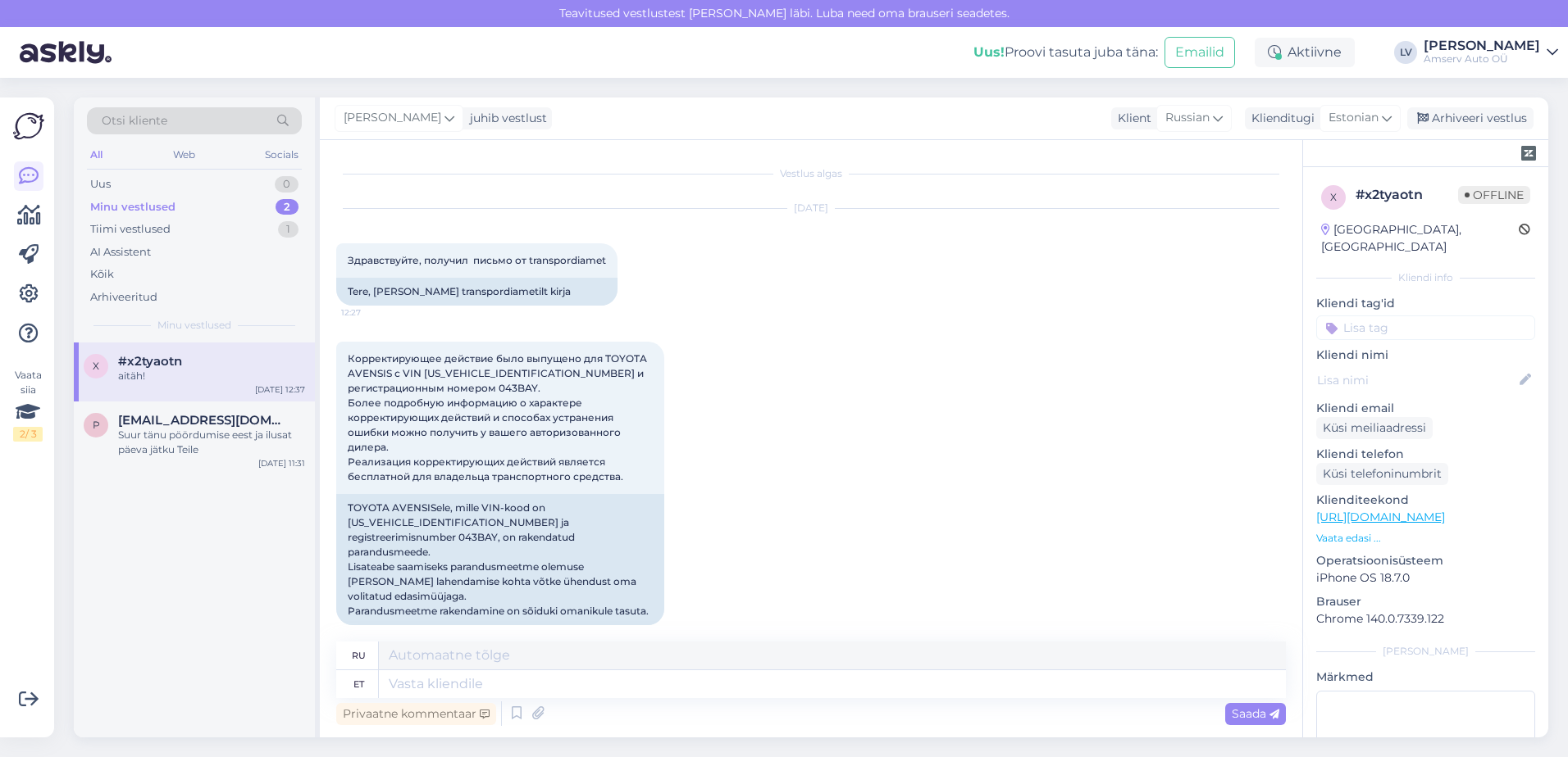
scroll to position [1557, 0]
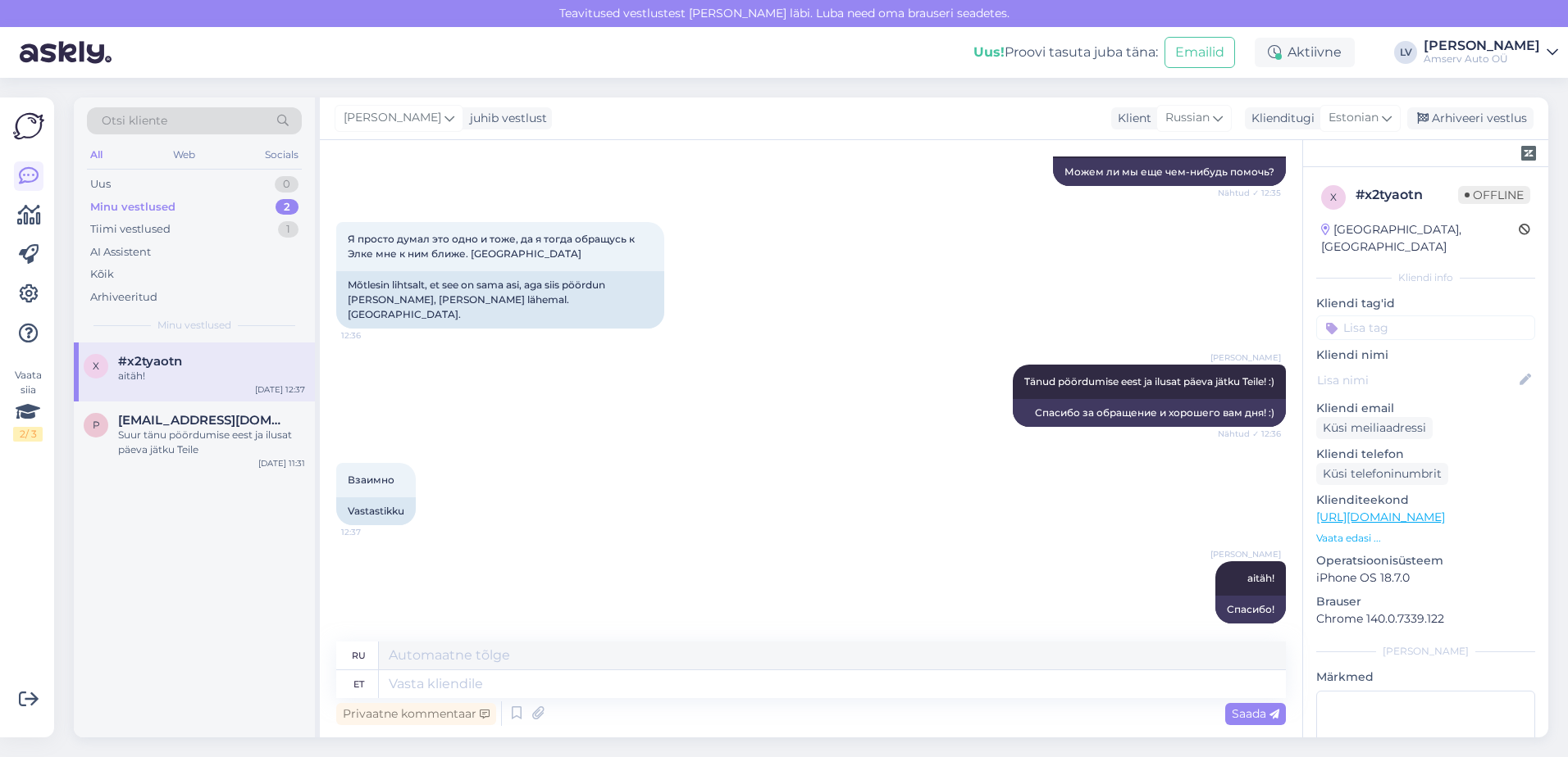
click at [1381, 316] on input at bounding box center [1425, 328] width 219 height 25
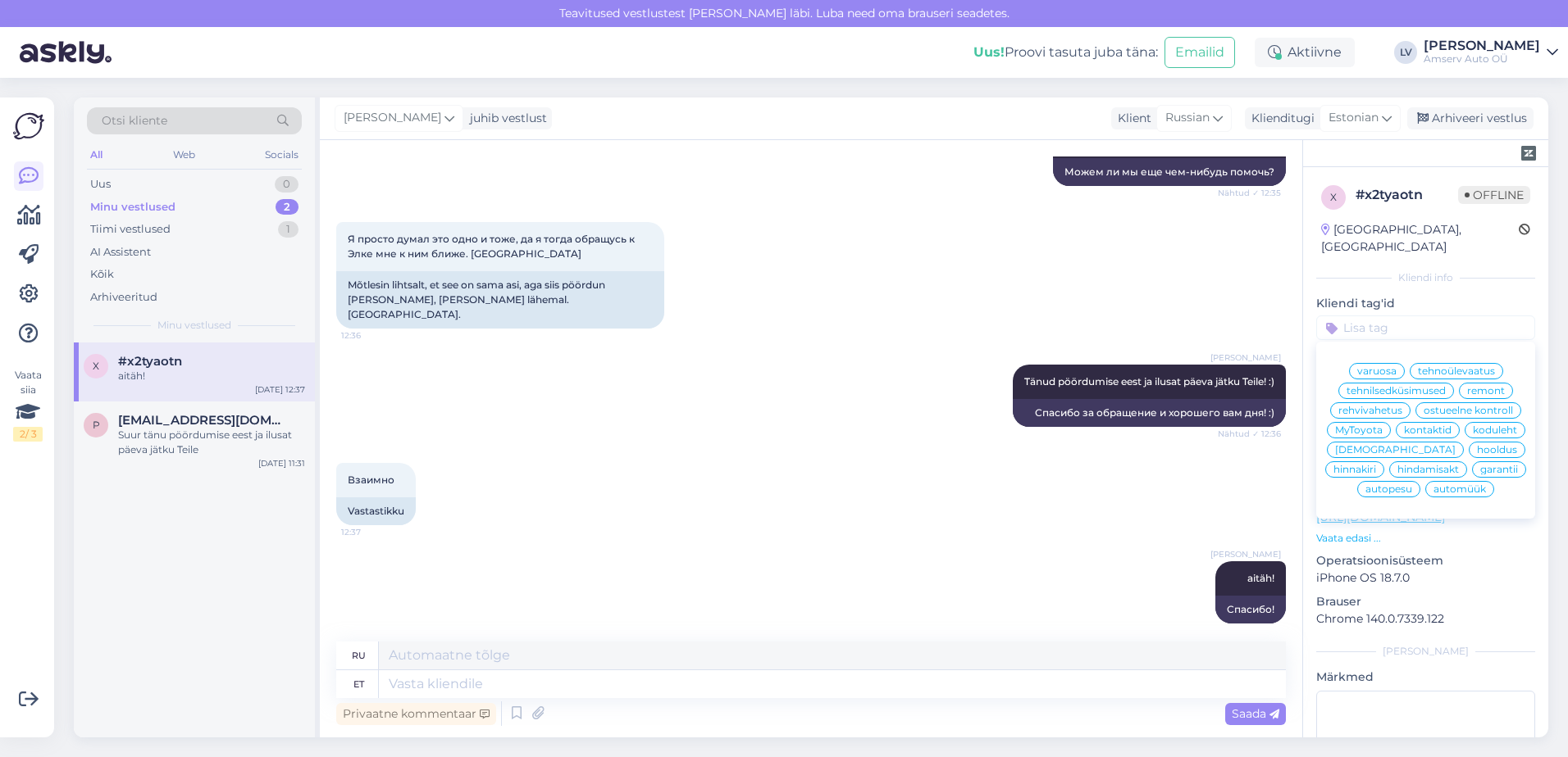
click at [1472, 465] on div "garantii" at bounding box center [1499, 469] width 54 height 17
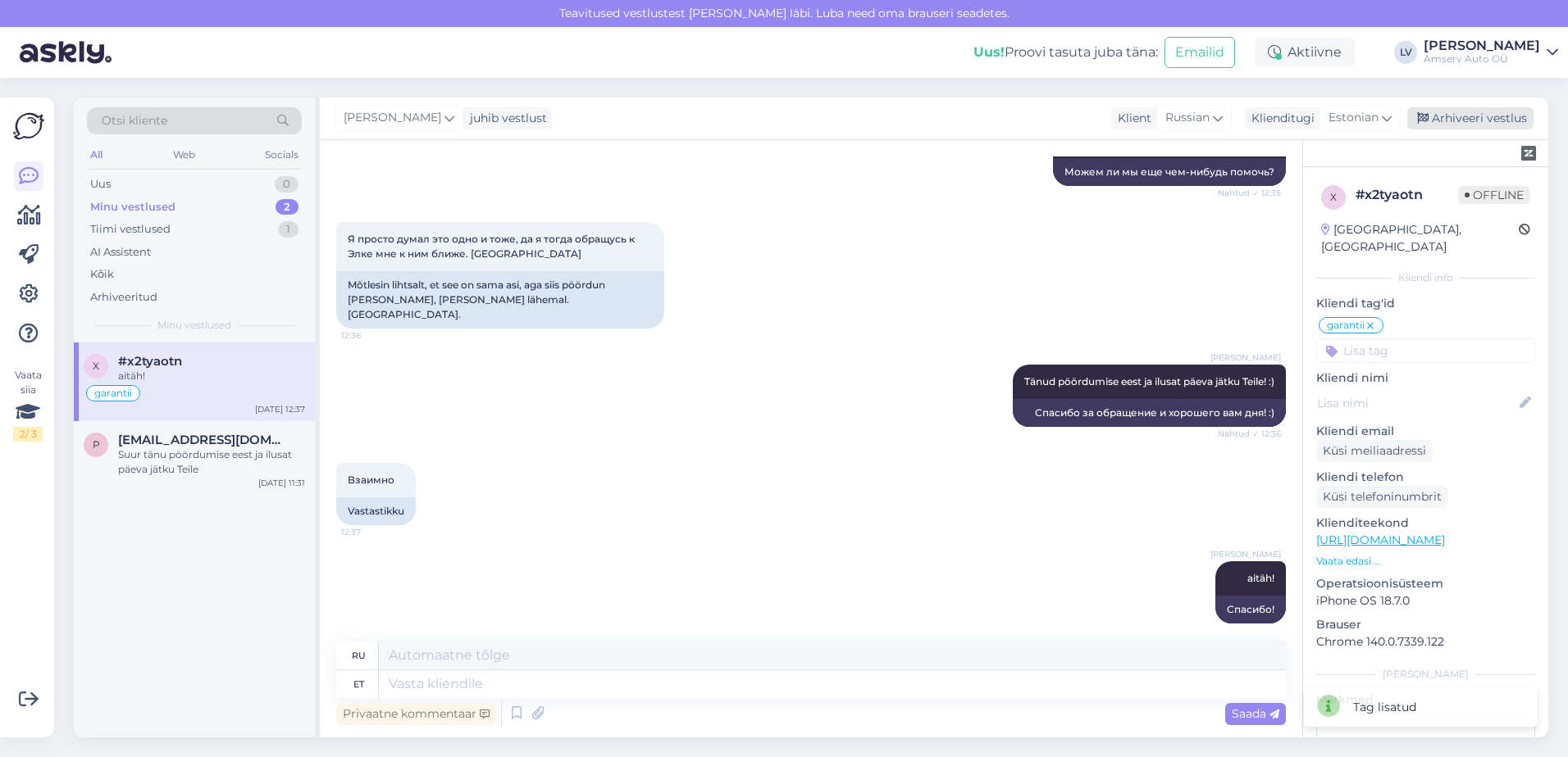
click at [1464, 124] on div "Arhiveeri vestlus" at bounding box center [1471, 118] width 126 height 22
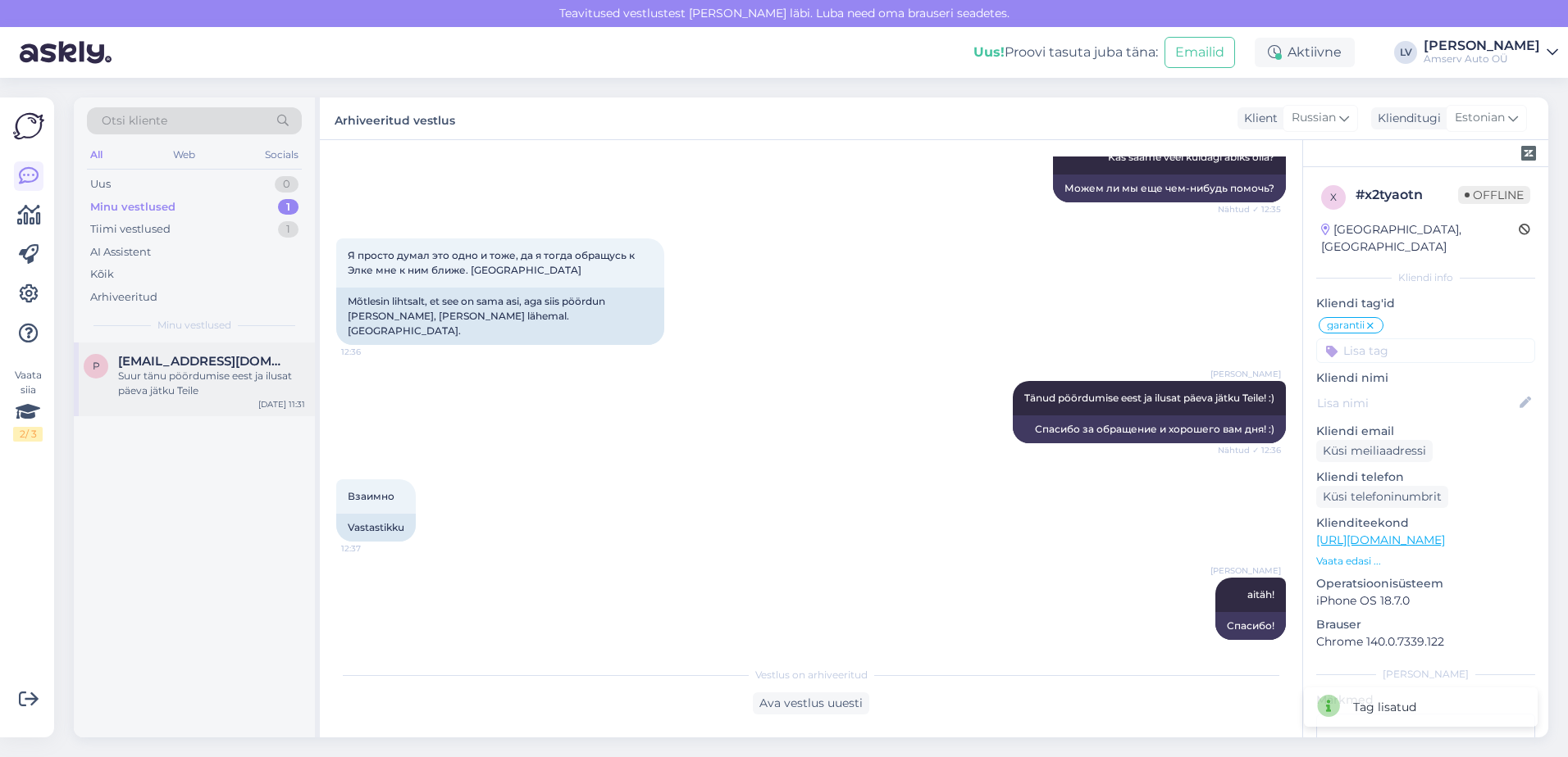
click at [221, 372] on div "Suur tänu pöördumise eest ja ilusat päeva jätku Teile" at bounding box center [211, 384] width 187 height 30
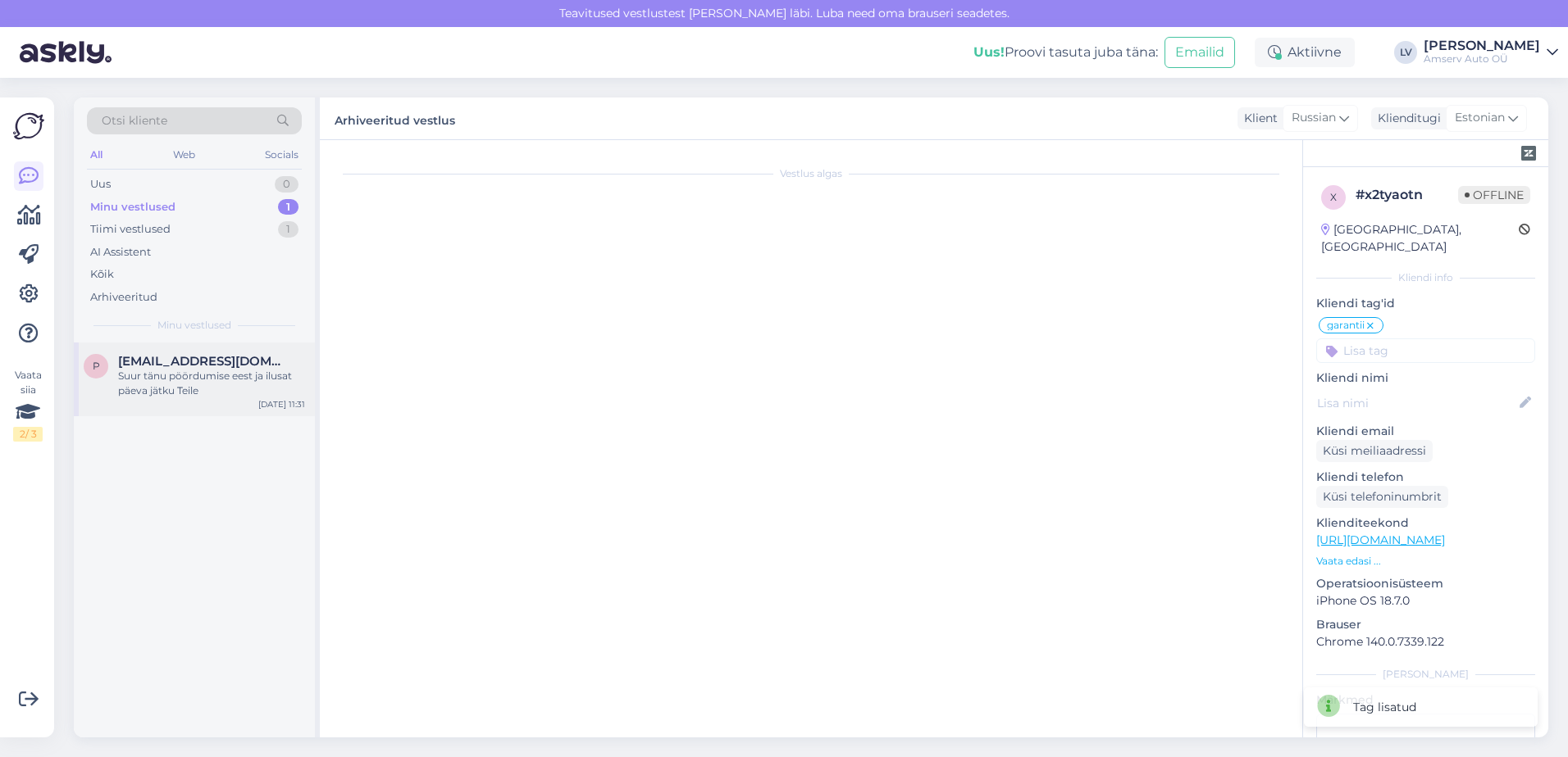
scroll to position [391, 0]
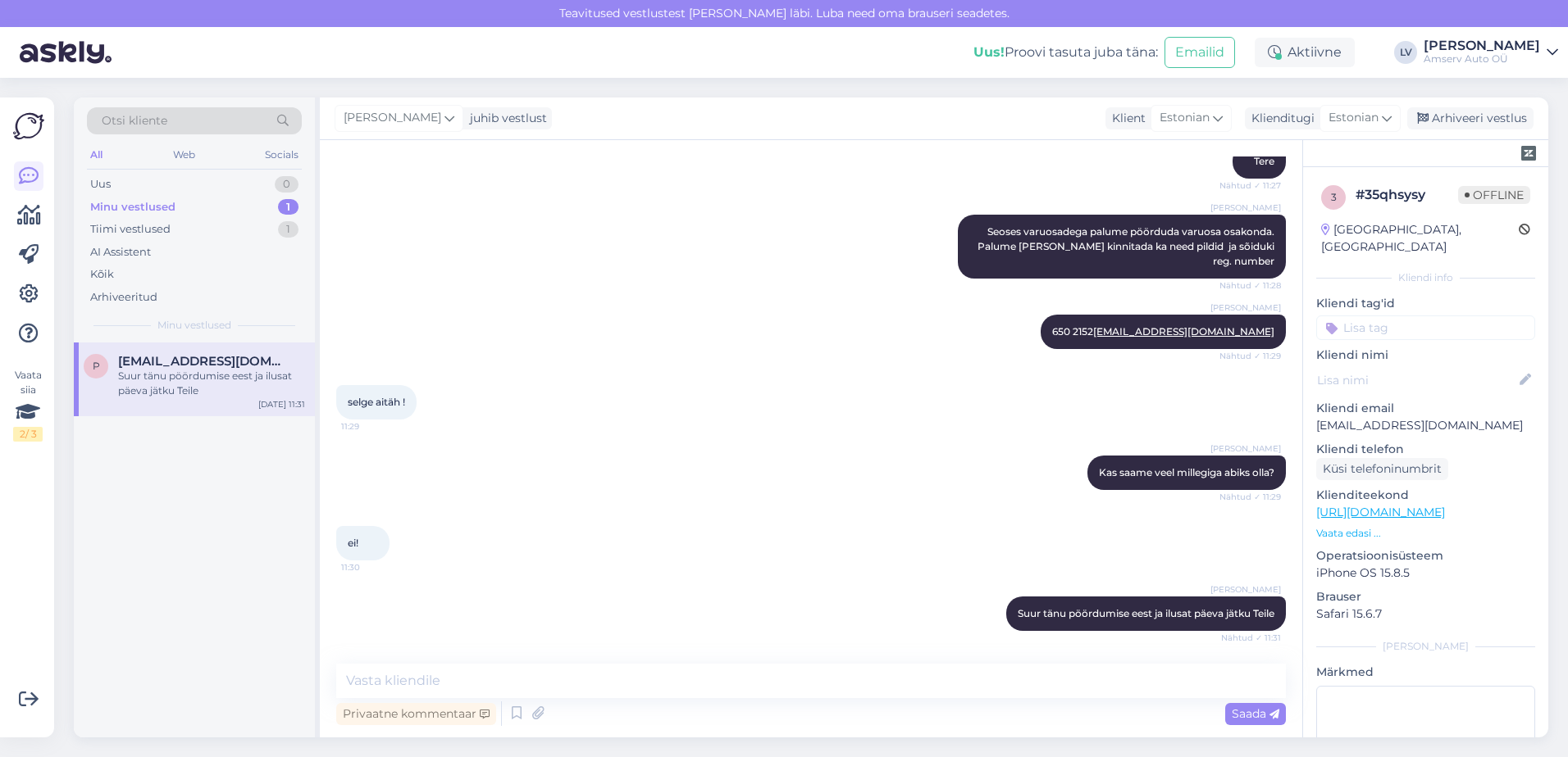
click at [1405, 316] on input at bounding box center [1425, 328] width 219 height 25
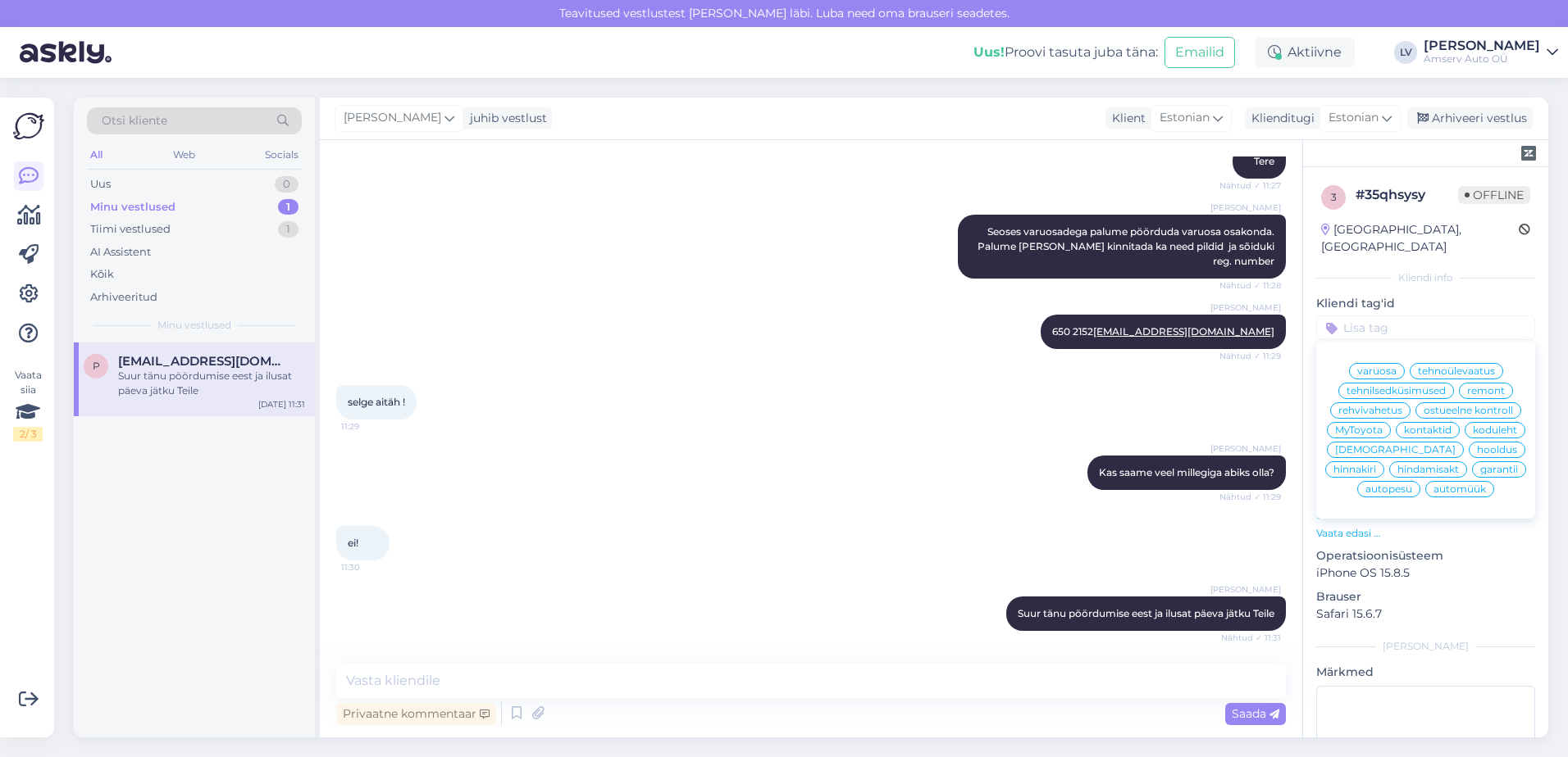
click at [1379, 366] on span "varuosa" at bounding box center [1376, 371] width 39 height 10
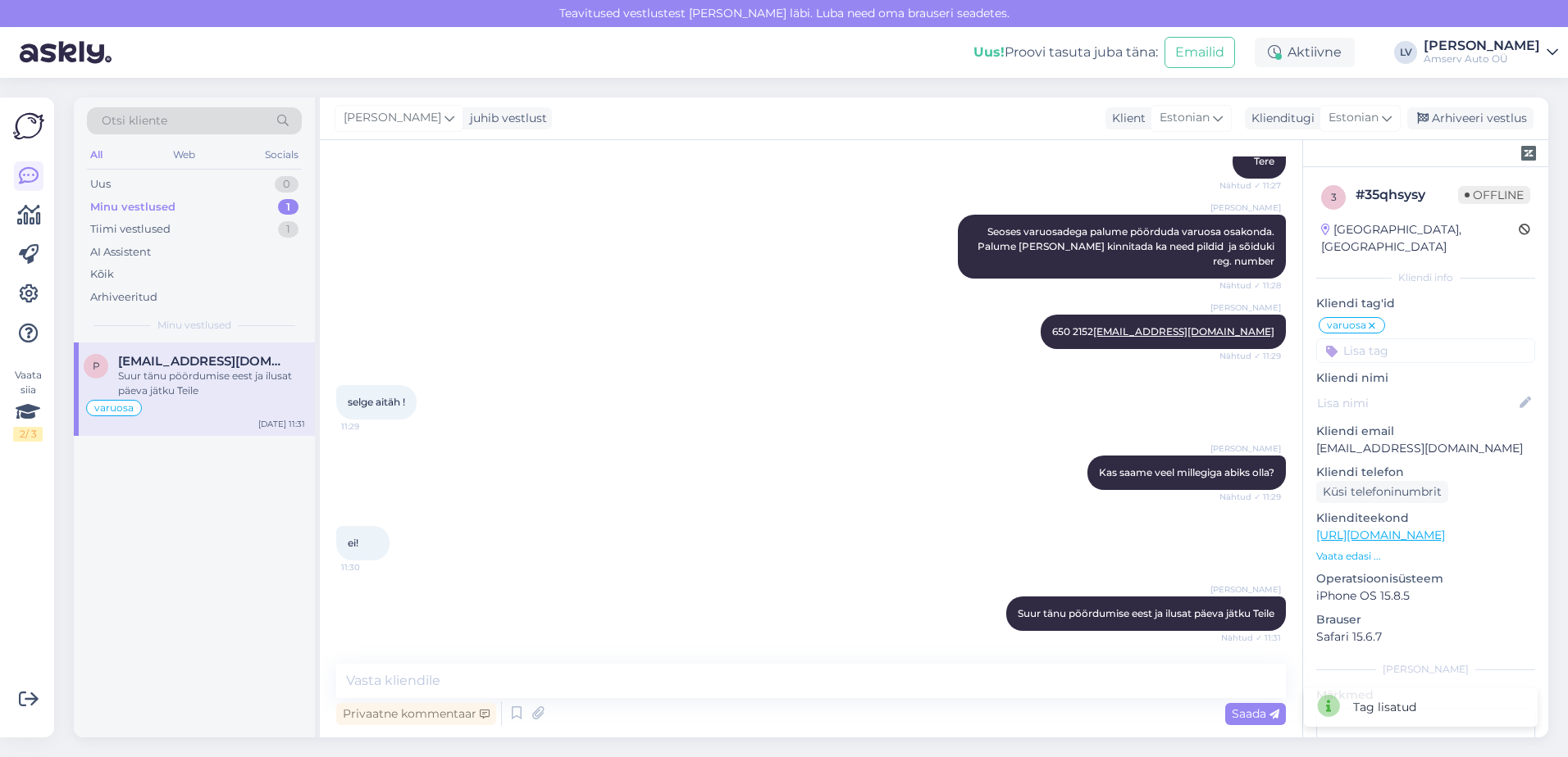
scroll to position [0, 0]
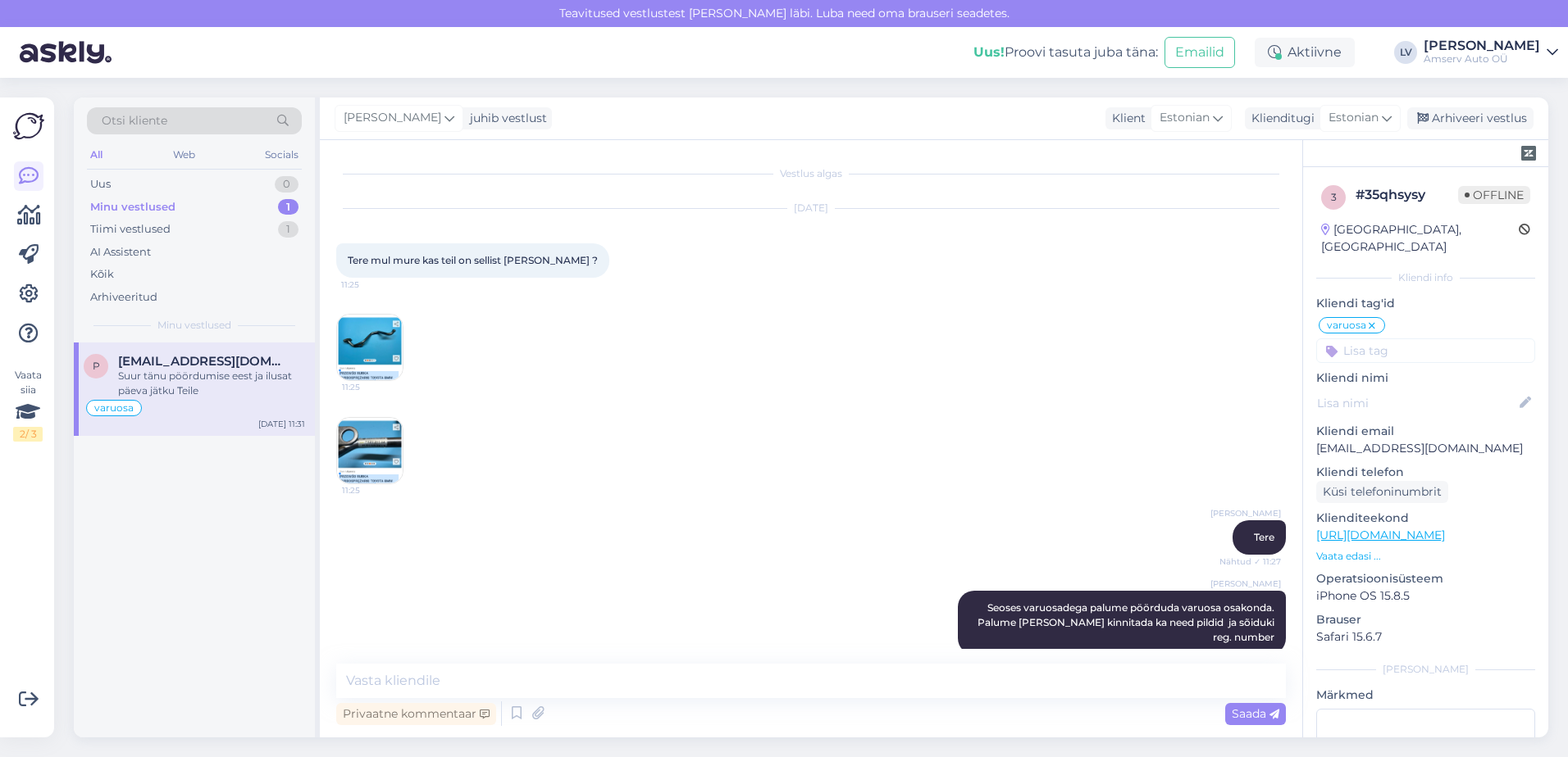
click at [994, 299] on div "[DATE] Tere mul mure kas teil on sellist toru müüa ? 11:25 11:25 11:25" at bounding box center [811, 347] width 949 height 312
click at [1462, 121] on div "Arhiveeri vestlus" at bounding box center [1471, 118] width 126 height 22
